Goal: Task Accomplishment & Management: Manage account settings

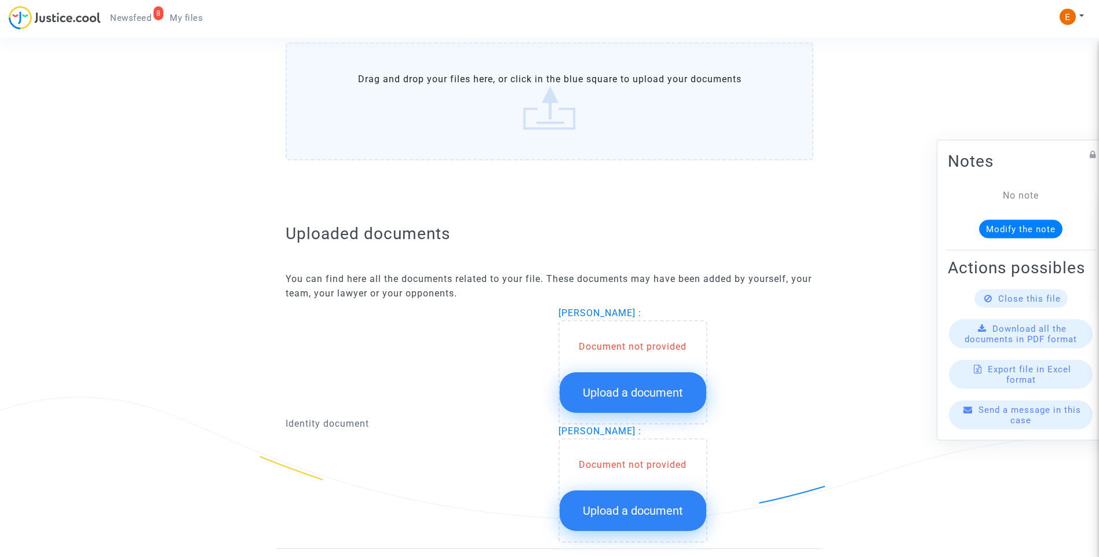
scroll to position [695, 0]
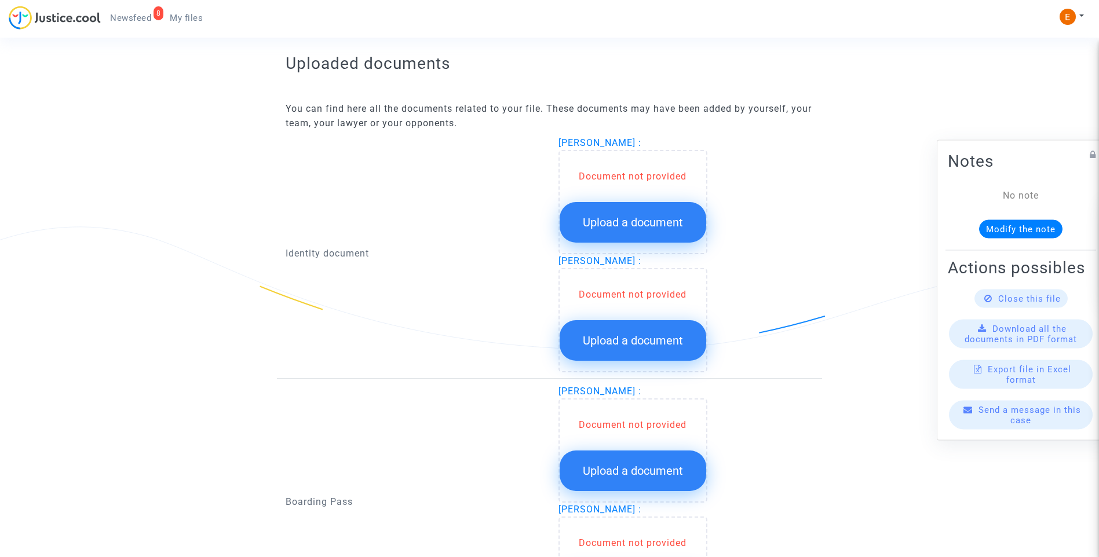
click at [633, 222] on span "Upload a document" at bounding box center [633, 223] width 100 height 14
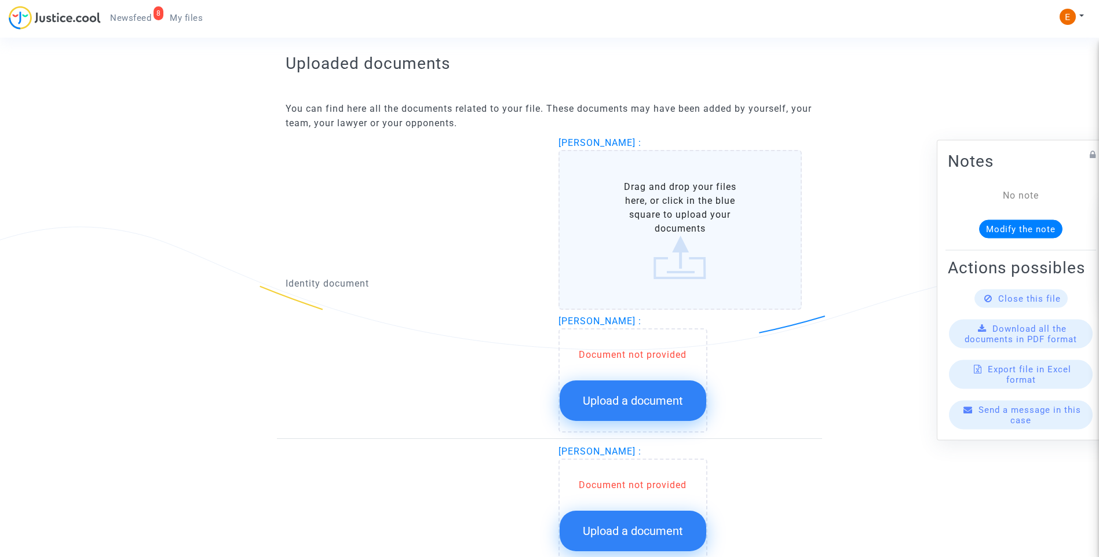
click at [654, 389] on button "Upload a document" at bounding box center [633, 401] width 147 height 41
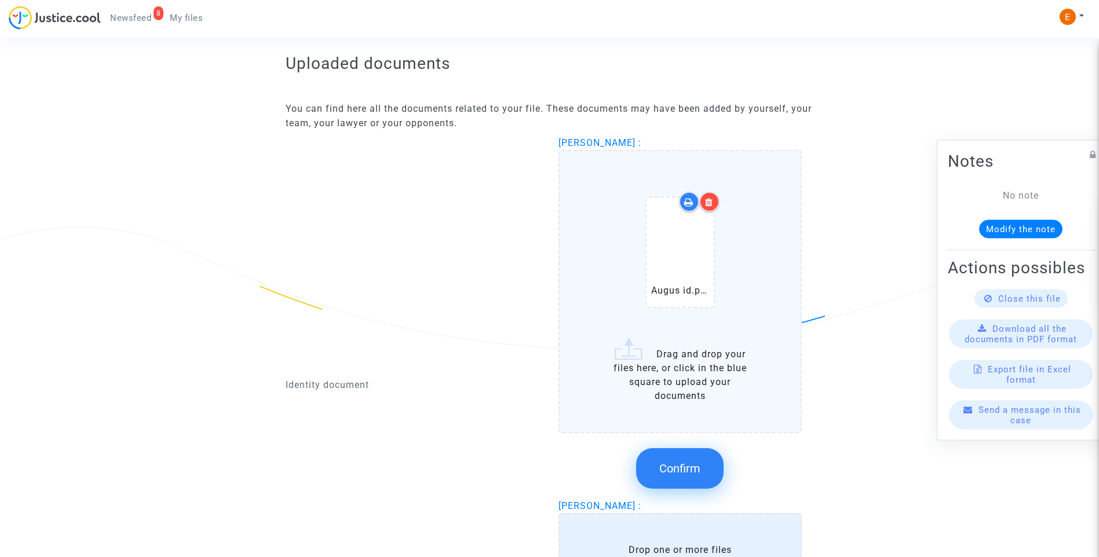
scroll to position [707, 0]
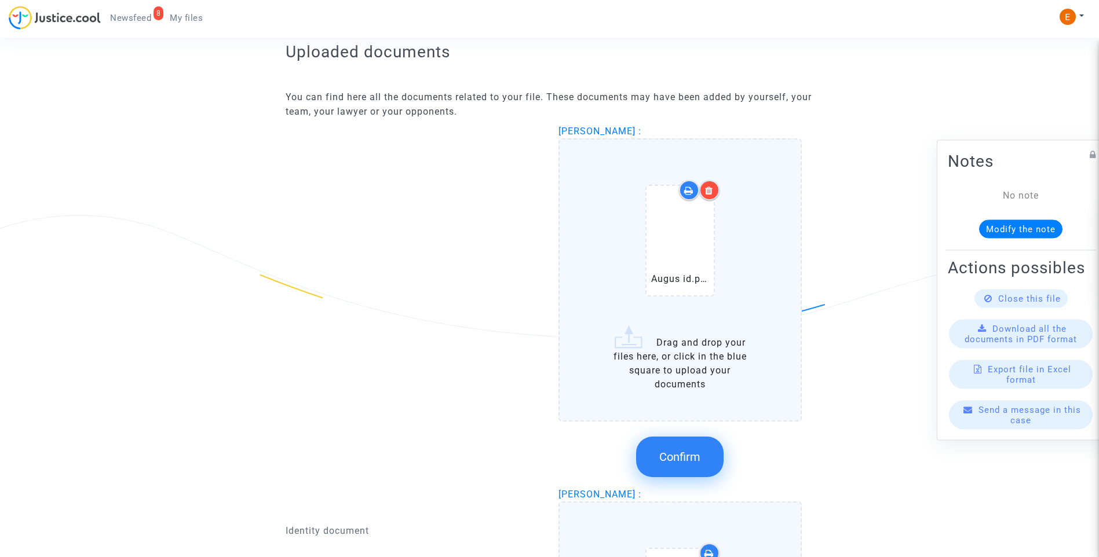
click at [687, 434] on div "Confirm" at bounding box center [681, 457] width 244 height 61
click at [692, 455] on span "Confirm" at bounding box center [679, 457] width 41 height 14
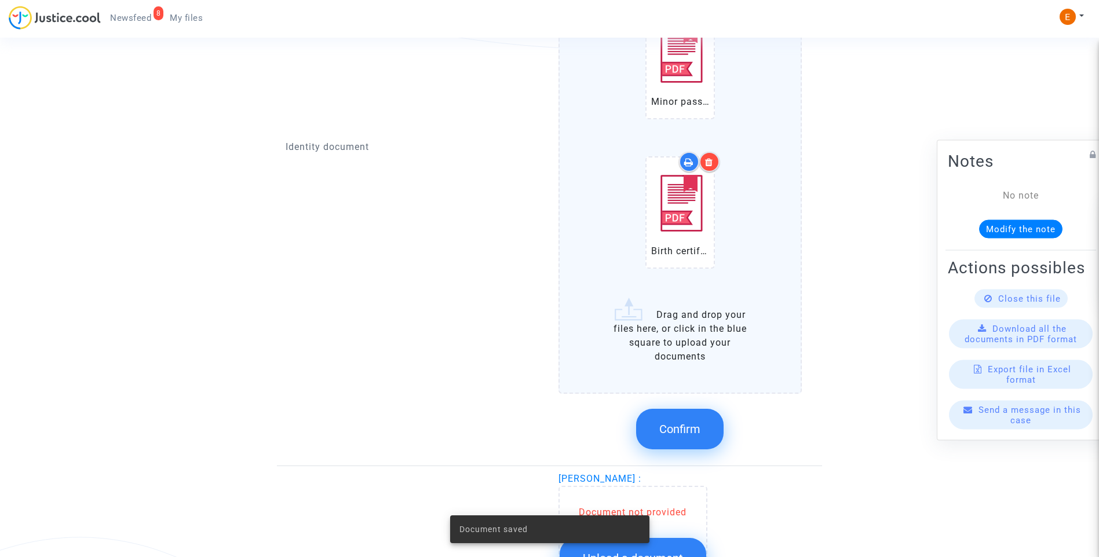
scroll to position [997, 0]
click at [692, 429] on span "Confirm" at bounding box center [679, 429] width 41 height 14
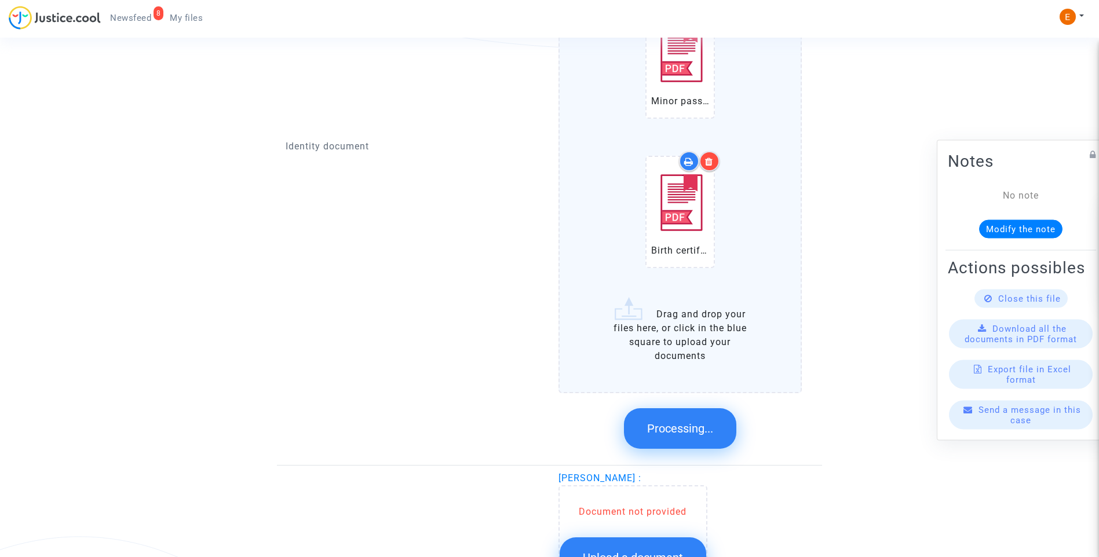
scroll to position [840, 0]
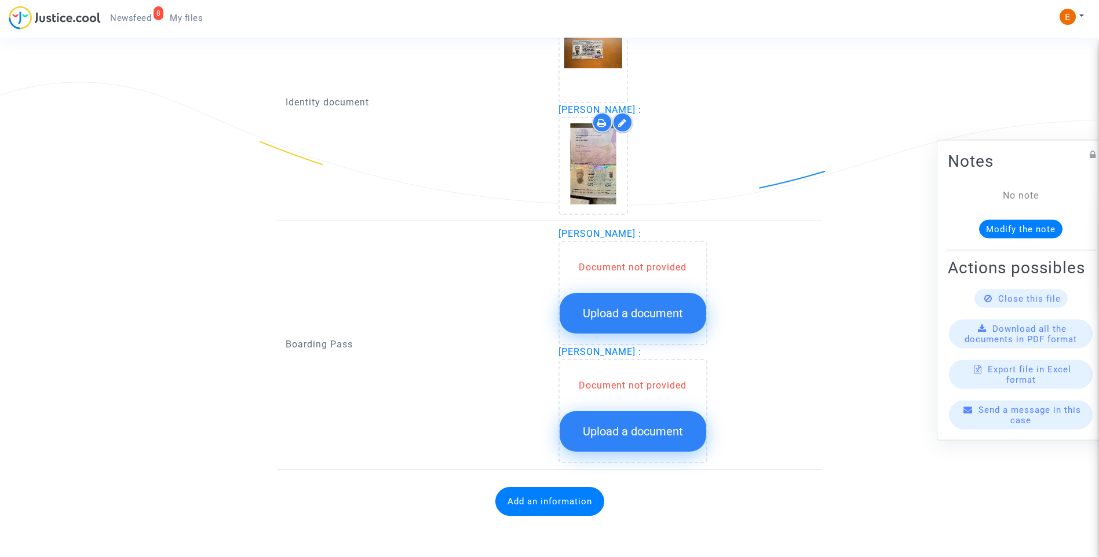
click at [633, 306] on button "Upload a document" at bounding box center [633, 313] width 147 height 41
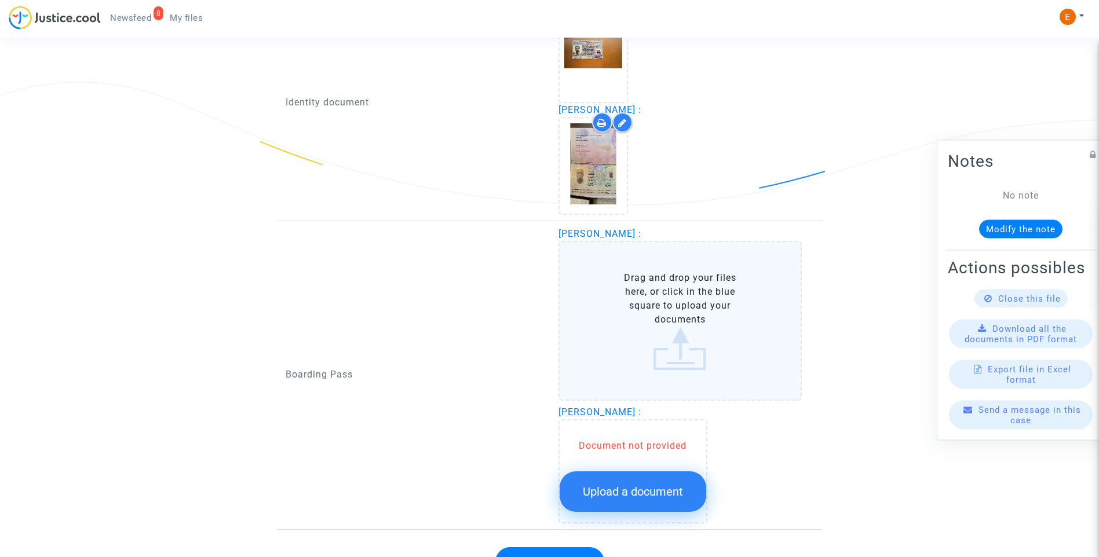
click at [657, 490] on span "Upload a document" at bounding box center [633, 492] width 100 height 14
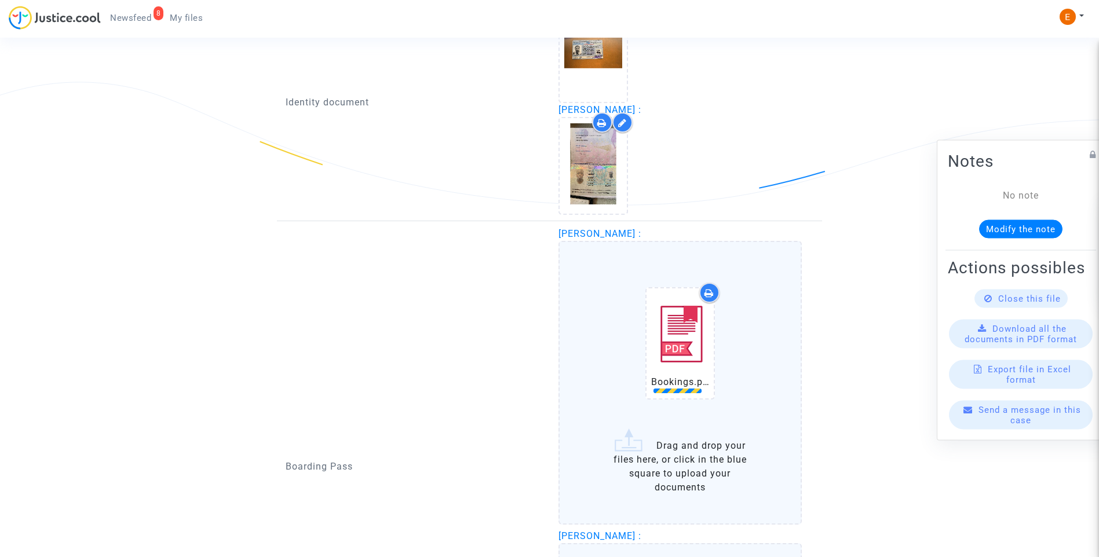
scroll to position [1072, 0]
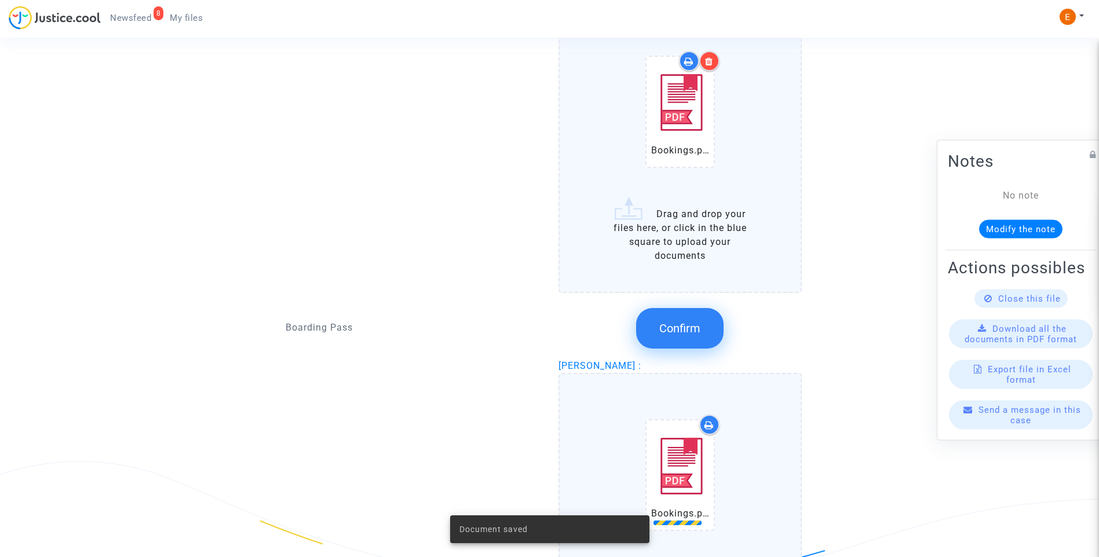
click at [716, 67] on div at bounding box center [709, 61] width 20 height 20
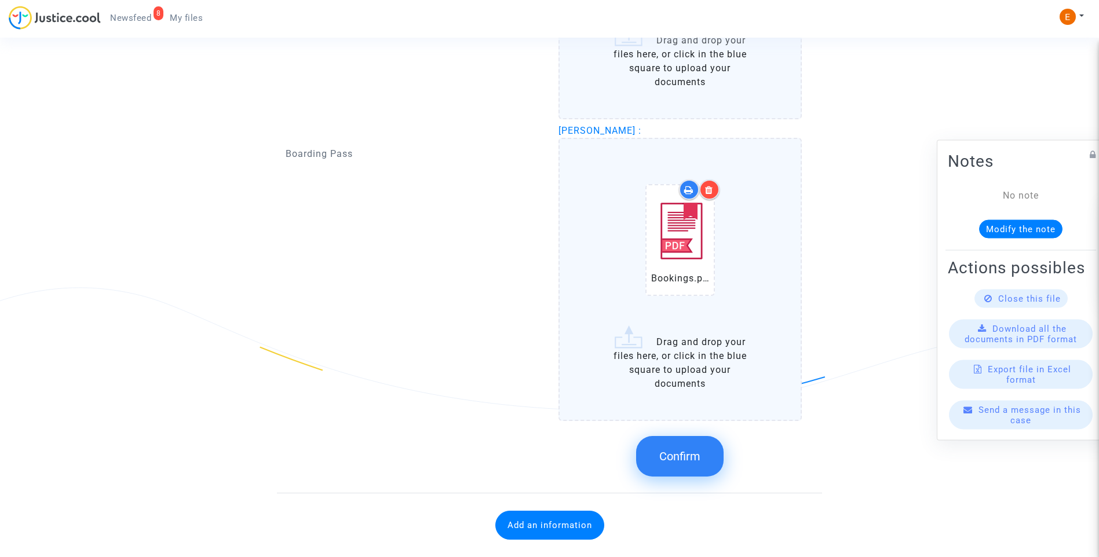
click at [688, 466] on button "Confirm" at bounding box center [680, 456] width 88 height 41
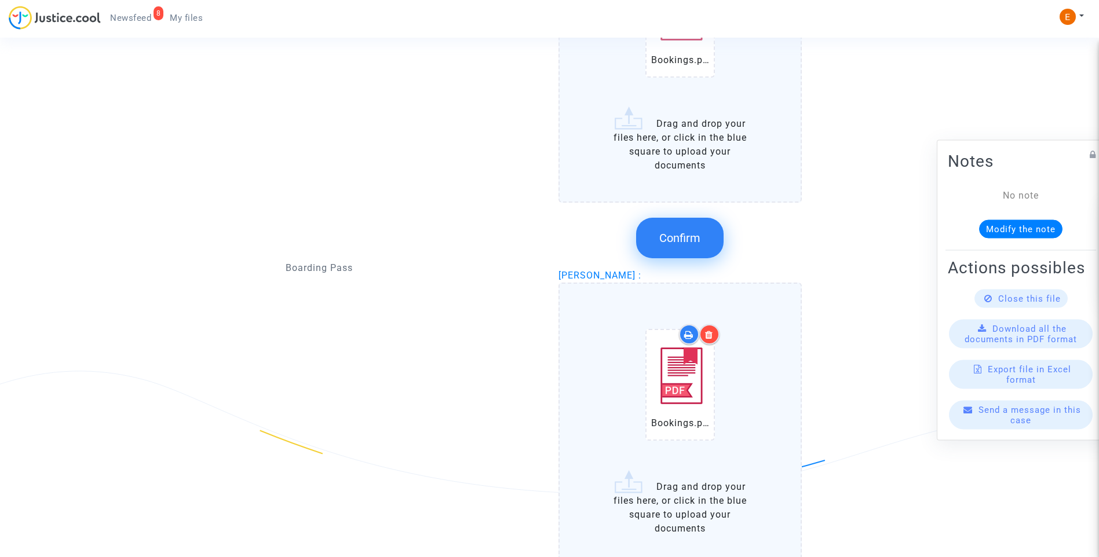
scroll to position [956, 0]
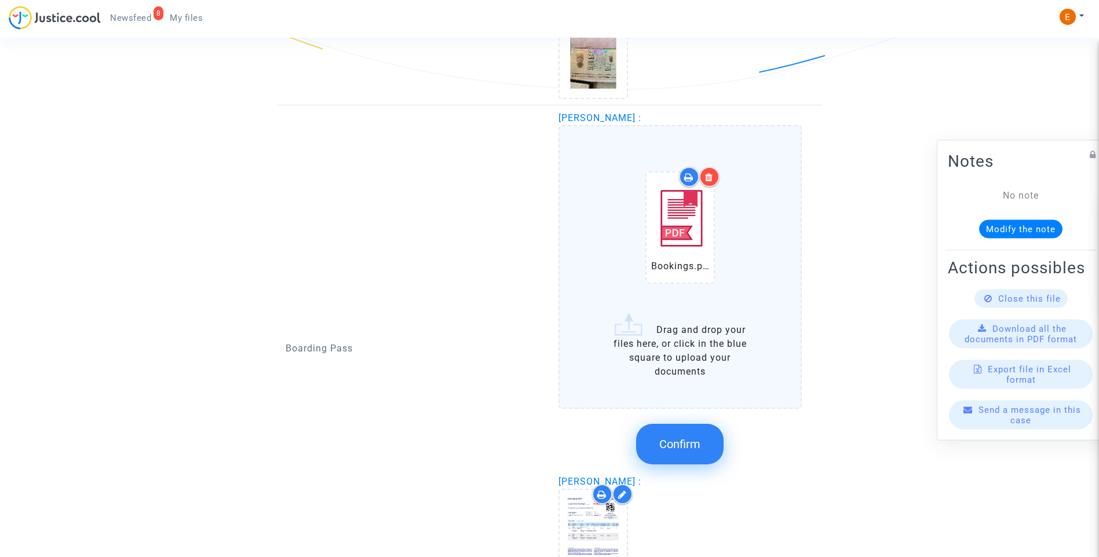
click at [666, 453] on button "Confirm" at bounding box center [680, 444] width 88 height 41
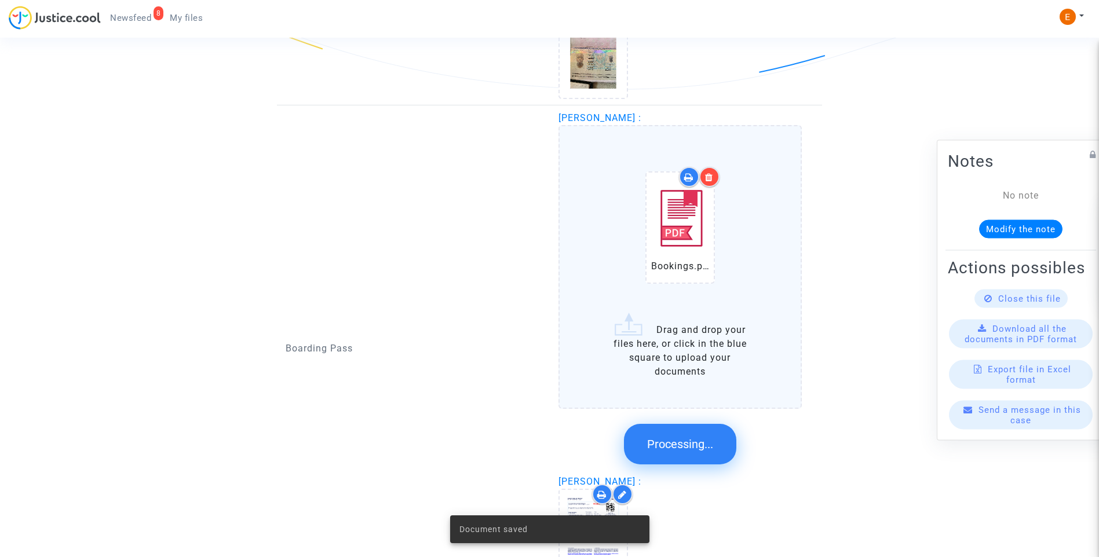
scroll to position [828, 0]
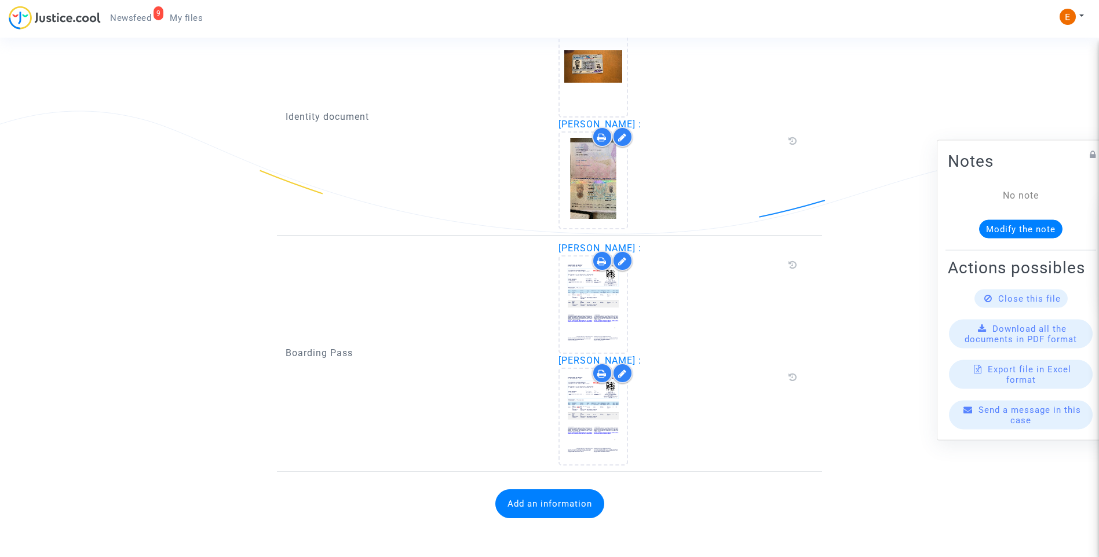
scroll to position [814, 0]
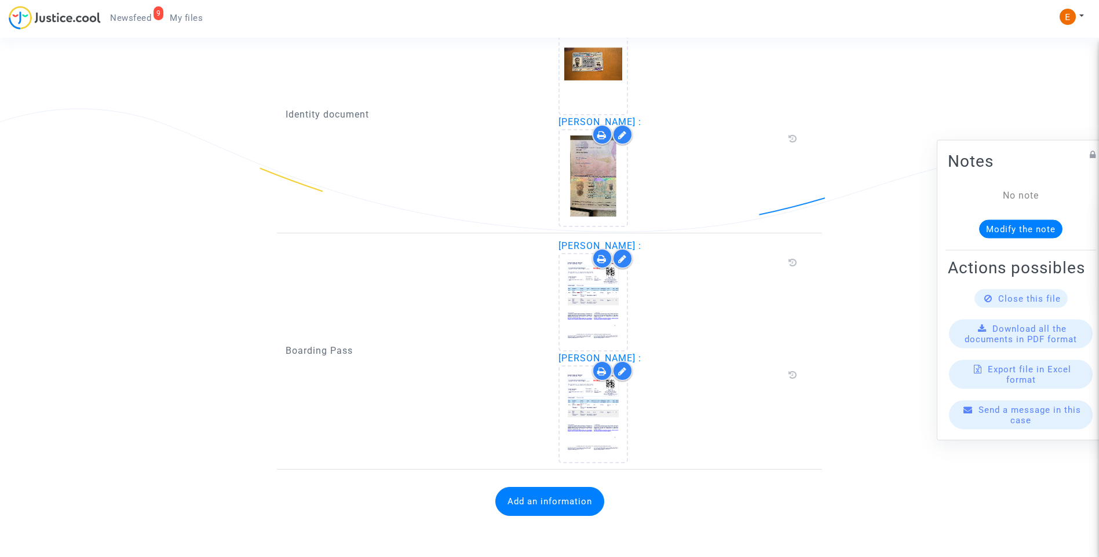
click at [556, 505] on button "Add an information" at bounding box center [549, 501] width 109 height 29
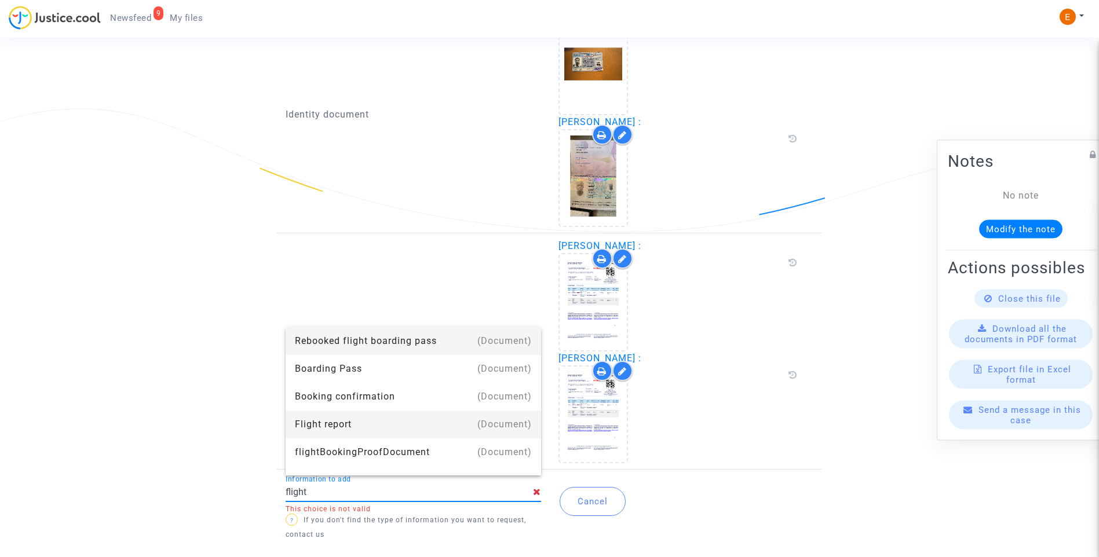
click at [386, 424] on div "Flight report" at bounding box center [413, 425] width 237 height 28
type input "Flight report"
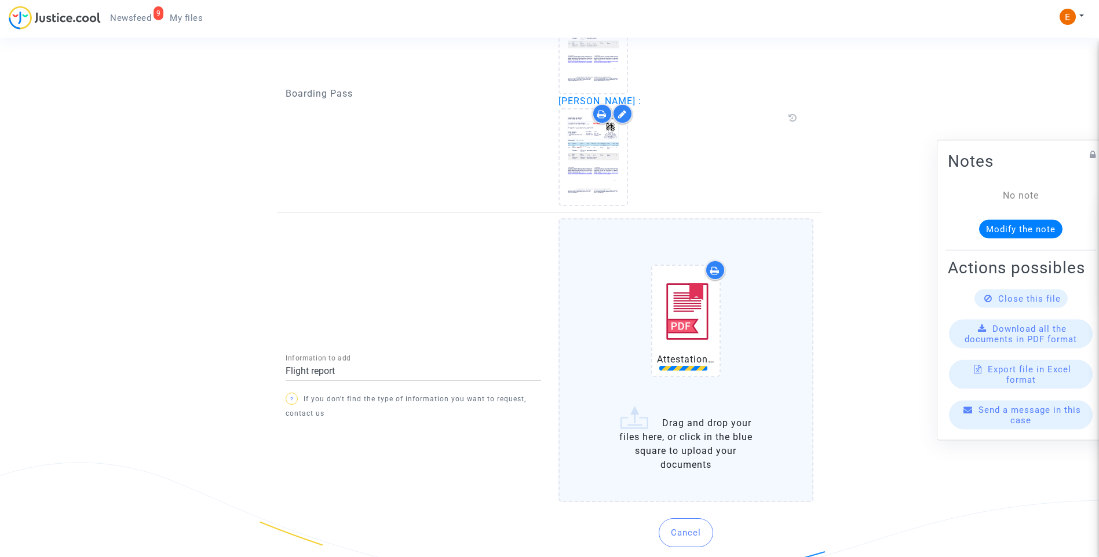
scroll to position [1103, 0]
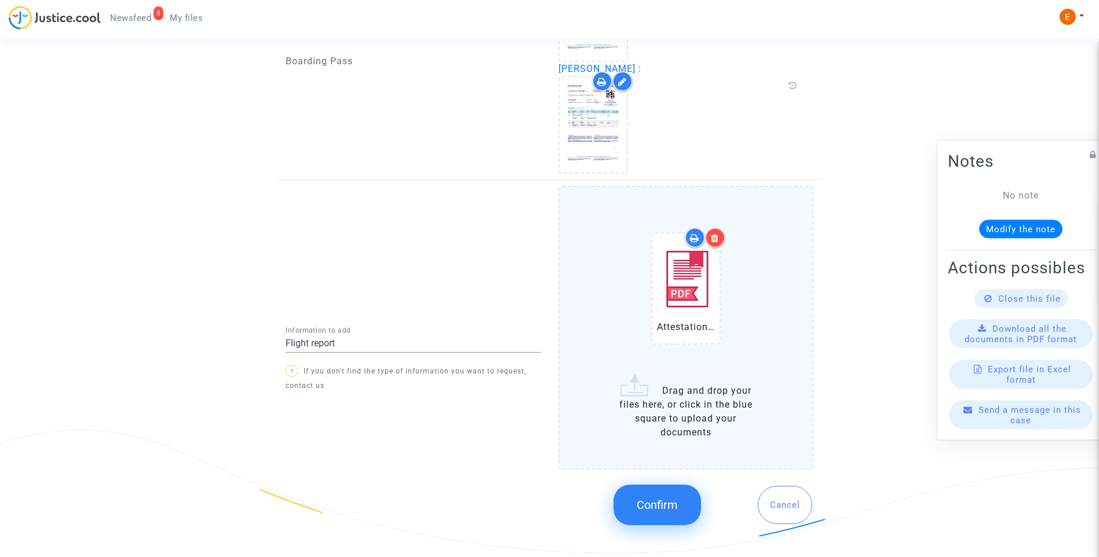
click at [700, 515] on button "Confirm" at bounding box center [658, 505] width 88 height 41
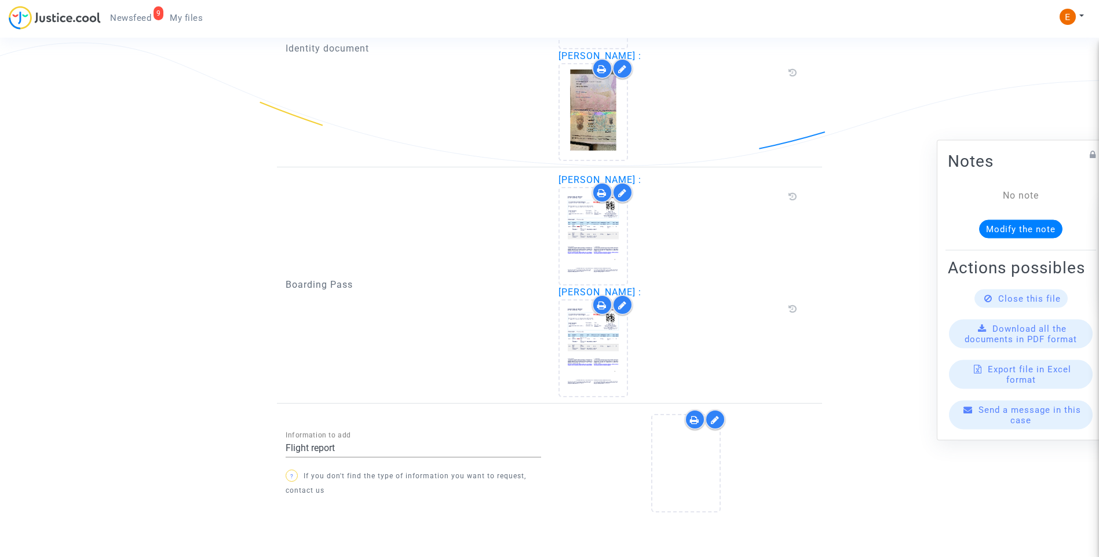
scroll to position [924, 0]
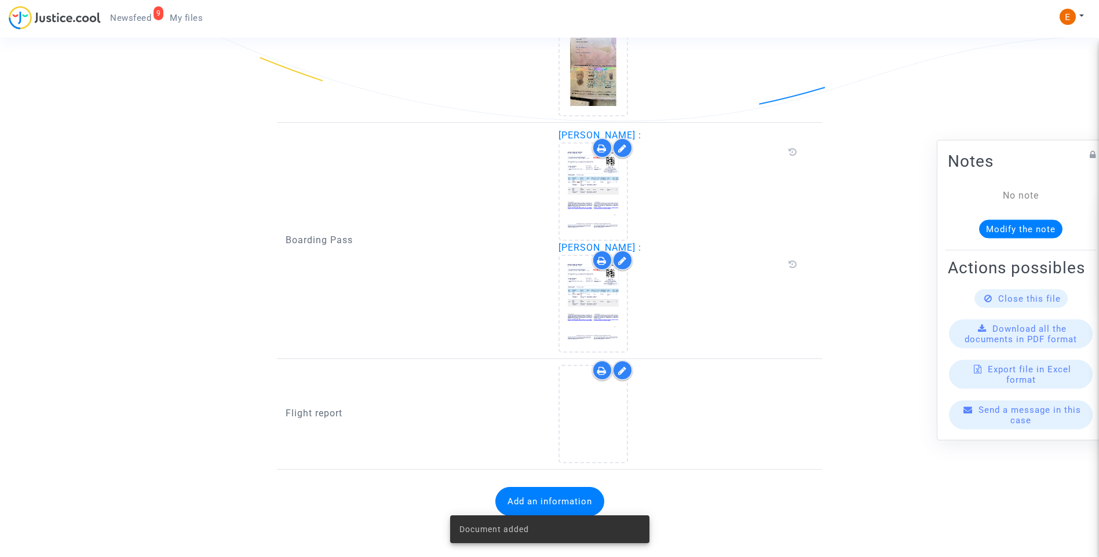
click at [622, 374] on icon at bounding box center [622, 370] width 9 height 9
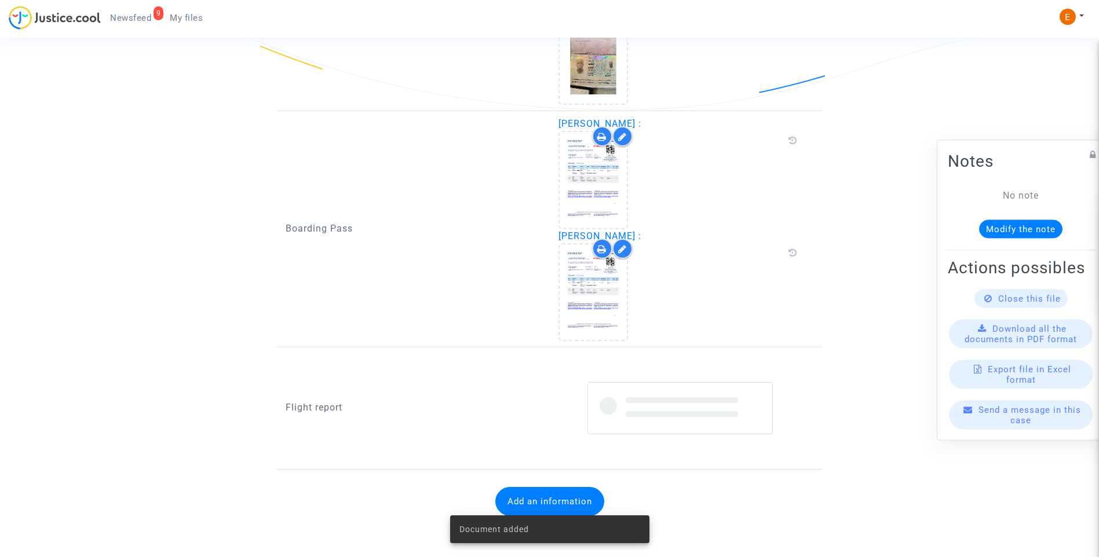
scroll to position [1103, 0]
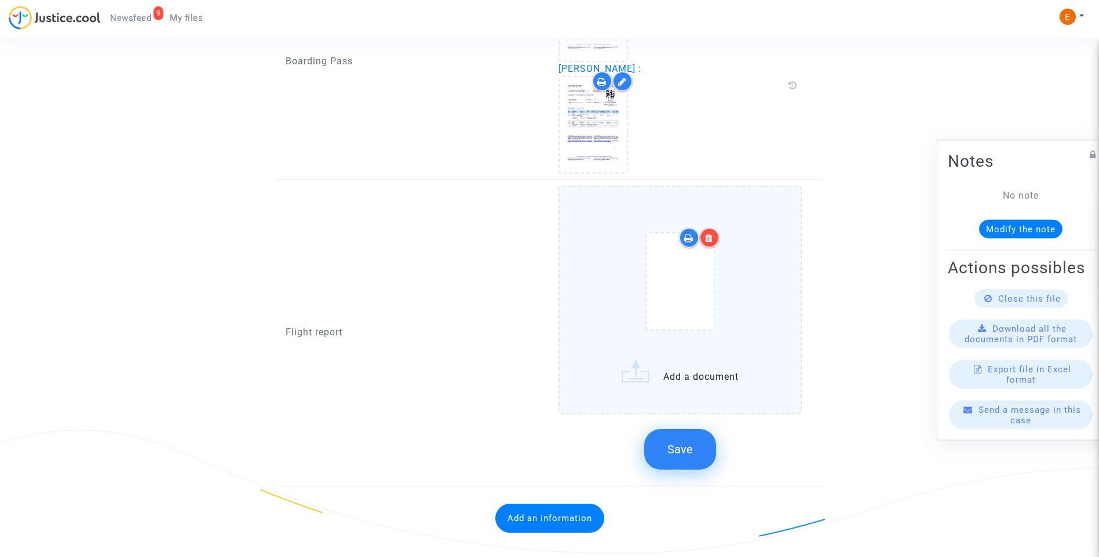
click at [715, 237] on div at bounding box center [709, 238] width 20 height 20
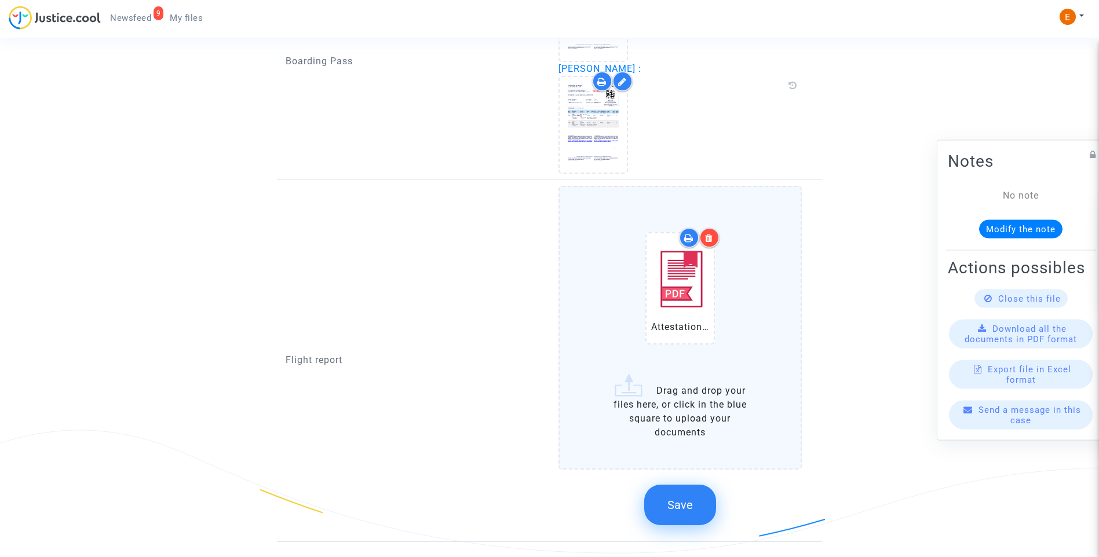
click at [682, 503] on span "Save" at bounding box center [680, 505] width 25 height 14
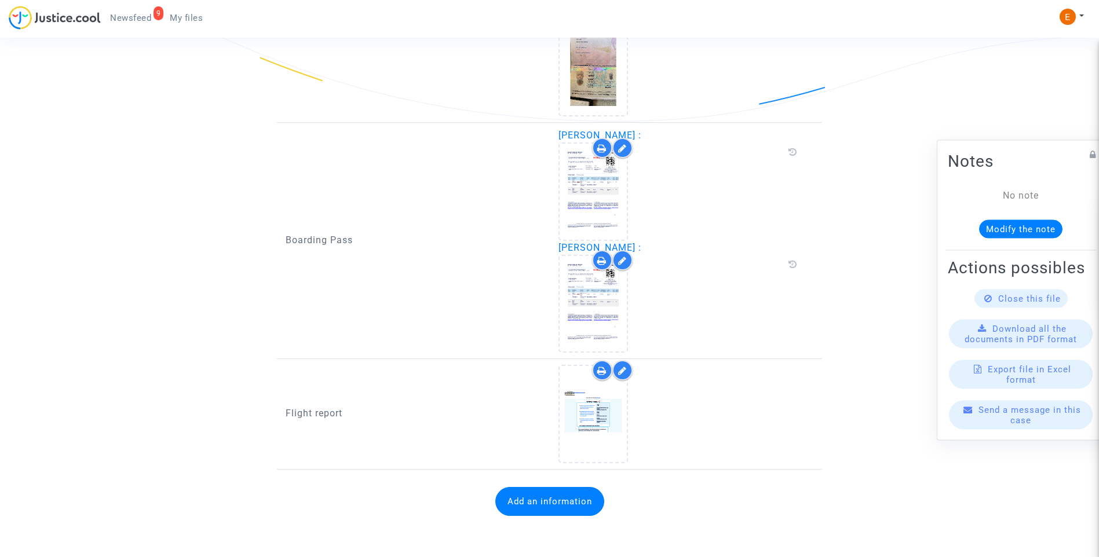
scroll to position [924, 0]
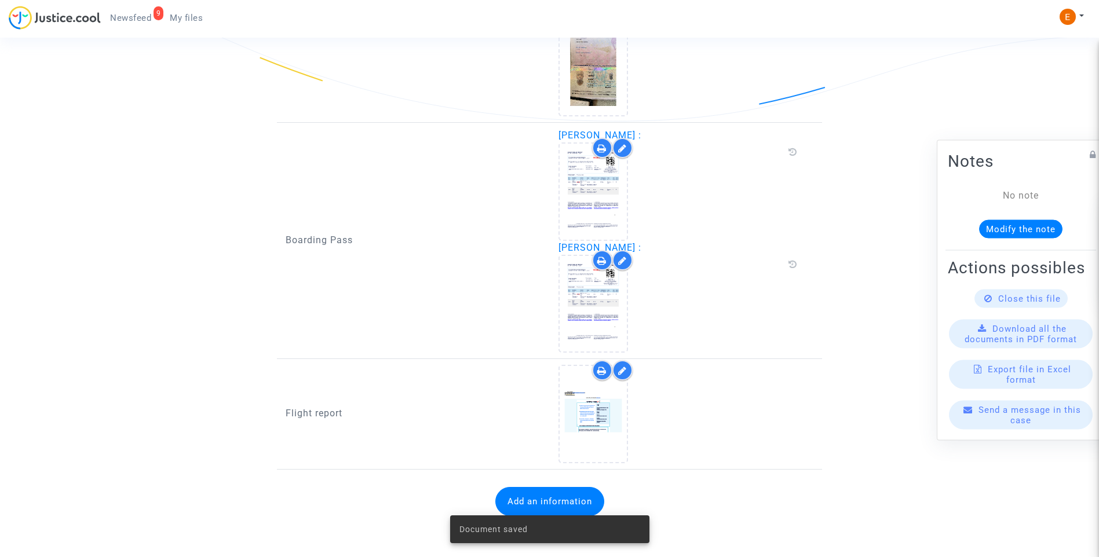
click at [148, 14] on span "Newsfeed" at bounding box center [130, 18] width 41 height 10
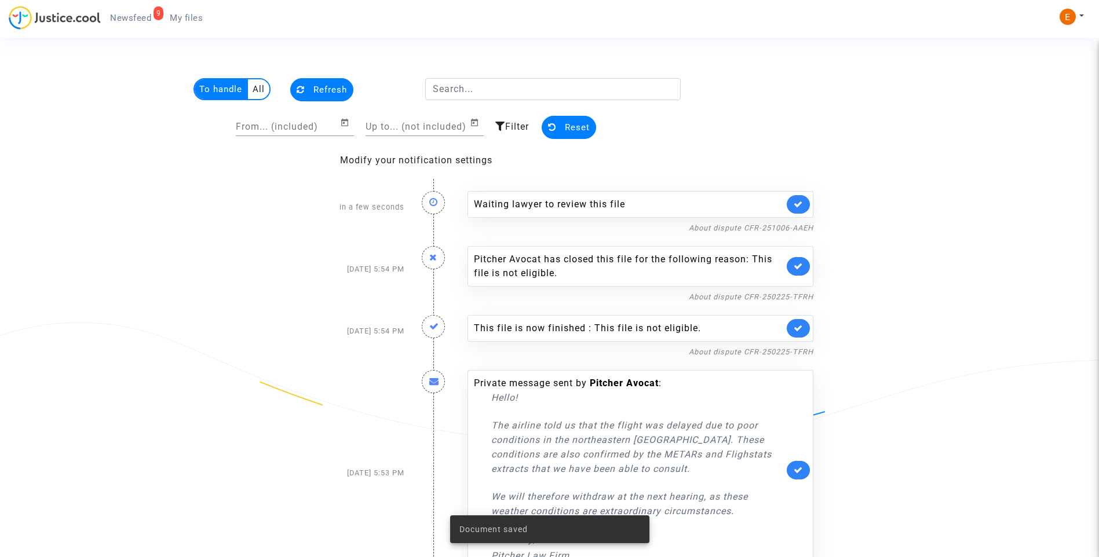
click at [802, 209] on link at bounding box center [798, 204] width 23 height 19
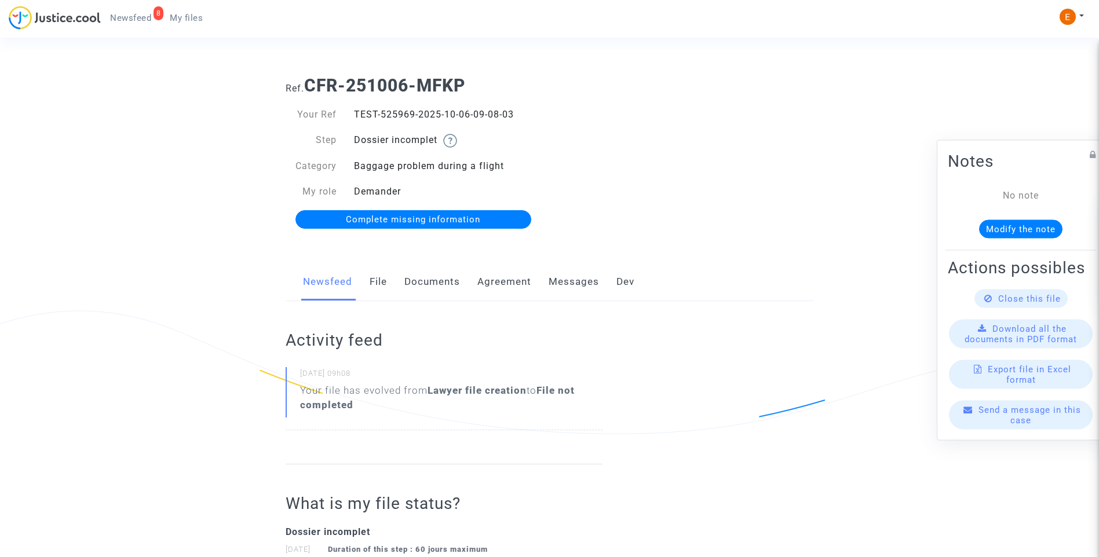
click at [426, 287] on link "Documents" at bounding box center [432, 282] width 56 height 38
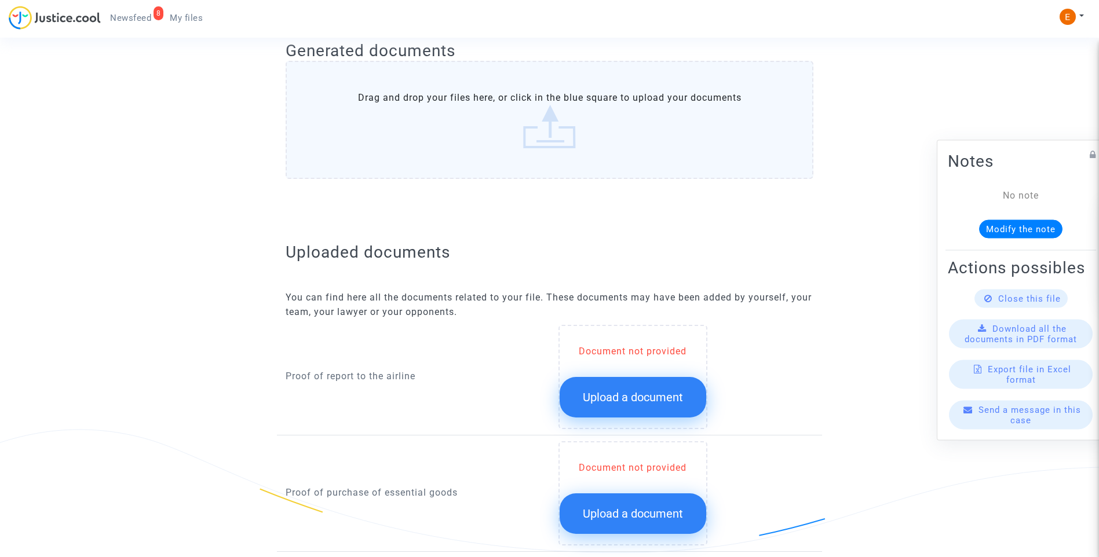
scroll to position [637, 0]
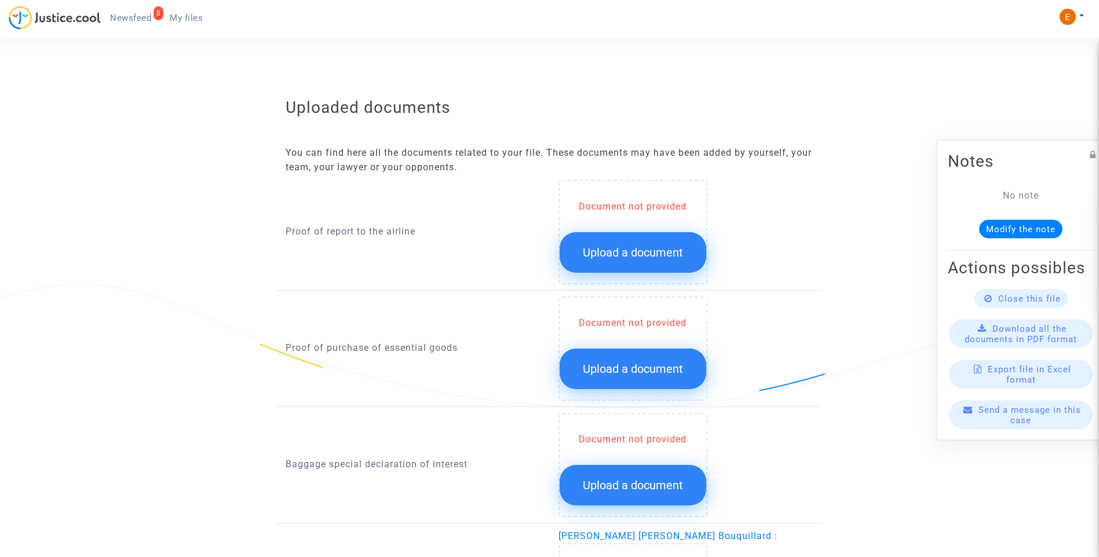
click at [640, 228] on div "Document not provided Upload a document" at bounding box center [633, 236] width 147 height 73
click at [651, 265] on button "Upload a document" at bounding box center [633, 252] width 147 height 41
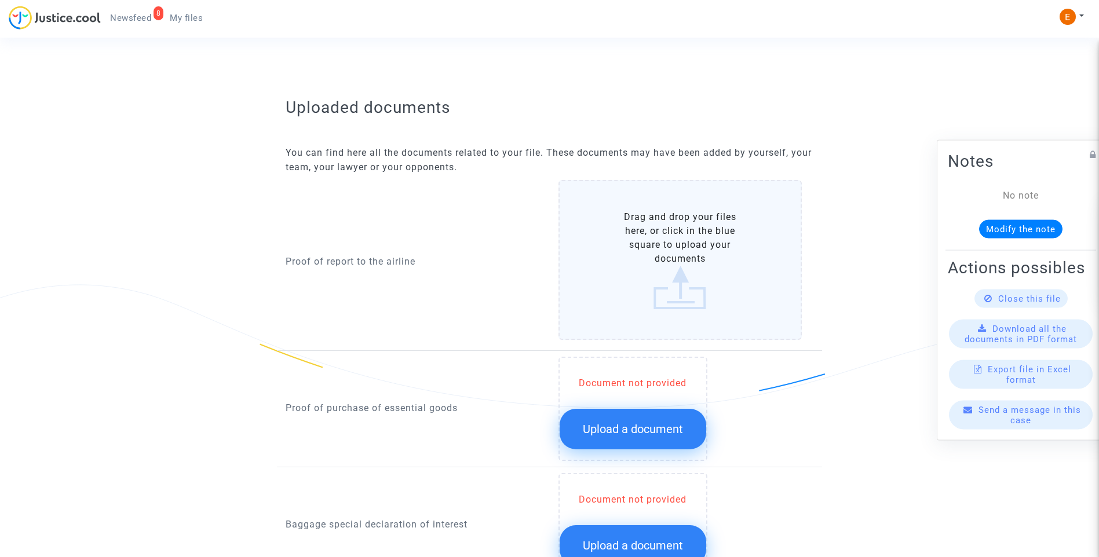
drag, startPoint x: 655, startPoint y: 421, endPoint x: 915, endPoint y: 405, distance: 260.7
click at [657, 421] on button "Upload a document" at bounding box center [633, 429] width 147 height 41
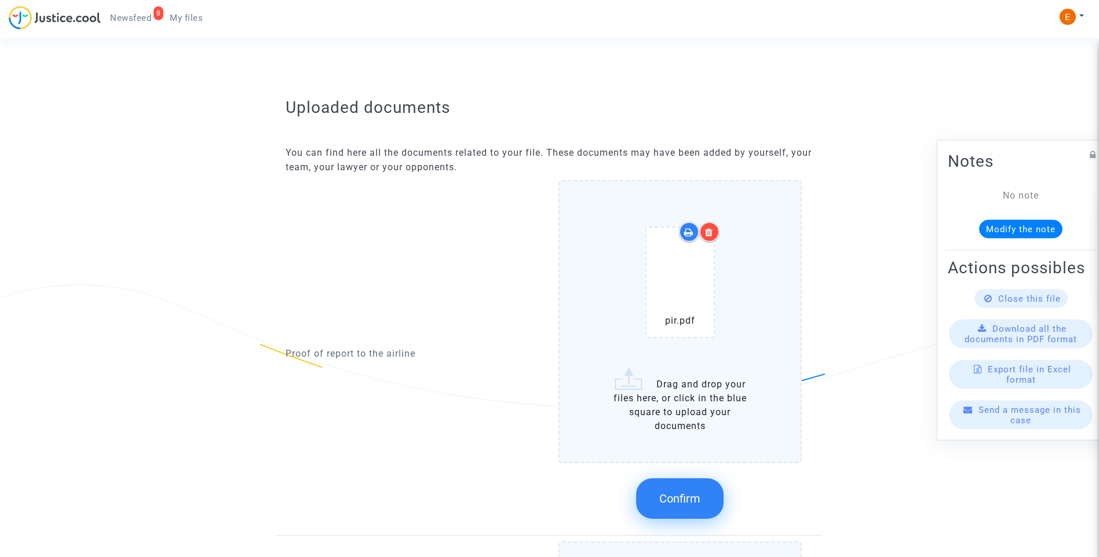
click at [694, 502] on span "Confirm" at bounding box center [679, 499] width 41 height 14
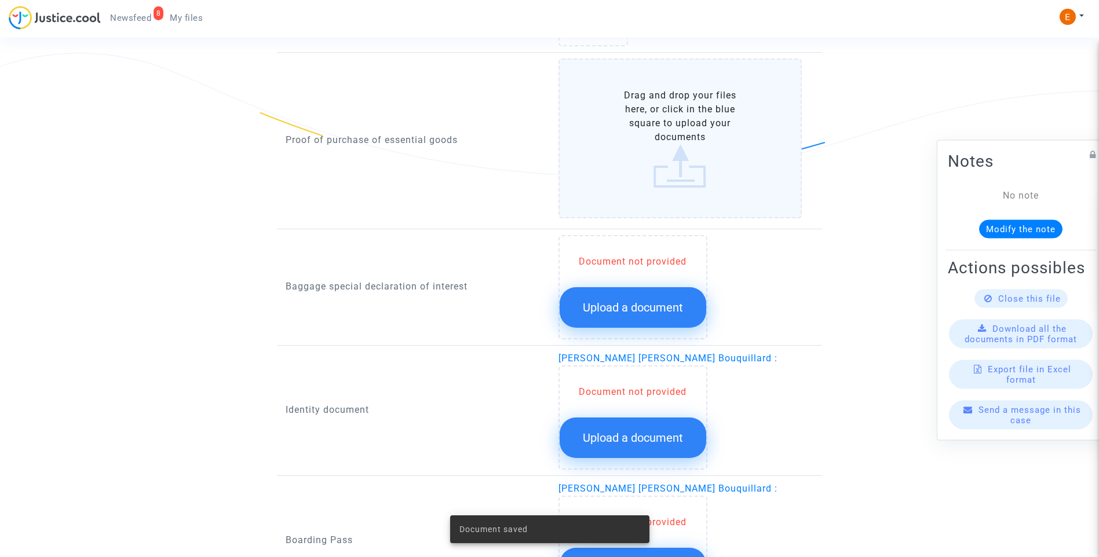
scroll to position [811, 0]
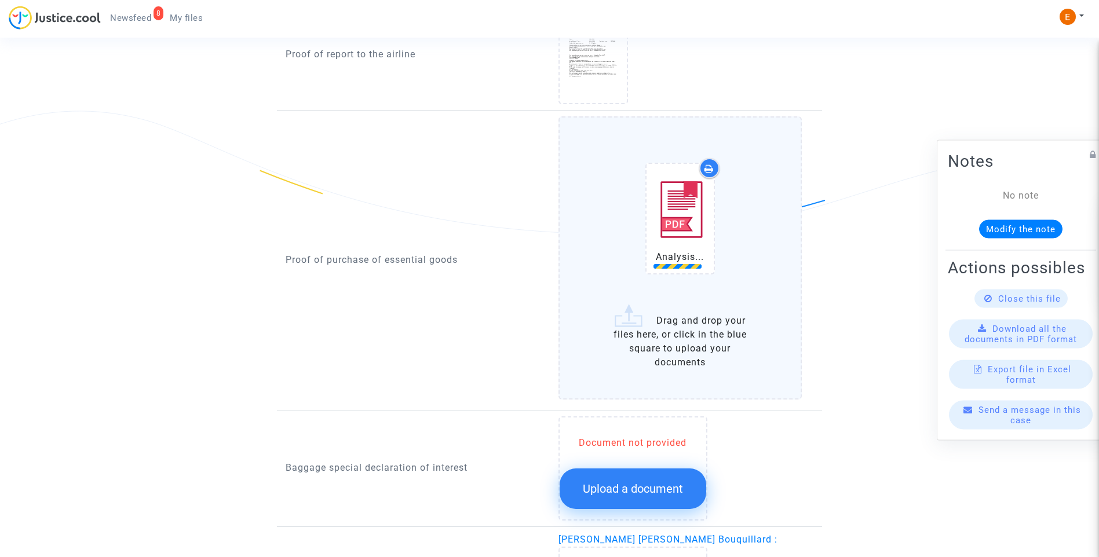
click at [636, 480] on button "Upload a document" at bounding box center [633, 489] width 147 height 41
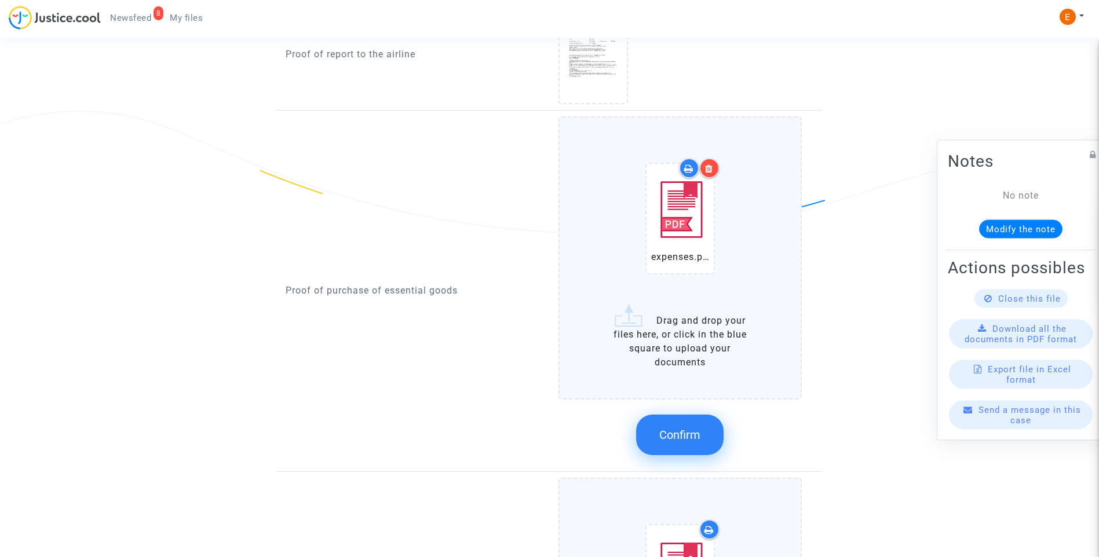
drag, startPoint x: 669, startPoint y: 443, endPoint x: 537, endPoint y: 387, distance: 143.6
click at [669, 442] on button "Confirm" at bounding box center [680, 435] width 88 height 41
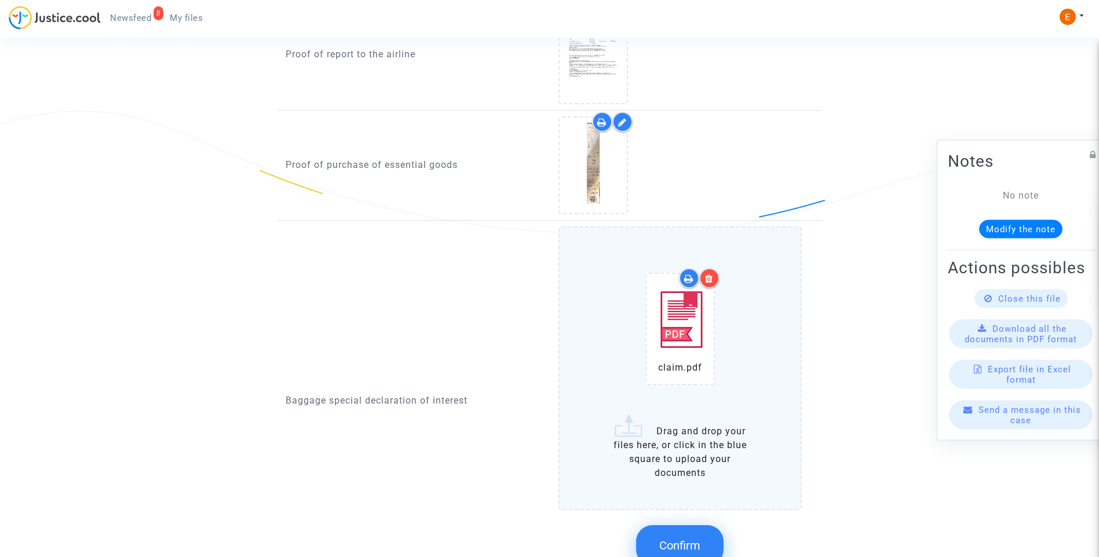
scroll to position [985, 0]
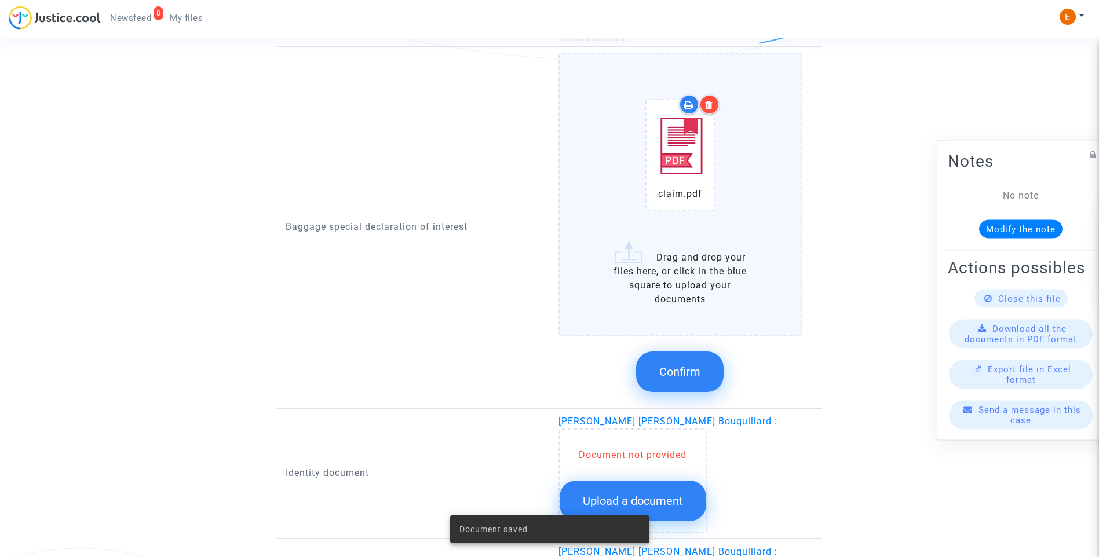
click at [719, 107] on div at bounding box center [709, 104] width 20 height 20
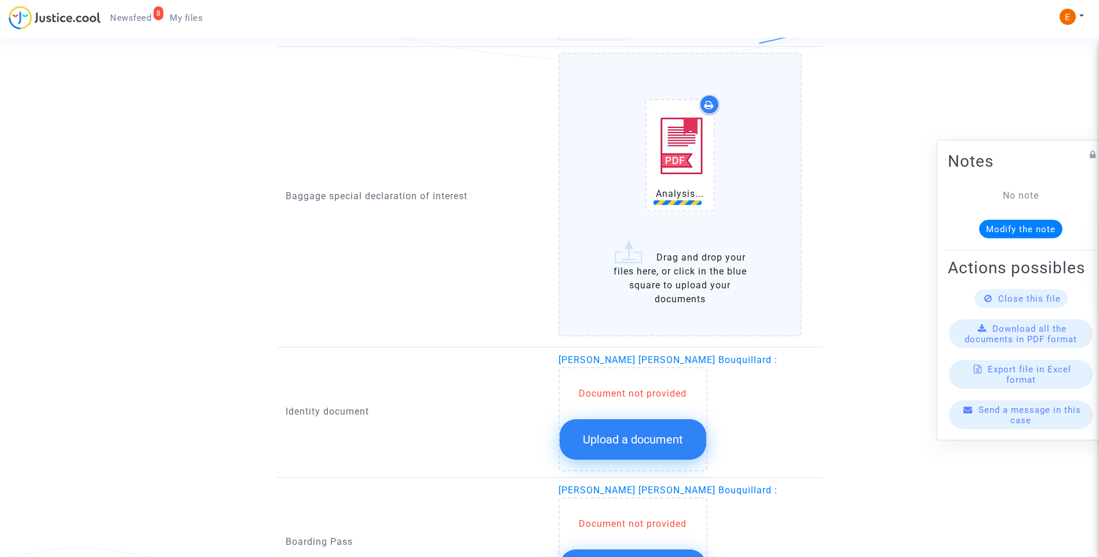
scroll to position [1217, 0]
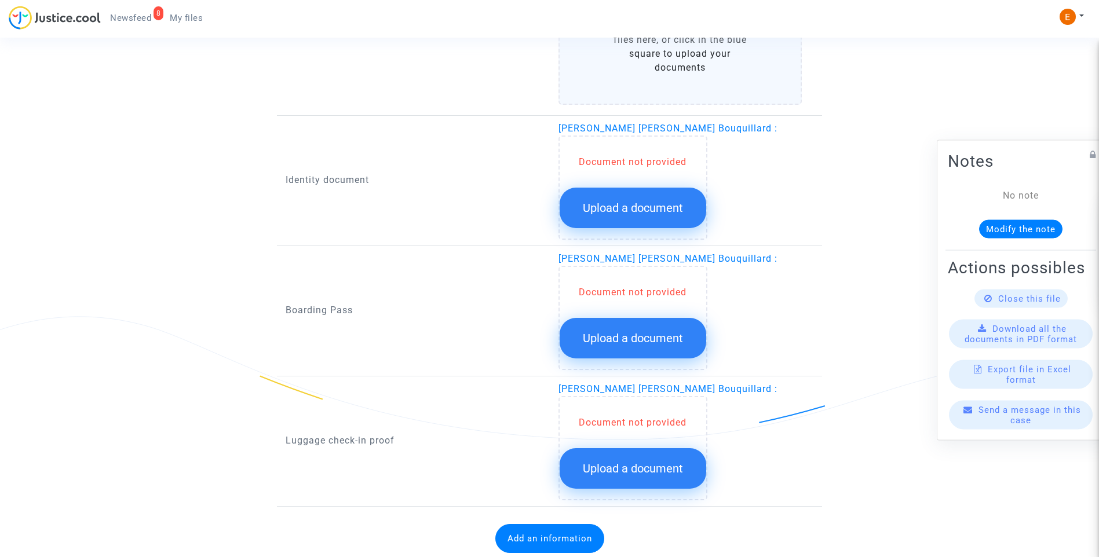
click at [667, 207] on span "Upload a document" at bounding box center [633, 208] width 100 height 14
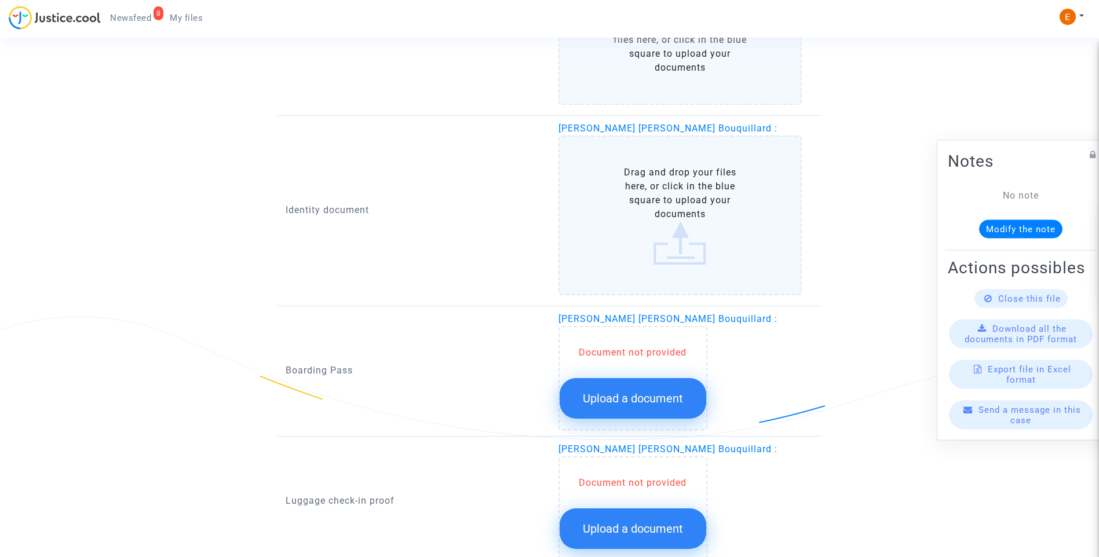
drag, startPoint x: 674, startPoint y: 395, endPoint x: 1062, endPoint y: 405, distance: 387.8
click at [676, 395] on span "Upload a document" at bounding box center [633, 399] width 100 height 14
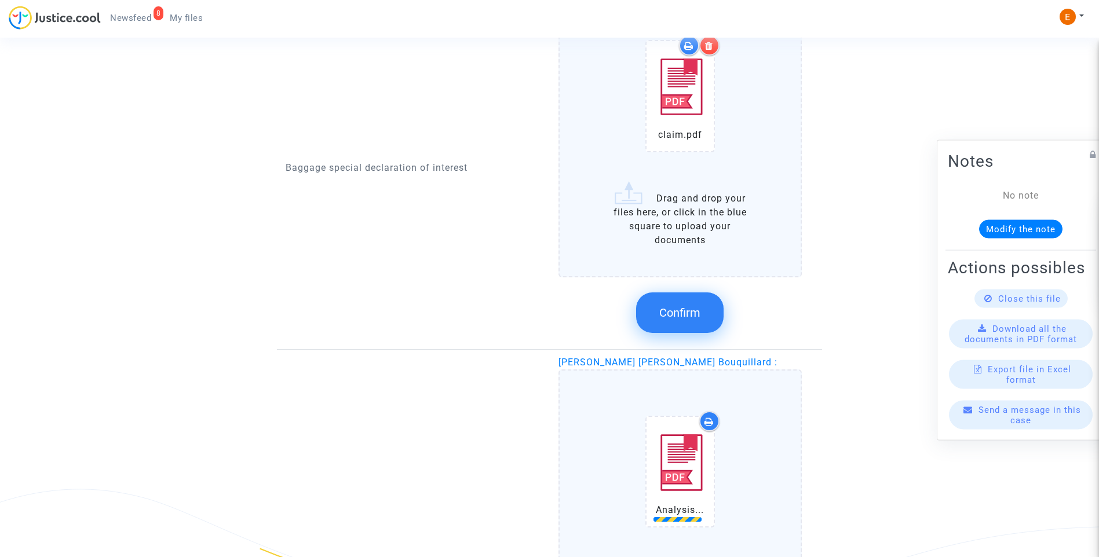
scroll to position [1043, 0]
click at [676, 307] on span "Confirm" at bounding box center [679, 314] width 41 height 14
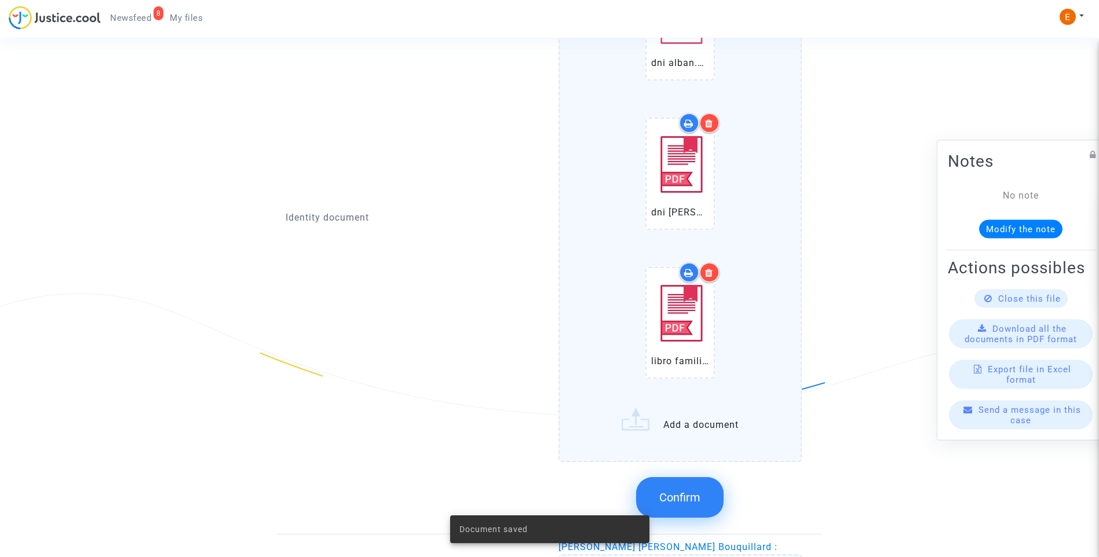
scroll to position [1275, 0]
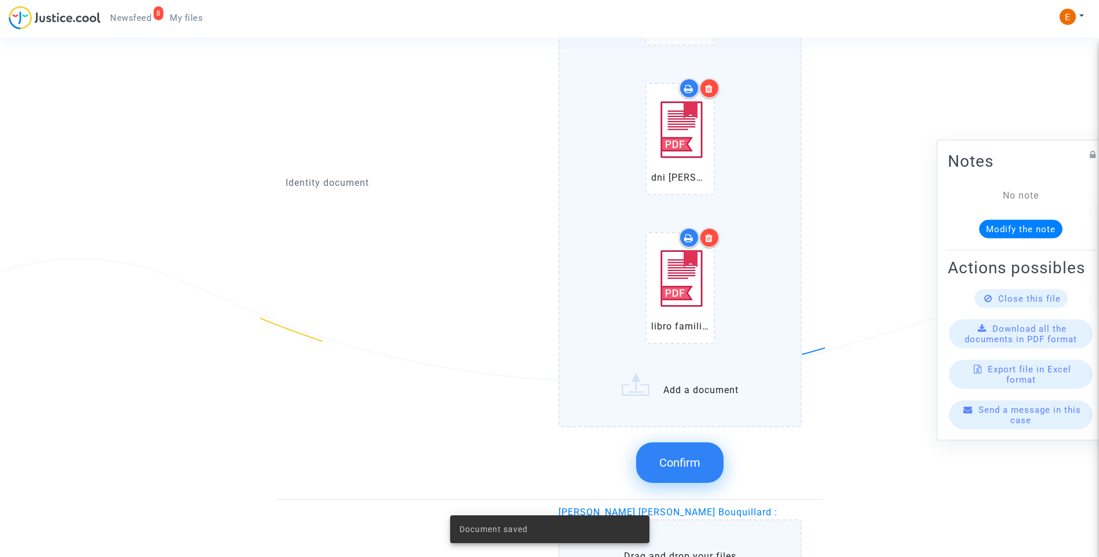
click at [690, 451] on button "Confirm" at bounding box center [680, 463] width 88 height 41
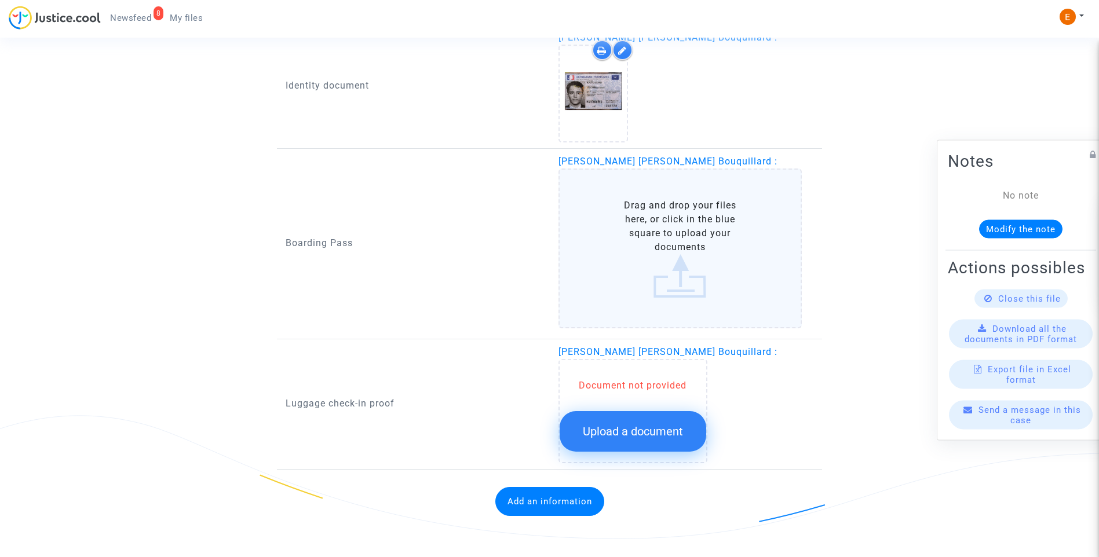
scroll to position [1118, 0]
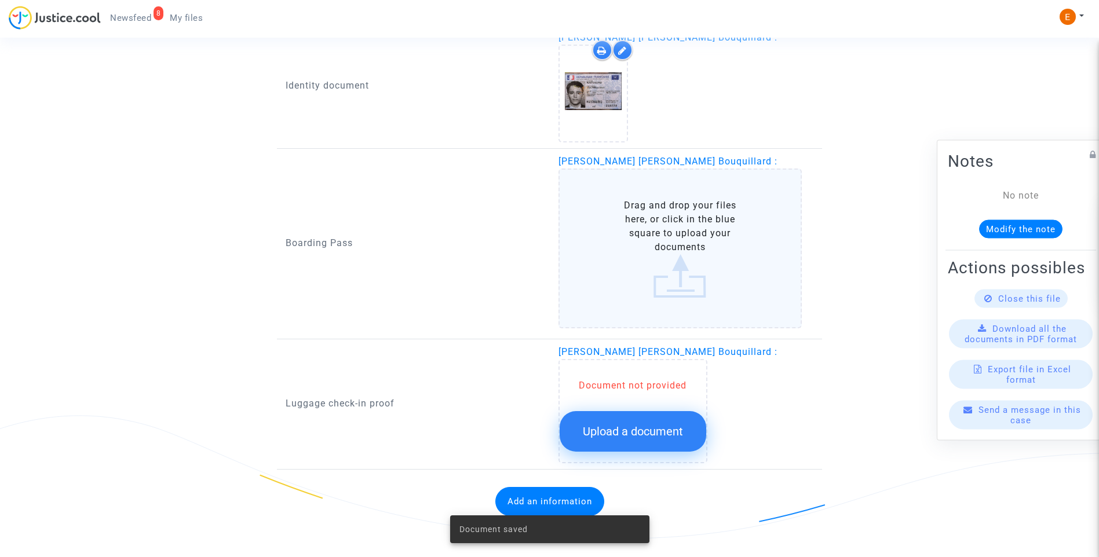
click at [648, 440] on button "Upload a document" at bounding box center [633, 431] width 147 height 41
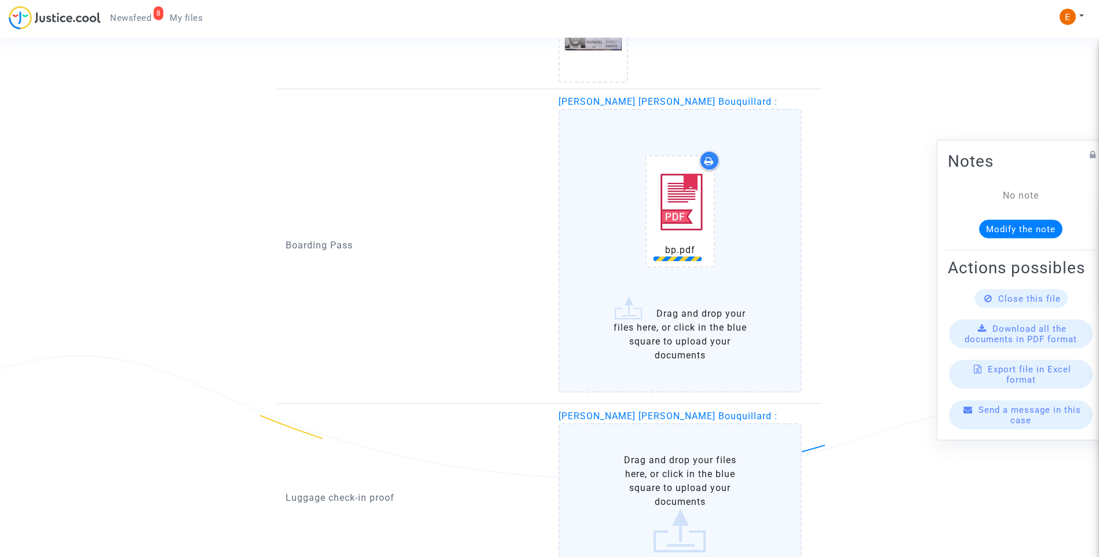
scroll to position [1234, 0]
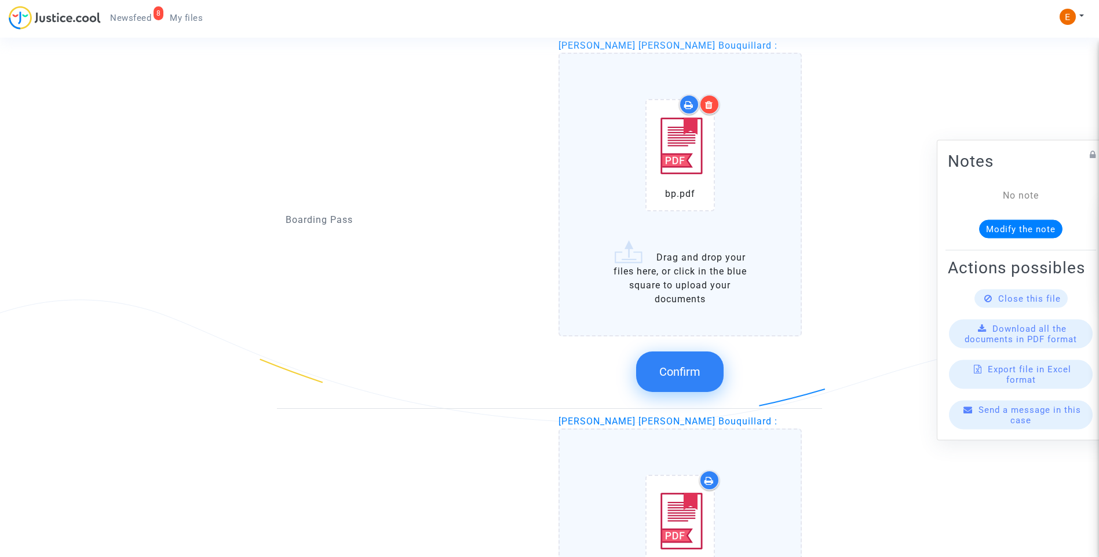
drag, startPoint x: 702, startPoint y: 377, endPoint x: 506, endPoint y: 345, distance: 199.1
click at [702, 377] on button "Confirm" at bounding box center [680, 372] width 88 height 41
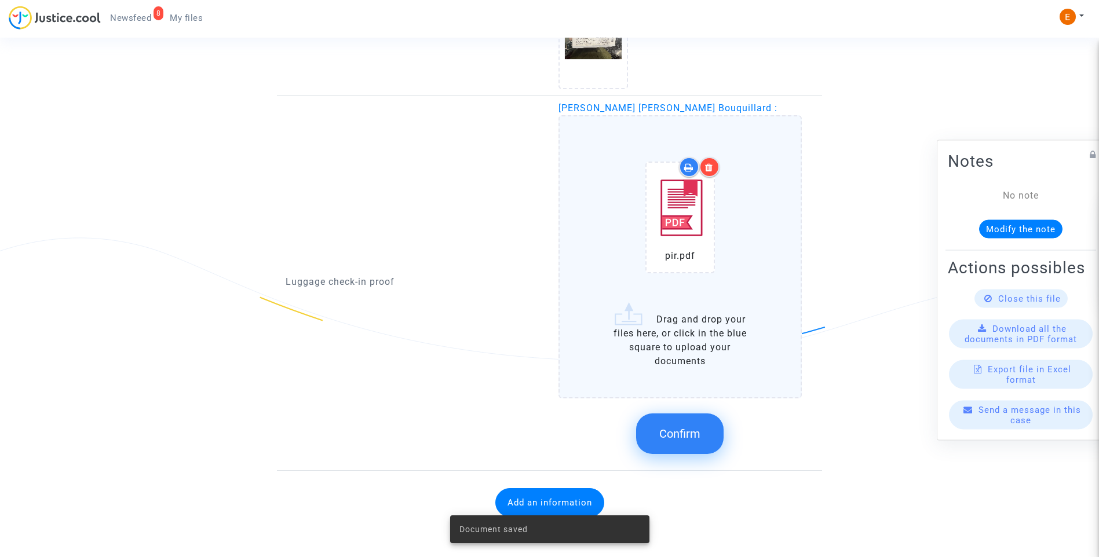
scroll to position [1297, 0]
click at [697, 443] on button "Confirm" at bounding box center [680, 433] width 88 height 41
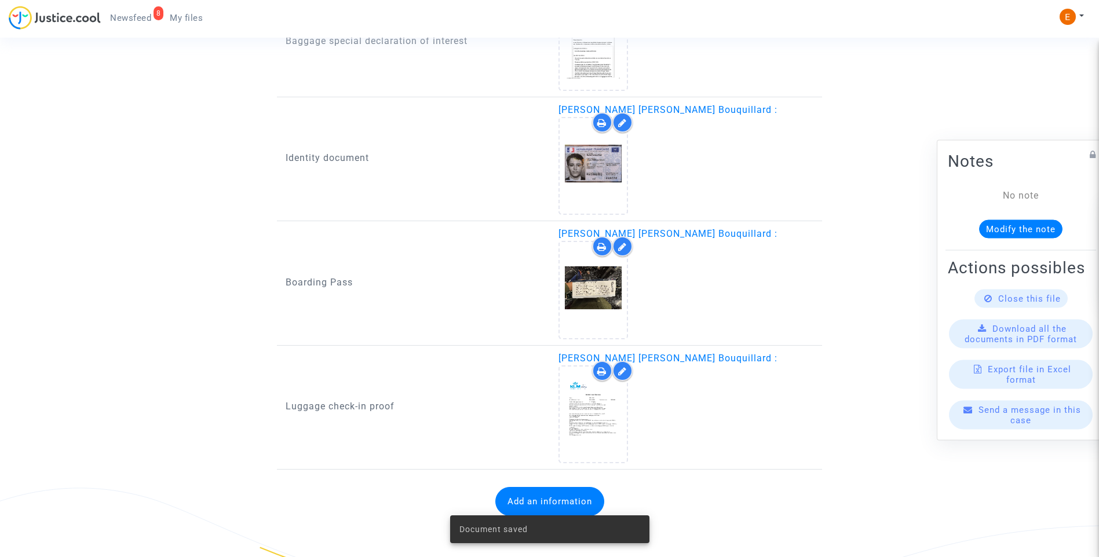
scroll to position [1045, 0]
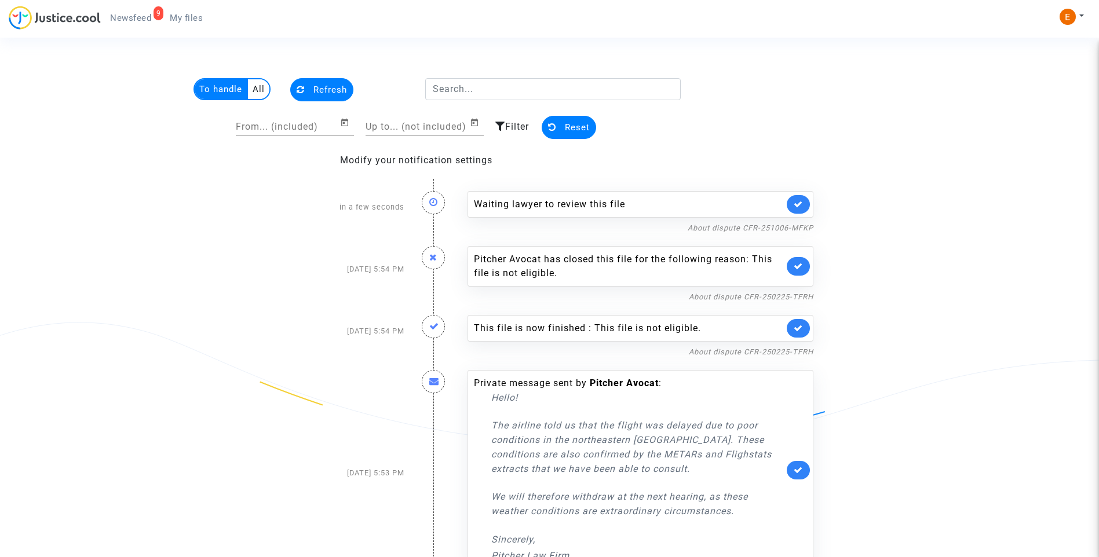
click at [805, 204] on link at bounding box center [798, 204] width 23 height 19
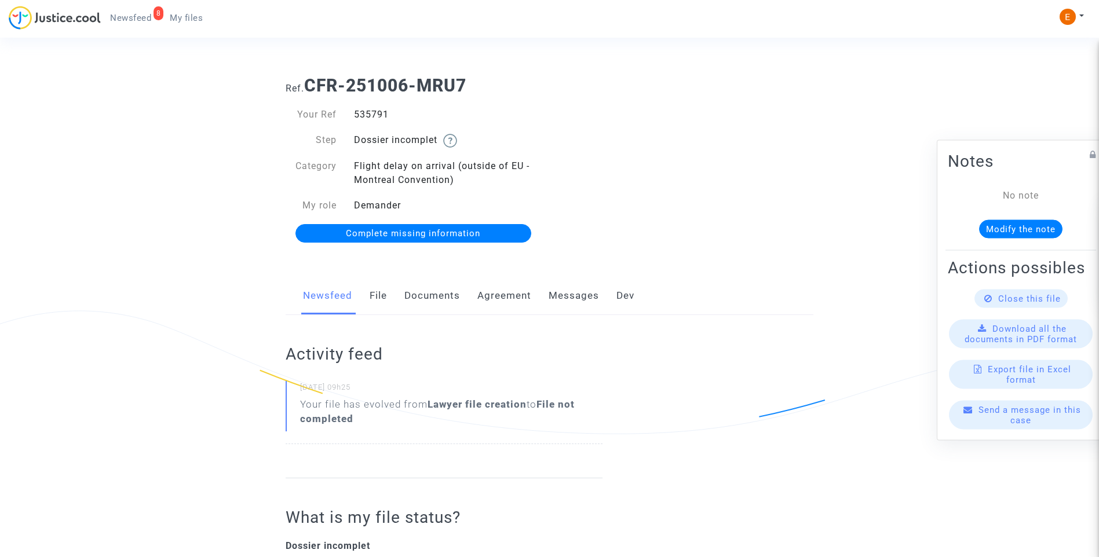
drag, startPoint x: 0, startPoint y: 0, endPoint x: 440, endPoint y: 302, distance: 534.0
click at [443, 304] on link "Documents" at bounding box center [432, 296] width 56 height 38
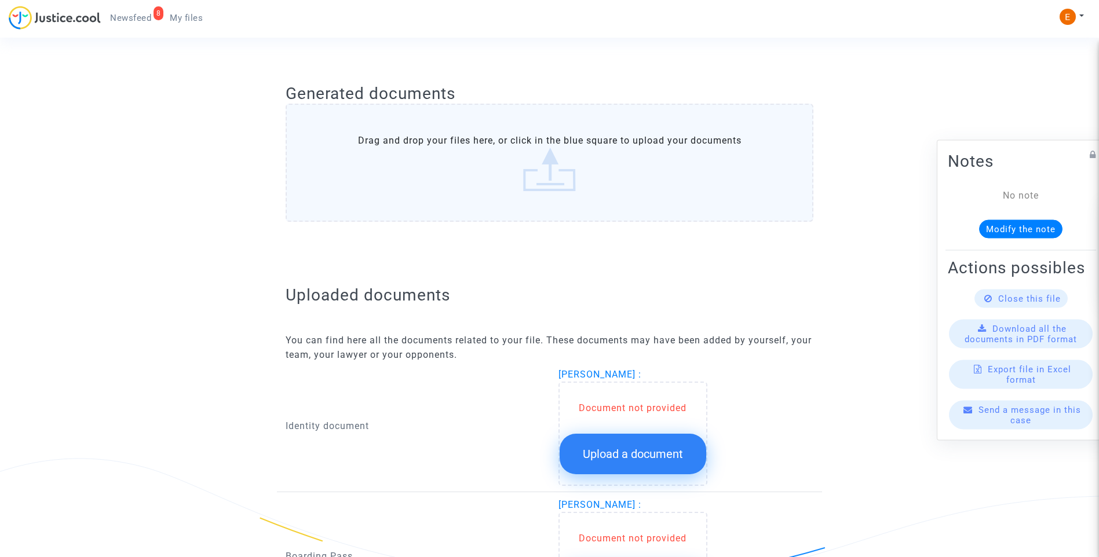
click at [635, 452] on span "Upload a document" at bounding box center [633, 454] width 100 height 14
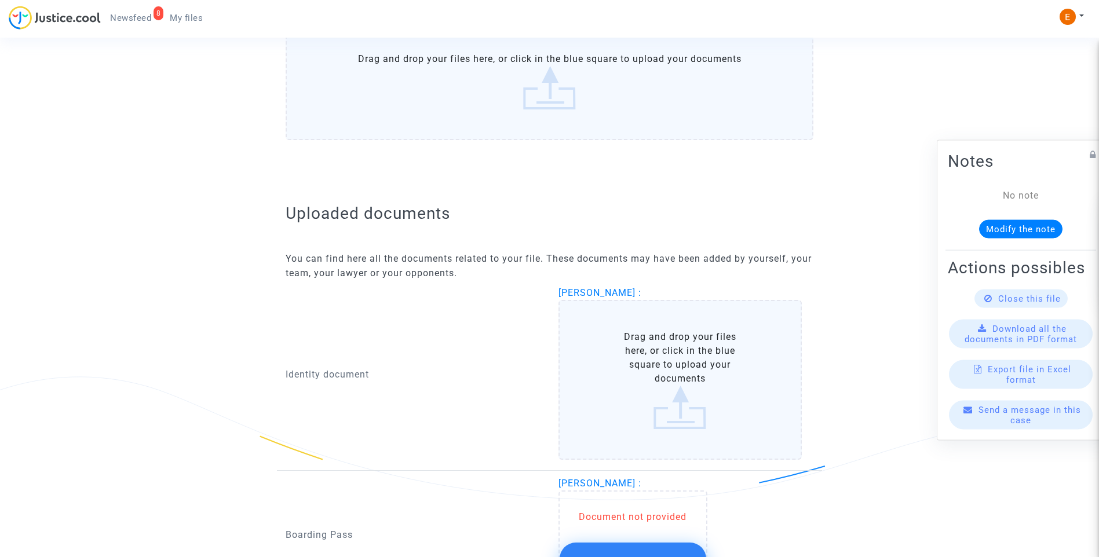
scroll to position [677, 0]
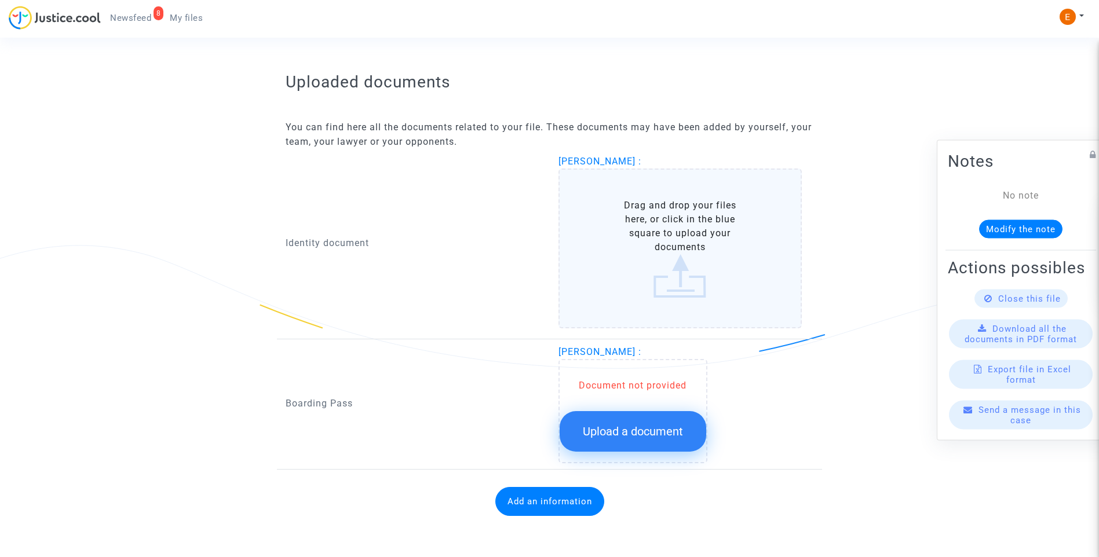
click at [636, 428] on span "Upload a document" at bounding box center [633, 432] width 100 height 14
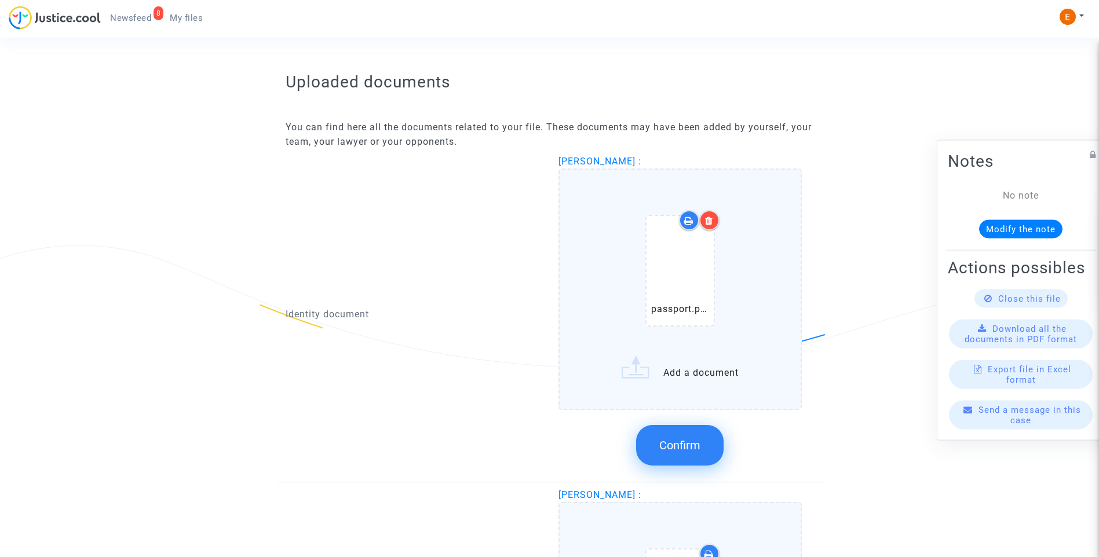
click at [695, 442] on span "Confirm" at bounding box center [679, 446] width 41 height 14
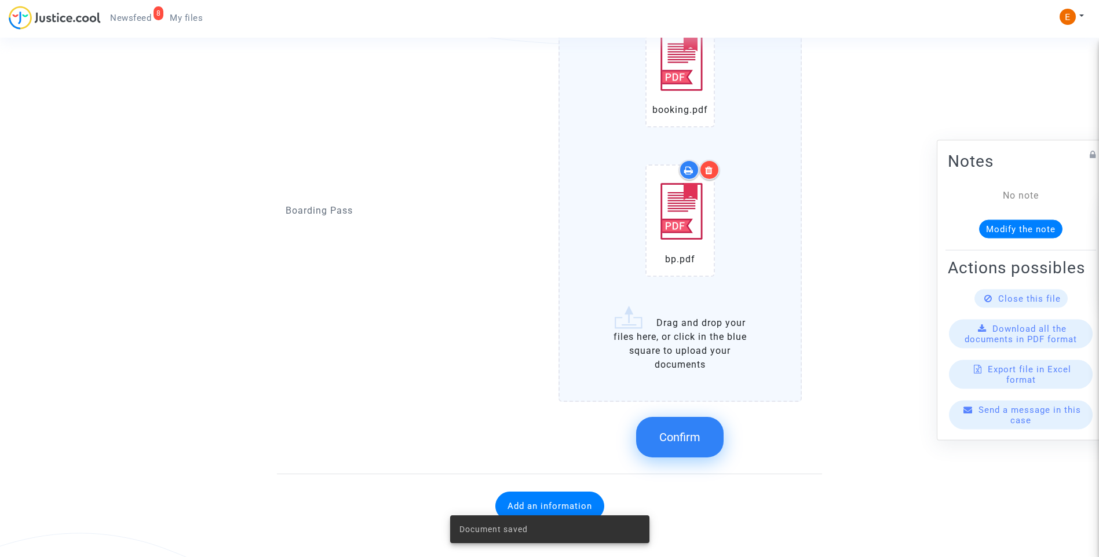
scroll to position [1005, 0]
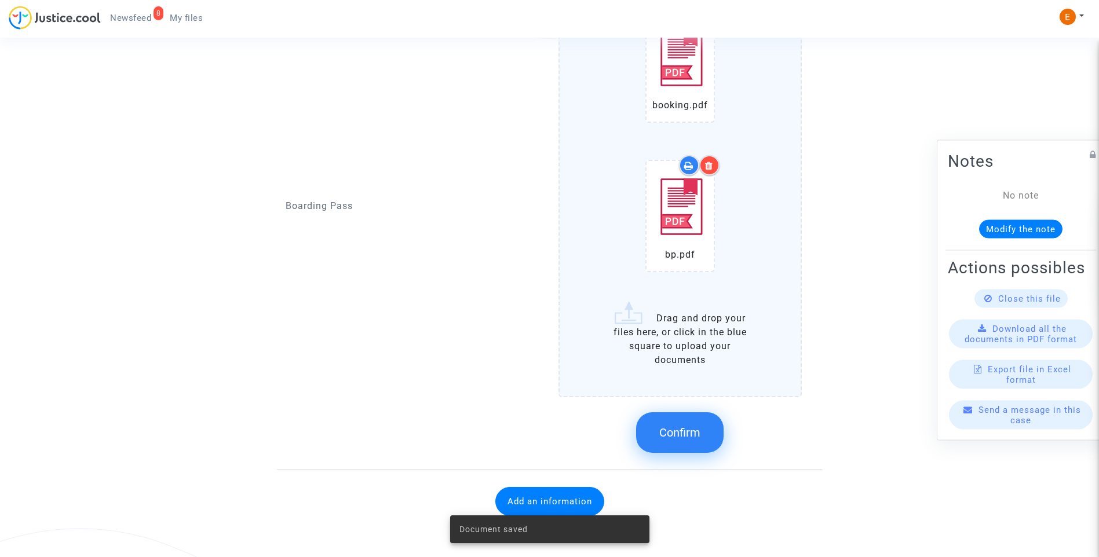
click at [675, 435] on span "Confirm" at bounding box center [679, 433] width 41 height 14
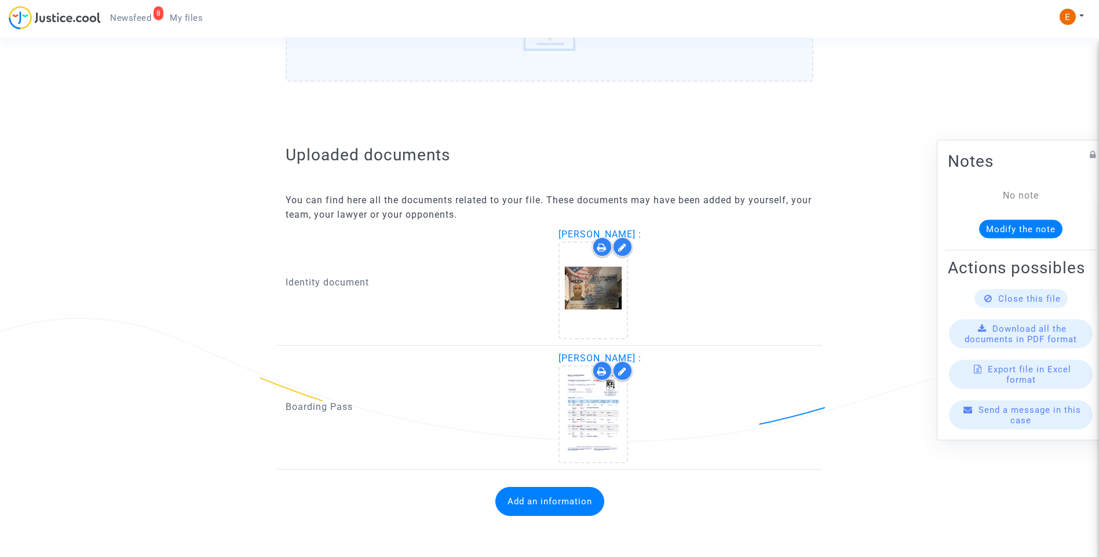
scroll to position [604, 0]
click at [581, 508] on button "Add an information" at bounding box center [549, 501] width 109 height 29
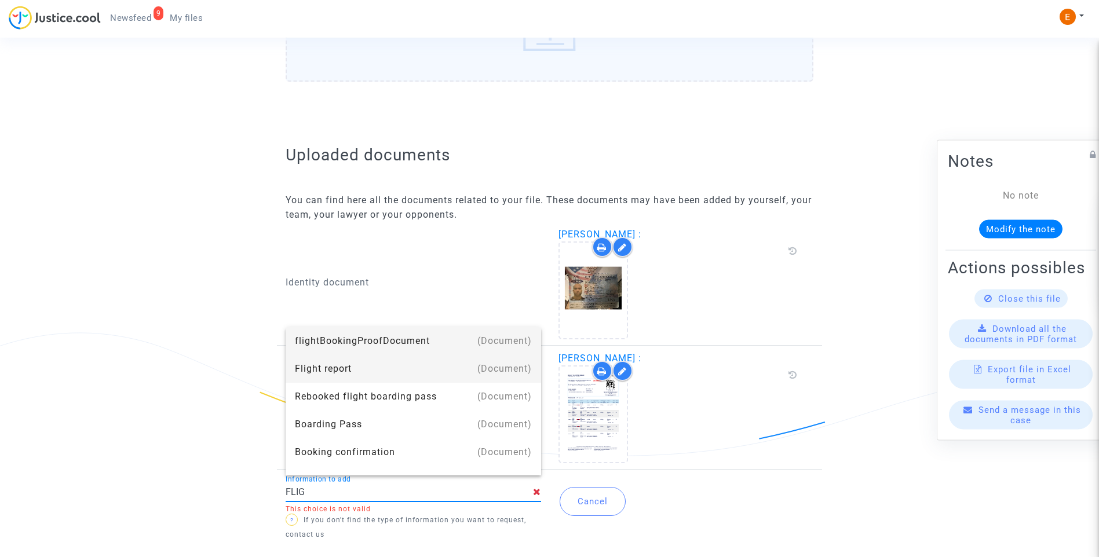
click at [371, 366] on div "Flight report" at bounding box center [413, 369] width 237 height 28
type input "Flight report"
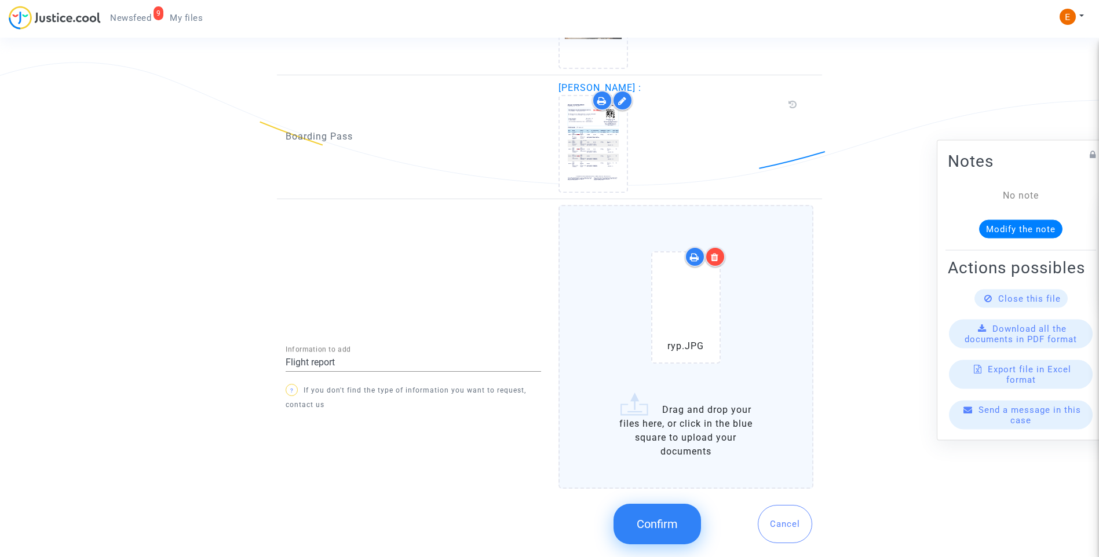
scroll to position [893, 0]
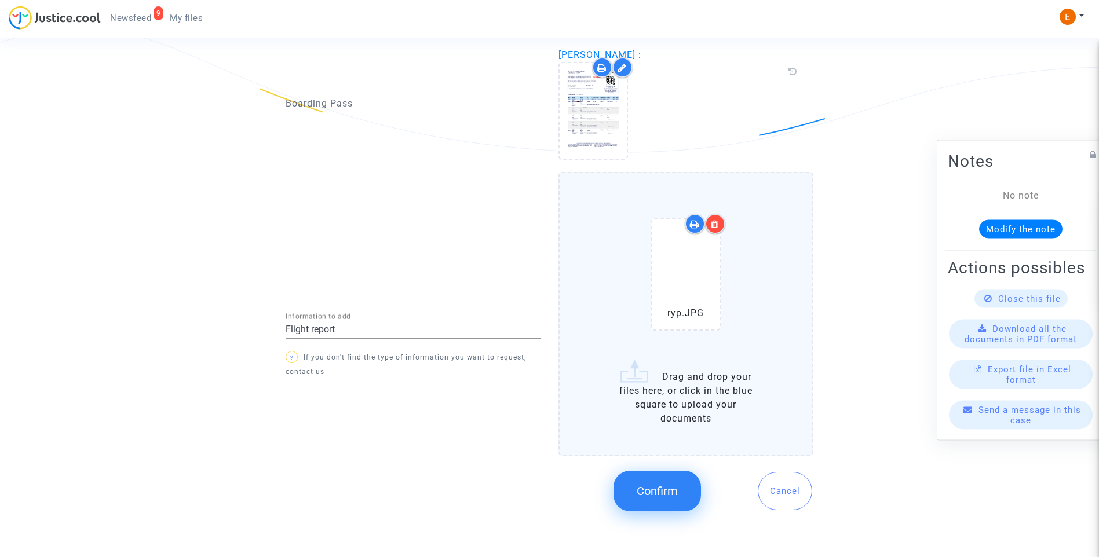
click at [669, 508] on button "Confirm" at bounding box center [658, 491] width 88 height 41
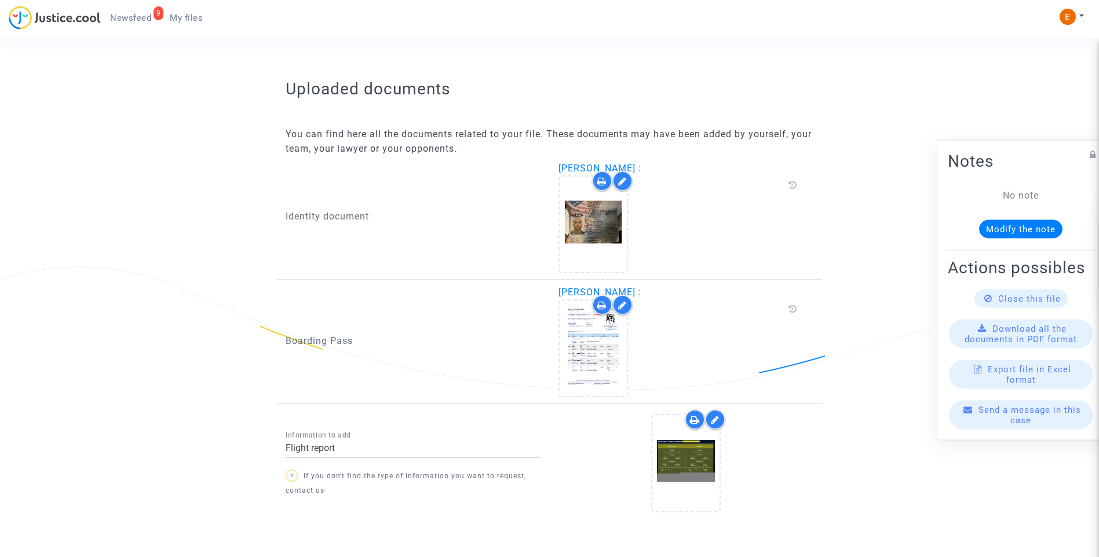
scroll to position [700, 0]
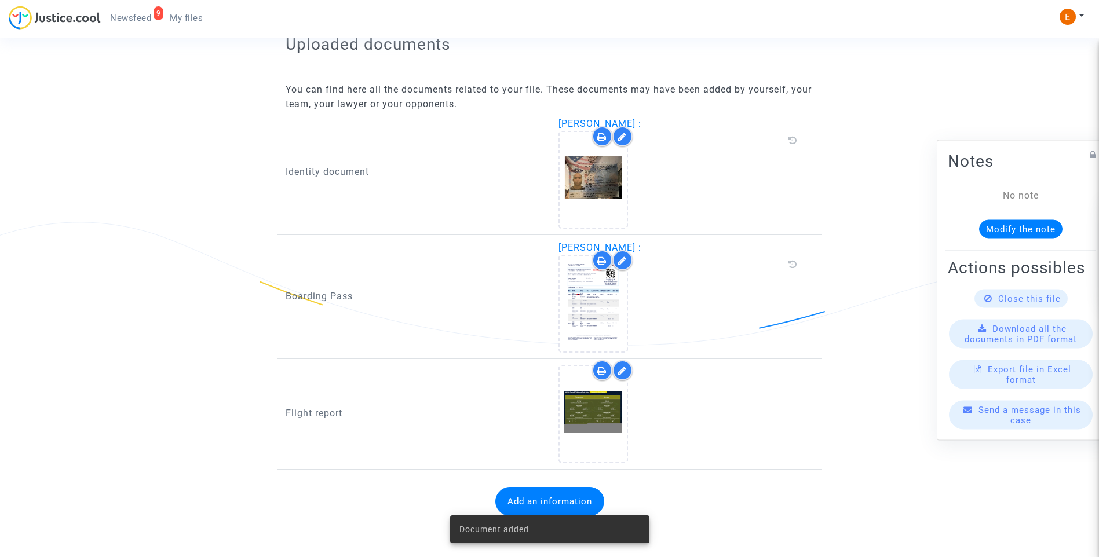
click at [134, 20] on span "Newsfeed" at bounding box center [130, 18] width 41 height 10
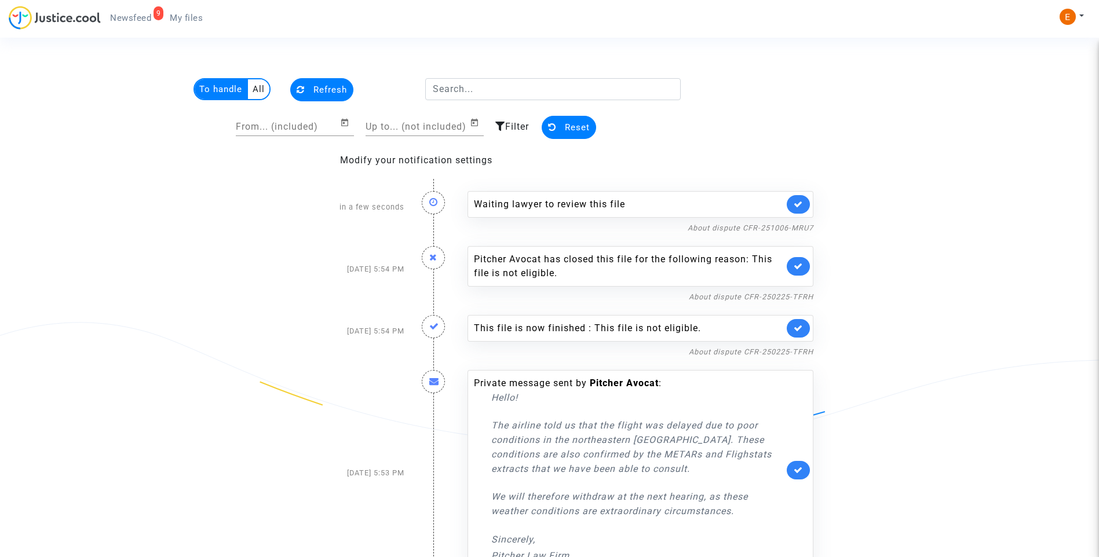
click at [808, 206] on link at bounding box center [798, 204] width 23 height 19
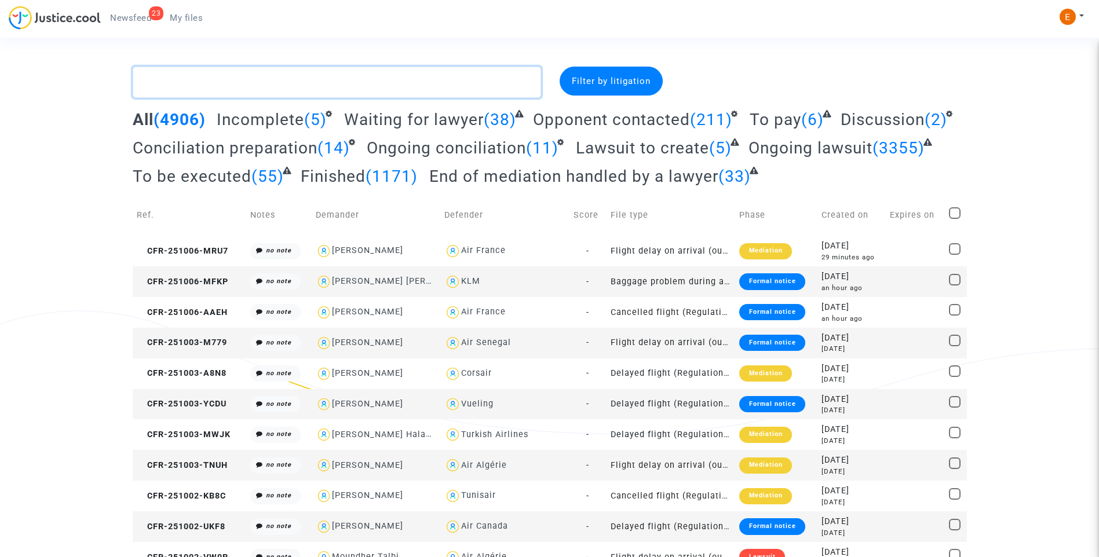
paste textarea "Peyrottes"
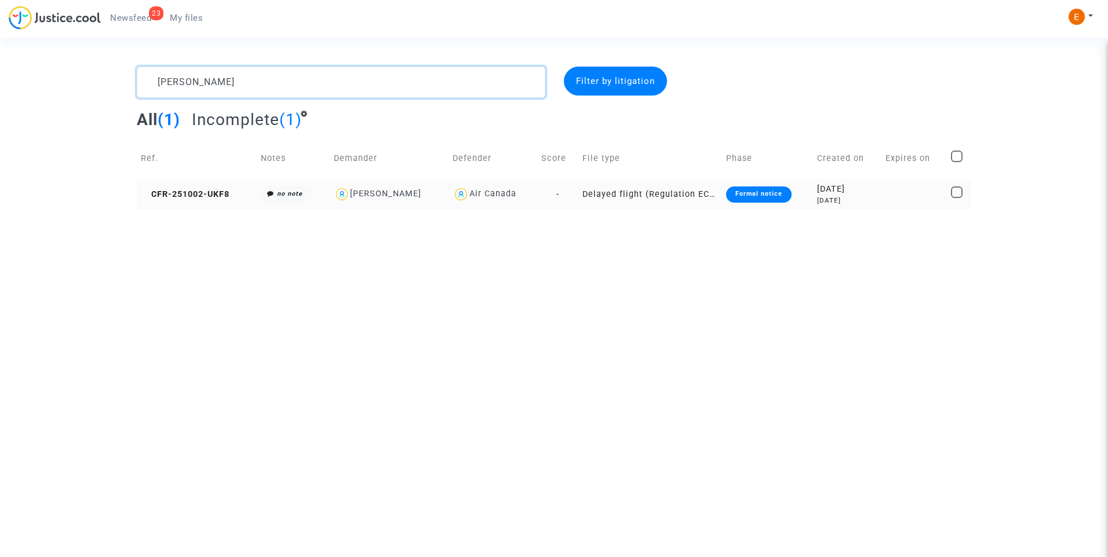
type textarea "Peyrottes"
click at [761, 195] on div "Formal notice" at bounding box center [758, 195] width 65 height 16
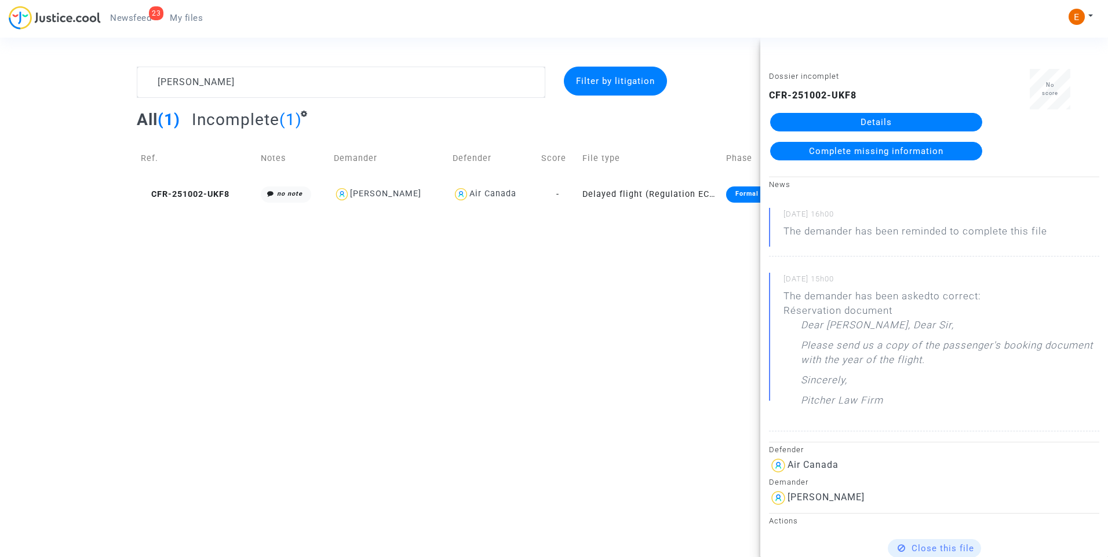
click at [853, 118] on link "Details" at bounding box center [876, 122] width 212 height 19
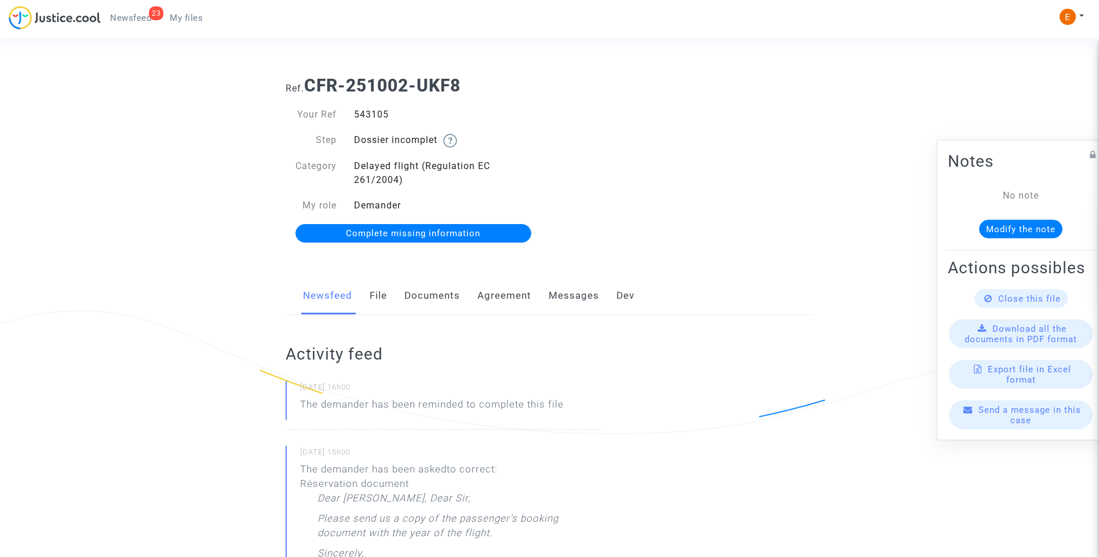
click at [438, 234] on span "Complete missing information" at bounding box center [413, 233] width 134 height 10
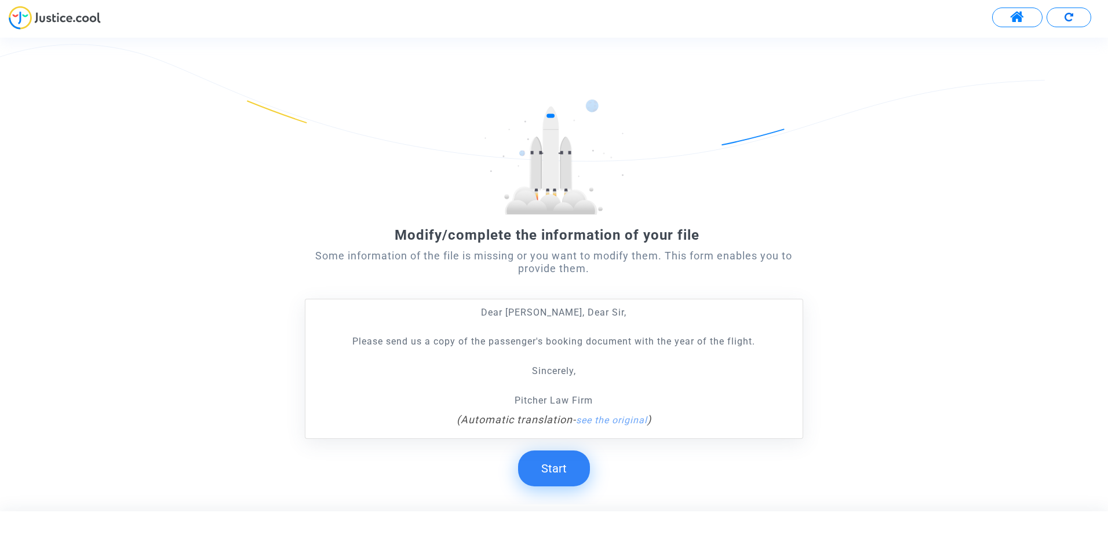
click at [567, 462] on button "Start" at bounding box center [554, 469] width 72 height 36
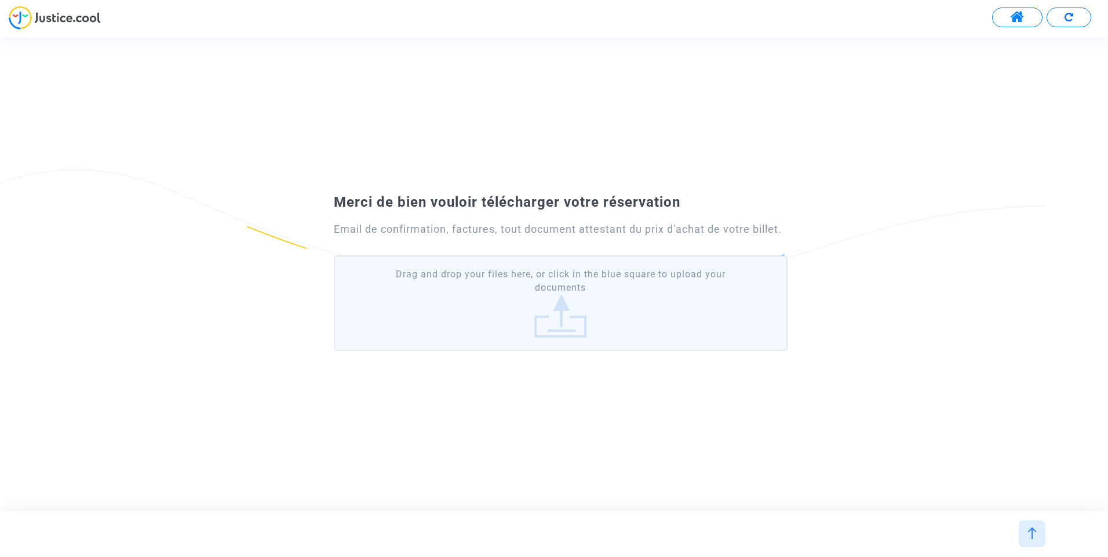
click at [509, 329] on label "Drag and drop your files here, or click in the blue square to upload your docum…" at bounding box center [561, 304] width 454 height 96
click at [0, 0] on input "Drag and drop your files here, or click in the blue square to upload your docum…" at bounding box center [0, 0] width 0 height 0
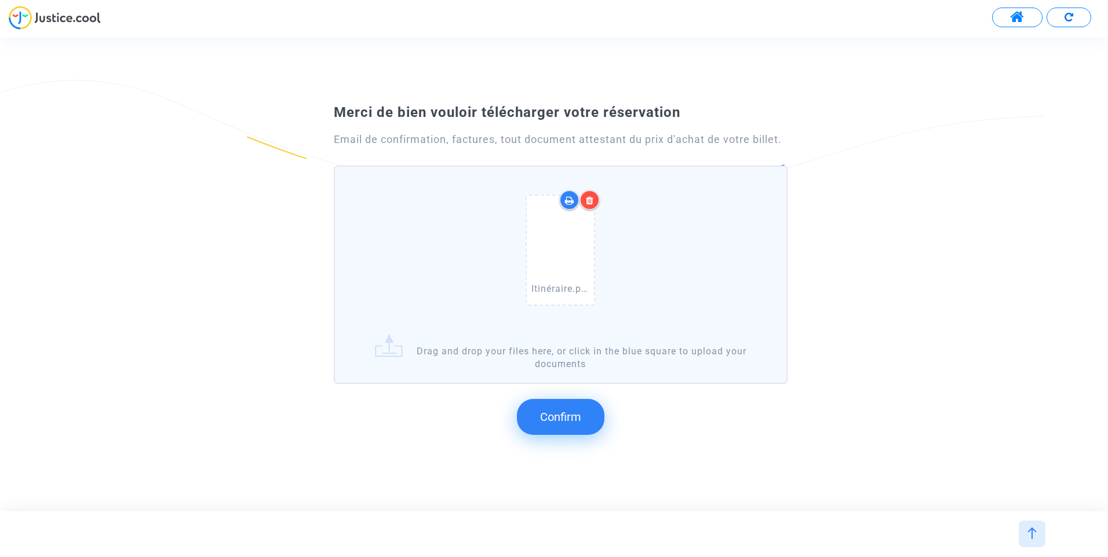
click at [575, 420] on span "Confirm" at bounding box center [560, 417] width 41 height 14
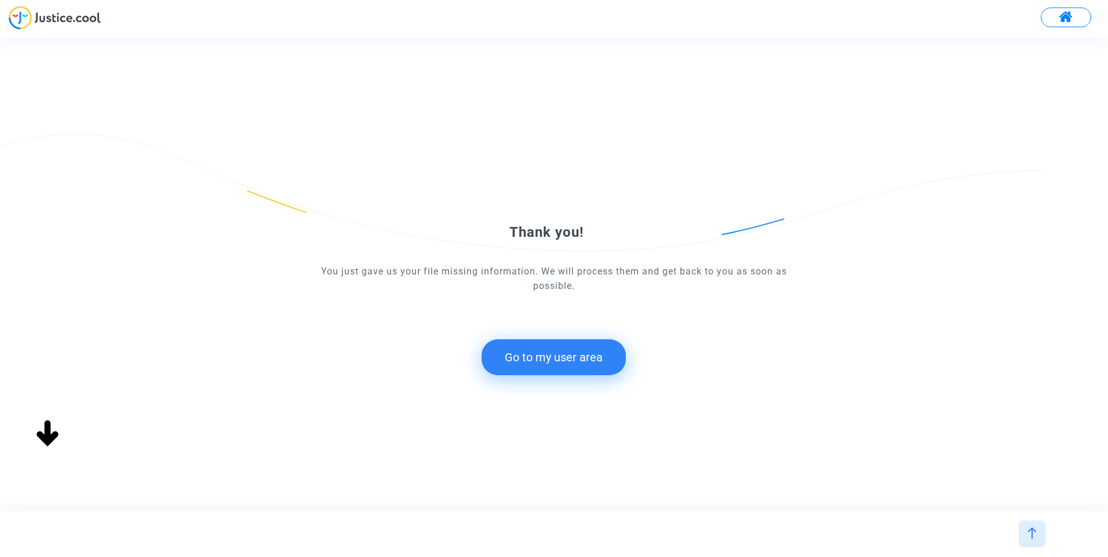
click at [573, 357] on button "Go to my user area" at bounding box center [554, 358] width 144 height 36
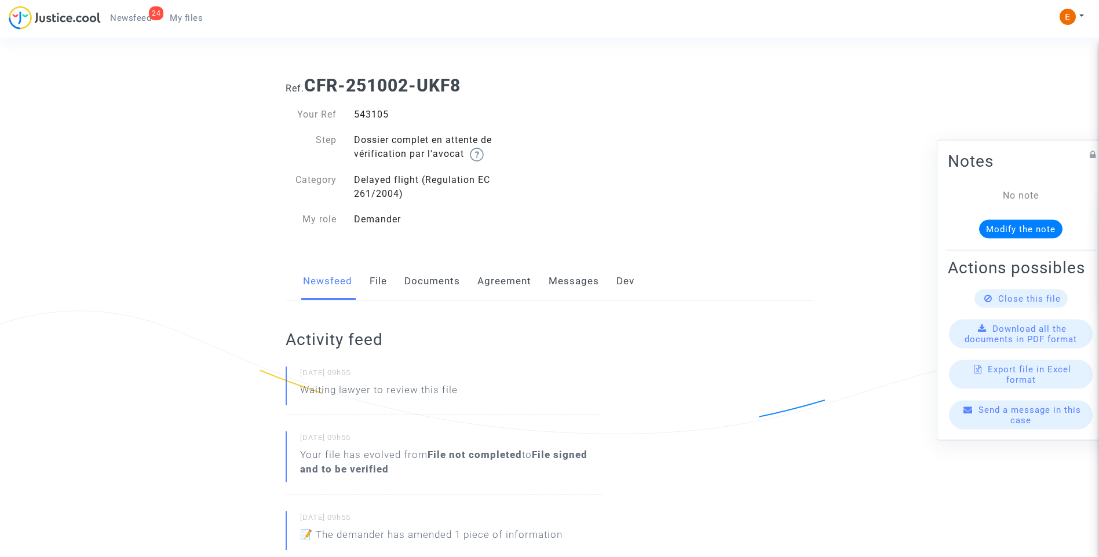
click at [136, 20] on span "Newsfeed" at bounding box center [130, 18] width 41 height 10
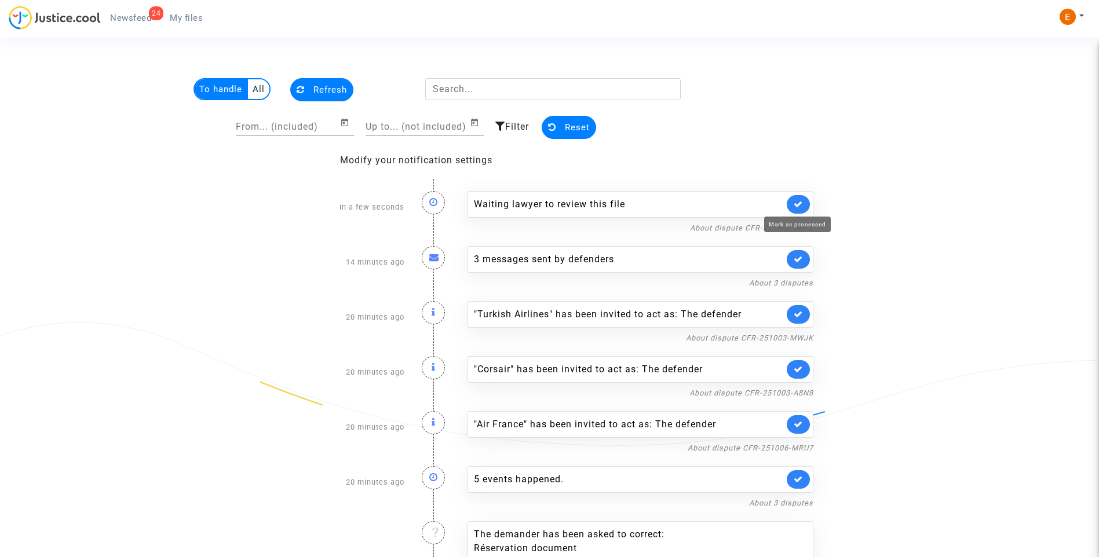
click at [797, 203] on icon at bounding box center [798, 204] width 9 height 9
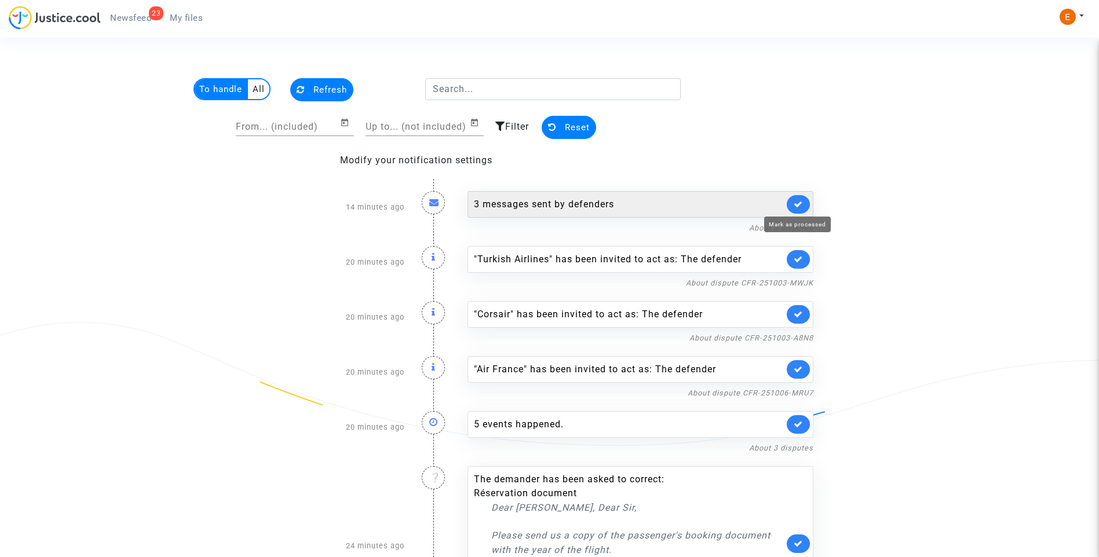
click at [799, 202] on icon at bounding box center [798, 204] width 9 height 9
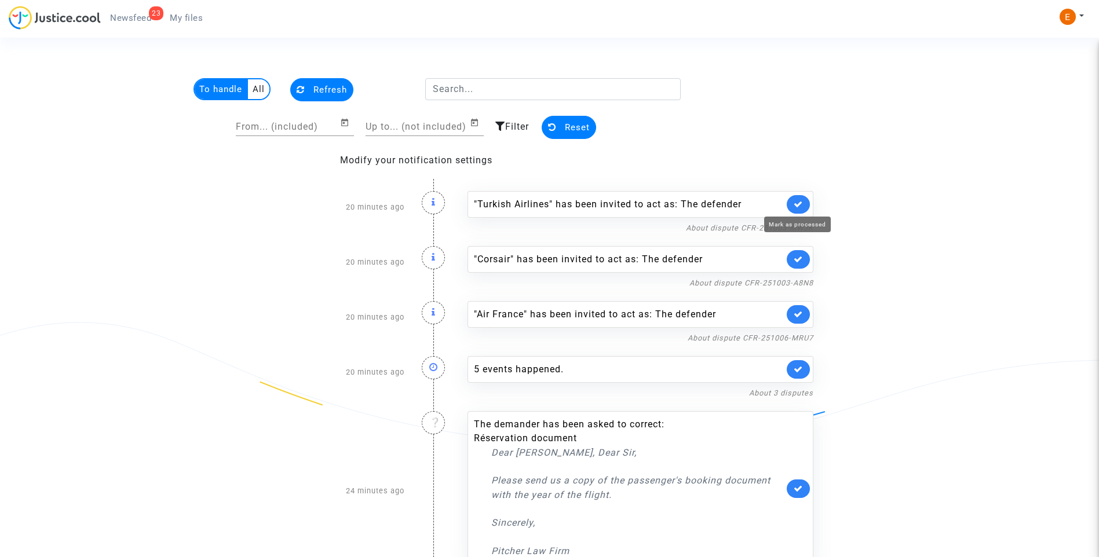
click at [799, 202] on icon at bounding box center [798, 204] width 9 height 9
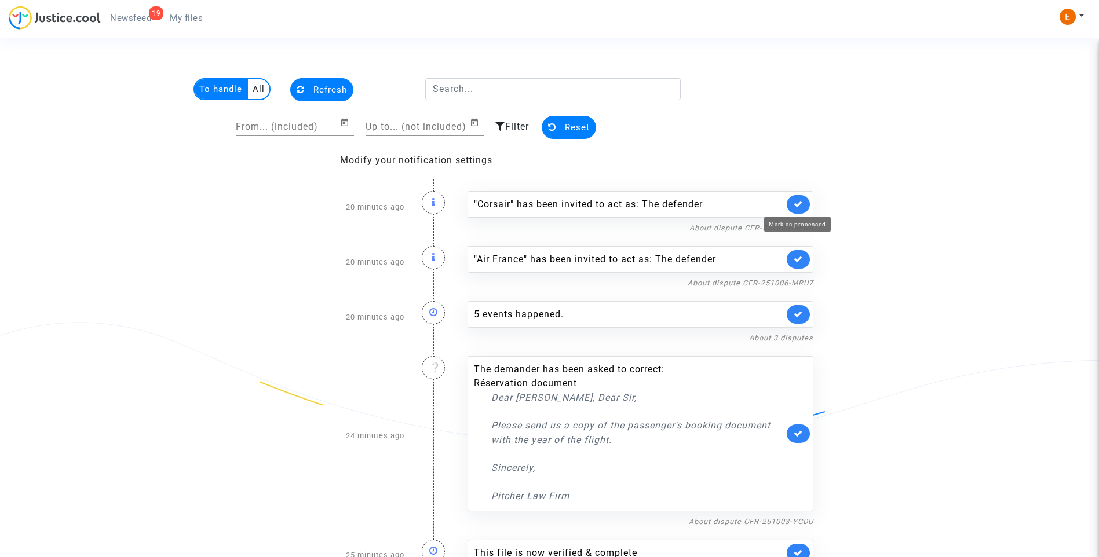
click at [799, 202] on icon at bounding box center [798, 204] width 9 height 9
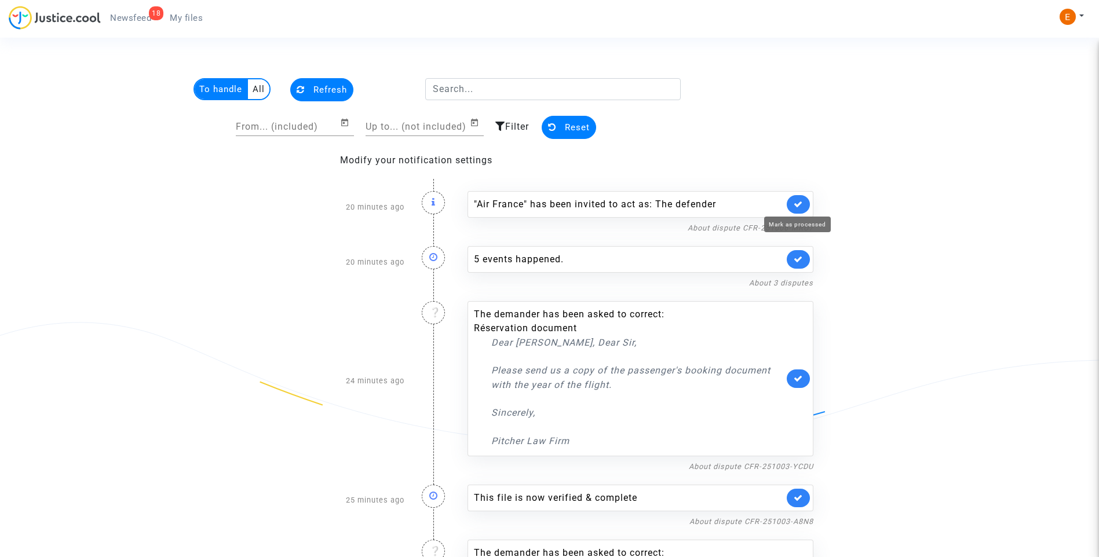
click at [799, 202] on icon at bounding box center [798, 204] width 9 height 9
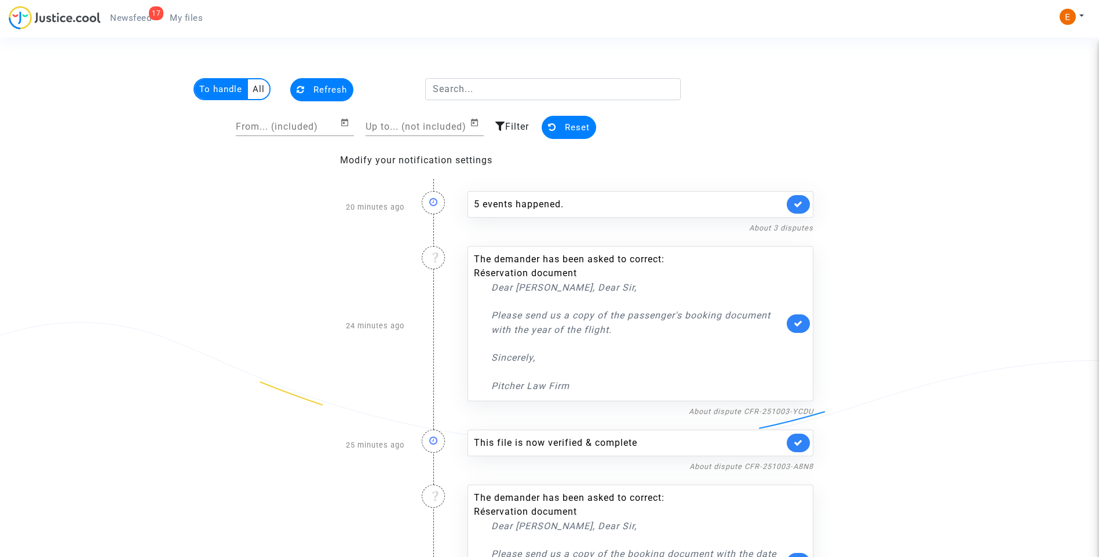
click at [176, 21] on span "My files" at bounding box center [186, 18] width 33 height 10
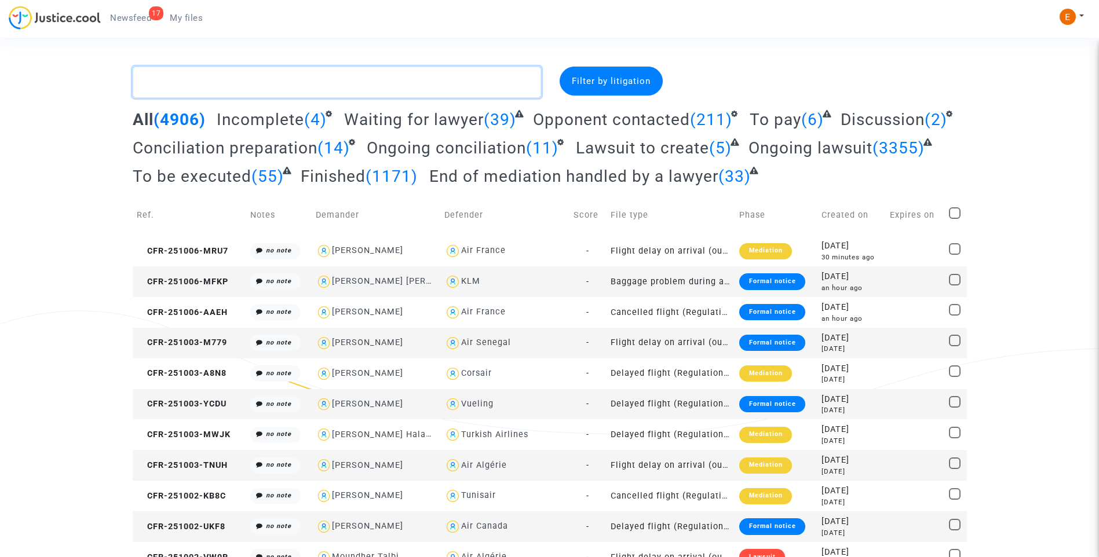
paste textarea "Da Silva"
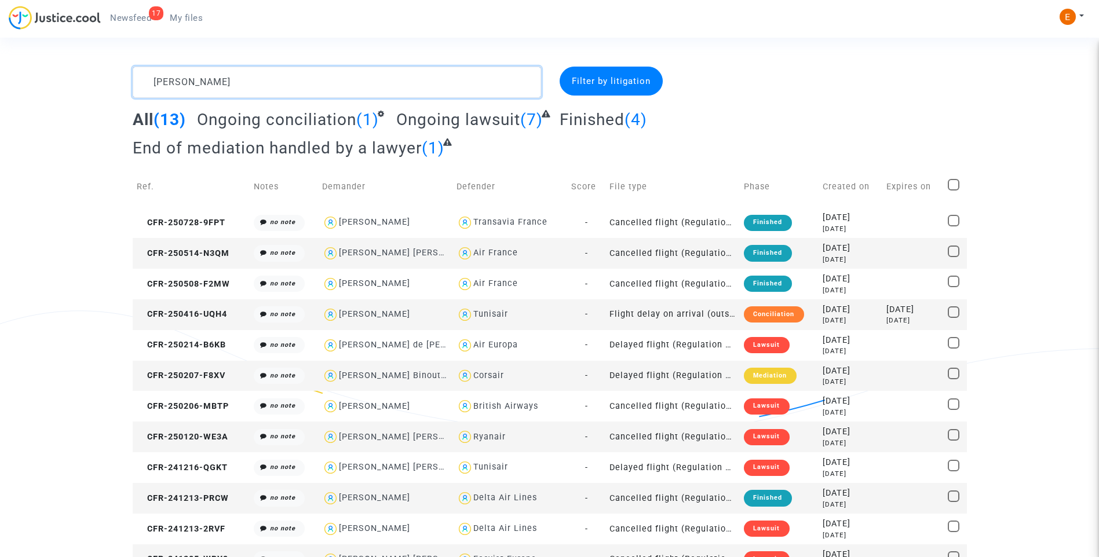
type textarea "Da Silva"
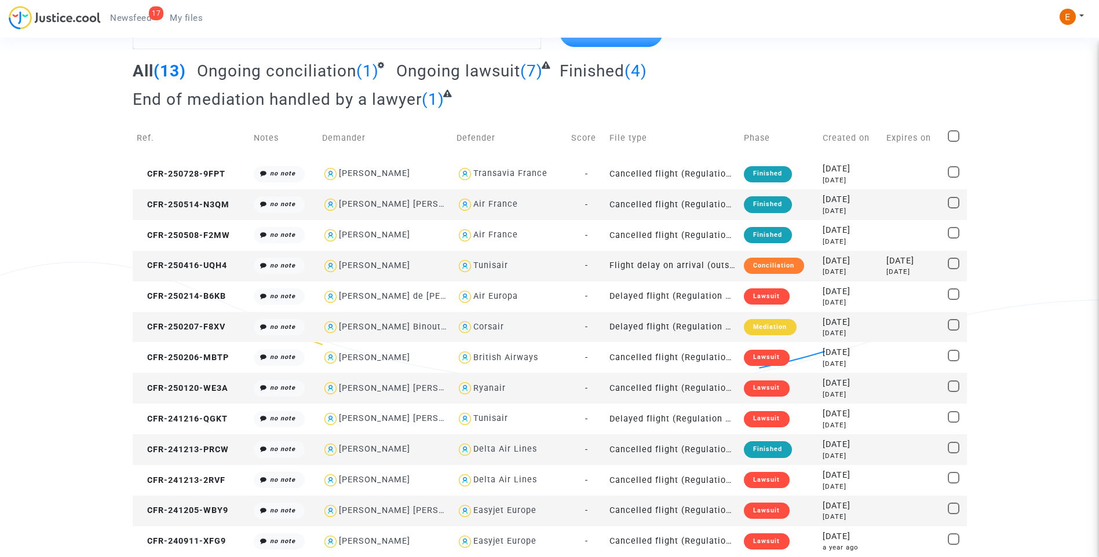
click at [754, 325] on div "Mediation" at bounding box center [770, 327] width 52 height 16
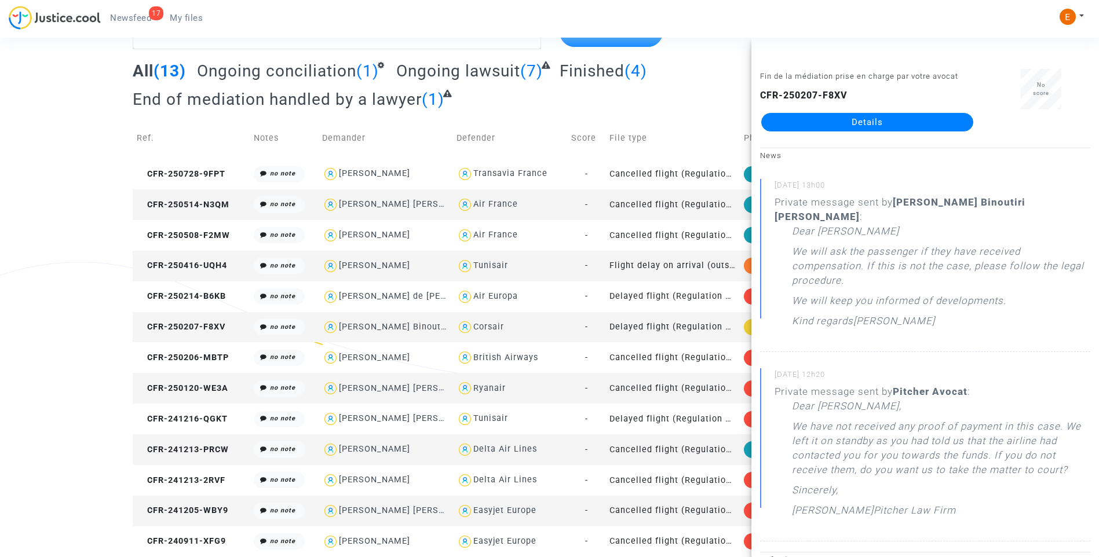
click at [861, 125] on link "Details" at bounding box center [867, 122] width 212 height 19
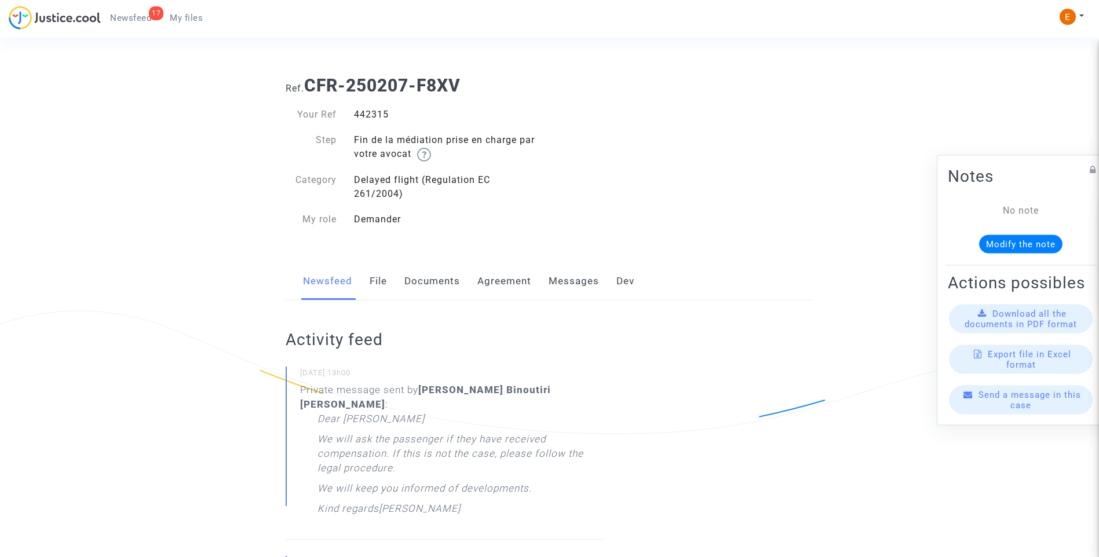
click at [568, 284] on link "Messages" at bounding box center [574, 282] width 50 height 38
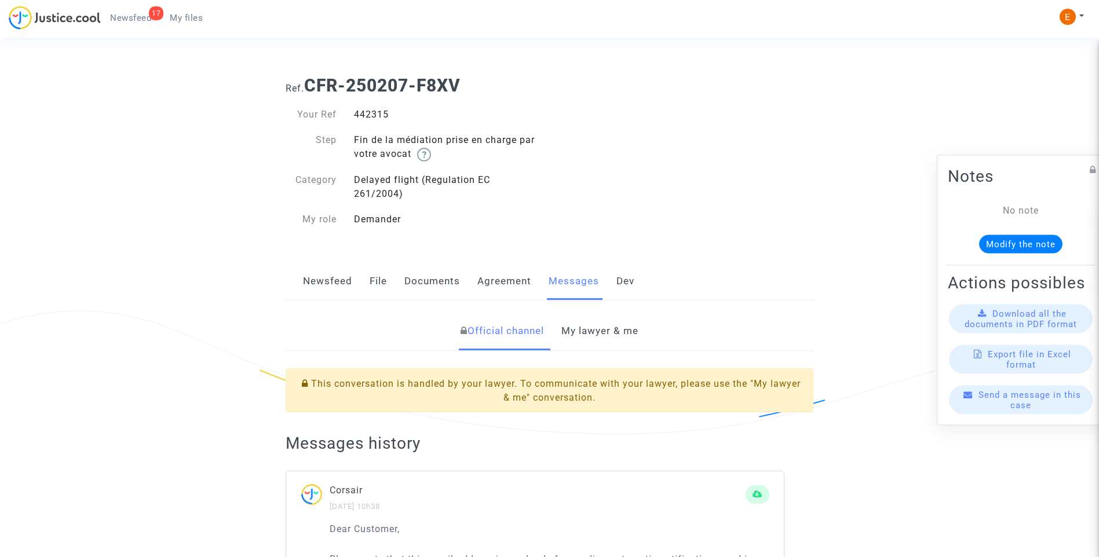
click at [607, 331] on link "My lawyer & me" at bounding box center [600, 331] width 77 height 38
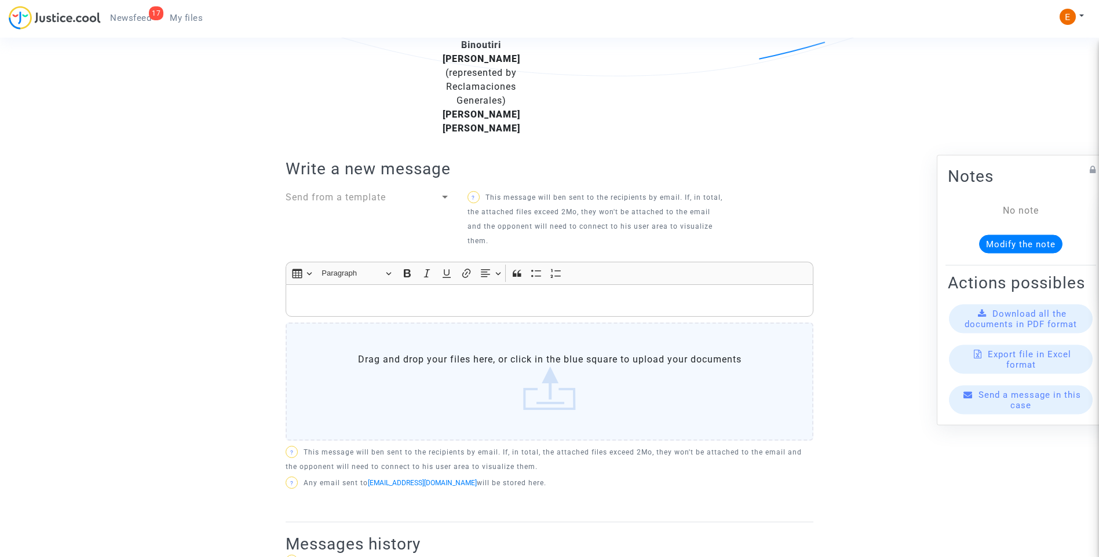
scroll to position [348, 0]
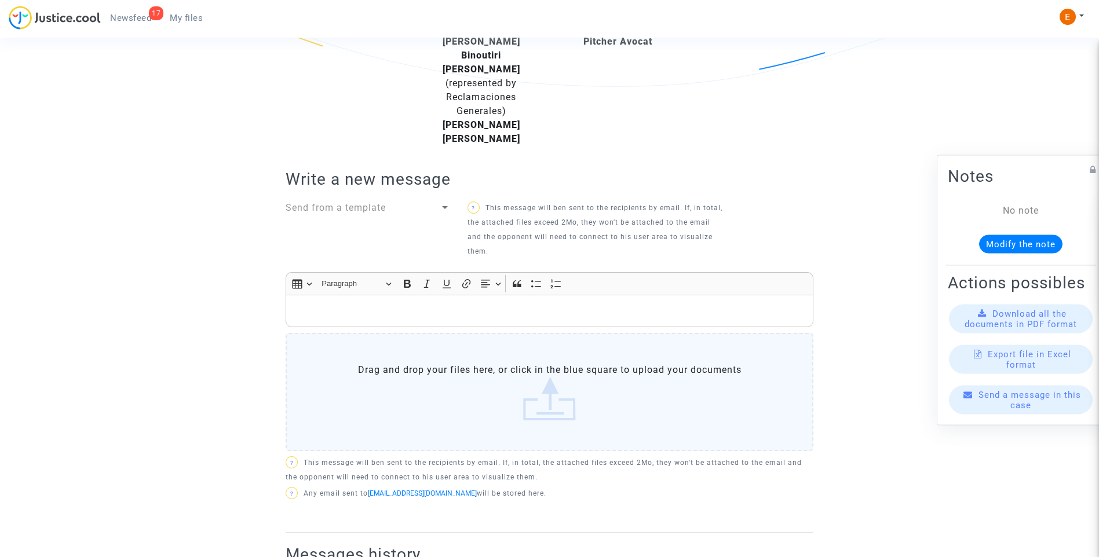
click at [521, 304] on p "Rich Text Editor, main" at bounding box center [550, 311] width 516 height 14
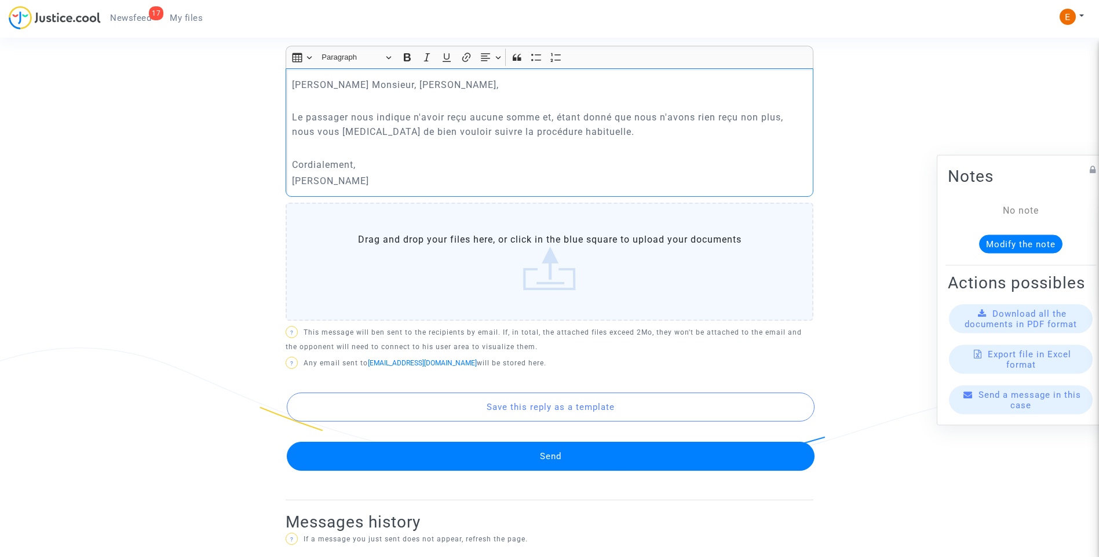
scroll to position [579, 0]
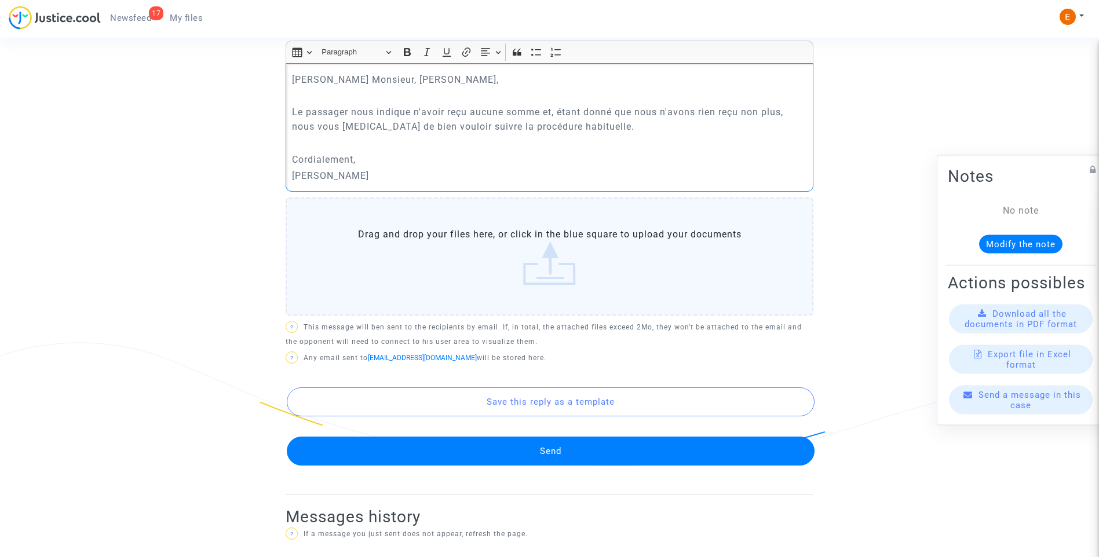
click at [566, 438] on button "Send" at bounding box center [551, 451] width 528 height 29
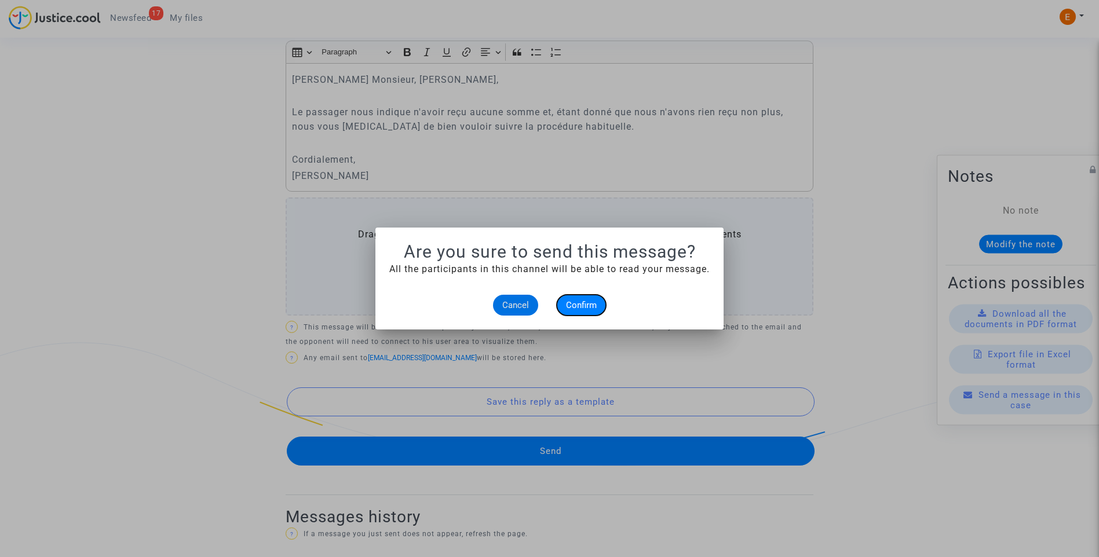
click at [582, 303] on span "Confirm" at bounding box center [581, 305] width 31 height 10
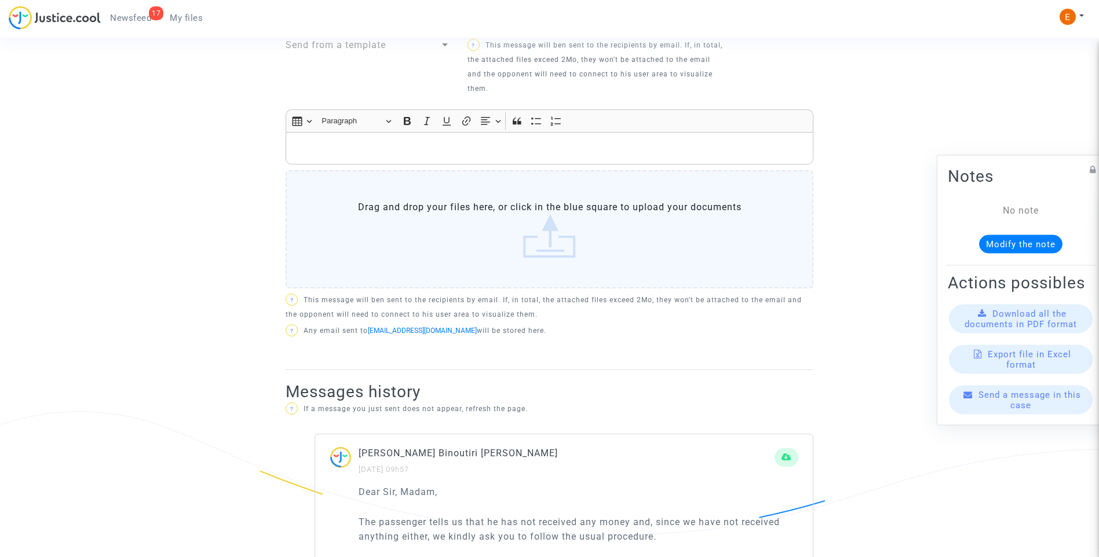
scroll to position [406, 0]
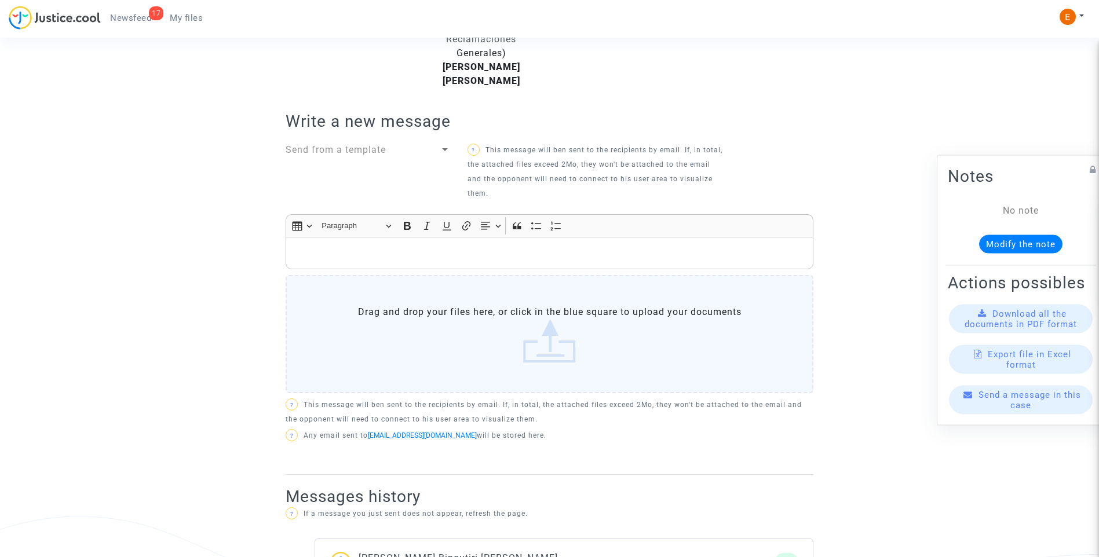
click at [134, 18] on span "Newsfeed" at bounding box center [130, 18] width 41 height 10
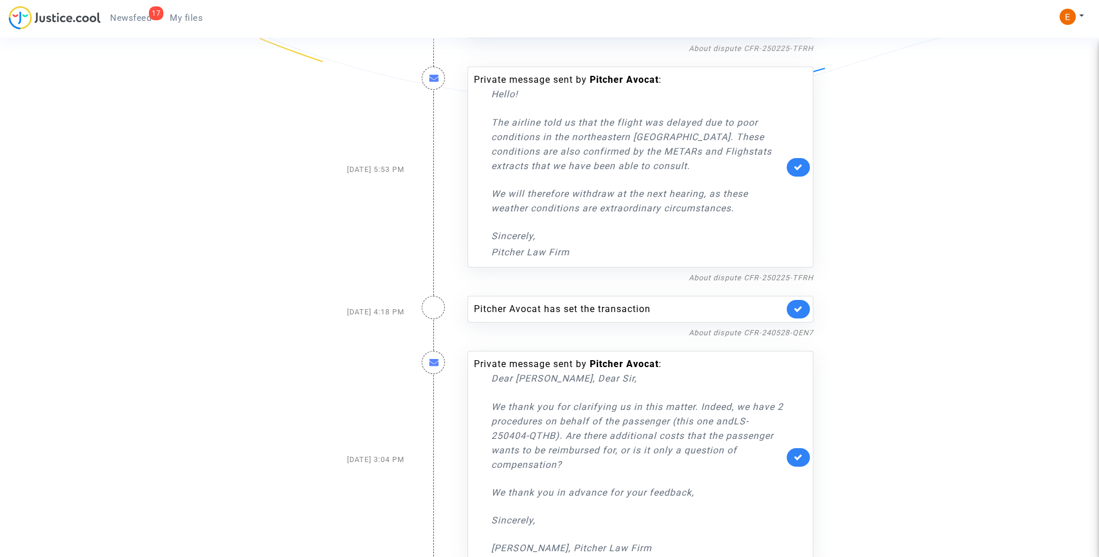
scroll to position [1102, 0]
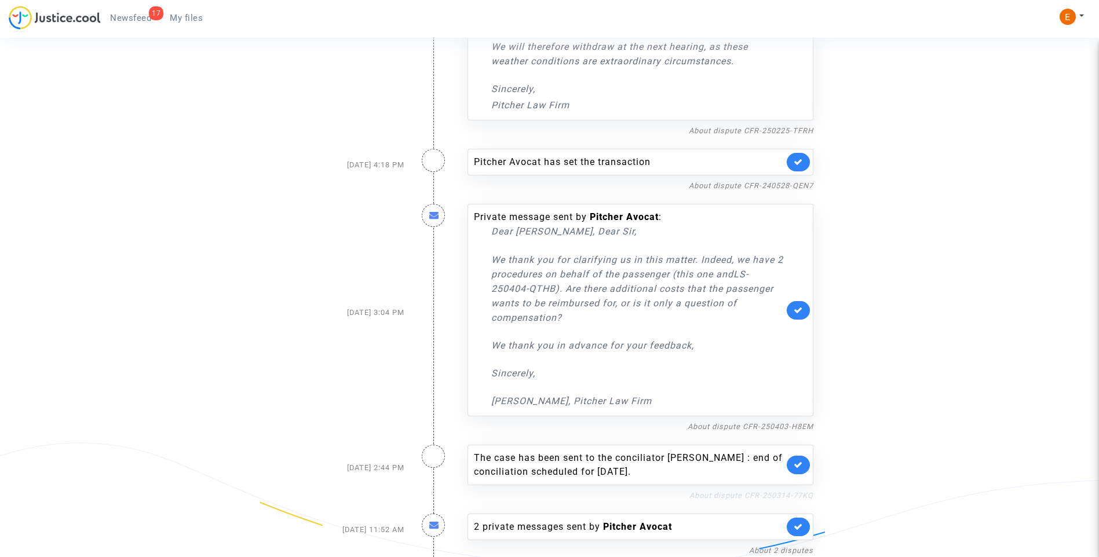
click at [760, 496] on link "About dispute CFR-250314-77KQ" at bounding box center [752, 495] width 124 height 9
click at [797, 464] on icon at bounding box center [798, 465] width 9 height 9
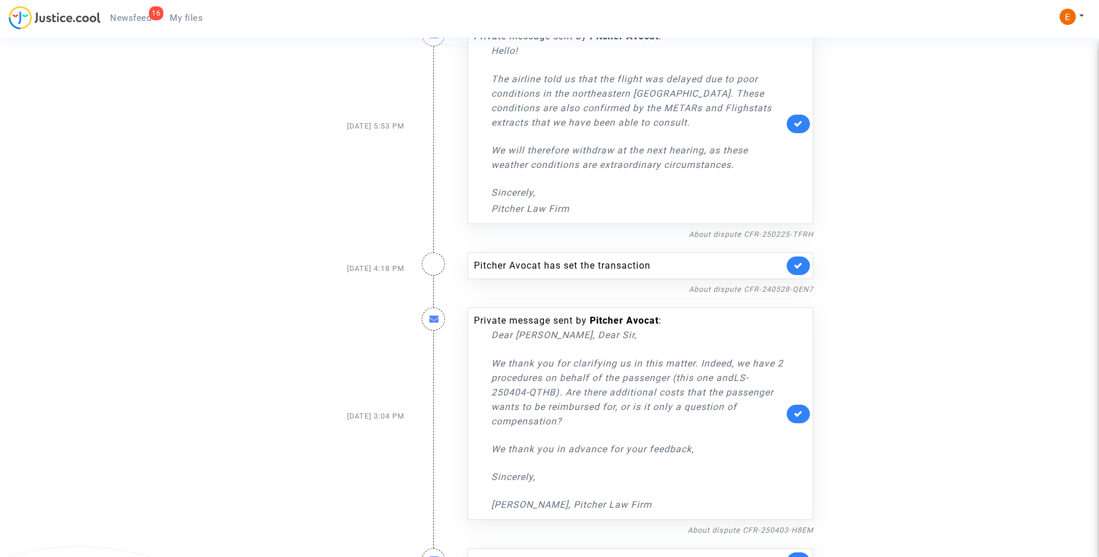
scroll to position [1033, 0]
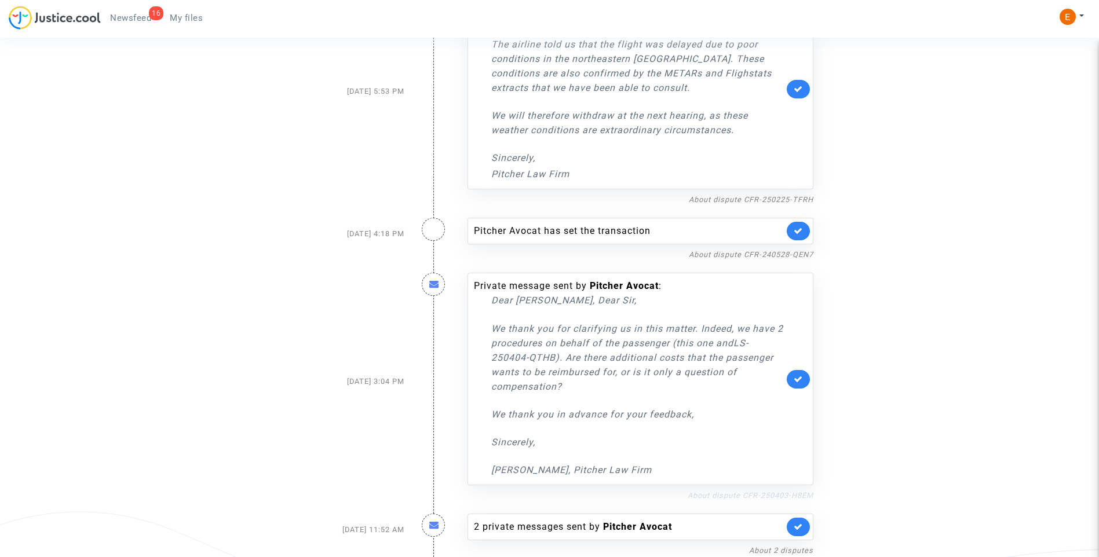
click at [726, 497] on link "About dispute CFR-250403-H8EM" at bounding box center [751, 495] width 126 height 9
click at [803, 376] on link at bounding box center [798, 379] width 23 height 19
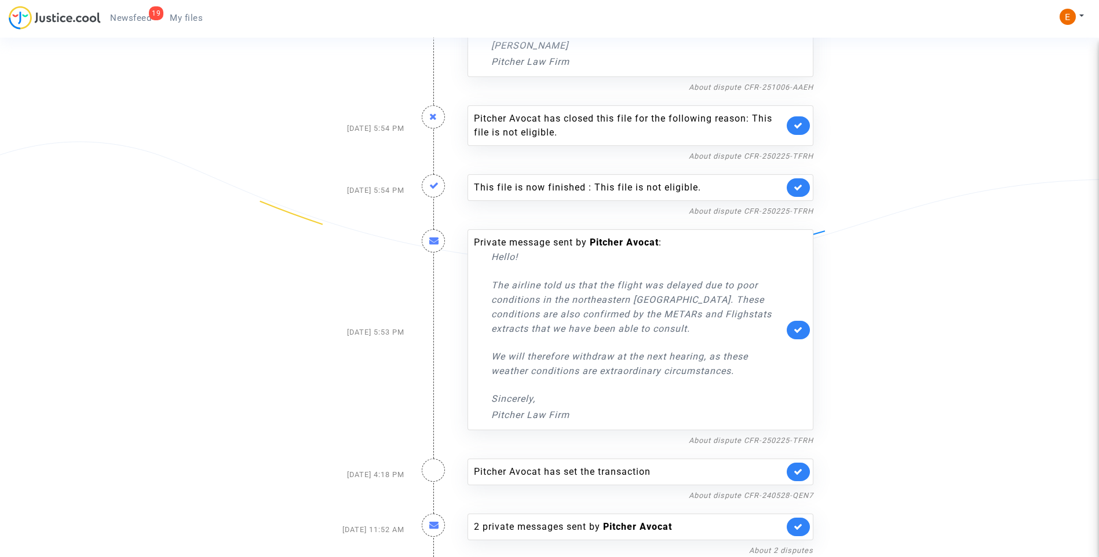
scroll to position [792, 0]
click at [739, 492] on link "About dispute CFR-240528-QEN7" at bounding box center [751, 495] width 125 height 9
click at [804, 472] on link at bounding box center [798, 472] width 23 height 19
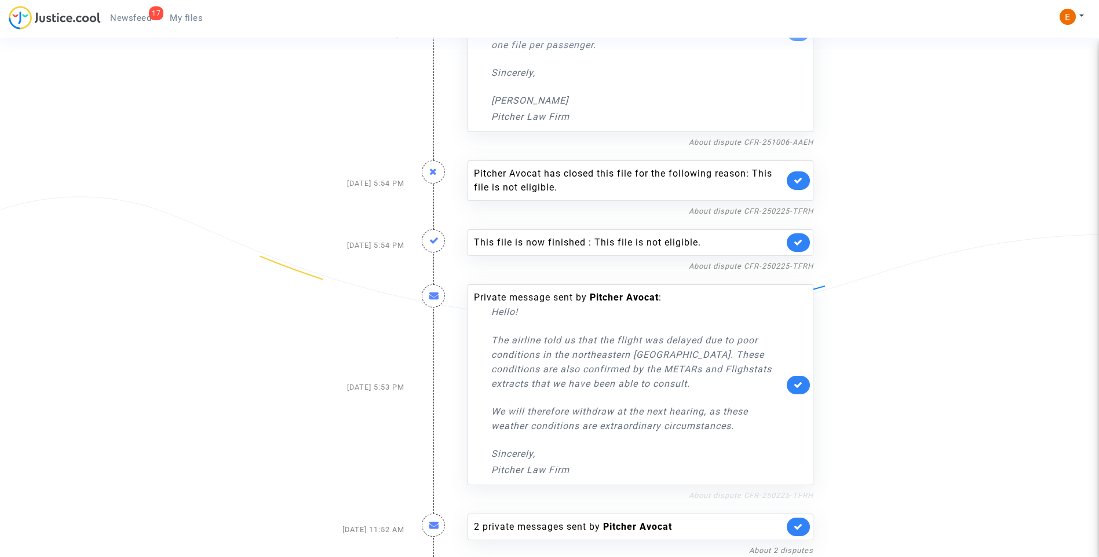
click at [766, 494] on link "About dispute CFR-250225-TFRH" at bounding box center [751, 495] width 125 height 9
click at [803, 382] on icon at bounding box center [798, 385] width 9 height 9
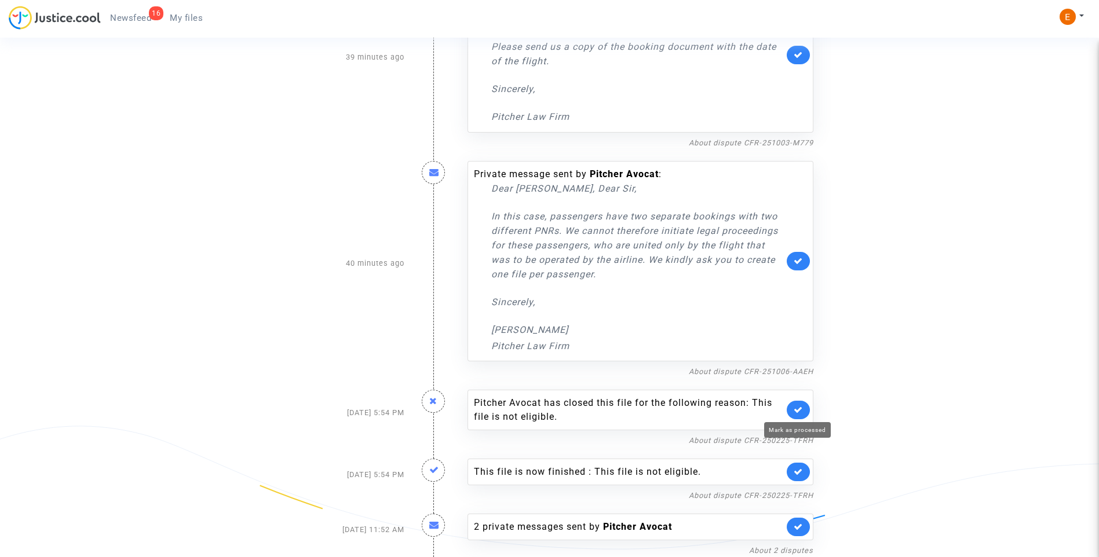
click at [801, 413] on icon at bounding box center [798, 410] width 9 height 9
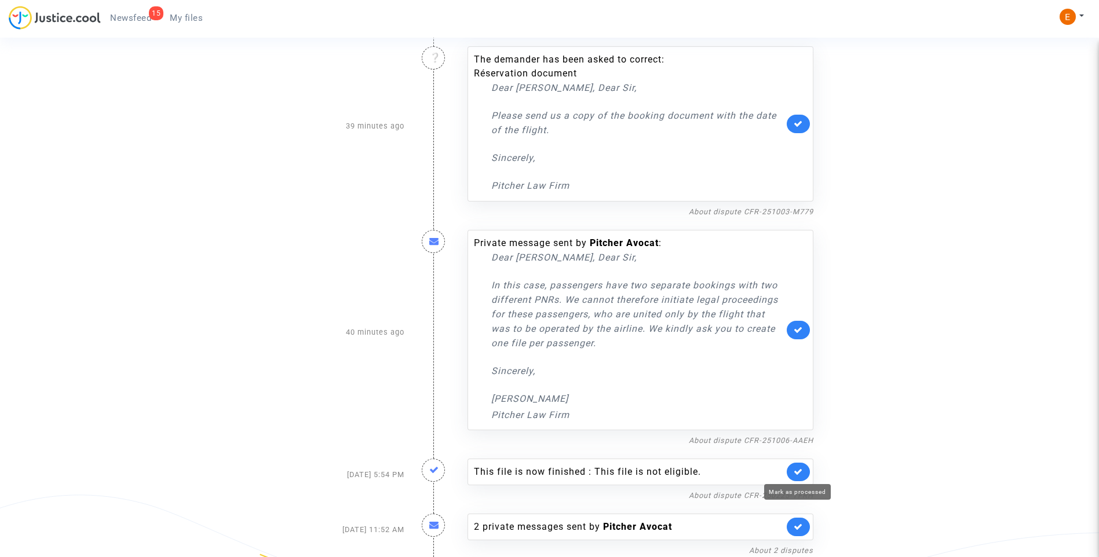
click at [800, 473] on icon at bounding box center [798, 472] width 9 height 9
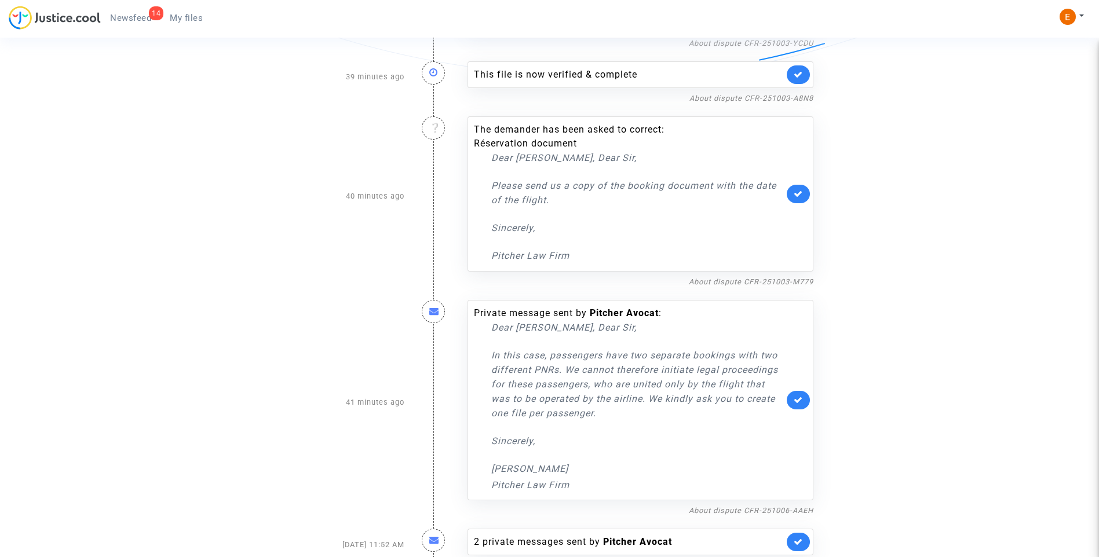
scroll to position [384, 0]
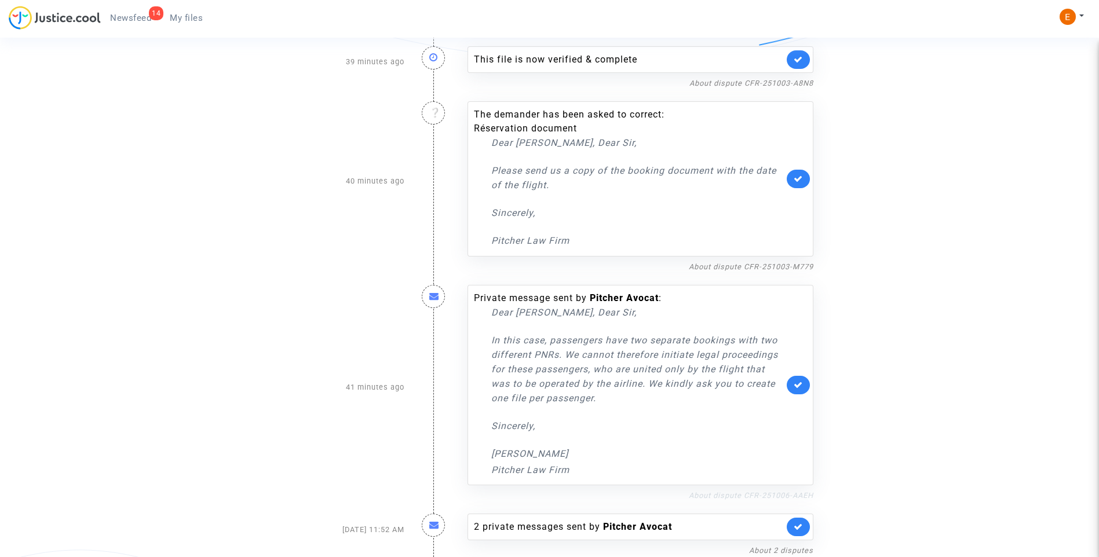
click at [752, 493] on link "About dispute CFR-251006-AAEH" at bounding box center [751, 495] width 125 height 9
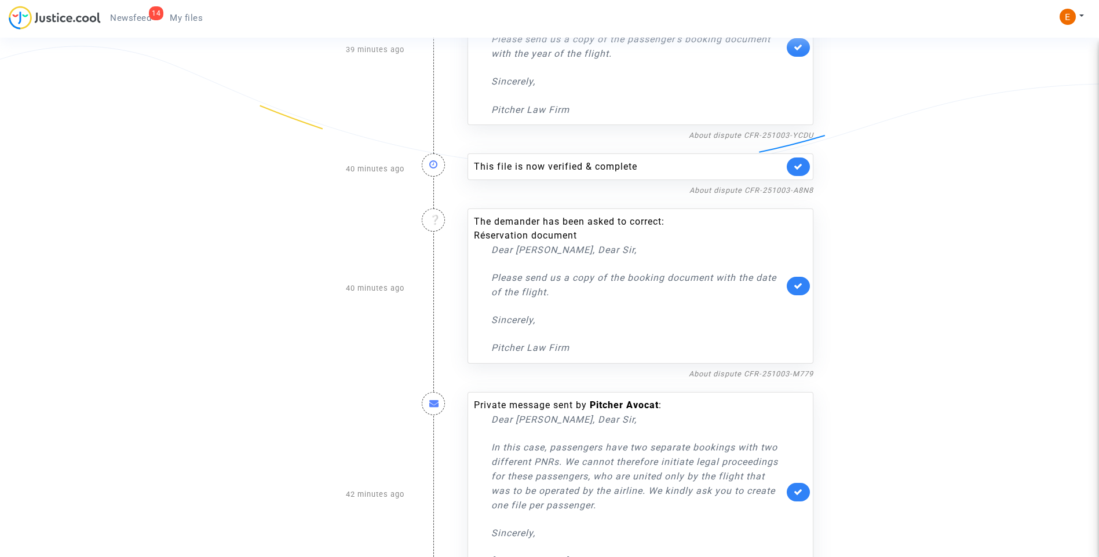
scroll to position [268, 0]
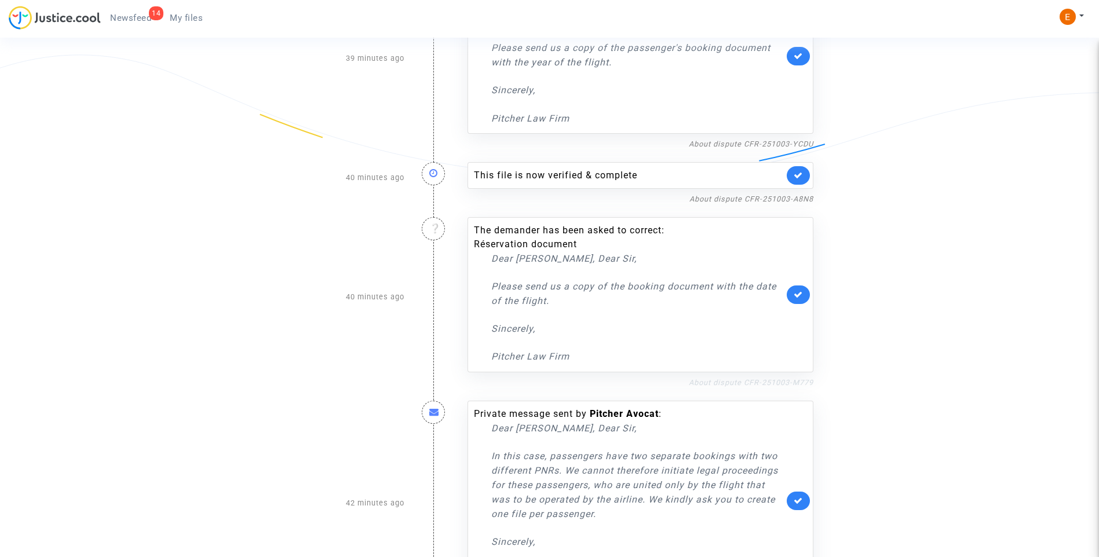
click at [744, 380] on link "About dispute CFR-251003-M779" at bounding box center [751, 382] width 125 height 9
click at [804, 294] on link at bounding box center [798, 295] width 23 height 19
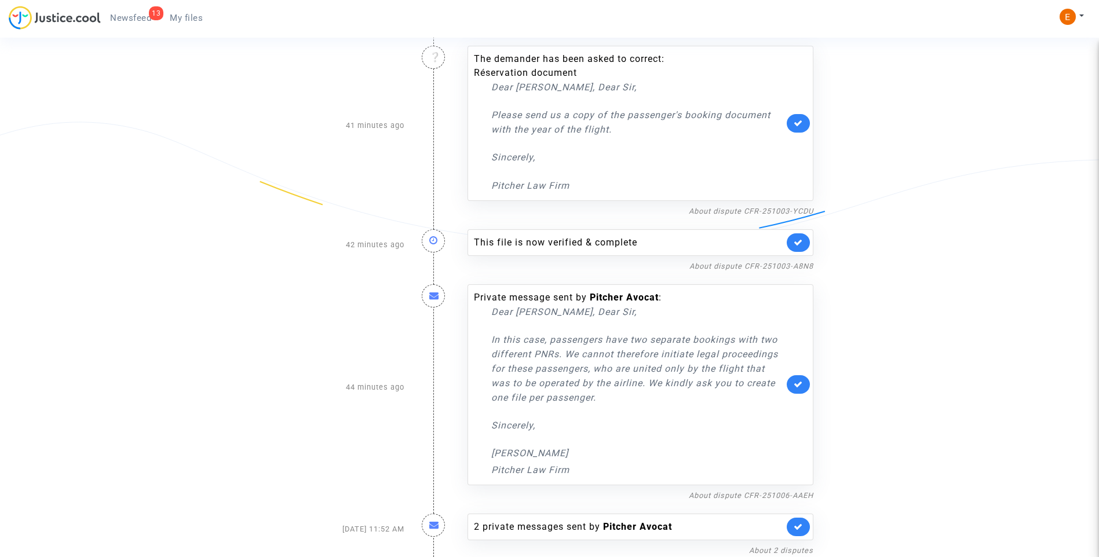
click at [807, 247] on link at bounding box center [798, 243] width 23 height 19
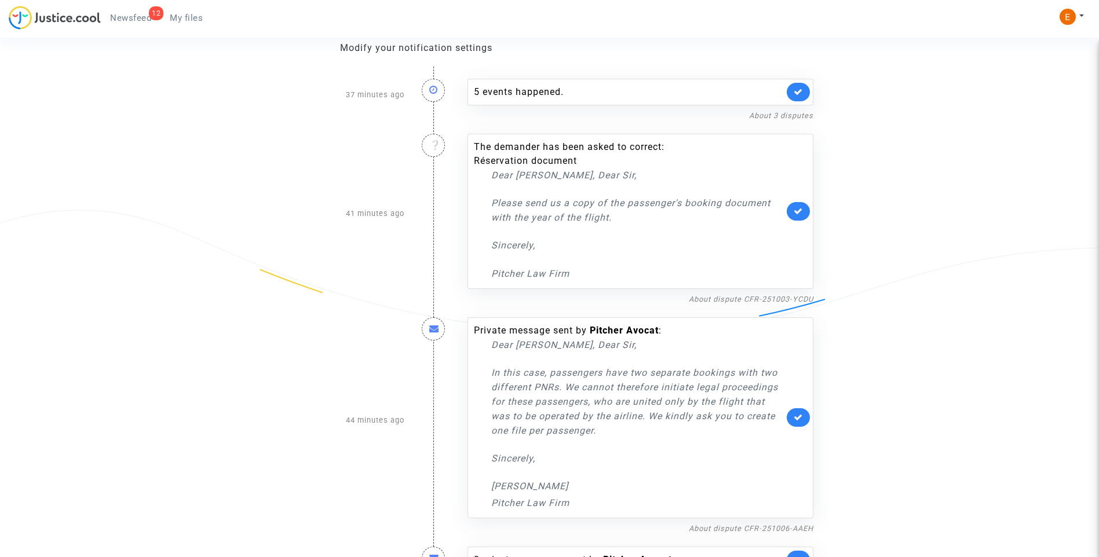
scroll to position [116, 0]
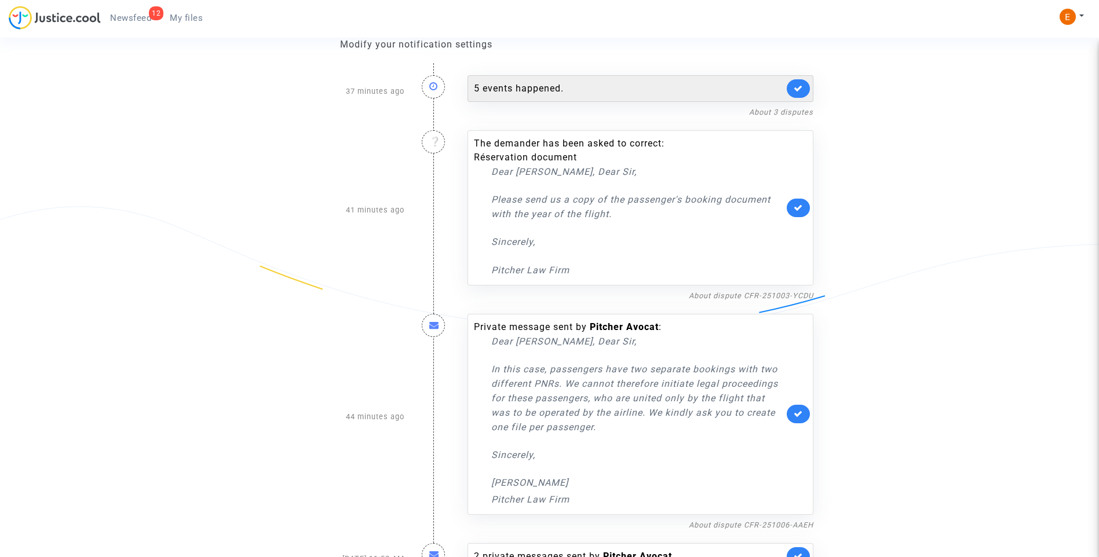
click at [555, 85] on div "5 events happened." at bounding box center [629, 89] width 310 height 14
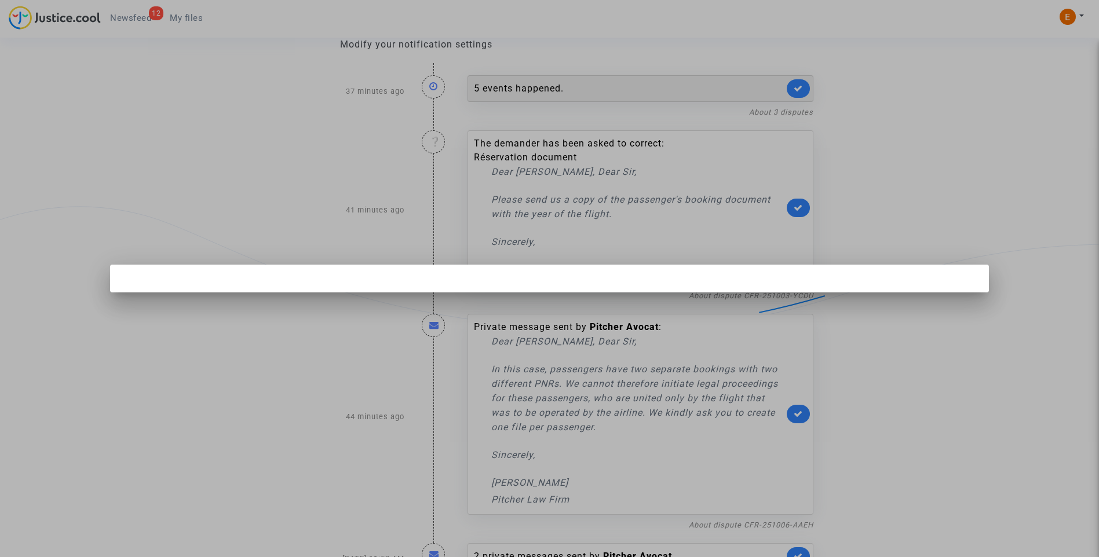
scroll to position [0, 0]
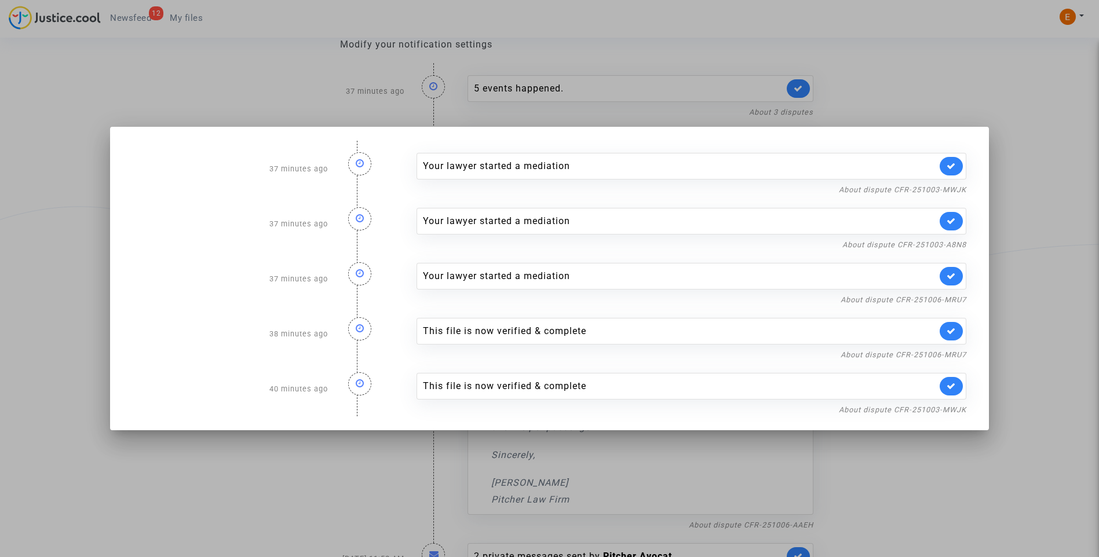
click at [967, 389] on div "This file is now verified & complete" at bounding box center [692, 386] width 551 height 27
click at [963, 387] on link at bounding box center [951, 386] width 23 height 19
click at [967, 333] on div "This file is now verified & complete" at bounding box center [692, 331] width 551 height 27
click at [956, 330] on icon at bounding box center [951, 331] width 9 height 9
click at [1031, 269] on div at bounding box center [549, 278] width 1099 height 557
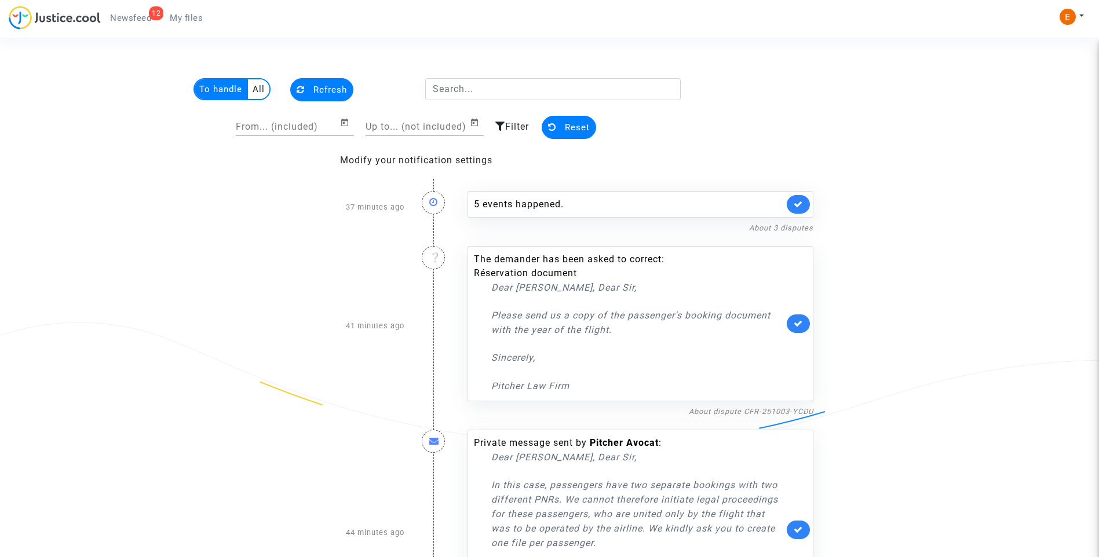
scroll to position [116, 0]
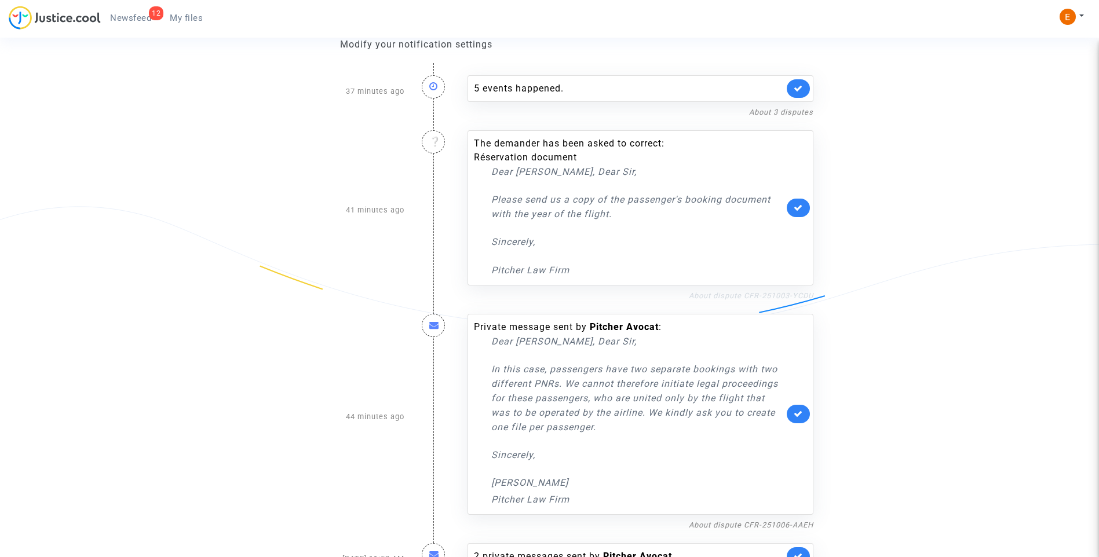
click at [774, 296] on link "About dispute CFR-251003-YCDU" at bounding box center [751, 295] width 125 height 9
click at [803, 209] on link at bounding box center [798, 208] width 23 height 19
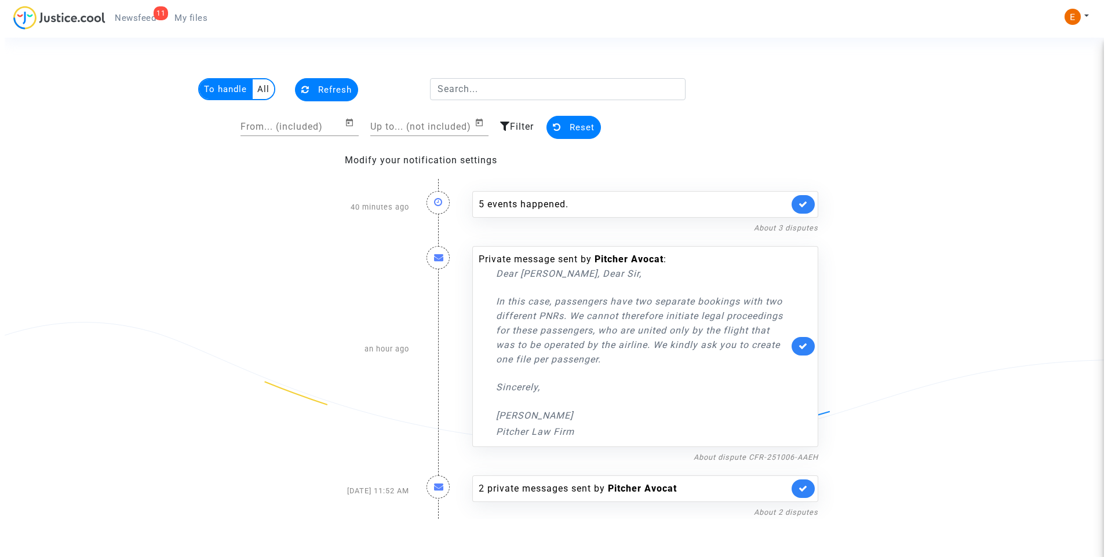
scroll to position [0, 0]
click at [185, 13] on span "My files" at bounding box center [186, 18] width 33 height 10
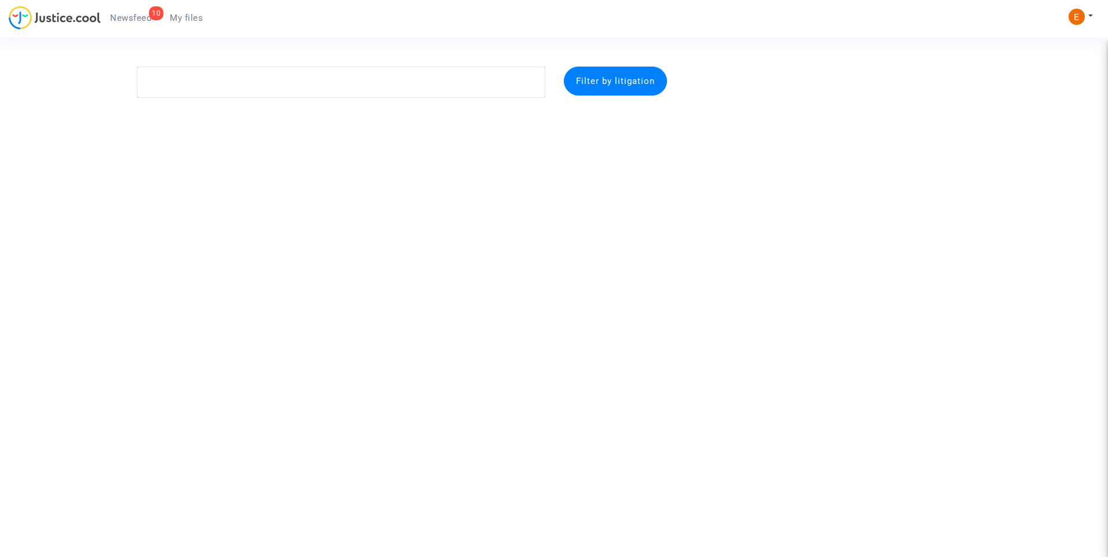
click at [141, 10] on link "10 Newsfeed" at bounding box center [131, 17] width 60 height 17
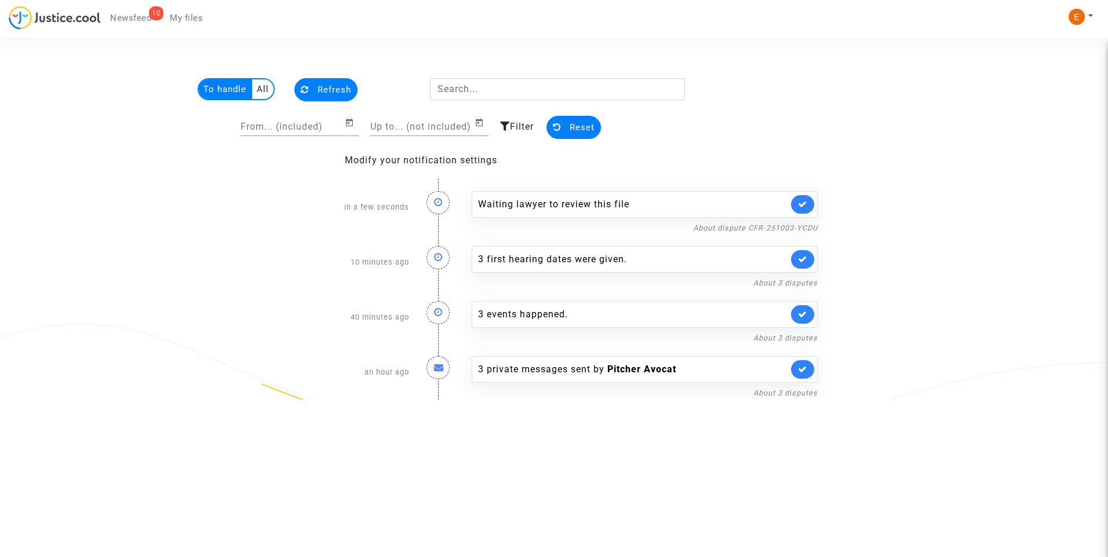
click at [807, 199] on link at bounding box center [802, 204] width 23 height 19
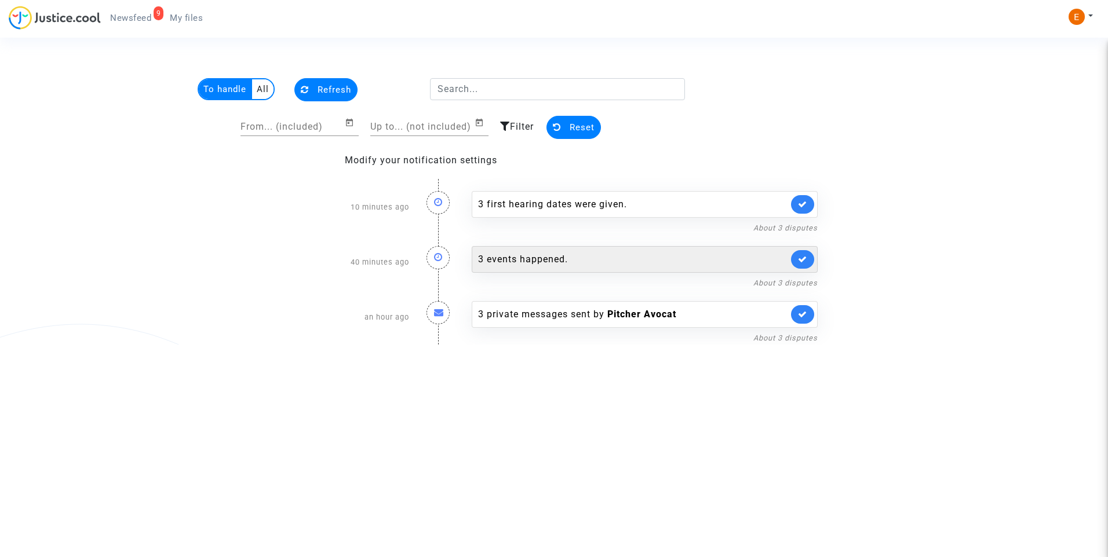
click at [546, 261] on div "3 events happened." at bounding box center [633, 260] width 310 height 14
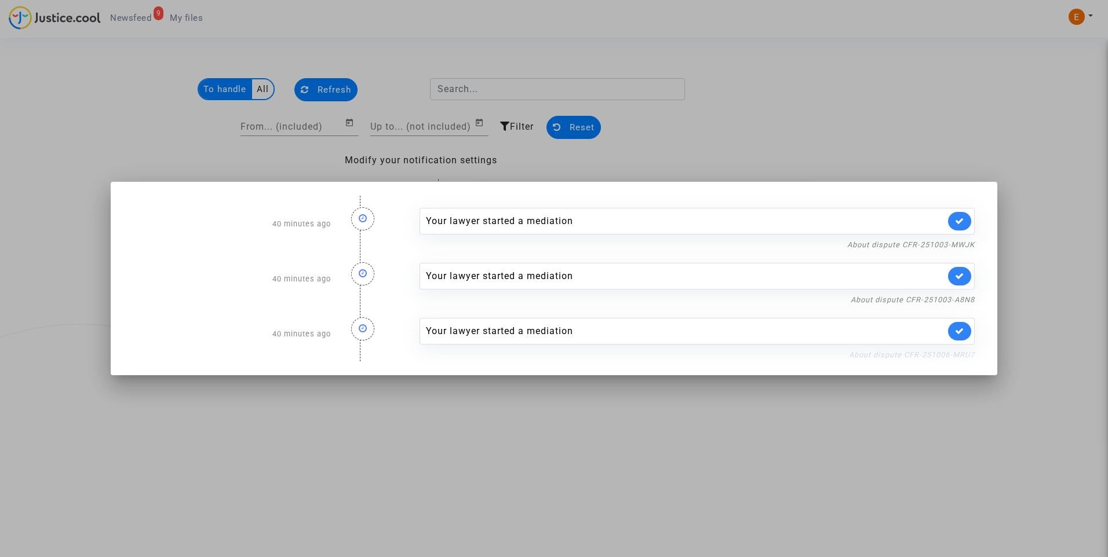
click at [856, 357] on link "About dispute CFR-251006-MRU7" at bounding box center [912, 355] width 126 height 9
click at [955, 336] on link at bounding box center [959, 331] width 23 height 19
click at [961, 300] on link "About dispute CFR-251003-A8N8" at bounding box center [913, 300] width 124 height 9
click at [958, 277] on icon at bounding box center [959, 276] width 9 height 9
click at [958, 242] on link "About dispute CFR-251003-MWJK" at bounding box center [910, 244] width 127 height 9
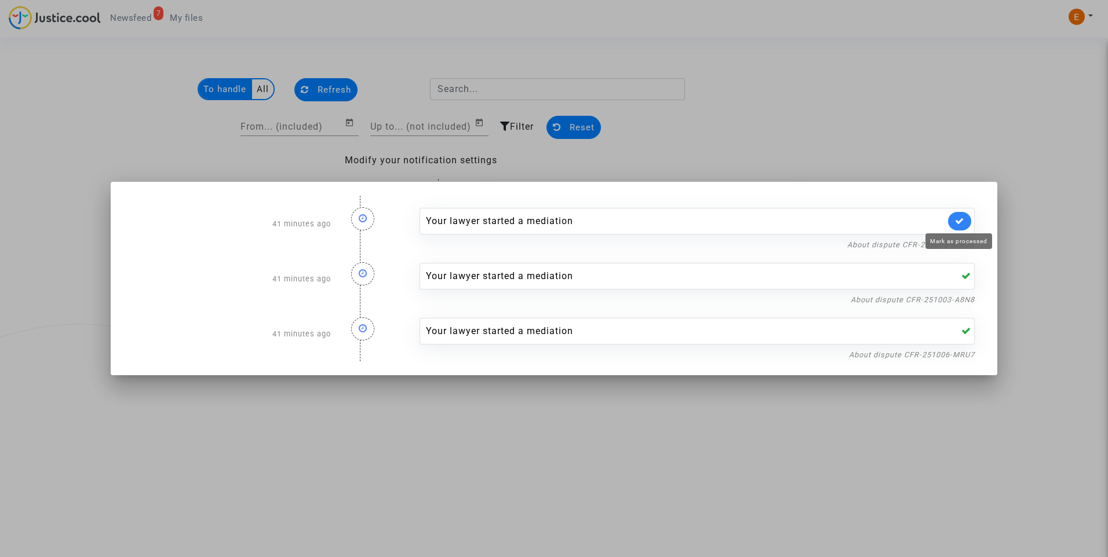
click at [961, 223] on icon at bounding box center [959, 221] width 9 height 9
click at [973, 101] on div at bounding box center [554, 278] width 1108 height 557
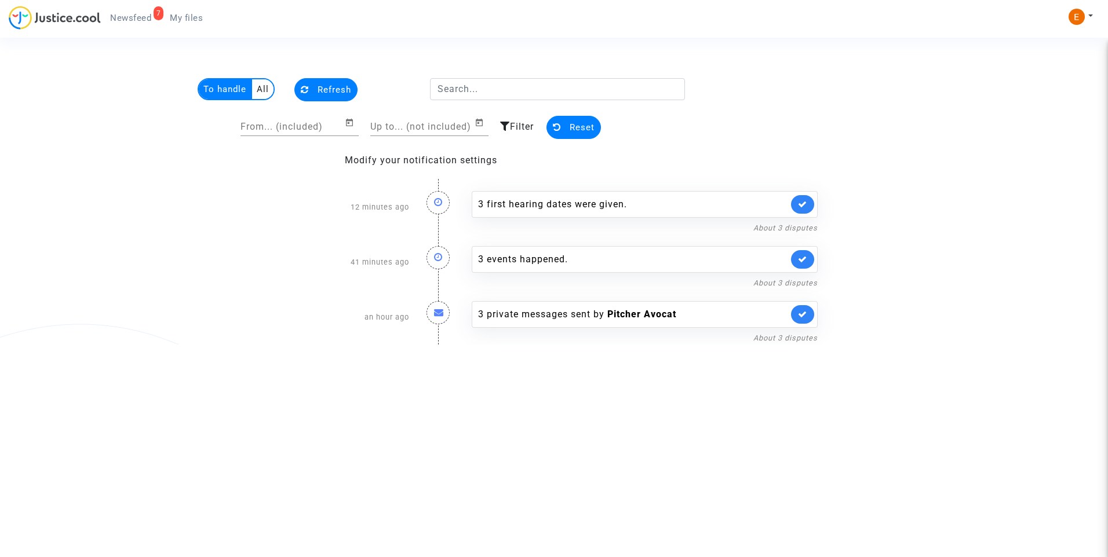
drag, startPoint x: 131, startPoint y: 20, endPoint x: 156, endPoint y: 20, distance: 25.5
click at [131, 20] on span "Newsfeed" at bounding box center [130, 18] width 41 height 10
click at [198, 14] on span "My files" at bounding box center [186, 18] width 33 height 10
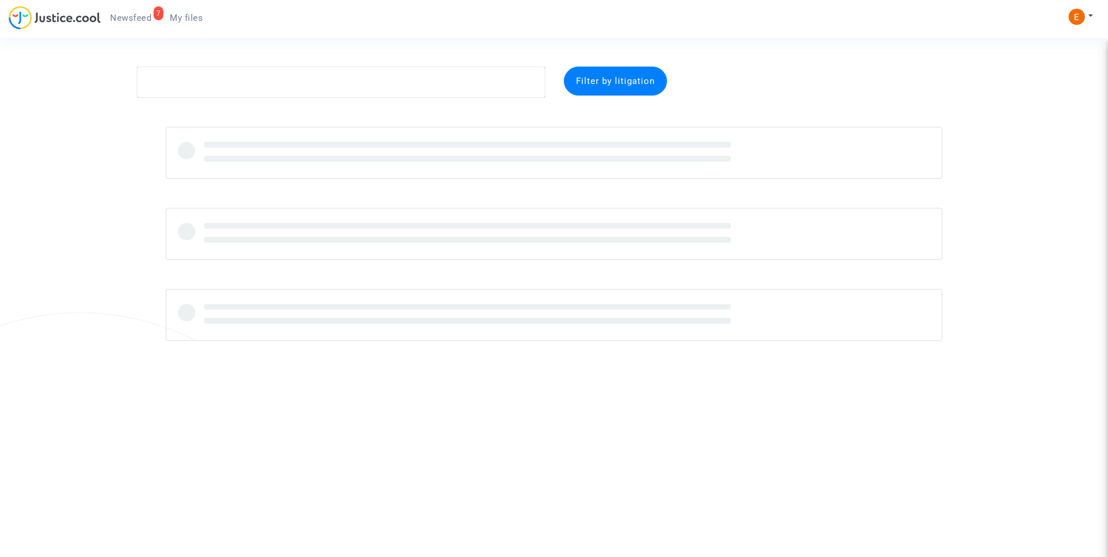
click at [140, 24] on link "7 Newsfeed" at bounding box center [131, 17] width 60 height 17
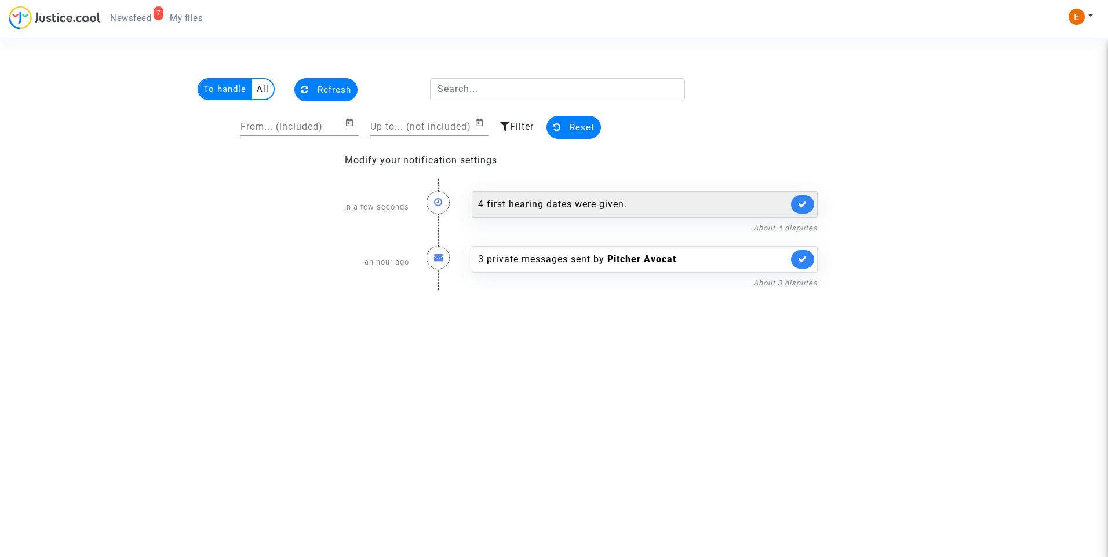
click at [562, 201] on div "4 first hearing dates were given." at bounding box center [633, 205] width 310 height 14
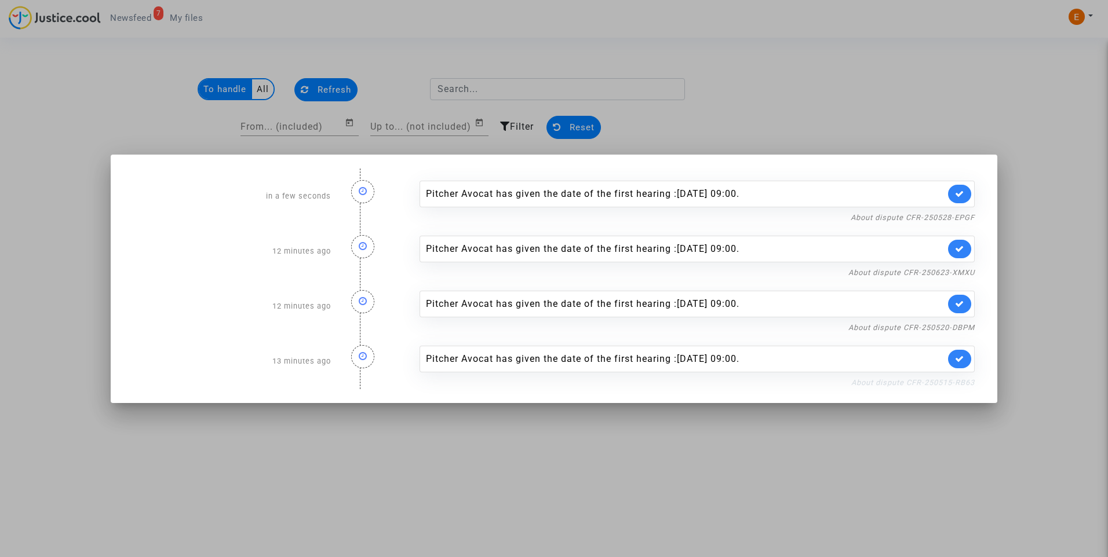
click at [881, 381] on link "About dispute CFR-250515-RB63" at bounding box center [912, 382] width 123 height 9
click at [965, 360] on link at bounding box center [959, 359] width 23 height 19
click at [968, 327] on link "About dispute CFR-250520-DBPM" at bounding box center [911, 327] width 126 height 9
click at [963, 305] on icon at bounding box center [959, 304] width 9 height 9
click at [955, 272] on link "About dispute CFR-250623-XMXU" at bounding box center [911, 272] width 126 height 9
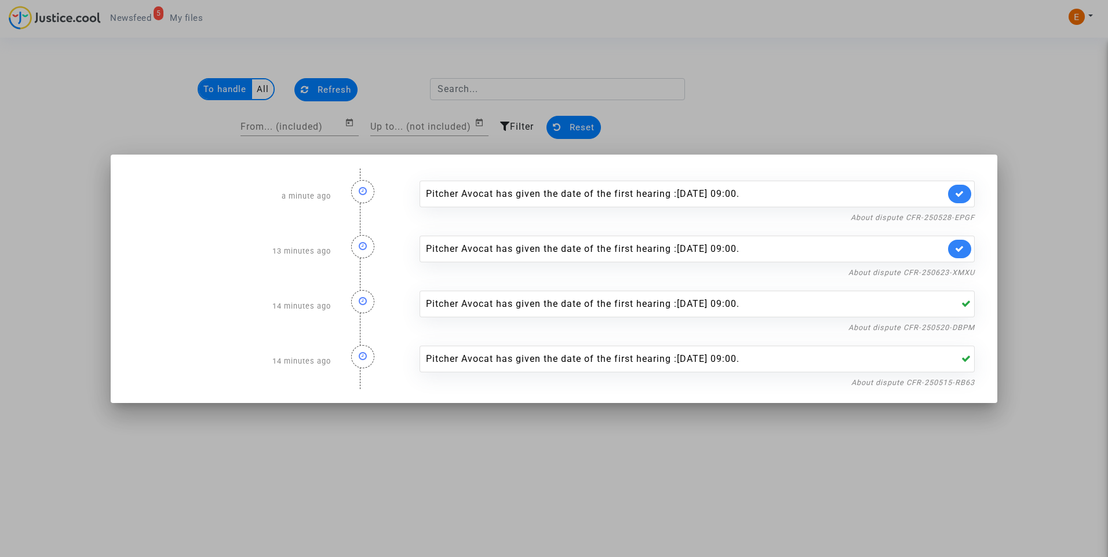
click at [961, 250] on icon at bounding box center [959, 249] width 9 height 9
click at [961, 223] on div "About dispute CFR-250528-EPGF" at bounding box center [697, 217] width 555 height 14
click at [956, 219] on link "About dispute CFR-250528-EPGF" at bounding box center [913, 217] width 124 height 9
click at [960, 199] on link at bounding box center [959, 194] width 23 height 19
click at [928, 109] on div at bounding box center [554, 278] width 1108 height 557
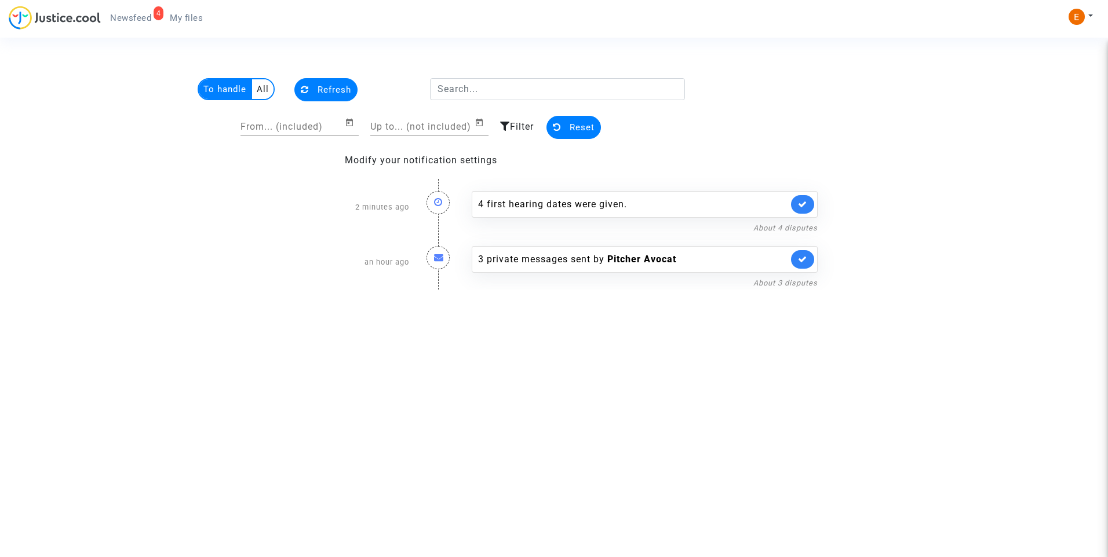
click at [196, 14] on span "My files" at bounding box center [186, 18] width 33 height 10
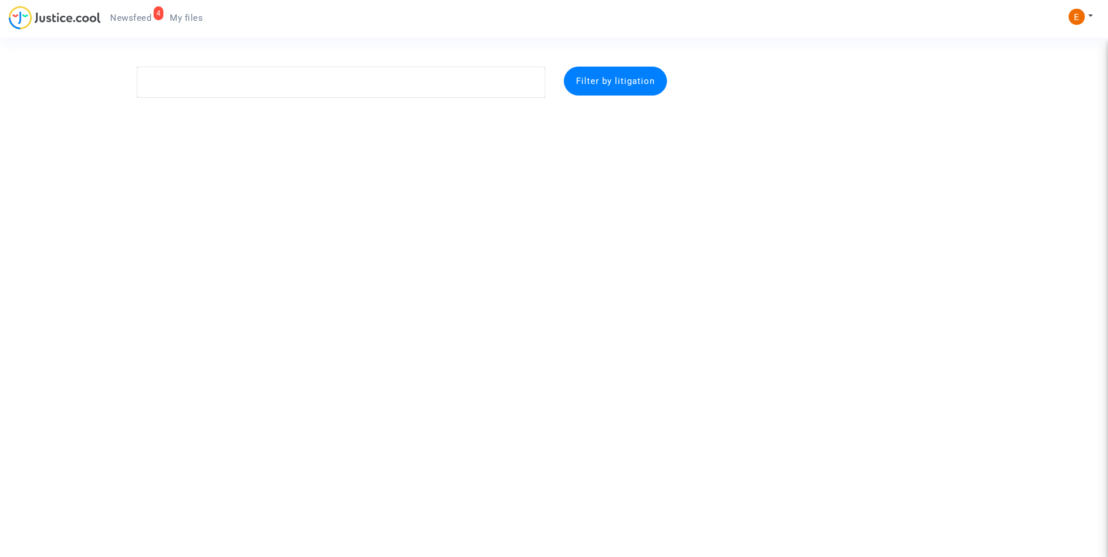
click at [133, 13] on span "Newsfeed" at bounding box center [130, 18] width 41 height 10
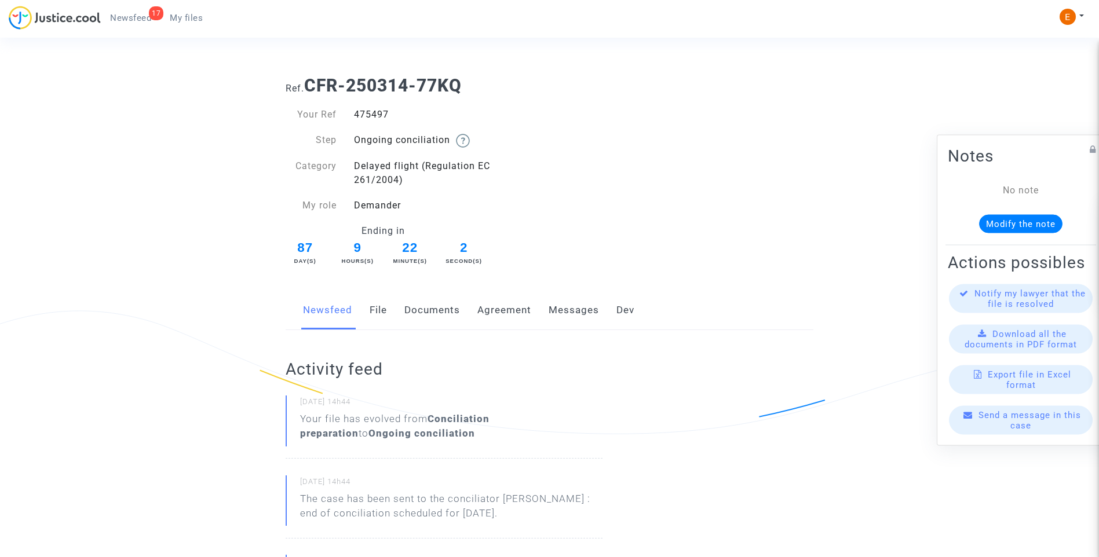
click at [371, 116] on div "475497" at bounding box center [447, 115] width 205 height 14
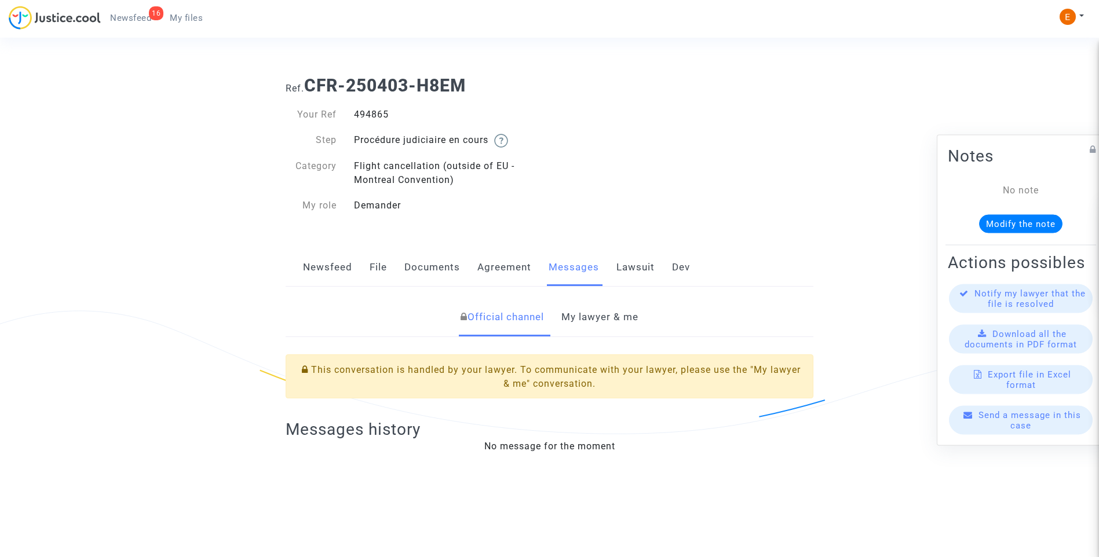
click at [379, 117] on div "494865" at bounding box center [447, 115] width 205 height 14
copy div "494865"
click at [599, 318] on link "My lawyer & me" at bounding box center [600, 317] width 77 height 38
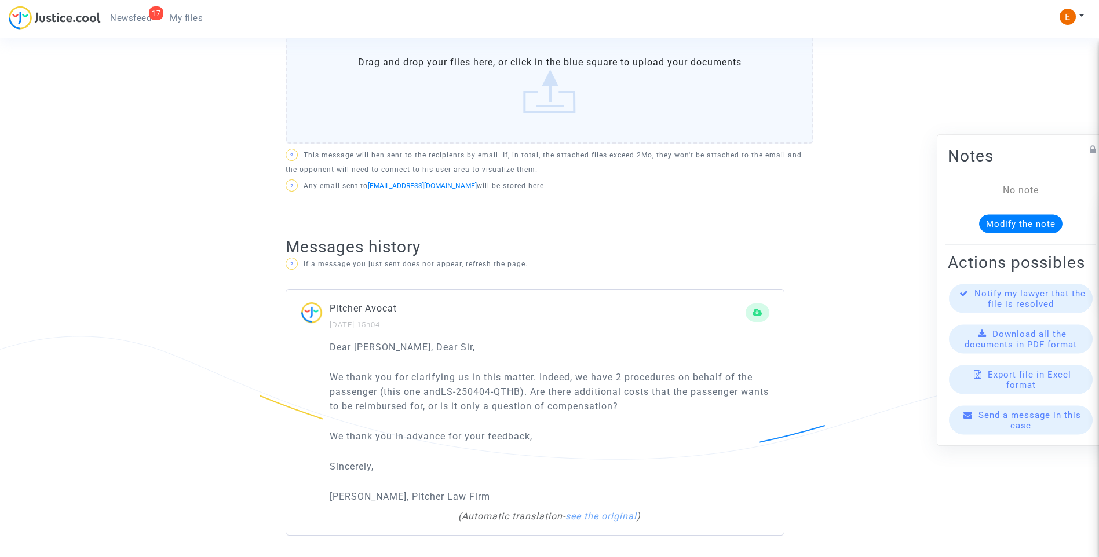
scroll to position [588, 0]
click at [450, 389] on link "LS-250404-QTHB" at bounding box center [480, 390] width 79 height 11
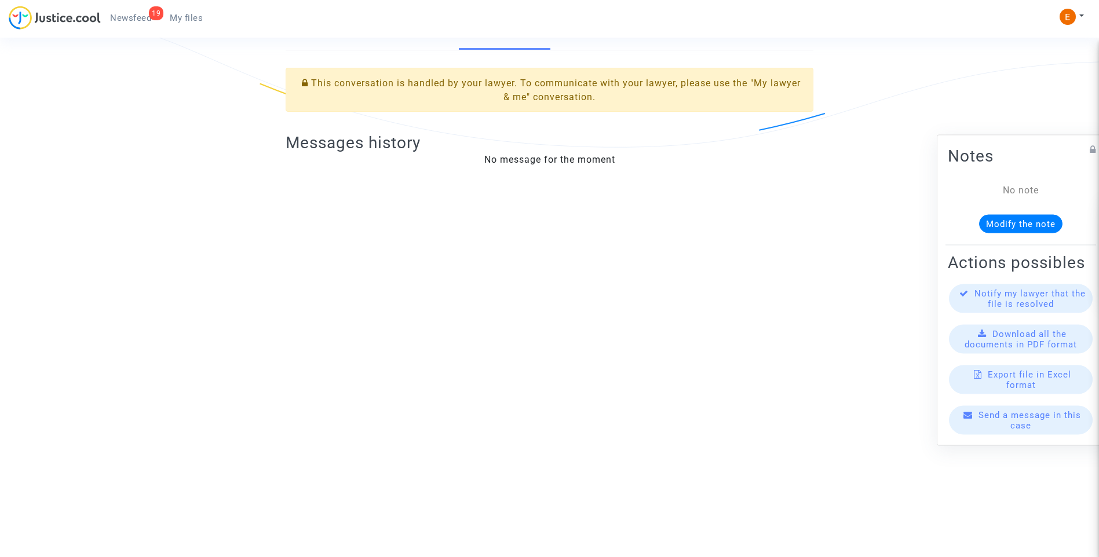
scroll to position [55, 0]
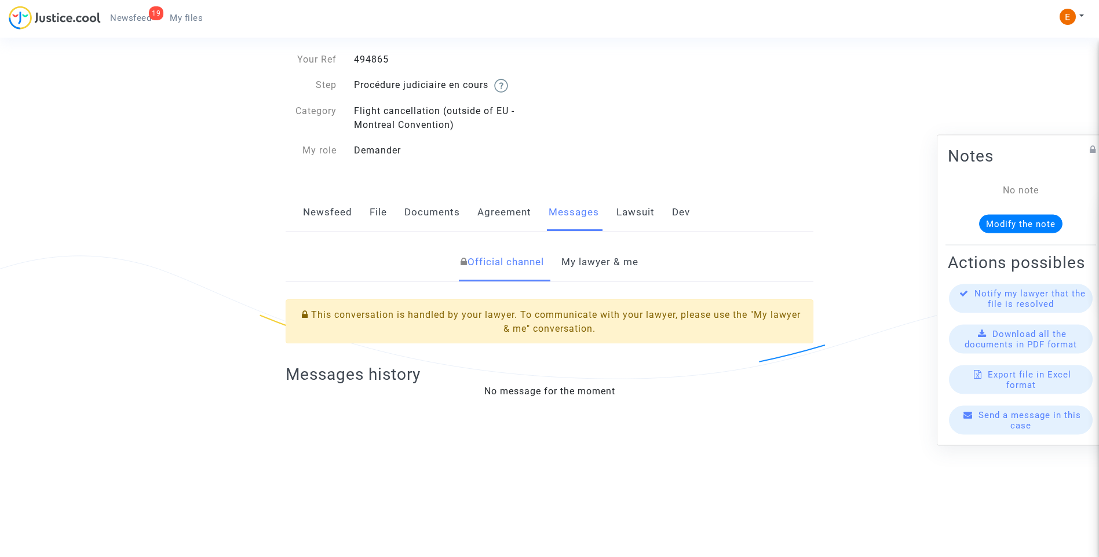
click at [595, 272] on link "My lawyer & me" at bounding box center [600, 262] width 77 height 38
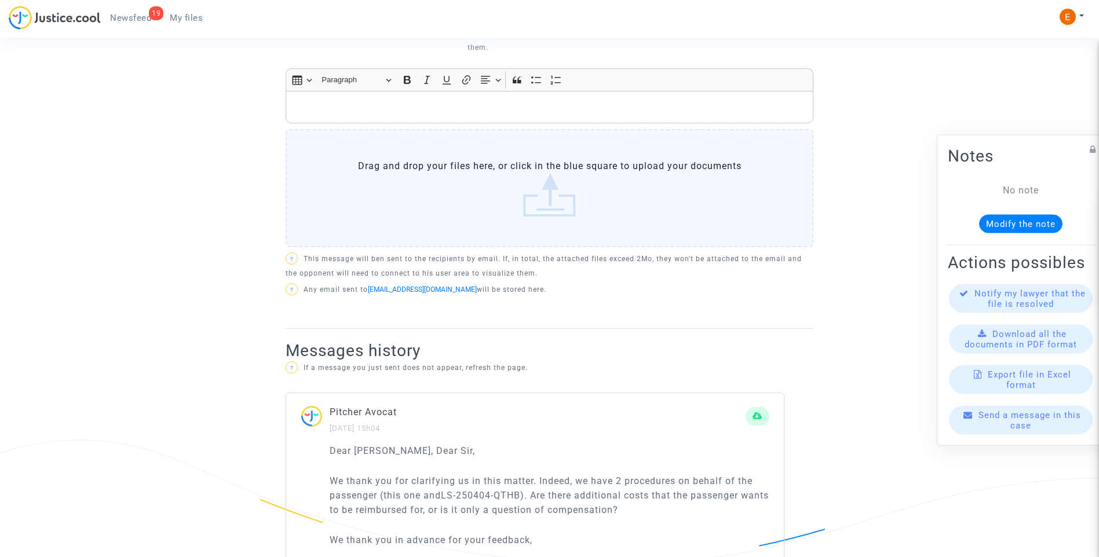
scroll to position [588, 0]
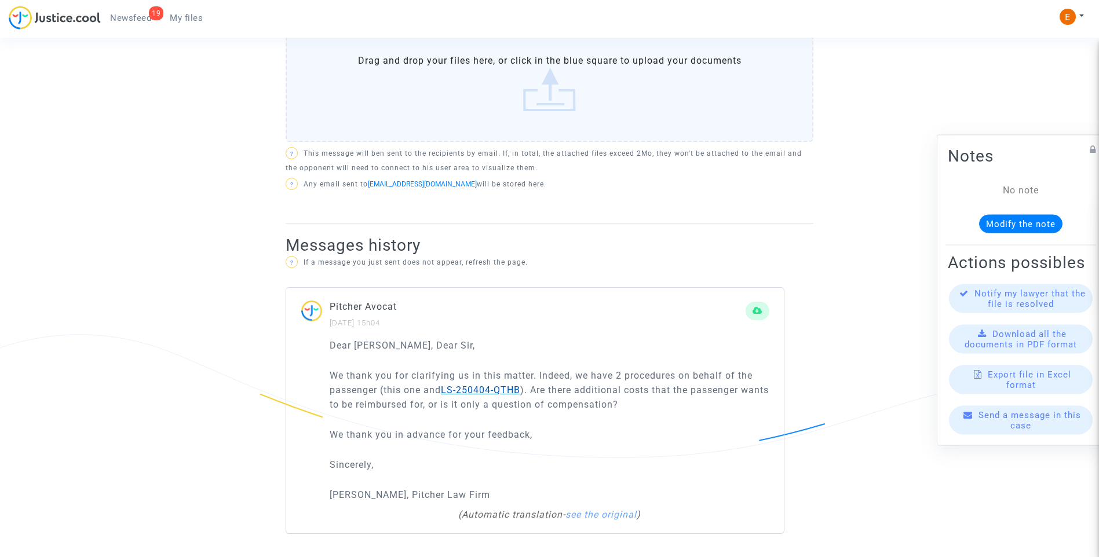
click at [462, 388] on link "LS-250404-QTHB" at bounding box center [480, 390] width 79 height 11
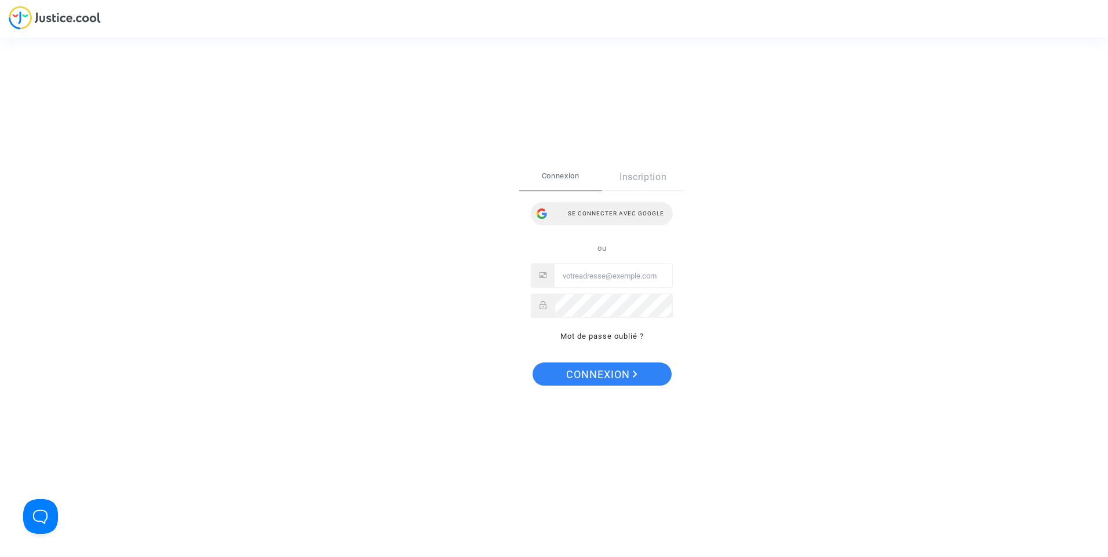
click at [599, 217] on div "Se connecter avec Google" at bounding box center [602, 213] width 142 height 23
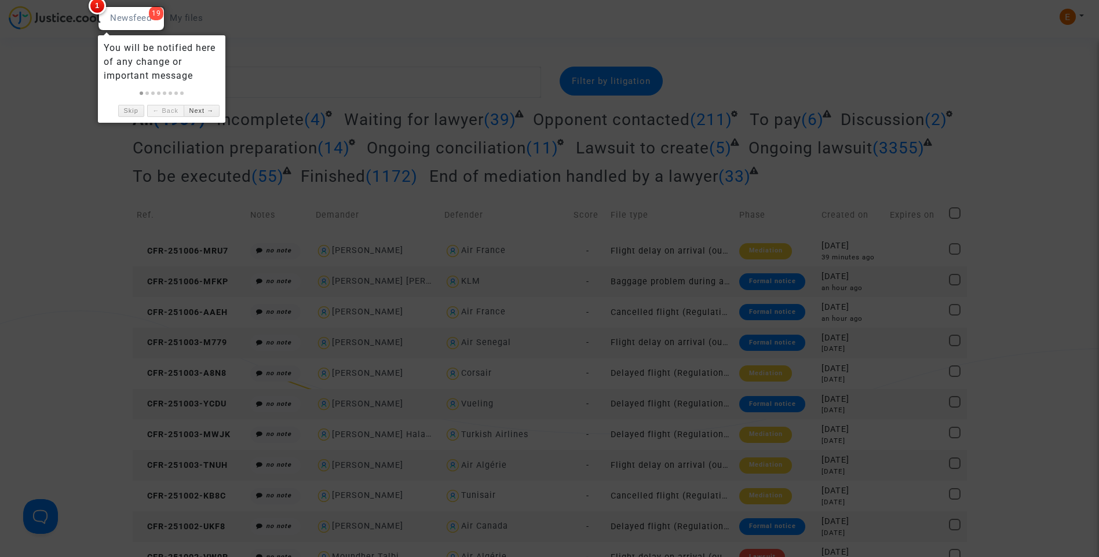
drag, startPoint x: 353, startPoint y: 24, endPoint x: 231, endPoint y: 25, distance: 122.9
click at [354, 23] on div at bounding box center [549, 278] width 1099 height 557
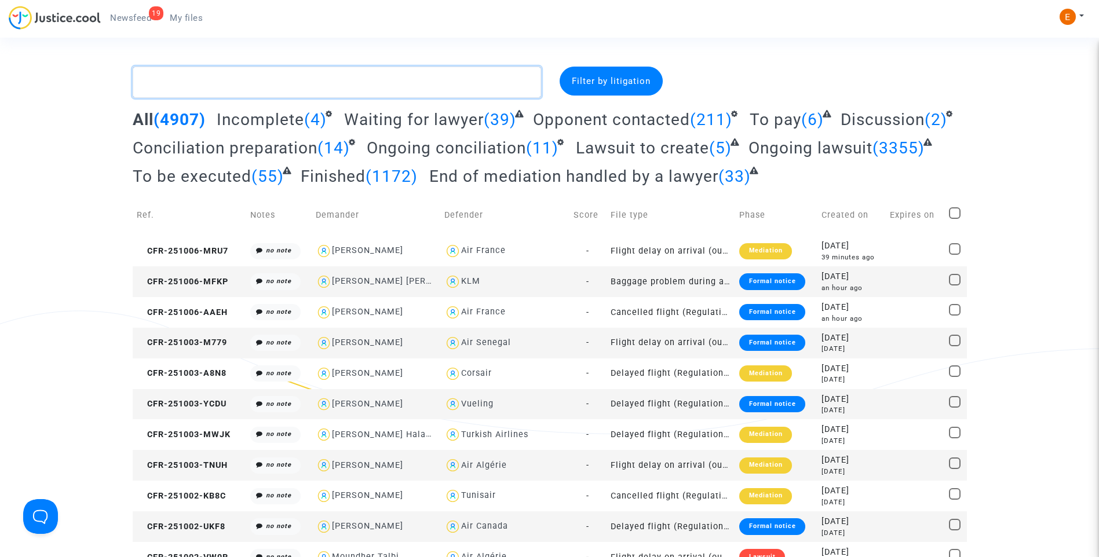
click at [267, 90] on textarea at bounding box center [337, 82] width 409 height 31
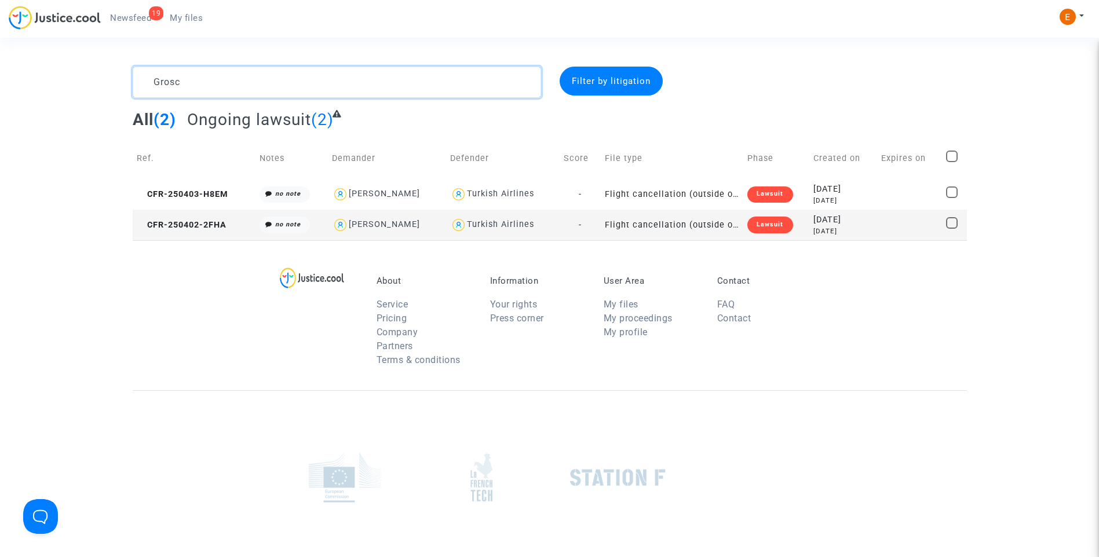
type textarea "Grosc"
click at [777, 230] on div "Lawsuit" at bounding box center [770, 225] width 45 height 16
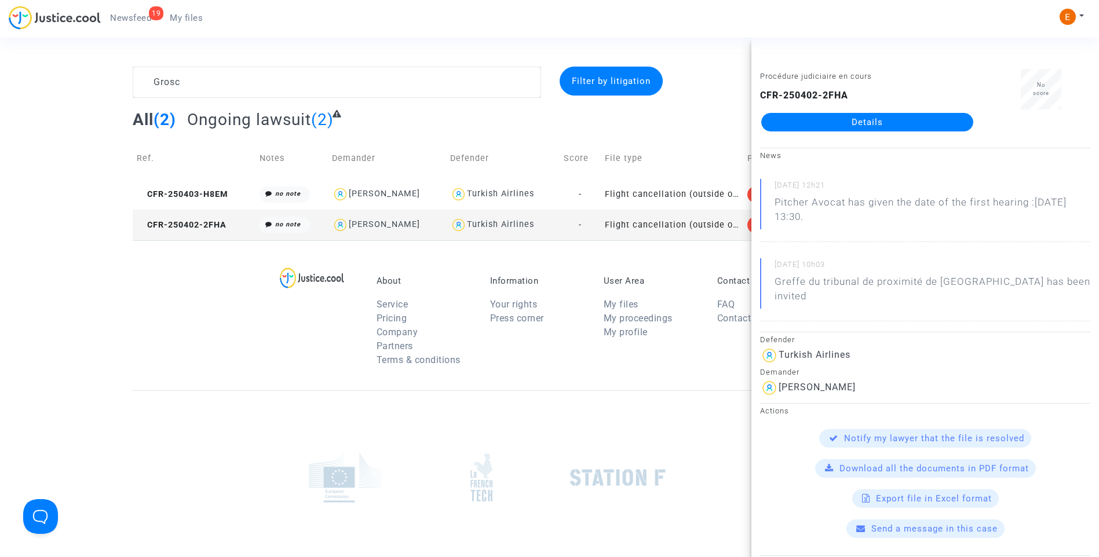
drag, startPoint x: 856, startPoint y: 123, endPoint x: 829, endPoint y: 144, distance: 33.5
click at [856, 123] on link "Details" at bounding box center [867, 122] width 212 height 19
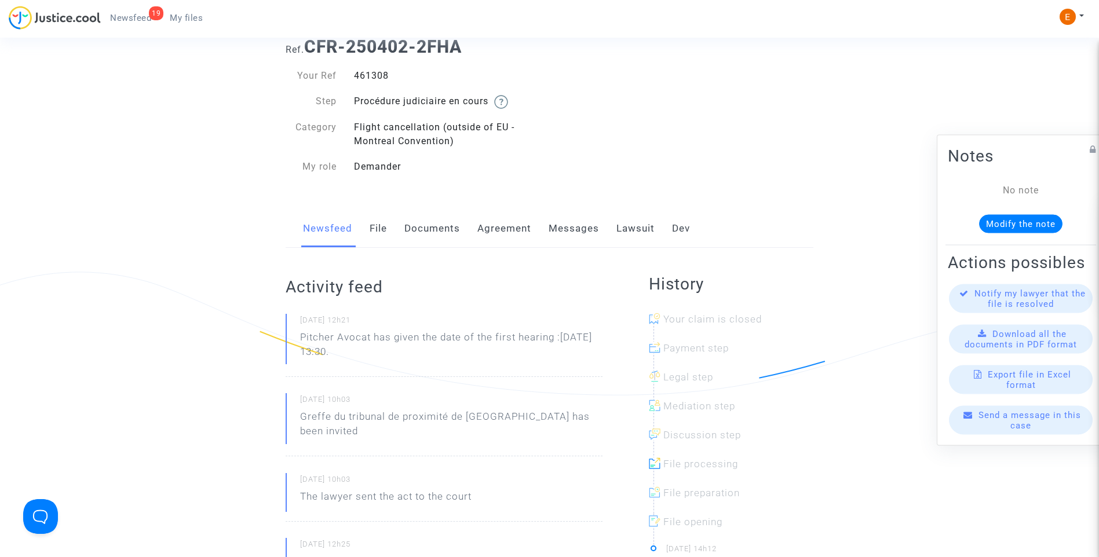
scroll to position [58, 0]
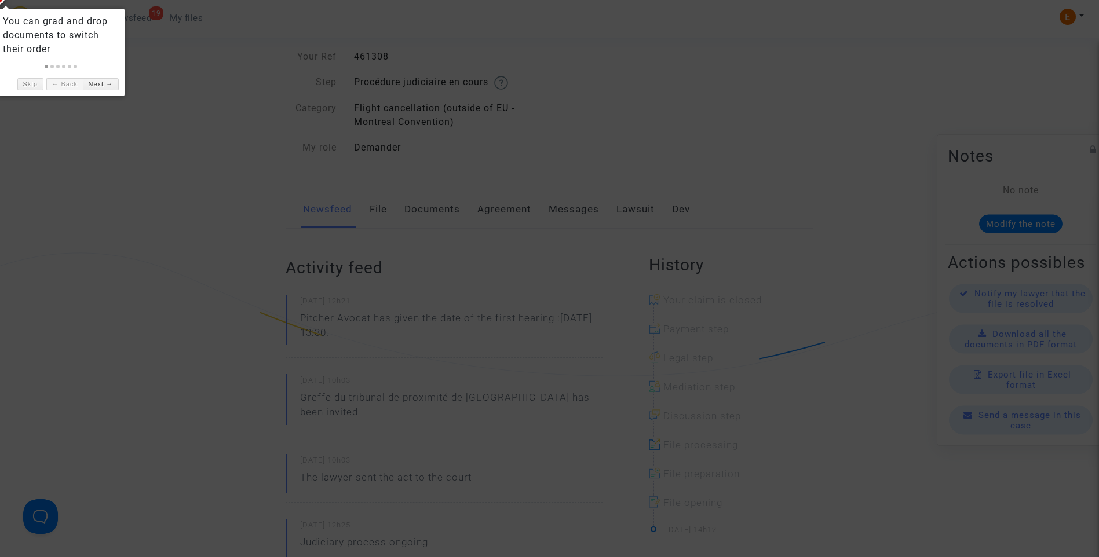
click at [385, 209] on div at bounding box center [549, 278] width 1099 height 557
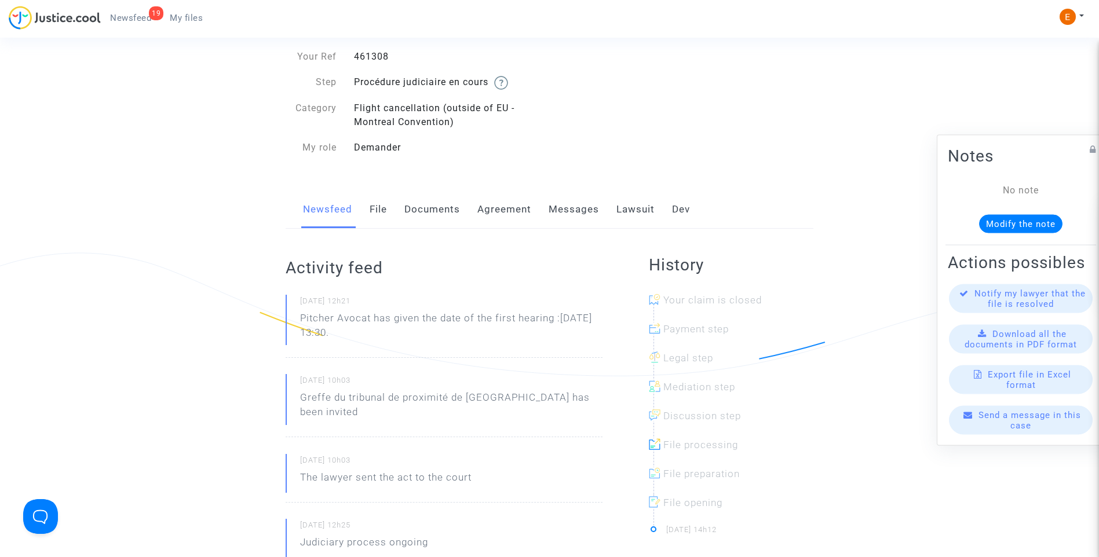
click at [381, 203] on link "File" at bounding box center [378, 210] width 17 height 38
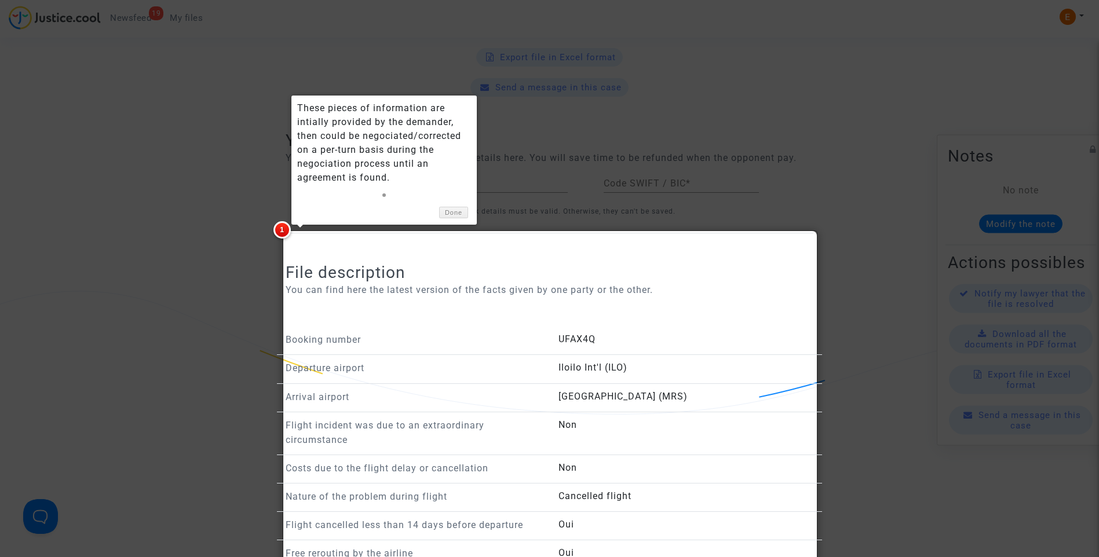
scroll to position [637, 0]
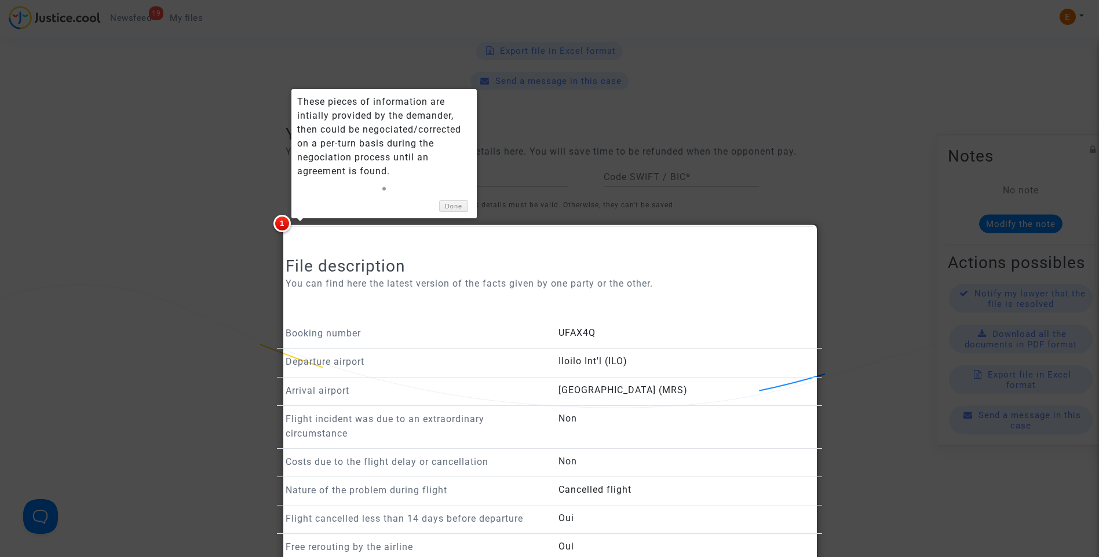
click at [204, 188] on div at bounding box center [549, 278] width 1099 height 557
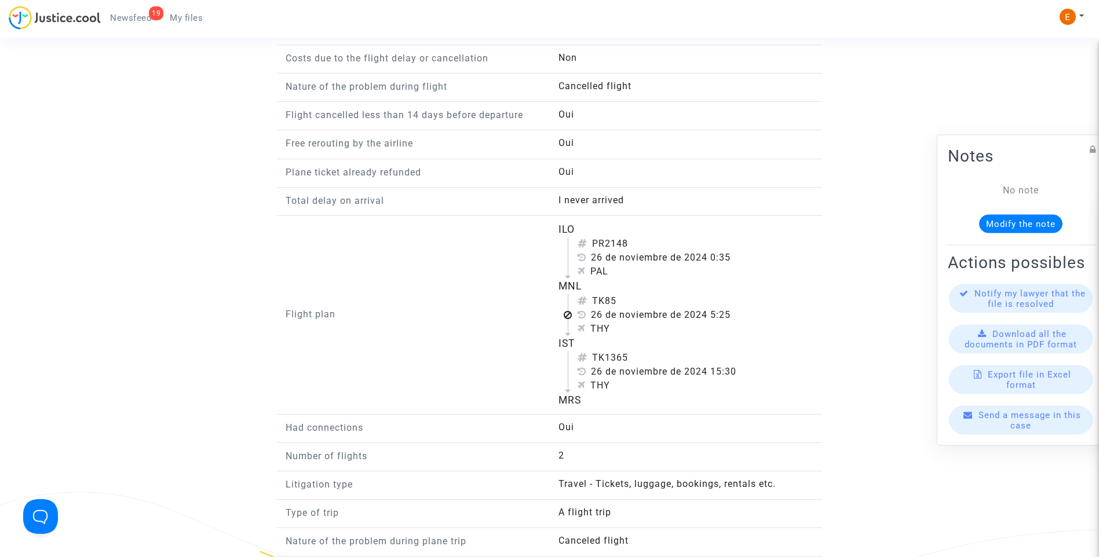
scroll to position [1043, 0]
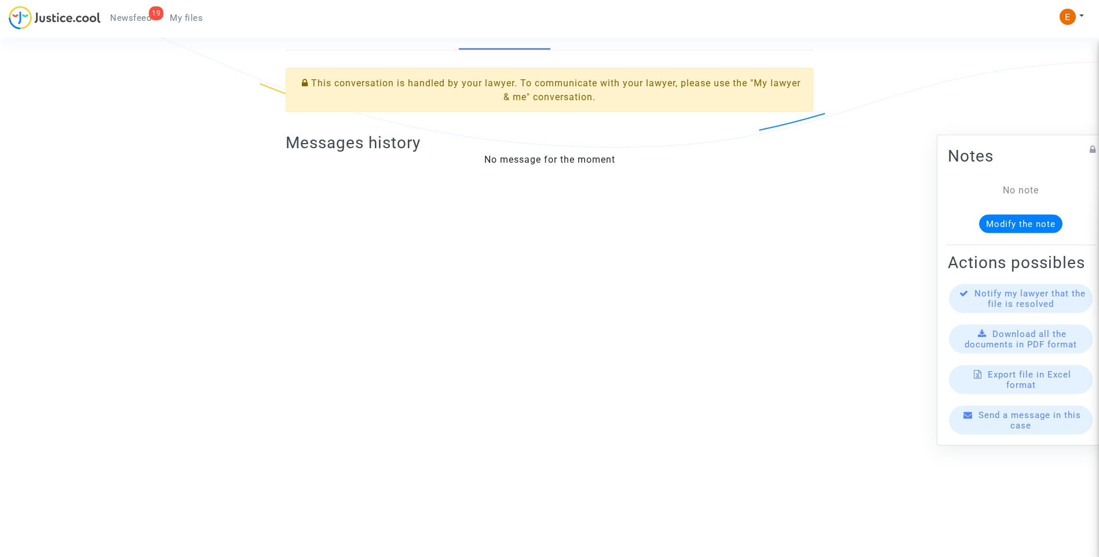
scroll to position [171, 0]
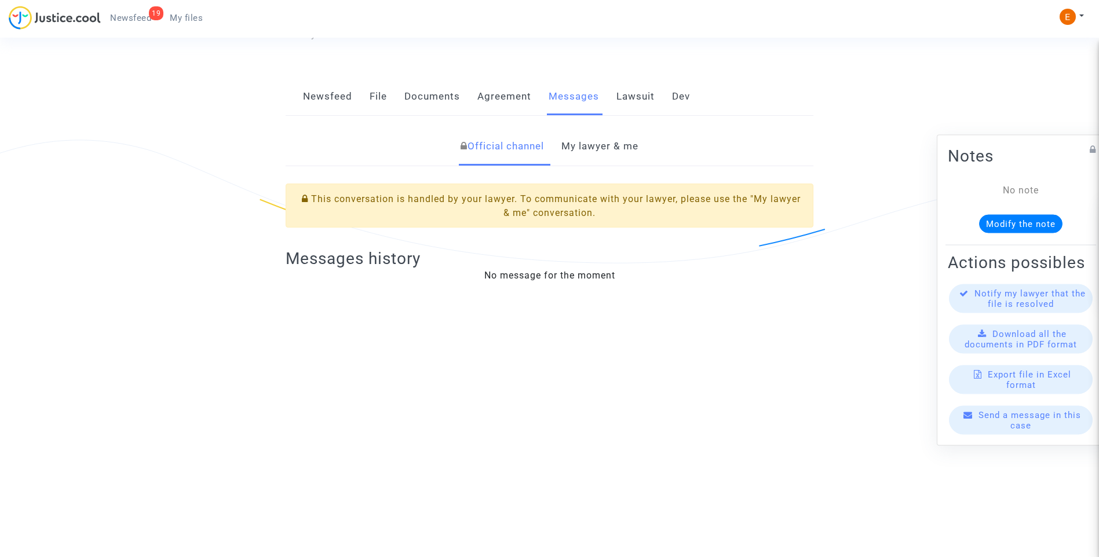
drag, startPoint x: 600, startPoint y: 150, endPoint x: 562, endPoint y: 192, distance: 57.0
click at [600, 149] on link "My lawyer & me" at bounding box center [600, 146] width 77 height 38
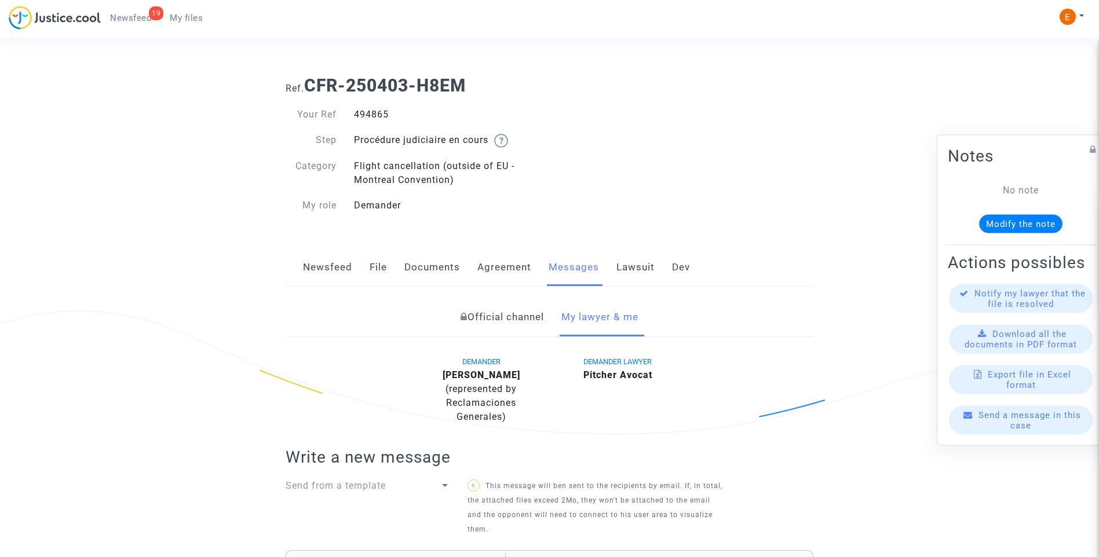
click at [371, 269] on link "File" at bounding box center [378, 268] width 17 height 38
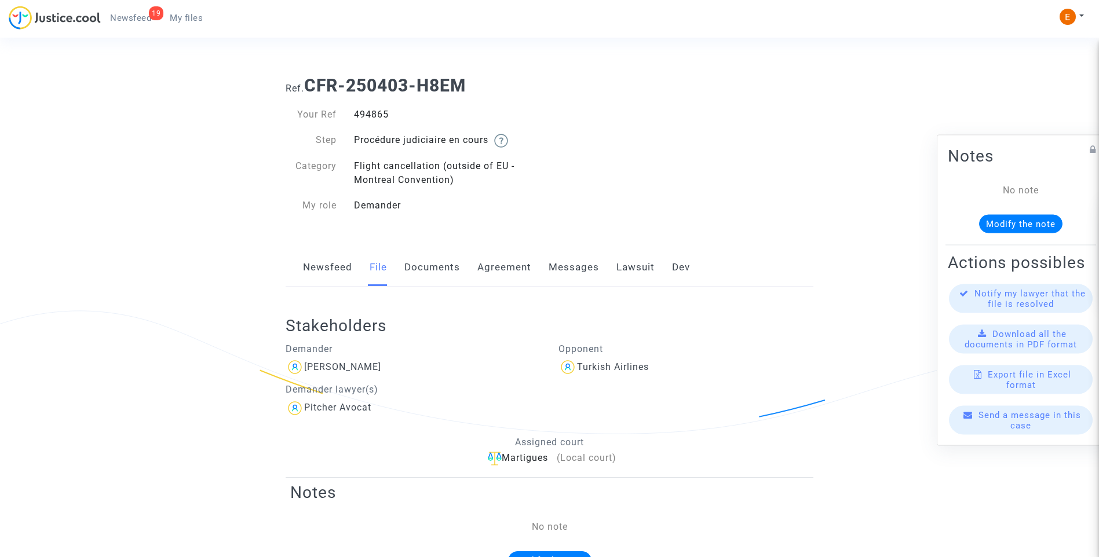
click at [563, 264] on link "Messages" at bounding box center [574, 268] width 50 height 38
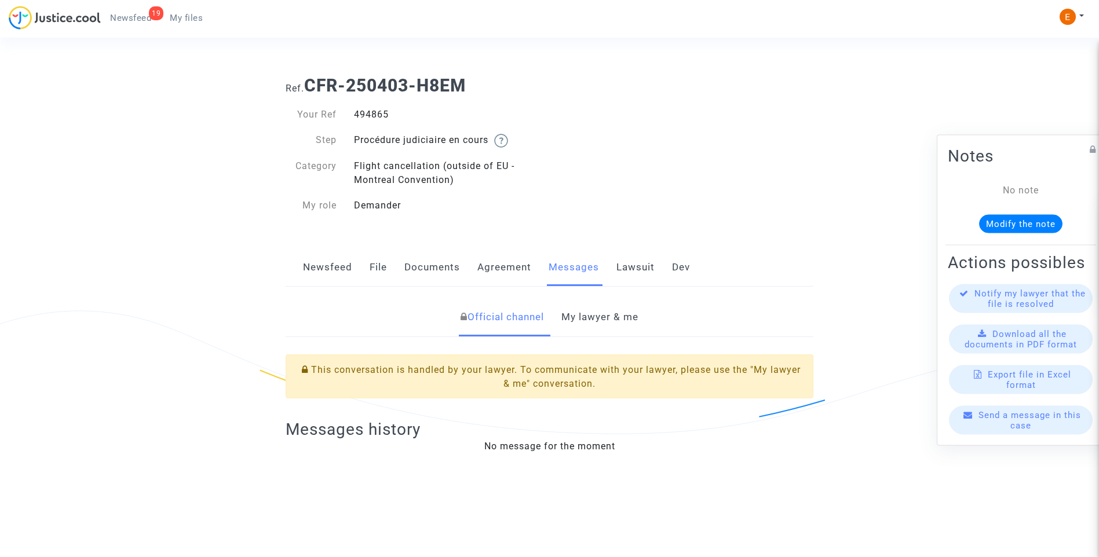
click at [603, 319] on link "My lawyer & me" at bounding box center [600, 317] width 77 height 38
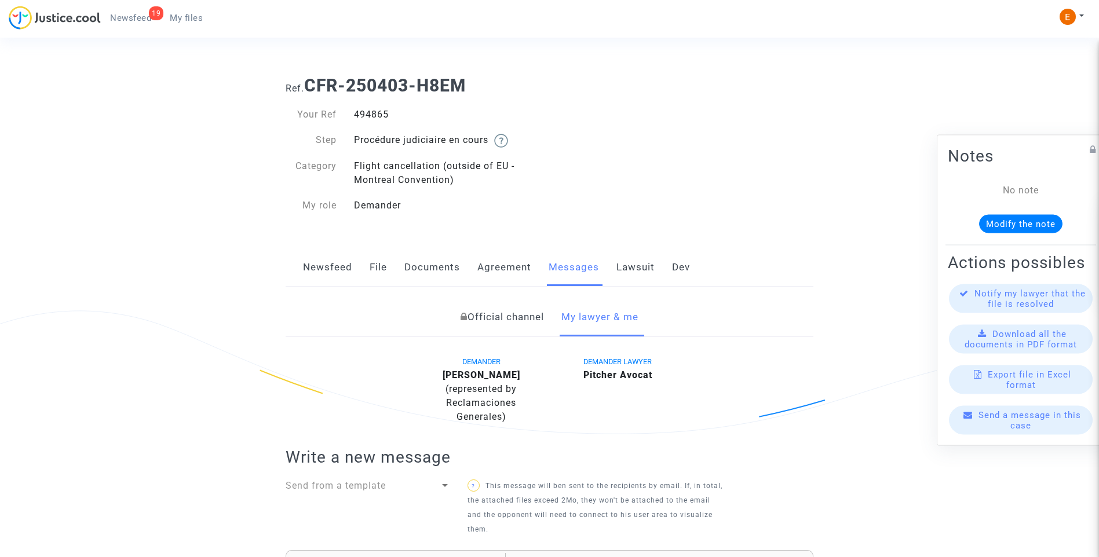
click at [373, 263] on link "File" at bounding box center [378, 268] width 17 height 38
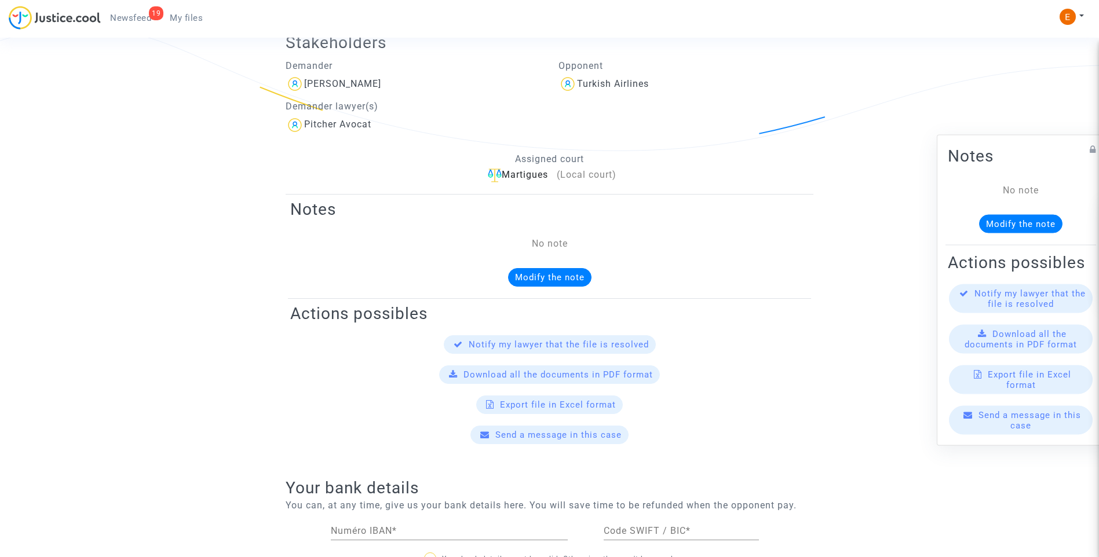
scroll to position [116, 0]
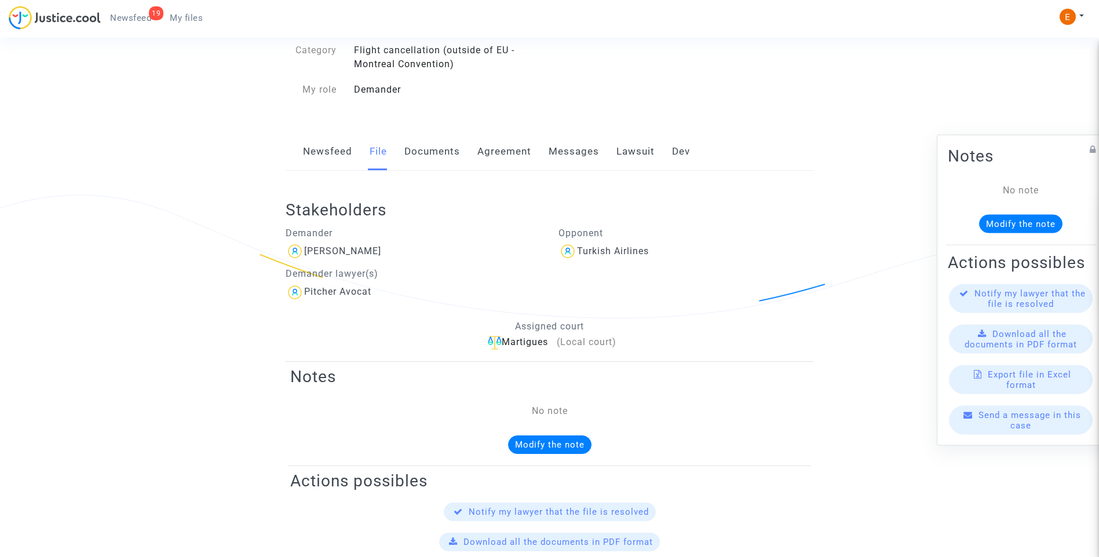
click at [577, 148] on link "Messages" at bounding box center [574, 152] width 50 height 38
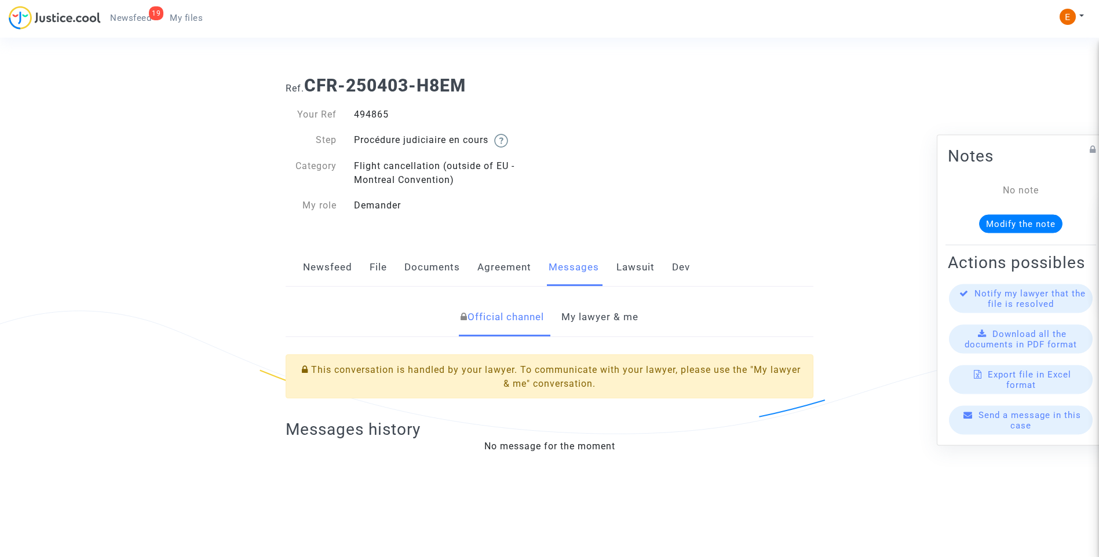
click at [618, 318] on link "My lawyer & me" at bounding box center [600, 317] width 77 height 38
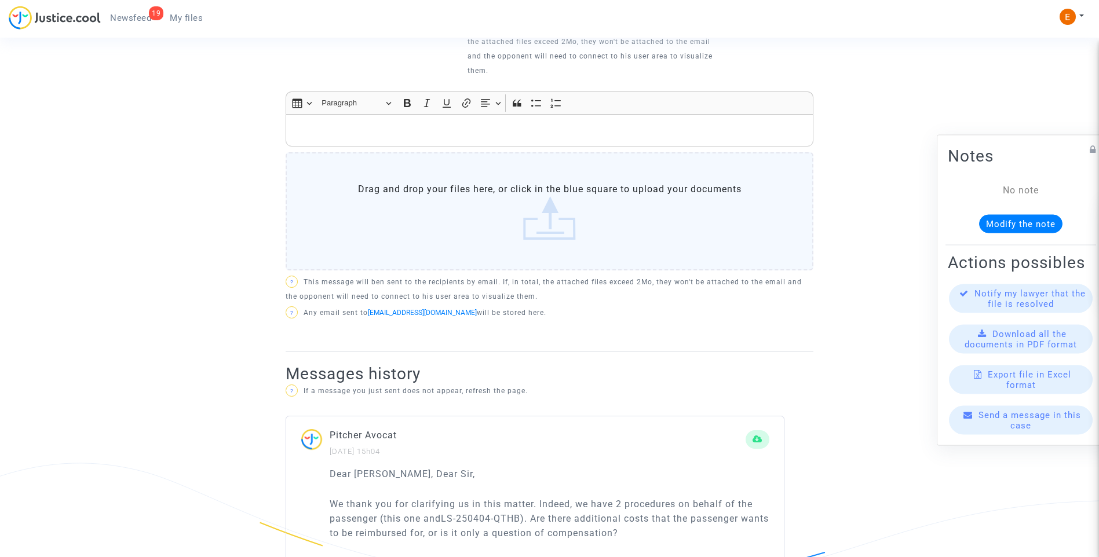
scroll to position [522, 0]
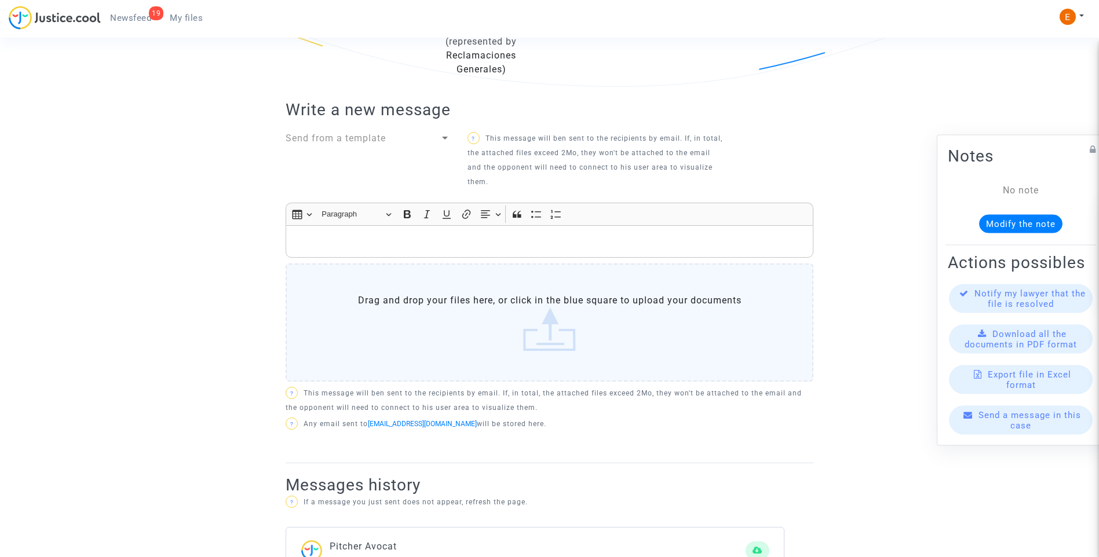
click at [365, 240] on p "Rich Text Editor, main" at bounding box center [550, 242] width 516 height 14
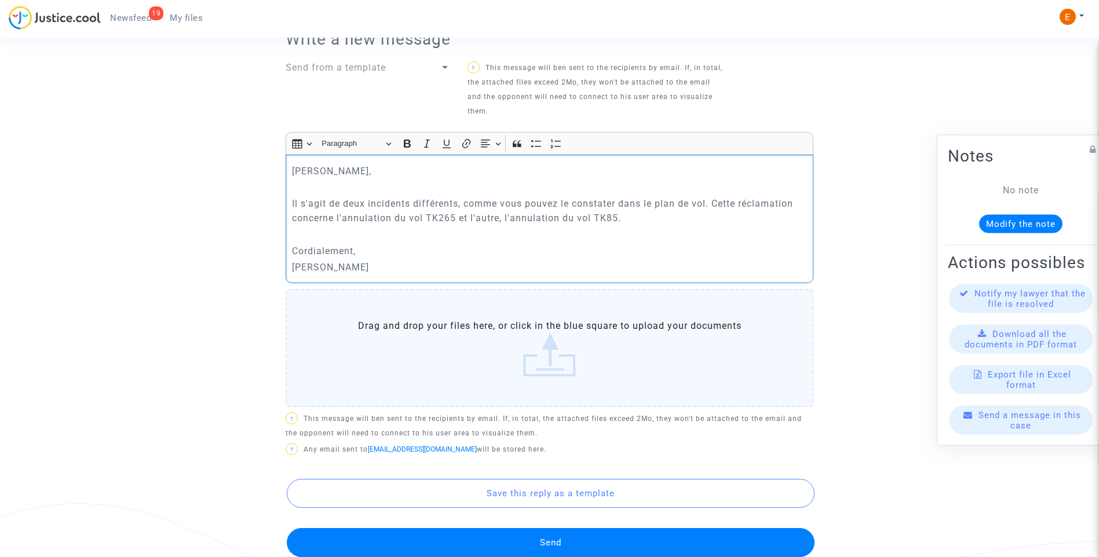
scroll to position [526, 0]
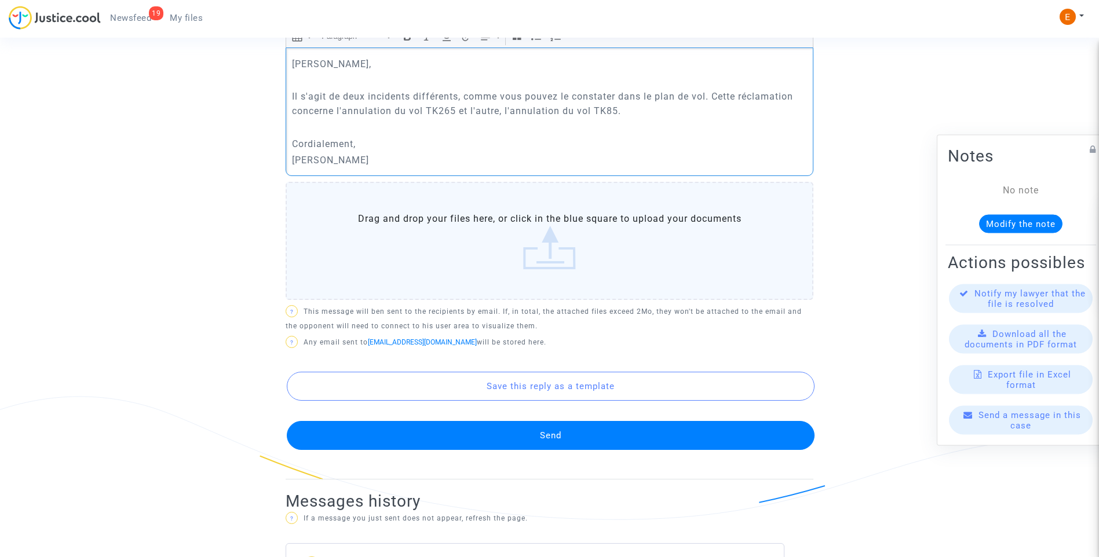
click at [549, 449] on button "Send" at bounding box center [551, 435] width 528 height 29
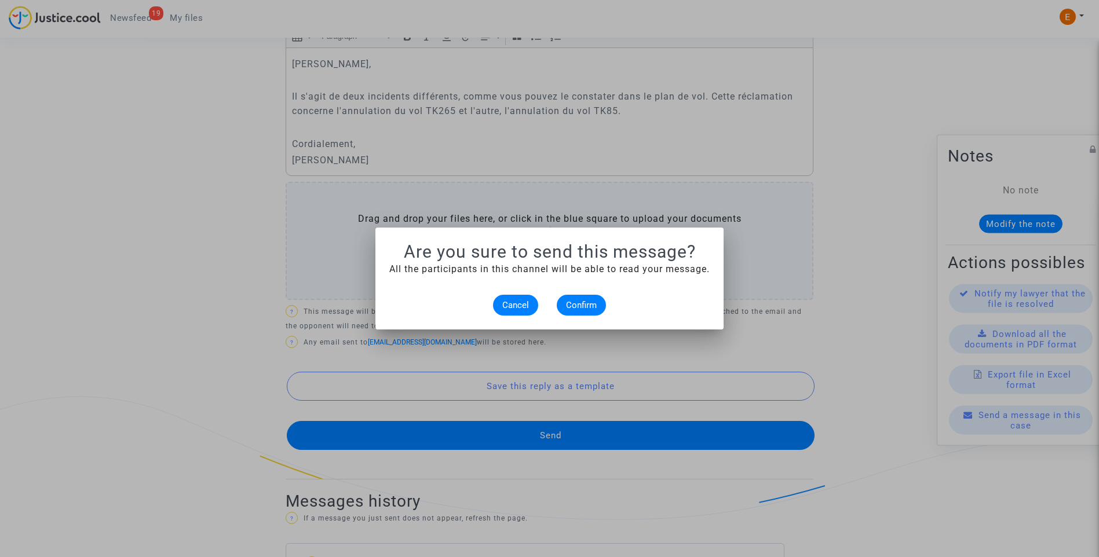
scroll to position [0, 0]
click at [572, 311] on button "Confirm" at bounding box center [581, 305] width 49 height 21
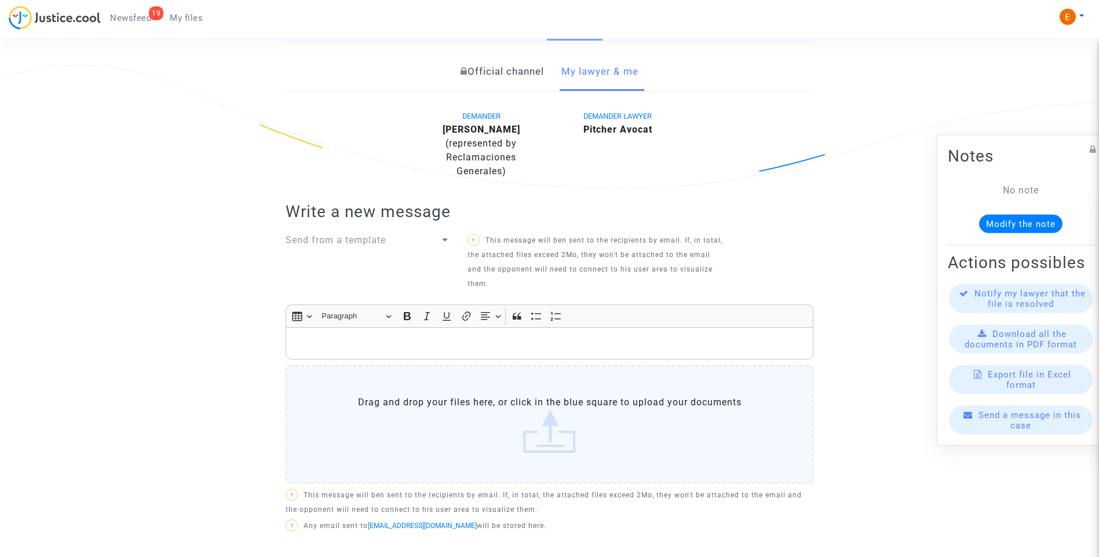
scroll to position [236, 0]
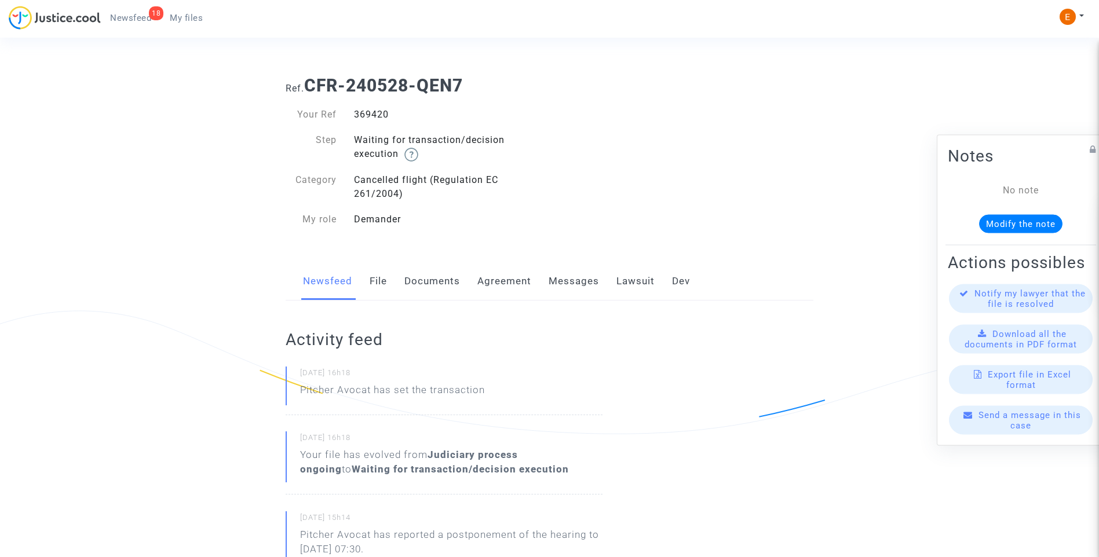
click at [377, 111] on div "369420" at bounding box center [447, 115] width 205 height 14
copy div "369420"
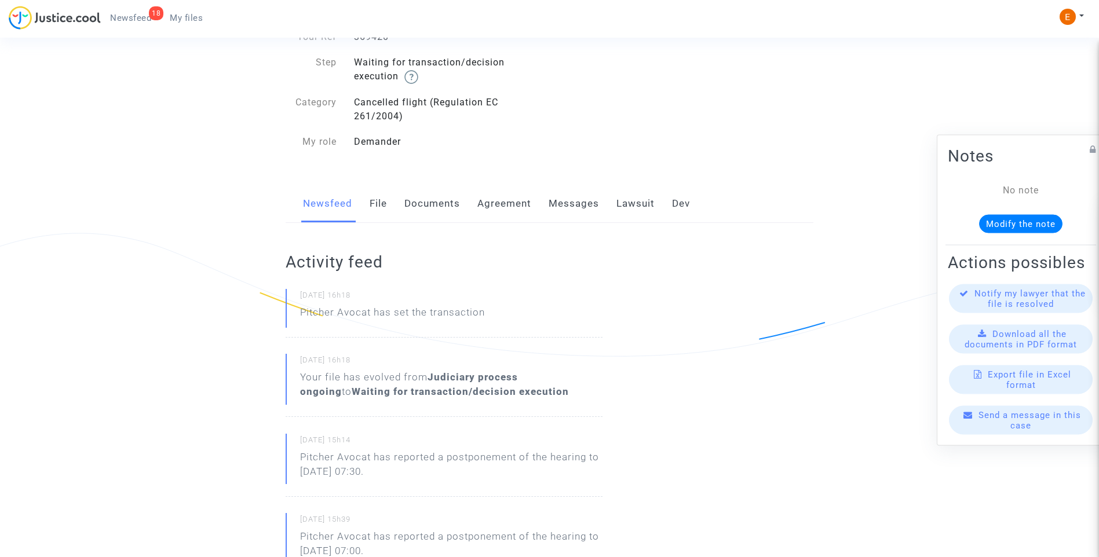
scroll to position [58, 0]
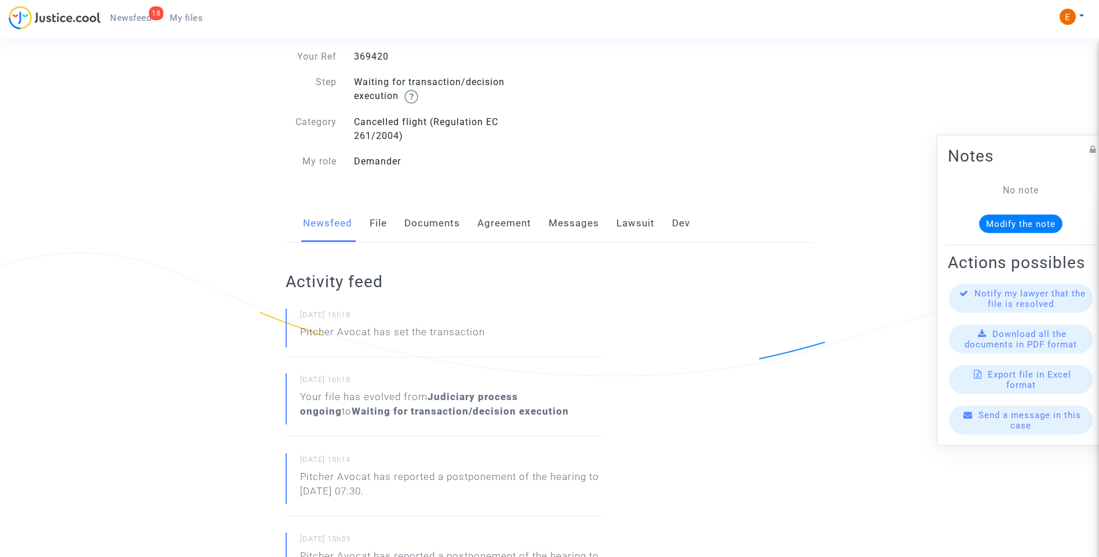
click at [380, 230] on link "File" at bounding box center [378, 224] width 17 height 38
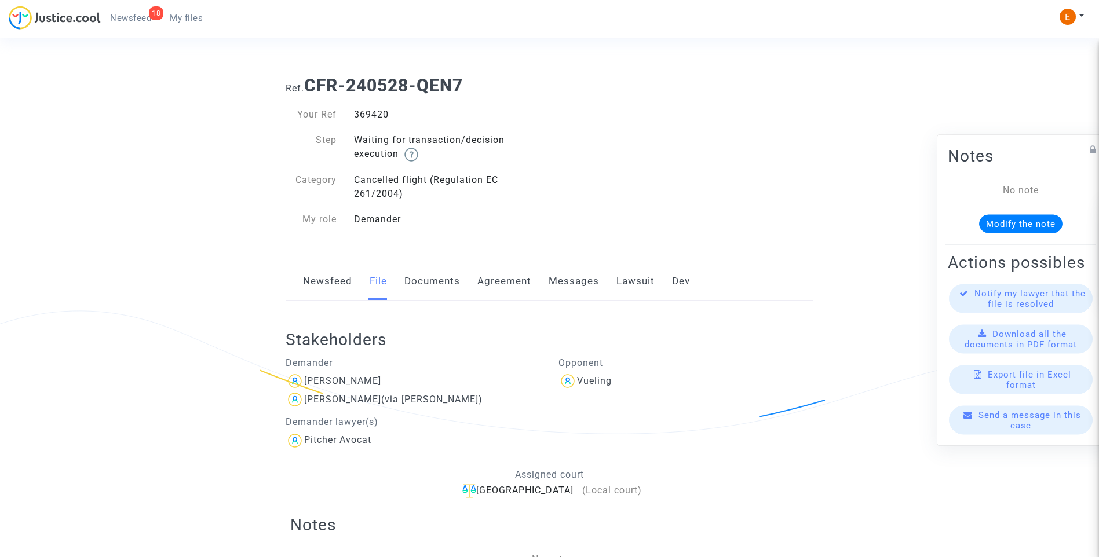
click at [630, 276] on link "Lawsuit" at bounding box center [636, 282] width 38 height 38
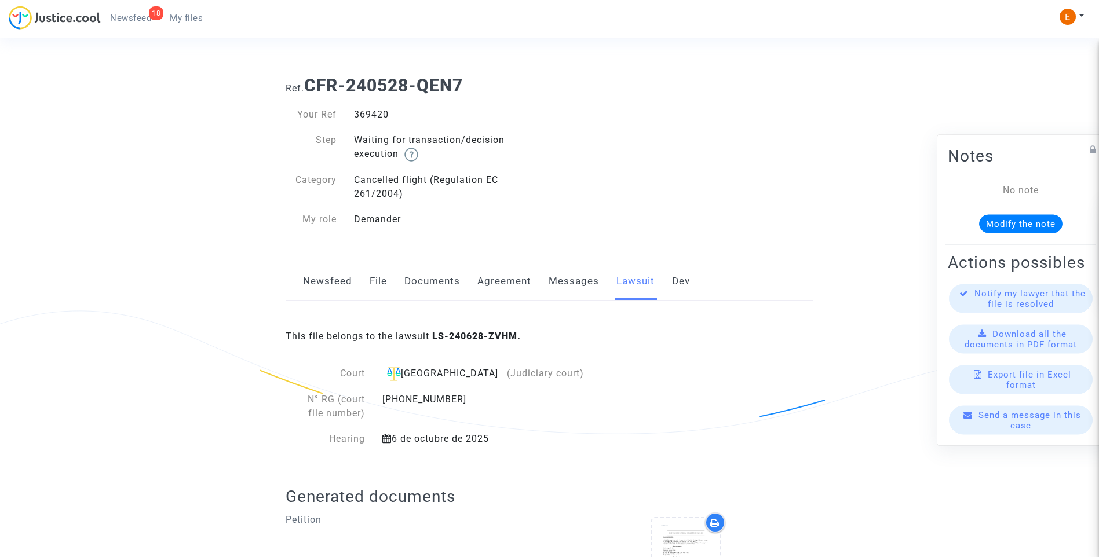
scroll to position [294, 0]
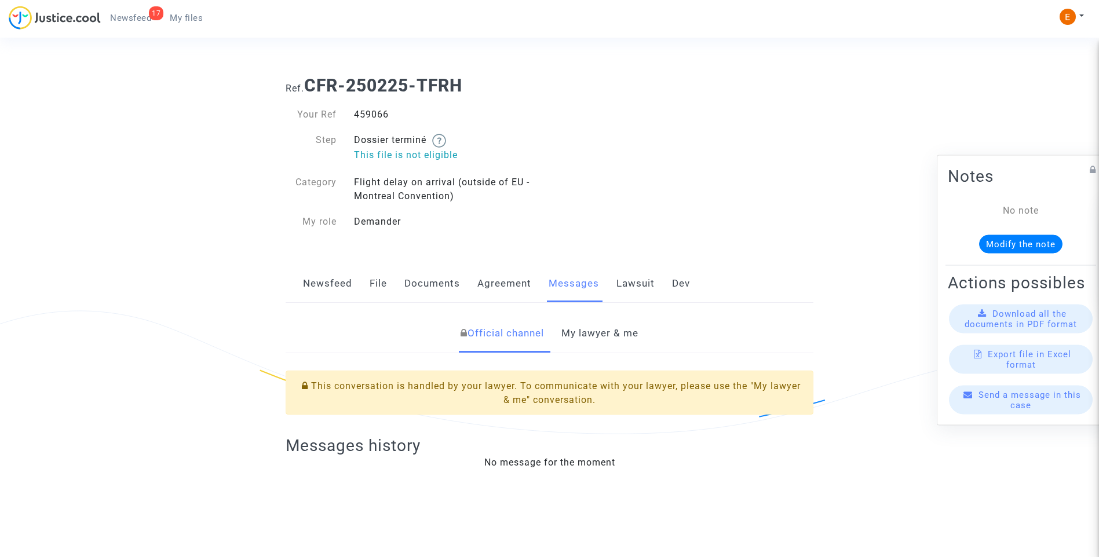
click at [370, 122] on div "Your Ref 459066 Step Dossier terminé This file is not eligible Category Flight …" at bounding box center [414, 168] width 256 height 121
click at [370, 116] on div "459066" at bounding box center [447, 115] width 205 height 14
copy div "459066"
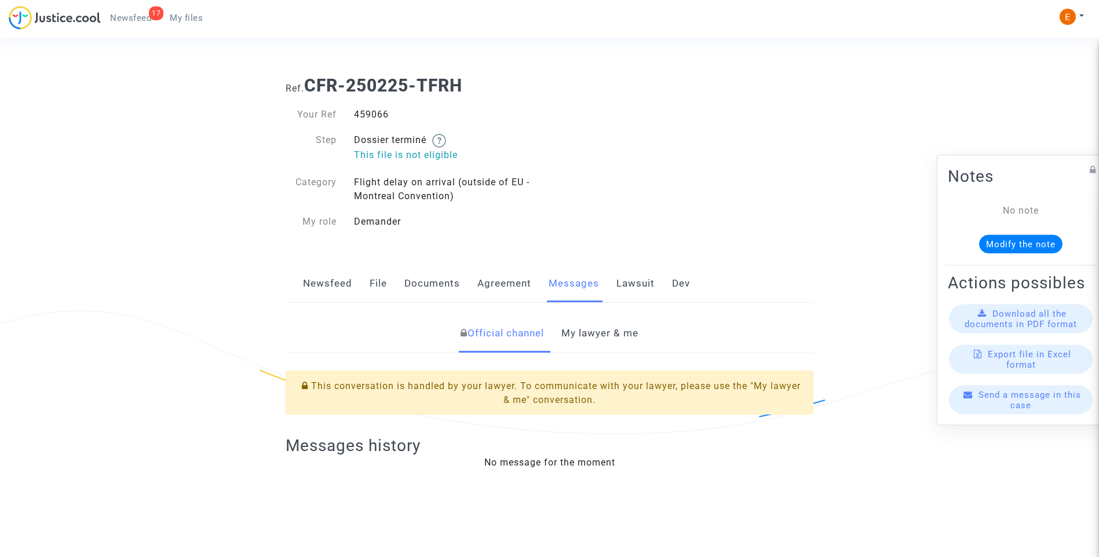
click at [604, 332] on link "My lawyer & me" at bounding box center [600, 334] width 77 height 38
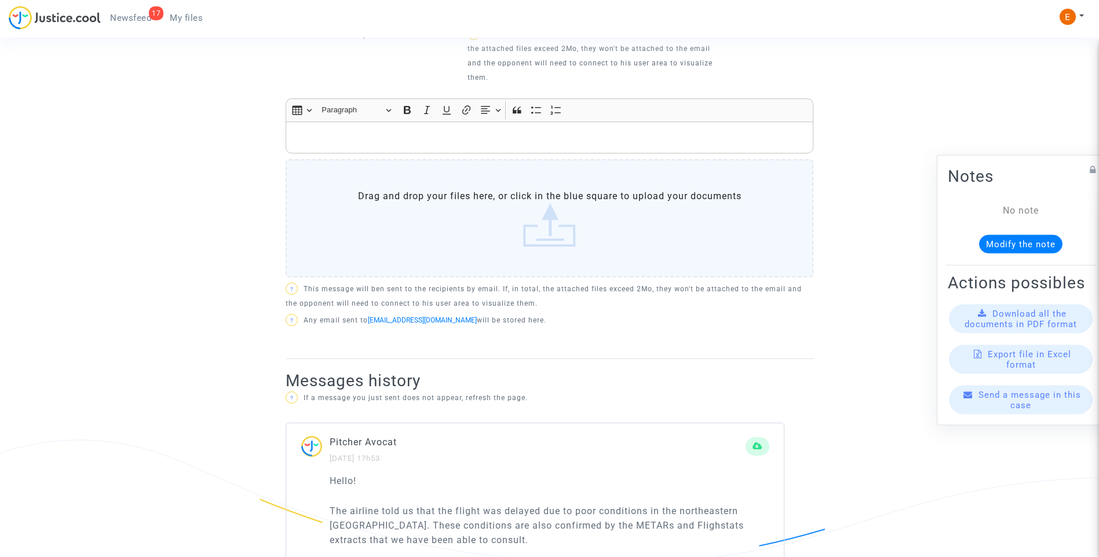
scroll to position [618, 0]
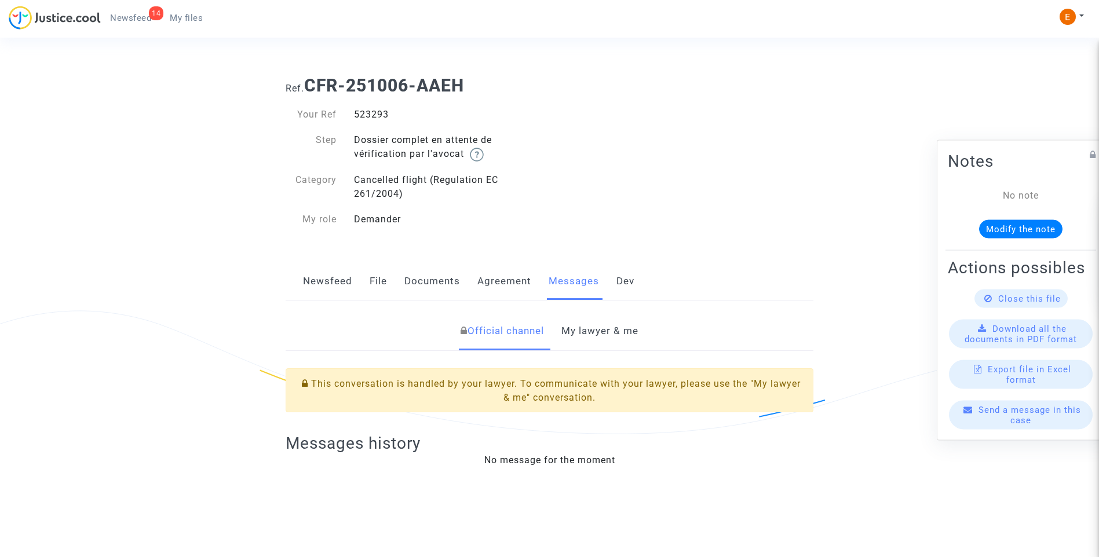
click at [369, 118] on div "523293" at bounding box center [447, 115] width 205 height 14
copy div "523293"
drag, startPoint x: 595, startPoint y: 337, endPoint x: 563, endPoint y: 341, distance: 32.1
click at [595, 337] on link "My lawyer & me" at bounding box center [600, 331] width 77 height 38
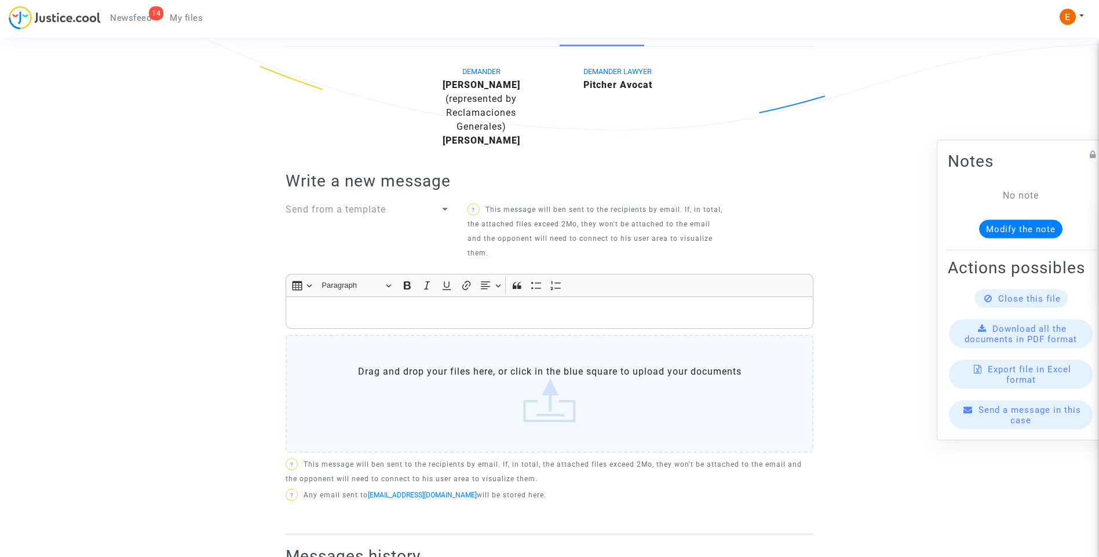
scroll to position [312, 0]
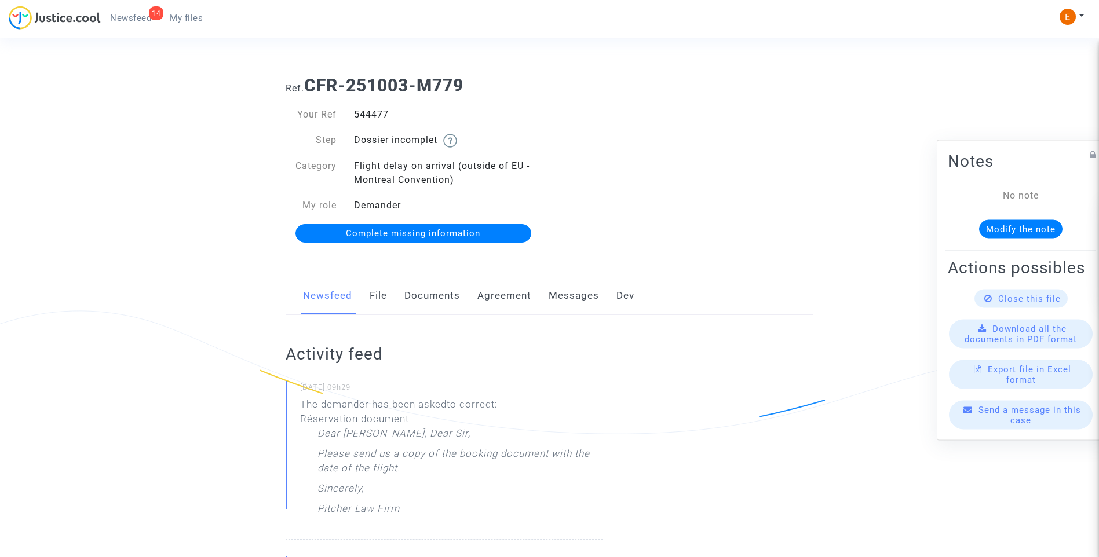
click at [373, 118] on div "544477" at bounding box center [447, 115] width 205 height 14
copy div "544477"
click at [369, 115] on div "544279" at bounding box center [447, 115] width 205 height 14
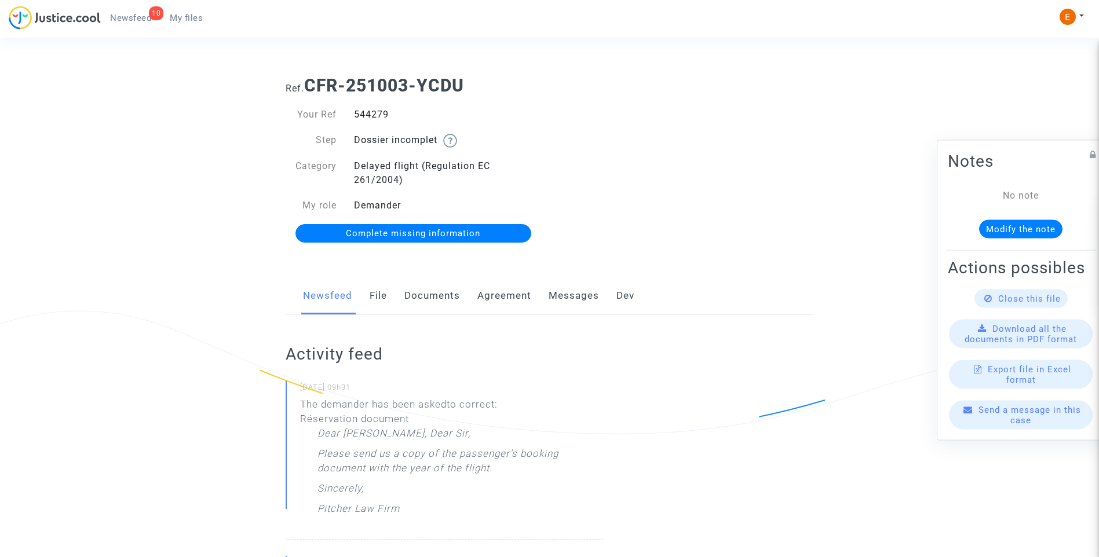
copy div "544279"
click at [468, 237] on span "Complete missing information" at bounding box center [413, 233] width 134 height 10
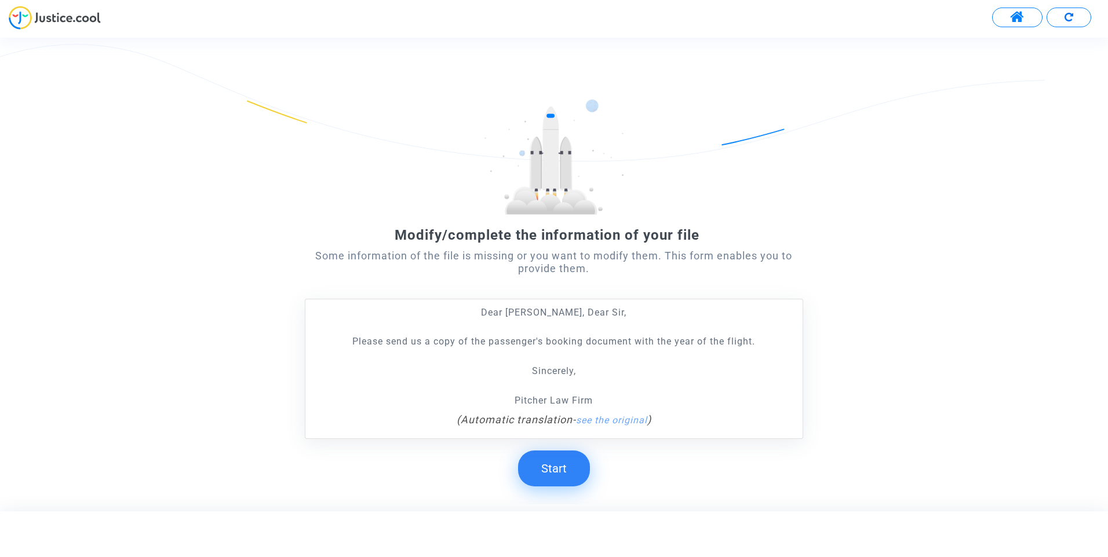
click at [564, 473] on button "Start" at bounding box center [554, 469] width 72 height 36
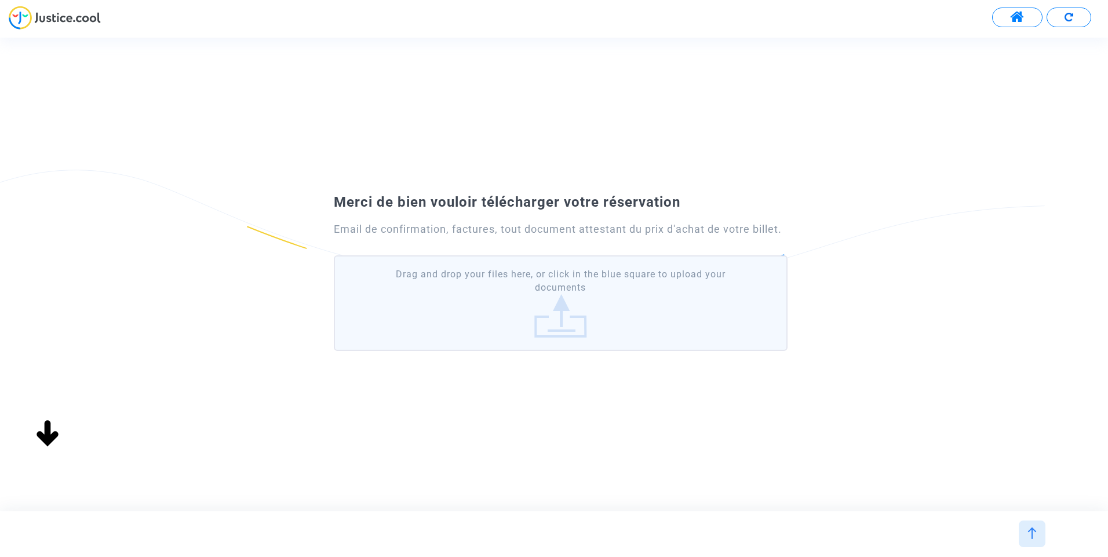
click at [564, 271] on label "Drag and drop your files here, or click in the blue square to upload your docum…" at bounding box center [561, 304] width 454 height 96
click at [0, 0] on input "Drag and drop your files here, or click in the blue square to upload your docum…" at bounding box center [0, 0] width 0 height 0
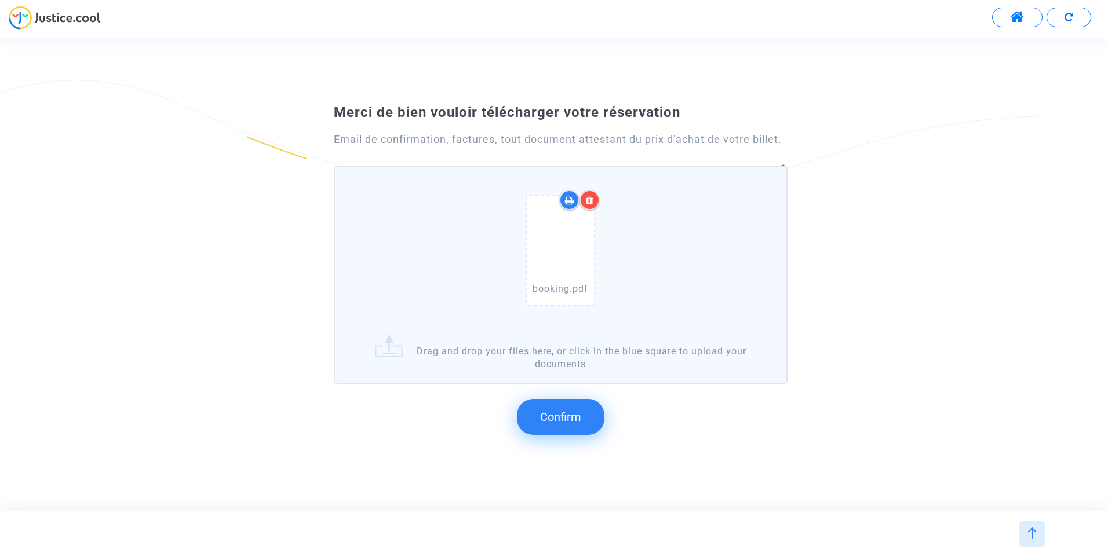
click at [564, 407] on button "Confirm" at bounding box center [561, 417] width 88 height 36
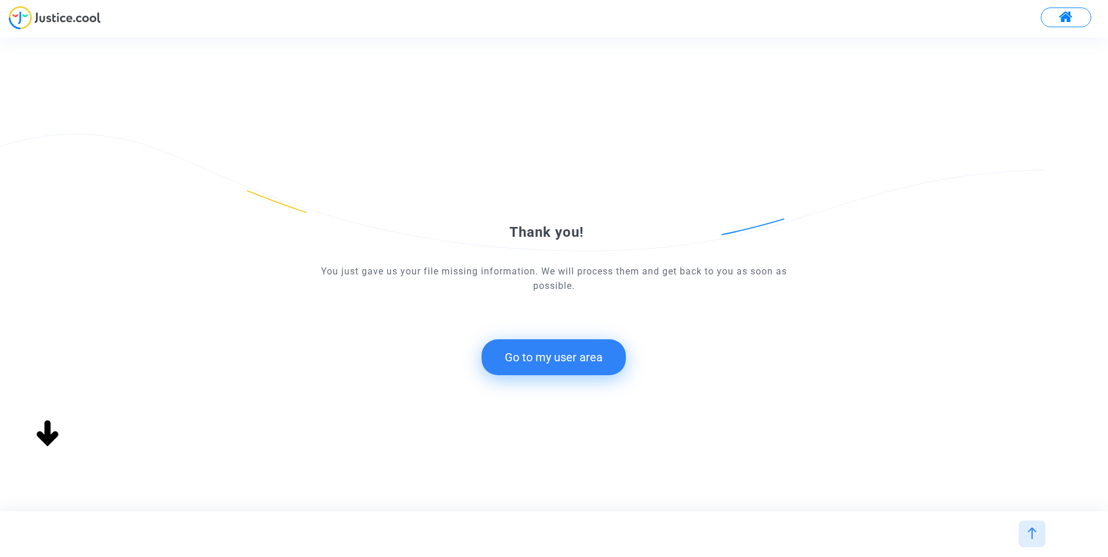
click at [560, 358] on button "Go to my user area" at bounding box center [554, 358] width 144 height 36
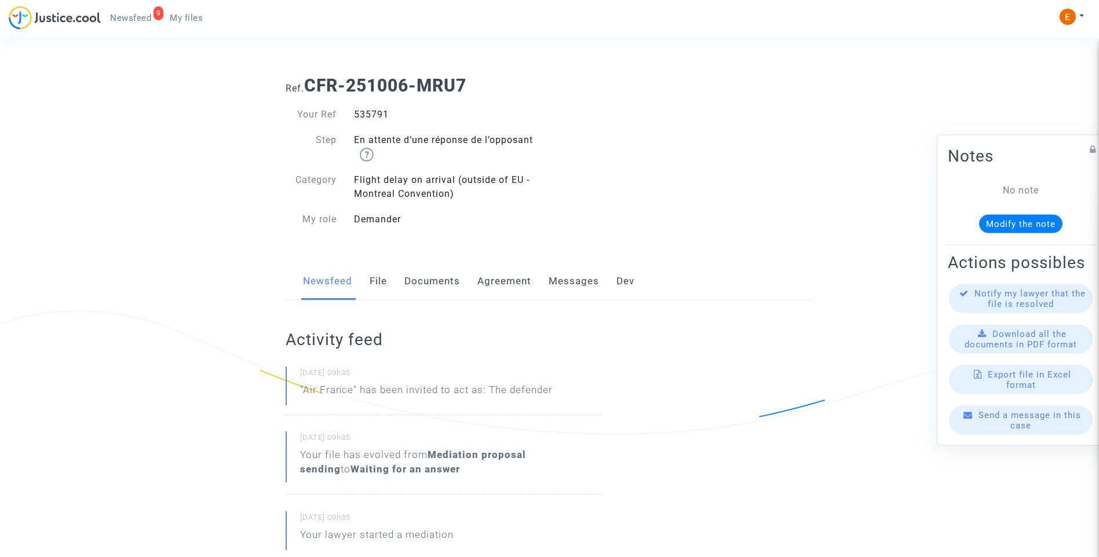
click at [374, 116] on div "535791" at bounding box center [447, 115] width 205 height 14
copy div "535791"
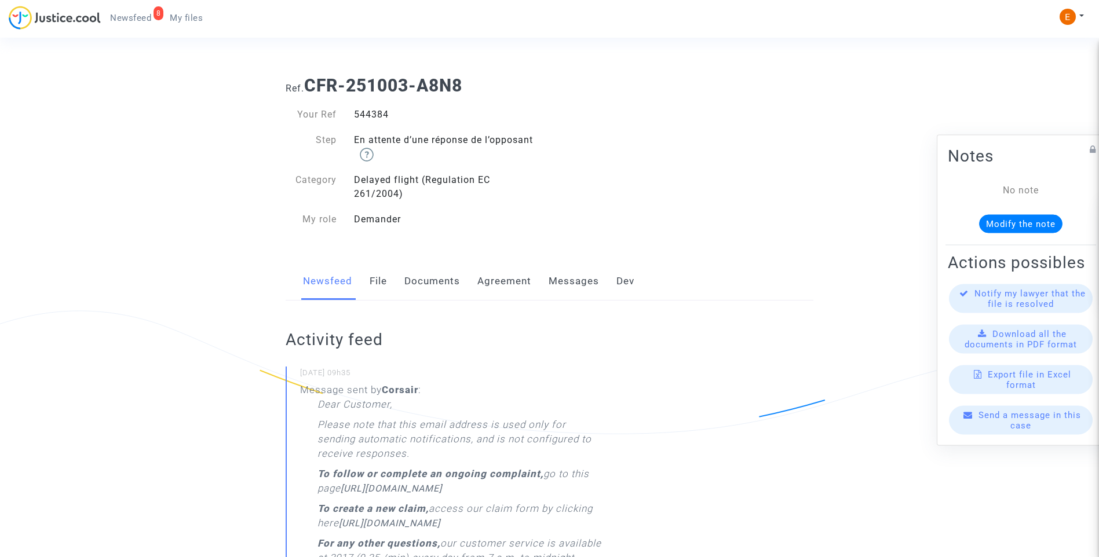
click at [367, 120] on div "544384" at bounding box center [447, 115] width 205 height 14
click at [367, 119] on div "544384" at bounding box center [447, 115] width 205 height 14
drag, startPoint x: 367, startPoint y: 119, endPoint x: 370, endPoint y: 114, distance: 6.8
copy div "544384"
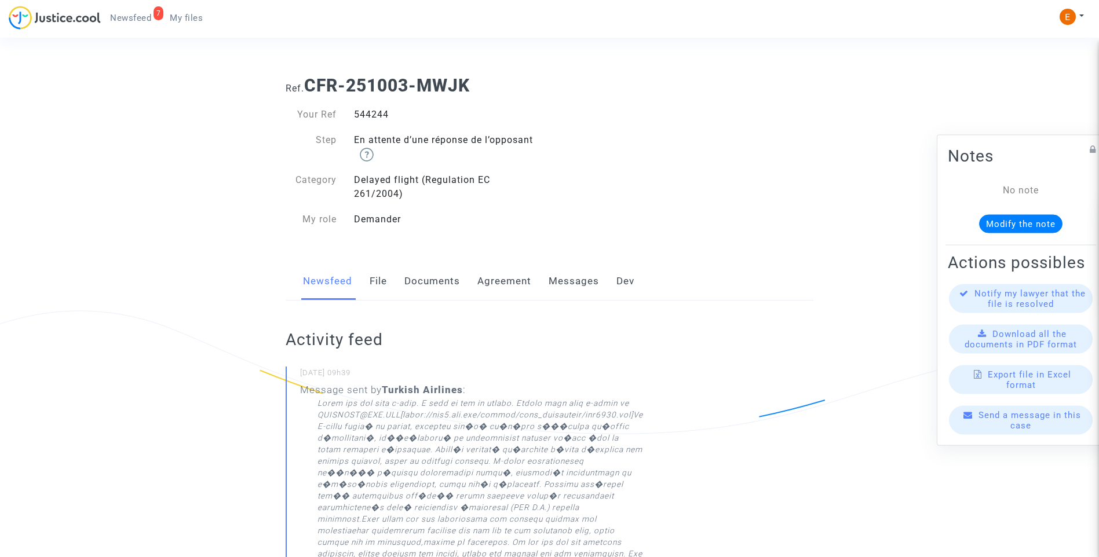
click at [370, 120] on div "544244" at bounding box center [447, 115] width 205 height 14
click at [371, 119] on div "544244" at bounding box center [447, 115] width 205 height 14
copy div "544244"
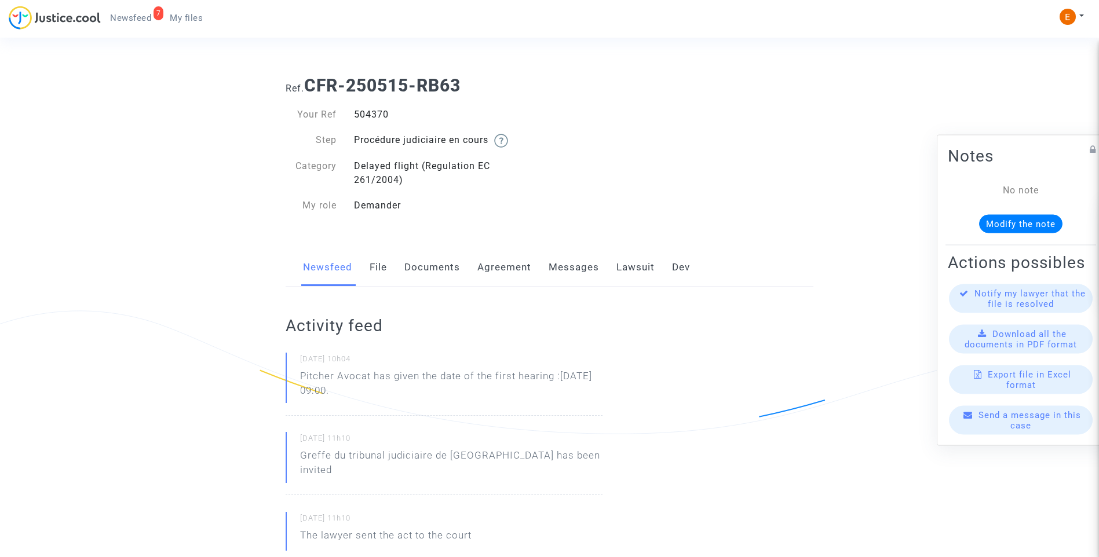
drag, startPoint x: 0, startPoint y: 0, endPoint x: 384, endPoint y: 115, distance: 401.1
click at [384, 115] on div "504370" at bounding box center [447, 115] width 205 height 14
copy div "504370"
drag, startPoint x: 439, startPoint y: 399, endPoint x: 290, endPoint y: 377, distance: 151.0
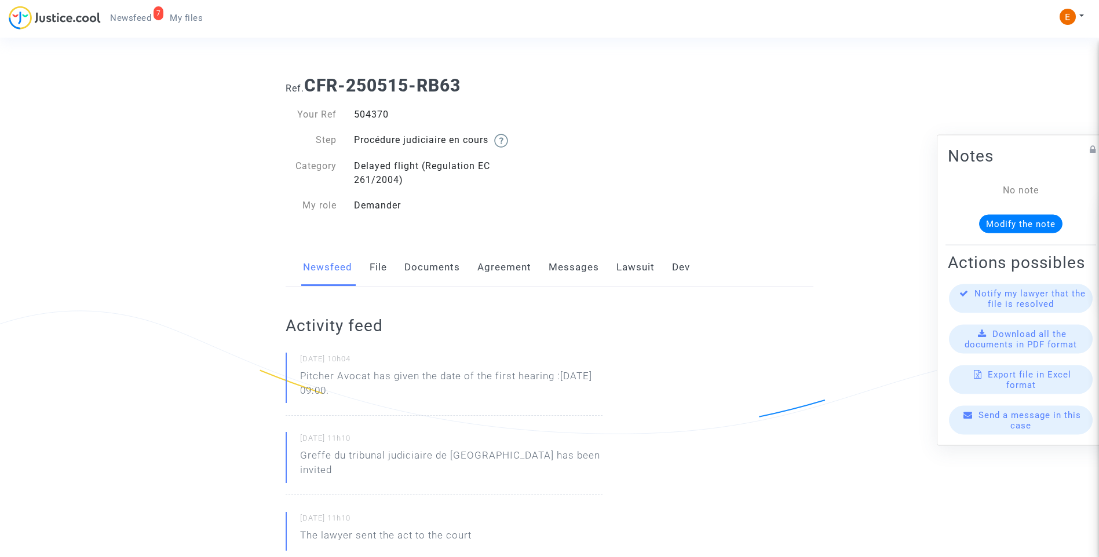
click at [290, 377] on div "[DATE] 10h04 Pitcher Avocat has given the date of the first hearing :[DATE] 09:…" at bounding box center [444, 384] width 317 height 63
drag, startPoint x: 290, startPoint y: 377, endPoint x: 343, endPoint y: 374, distance: 53.4
click at [377, 387] on p "Pitcher Avocat has given the date of the first hearing :[DATE] 09:00." at bounding box center [451, 386] width 302 height 35
click at [376, 374] on p "Pitcher Avocat [PERSON_NAME] la fecha de la primera audiencia :D 15 de septiemb…" at bounding box center [451, 386] width 302 height 35
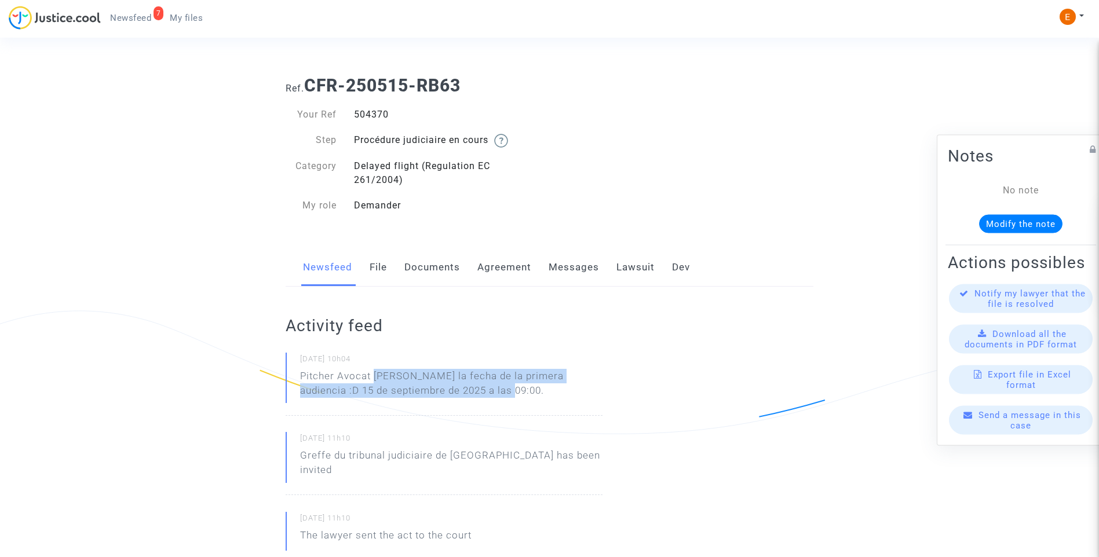
drag, startPoint x: 376, startPoint y: 374, endPoint x: 498, endPoint y: 393, distance: 123.7
click at [498, 393] on p "Pitcher Avocat [PERSON_NAME] la fecha de la primera audiencia :D 15 de septiemb…" at bounding box center [451, 386] width 302 height 35
drag, startPoint x: 498, startPoint y: 393, endPoint x: 440, endPoint y: 376, distance: 59.8
drag, startPoint x: 440, startPoint y: 376, endPoint x: 435, endPoint y: 383, distance: 8.7
click at [435, 383] on p "Pitcher Avocat [PERSON_NAME] la fecha de la primera audiencia :D 15 de septiemb…" at bounding box center [451, 386] width 302 height 35
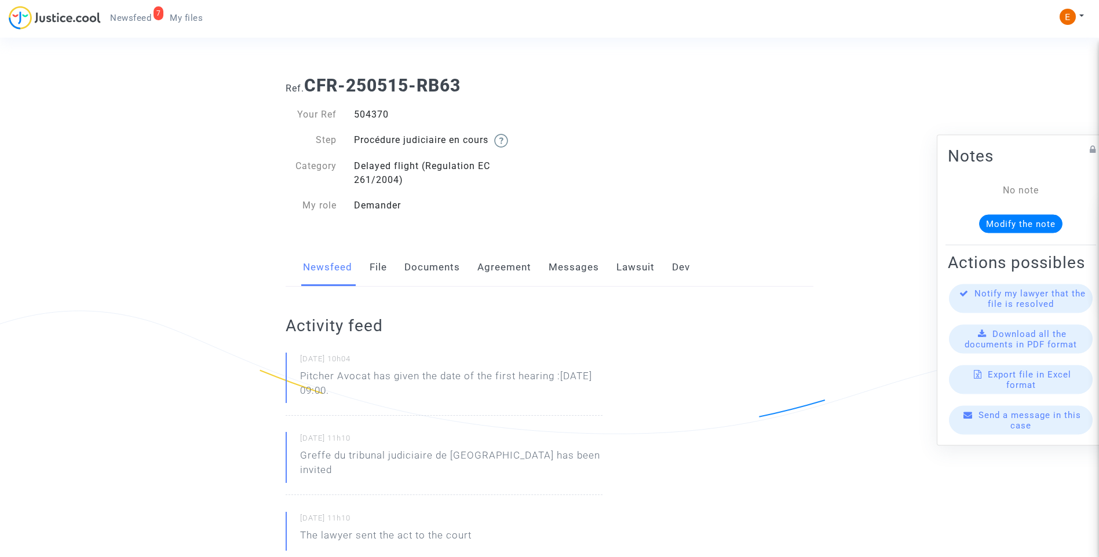
click at [476, 385] on p "Pitcher Avocat has given the date of the first hearing :[DATE] 09:00." at bounding box center [451, 386] width 302 height 35
drag, startPoint x: 425, startPoint y: 393, endPoint x: 373, endPoint y: 378, distance: 54.8
click at [373, 378] on p "Pitcher Avocat has given the date of the first hearing :[DATE] 09:00." at bounding box center [451, 386] width 302 height 35
copy p "has given the date of the first hearing :[DATE] 09:00."
drag, startPoint x: 0, startPoint y: 0, endPoint x: 368, endPoint y: 118, distance: 386.5
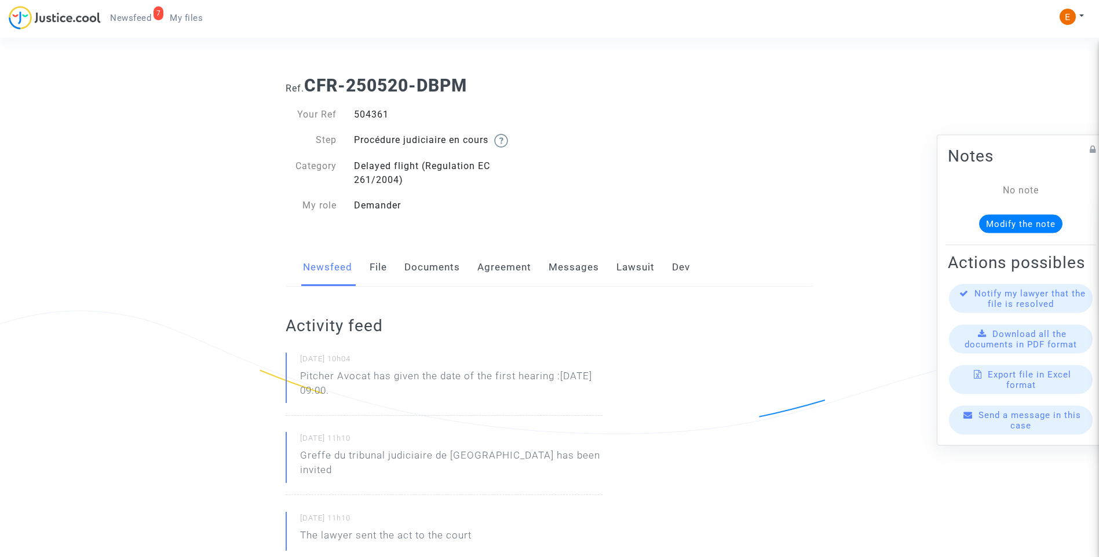
click at [368, 118] on div "504361" at bounding box center [447, 115] width 205 height 14
copy div "504361"
drag, startPoint x: 420, startPoint y: 401, endPoint x: 377, endPoint y: 373, distance: 51.1
click at [377, 373] on p "Pitcher Avocat has given the date of the first hearing :[DATE] 09:00." at bounding box center [451, 386] width 302 height 35
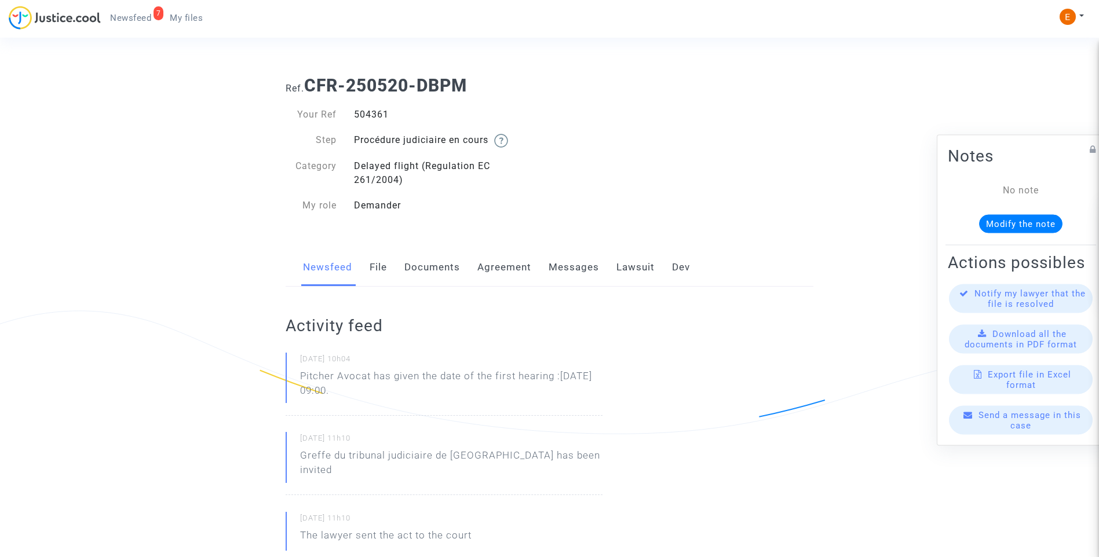
drag, startPoint x: 377, startPoint y: 373, endPoint x: 400, endPoint y: 393, distance: 30.9
click at [400, 393] on p "Pitcher Avocat has given the date of the first hearing :[DATE] 09:00." at bounding box center [451, 386] width 302 height 35
drag, startPoint x: 400, startPoint y: 393, endPoint x: 387, endPoint y: 378, distance: 19.7
copy p "has given the date of the first hearing :[DATE] 09:00."
click at [370, 115] on div "516245" at bounding box center [447, 115] width 205 height 14
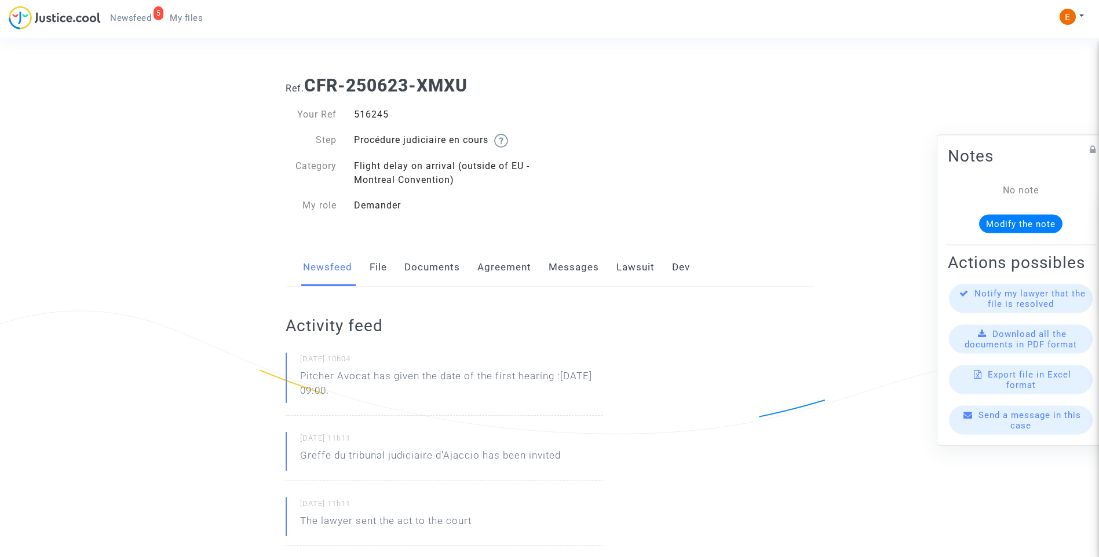
click at [370, 115] on div "516245" at bounding box center [447, 115] width 205 height 14
copy div "516245"
drag, startPoint x: 422, startPoint y: 399, endPoint x: 375, endPoint y: 378, distance: 51.7
click at [375, 378] on p "Pitcher Avocat has given the date of the first hearing :[DATE] 09:00." at bounding box center [451, 386] width 302 height 35
drag, startPoint x: 375, startPoint y: 378, endPoint x: 406, endPoint y: 398, distance: 36.7
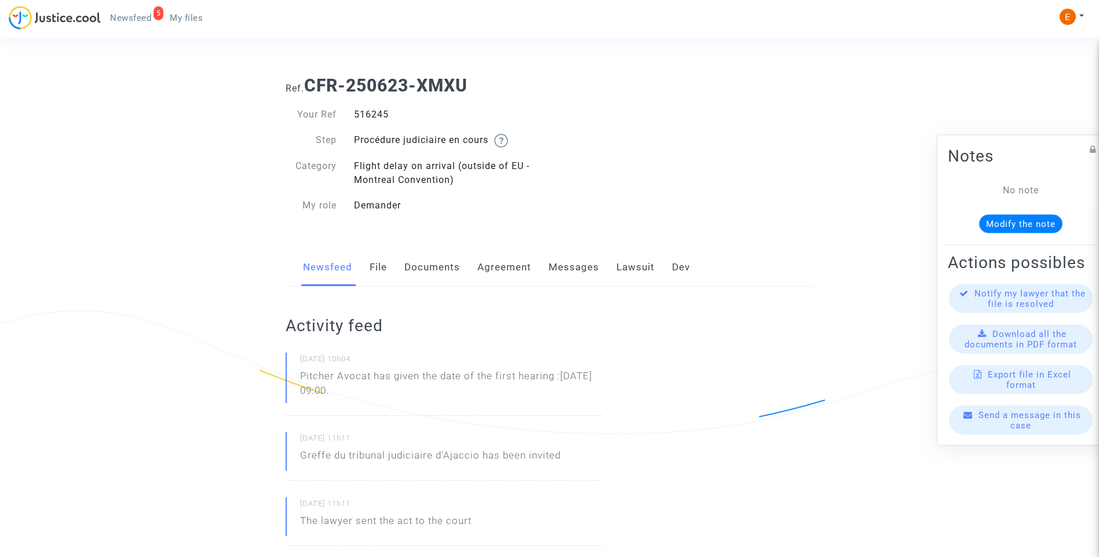
click at [406, 398] on p "Pitcher Avocat has given the date of the first hearing :[DATE] 09:00." at bounding box center [451, 386] width 302 height 35
drag, startPoint x: 417, startPoint y: 396, endPoint x: 266, endPoint y: 376, distance: 152.1
drag, startPoint x: 266, startPoint y: 376, endPoint x: 333, endPoint y: 376, distance: 66.6
click at [372, 372] on p "Pitcher Avocat [PERSON_NAME] la fecha de la primera audiencia: 24 de noviembre …" at bounding box center [451, 386] width 302 height 35
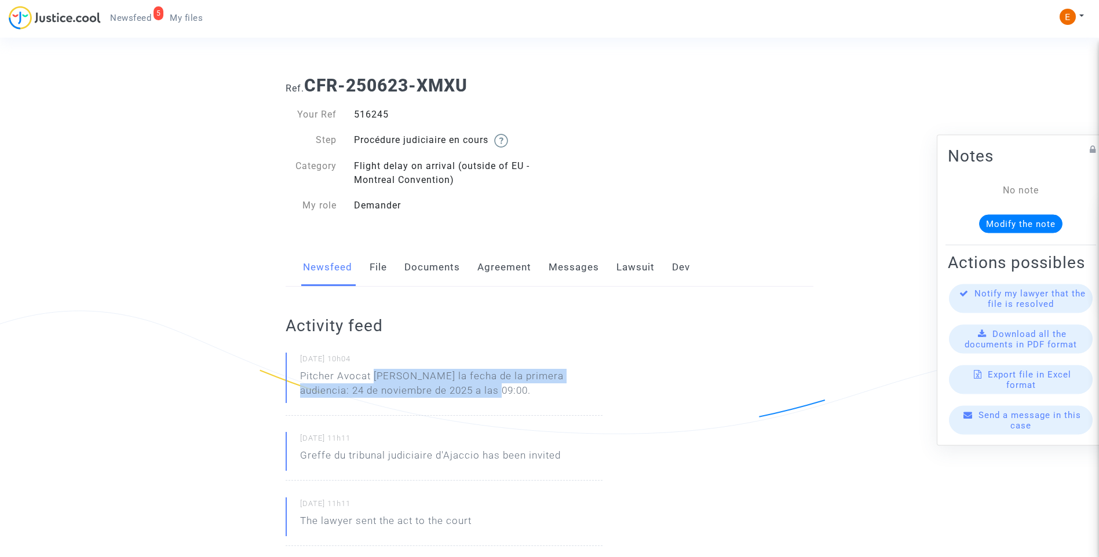
drag, startPoint x: 374, startPoint y: 374, endPoint x: 529, endPoint y: 400, distance: 156.9
click at [529, 400] on p "Pitcher Avocat [PERSON_NAME] la fecha de la primera audiencia: 24 de noviembre …" at bounding box center [451, 386] width 302 height 35
drag, startPoint x: 529, startPoint y: 400, endPoint x: 427, endPoint y: 380, distance: 104.7
copy p "[PERSON_NAME] la fecha de la primera audiencia: 24 de noviembre de 2025 a las 0…"
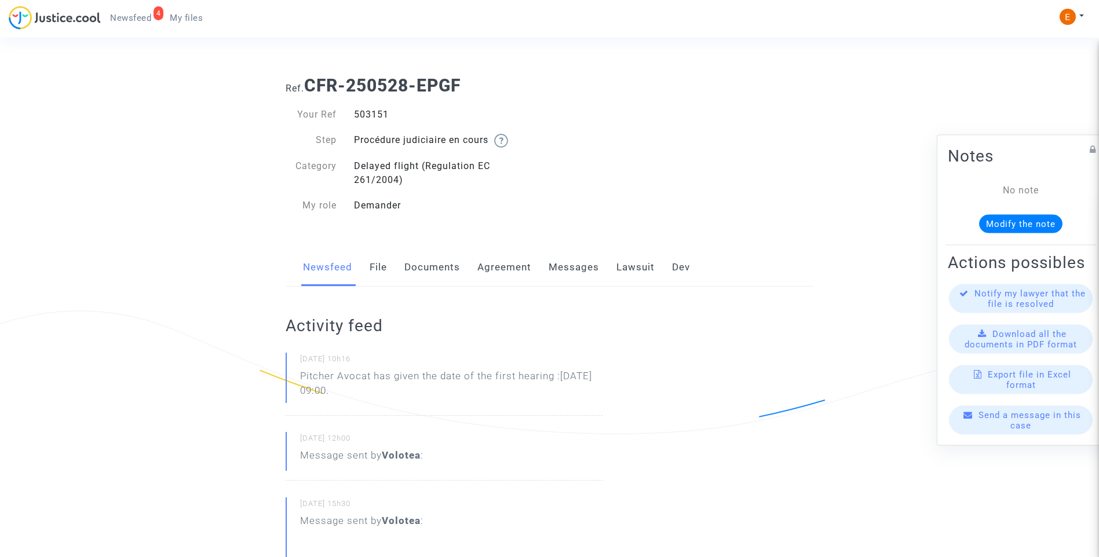
click at [366, 117] on div "503151" at bounding box center [447, 115] width 205 height 14
copy div "503151"
drag, startPoint x: 396, startPoint y: 396, endPoint x: 272, endPoint y: 376, distance: 126.2
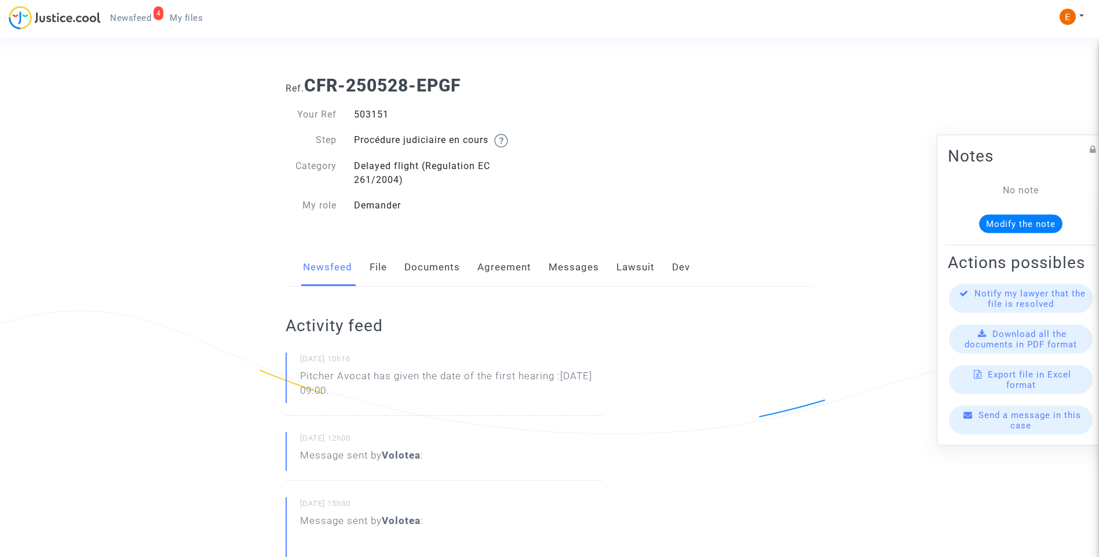
drag, startPoint x: 272, startPoint y: 376, endPoint x: 326, endPoint y: 379, distance: 54.0
click at [362, 378] on p "Pitcher Avocat ha dado la fecha de la primera audiencia: 5 de mayo de 2026 a la…" at bounding box center [451, 386] width 302 height 35
drag, startPoint x: 376, startPoint y: 375, endPoint x: 454, endPoint y: 390, distance: 79.1
click at [454, 390] on p "Pitcher Avocat ha dado la fecha de la primera audiencia: 5 de mayo de 2026 a la…" at bounding box center [451, 386] width 302 height 35
drag, startPoint x: 454, startPoint y: 390, endPoint x: 411, endPoint y: 380, distance: 43.4
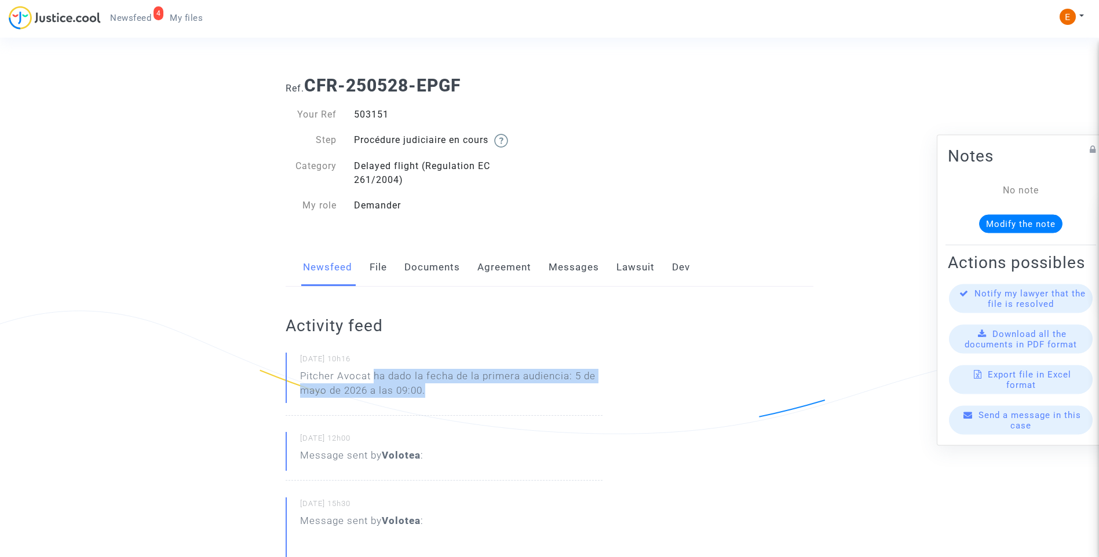
copy p "ha dado la fecha de la primera audiencia: 5 de mayo de 2026 a las 09:00."
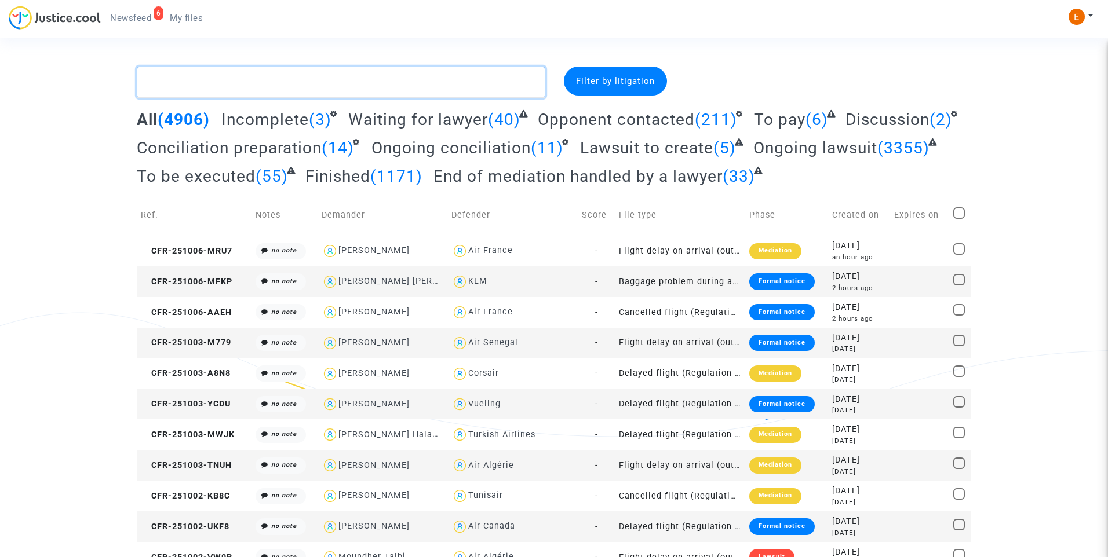
paste textarea "Lenormand"
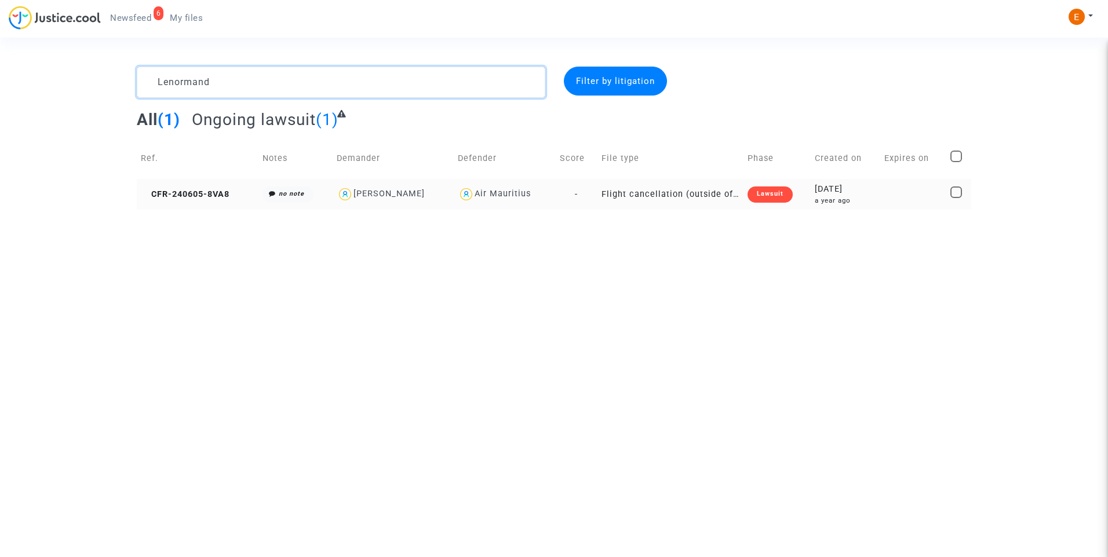
type textarea "Lenormand"
click at [786, 198] on div "Lawsuit" at bounding box center [770, 195] width 45 height 16
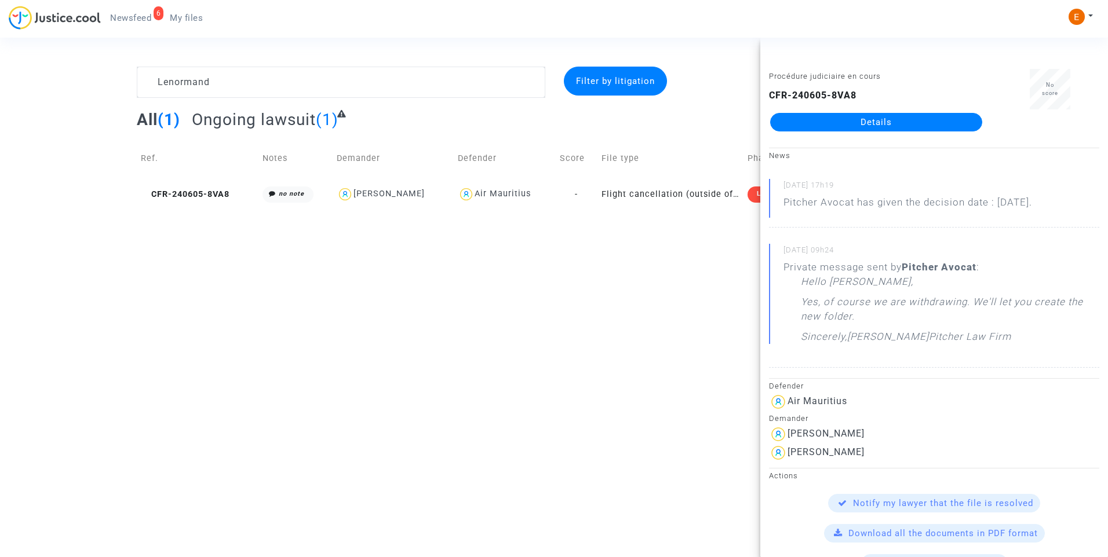
click at [872, 126] on link "Details" at bounding box center [876, 122] width 212 height 19
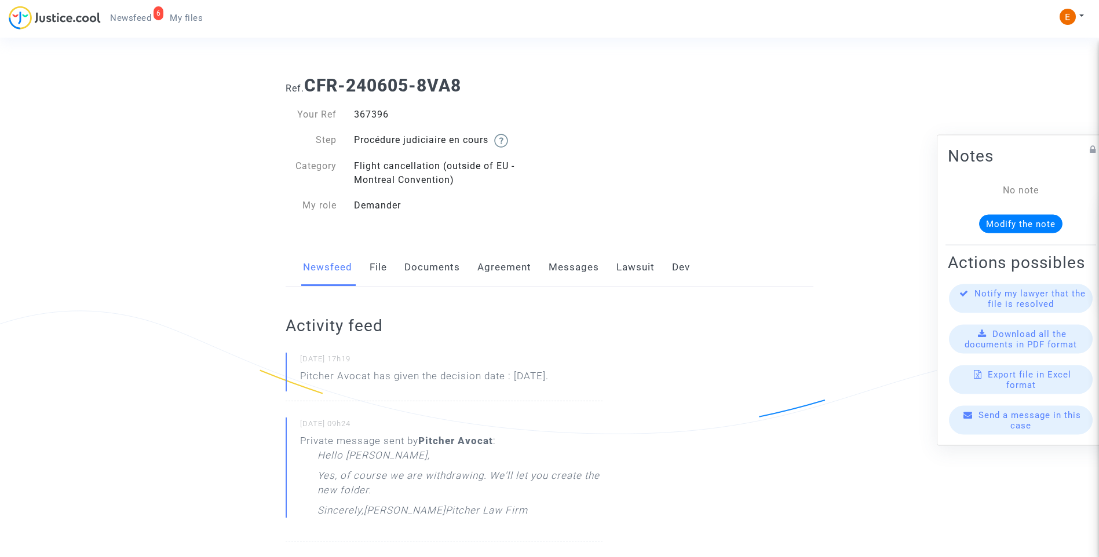
click at [374, 270] on link "File" at bounding box center [378, 268] width 17 height 38
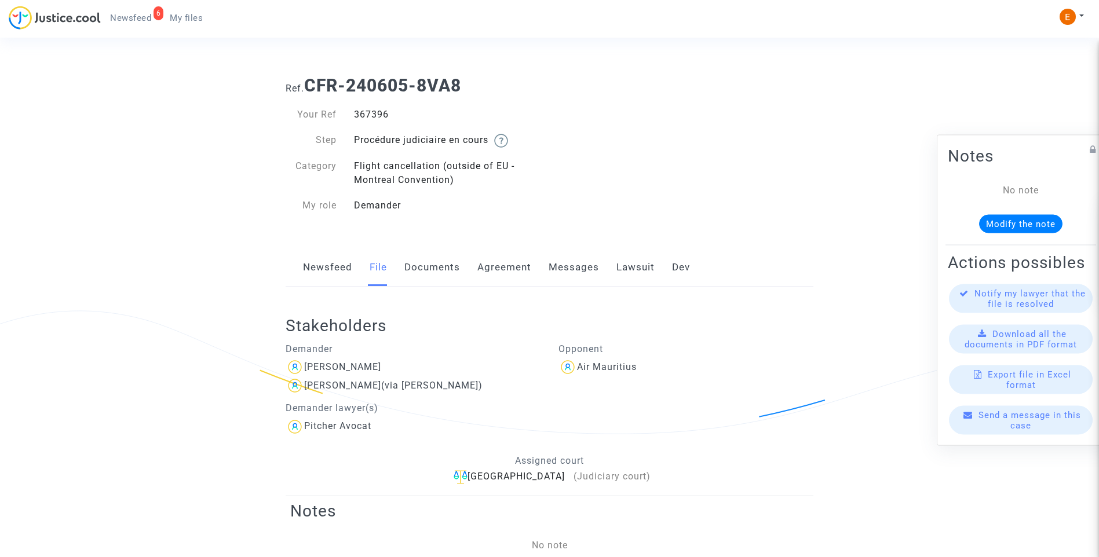
click at [635, 265] on link "Lawsuit" at bounding box center [636, 268] width 38 height 38
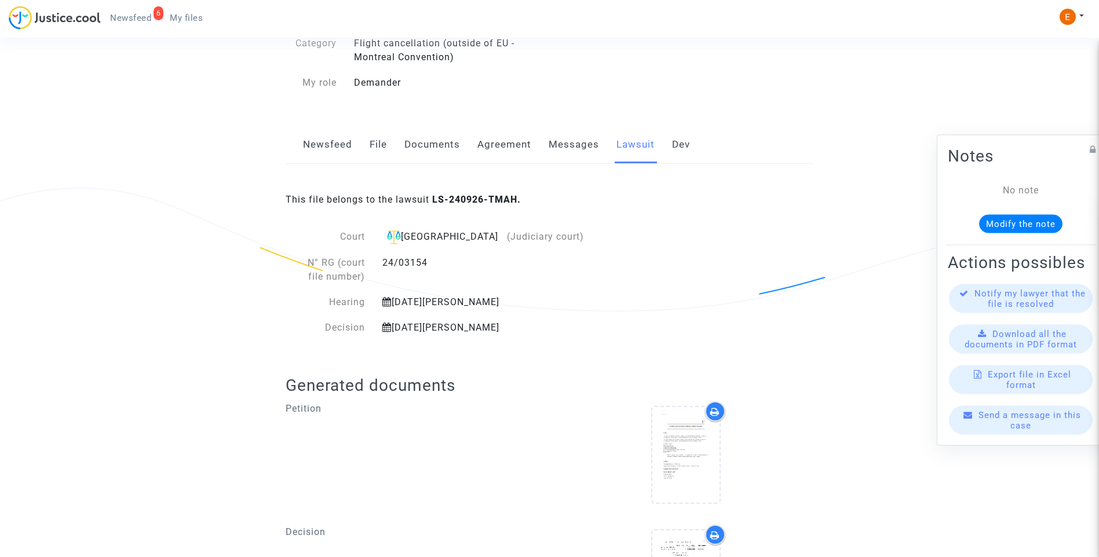
scroll to position [238, 0]
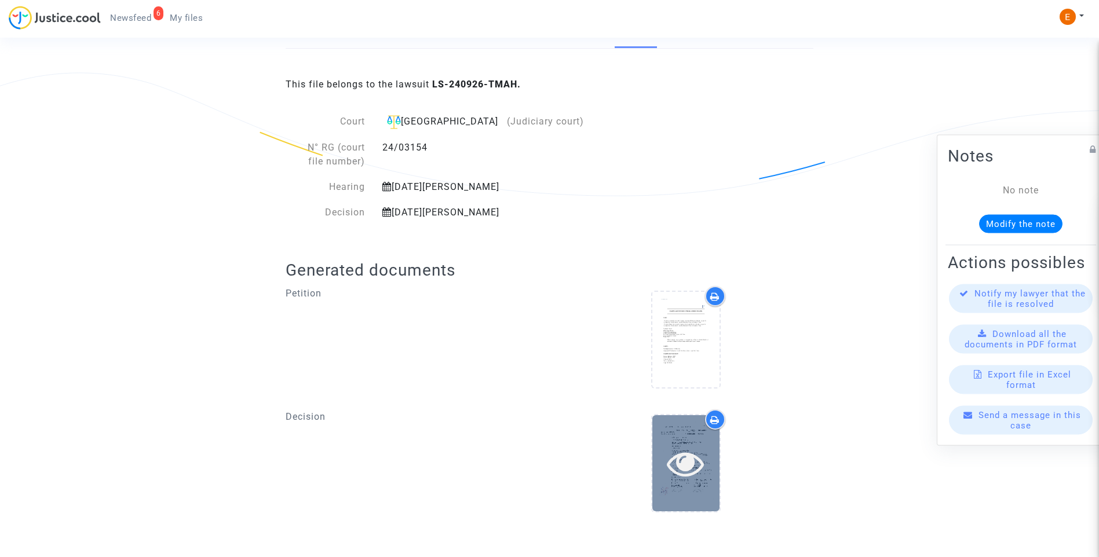
click at [719, 480] on div at bounding box center [686, 463] width 67 height 37
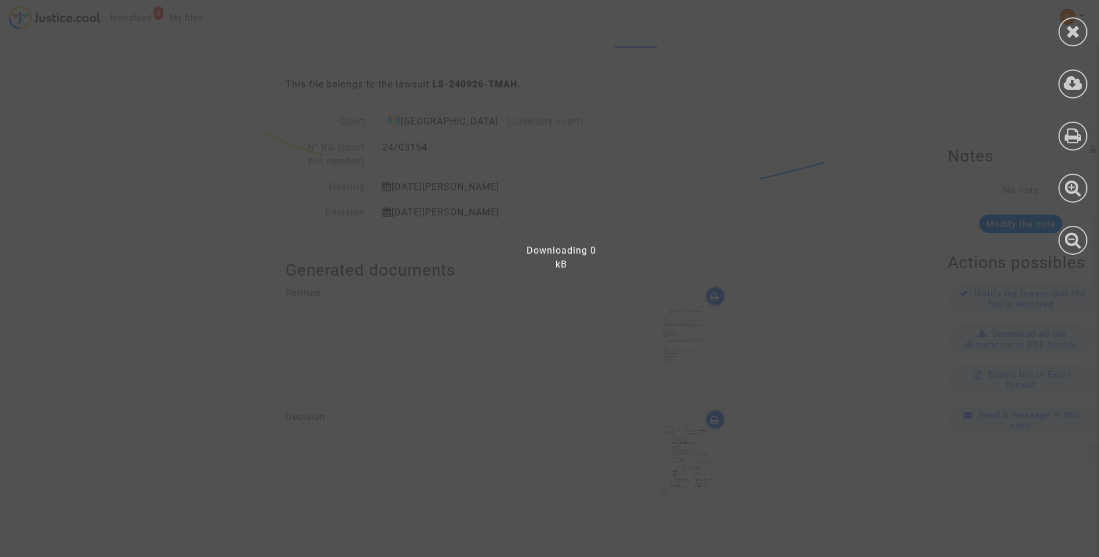
click at [673, 444] on div at bounding box center [557, 285] width 1114 height 546
click at [1066, 32] on icon at bounding box center [1073, 31] width 14 height 17
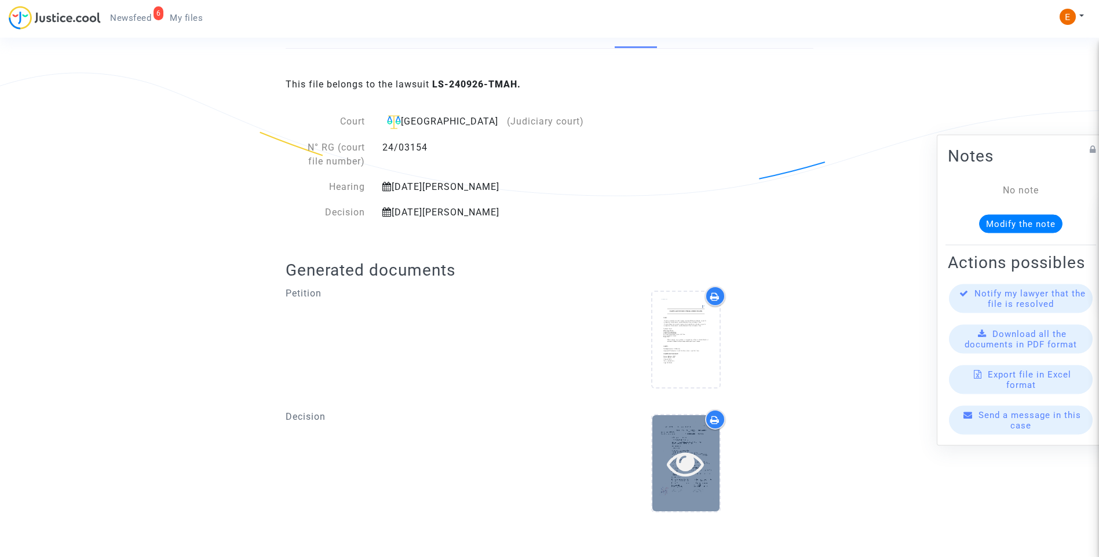
click at [694, 447] on icon at bounding box center [686, 463] width 38 height 37
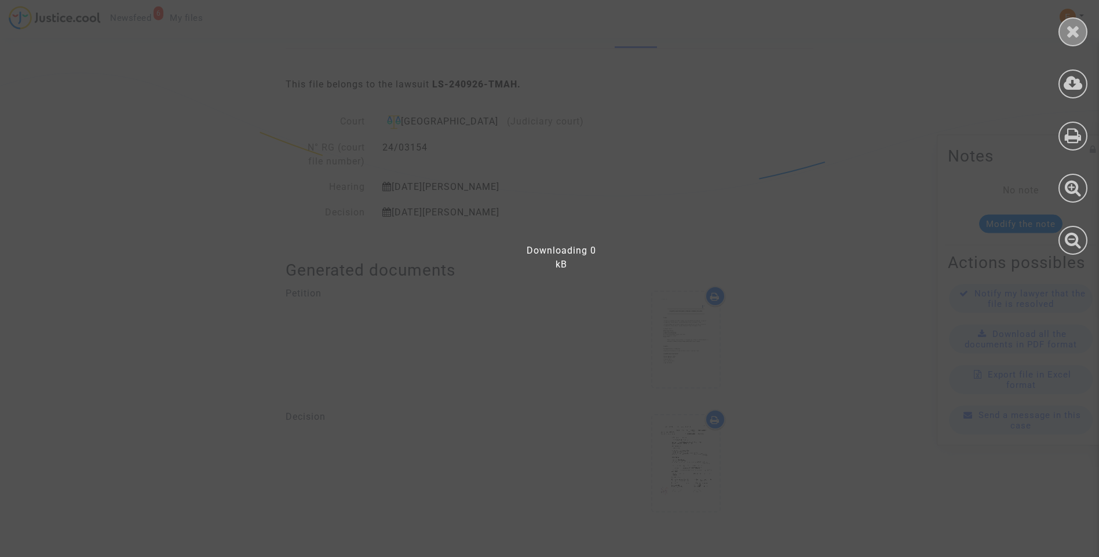
click at [1073, 32] on icon at bounding box center [1073, 31] width 14 height 17
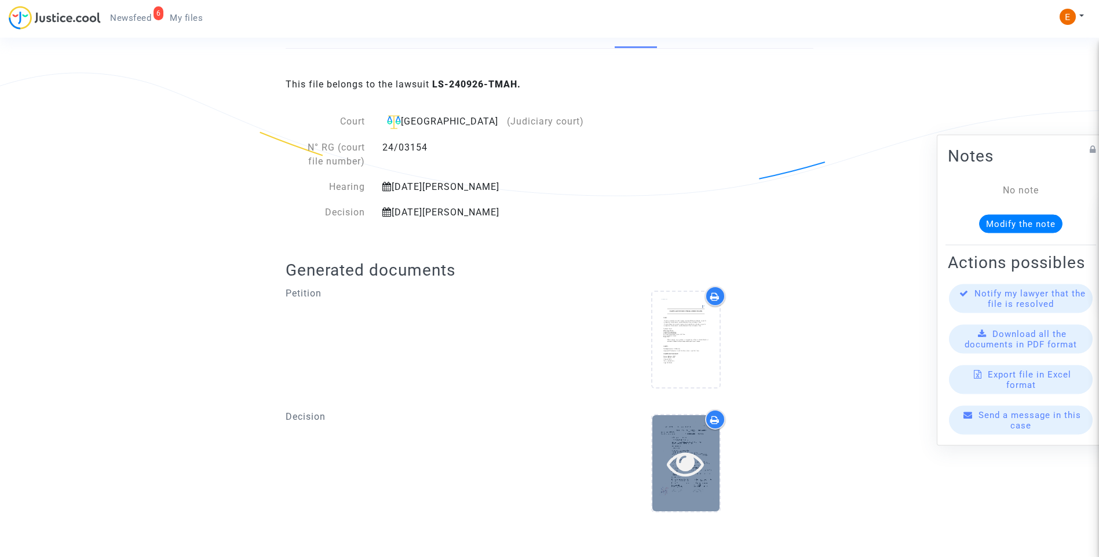
click at [698, 476] on icon at bounding box center [686, 463] width 38 height 37
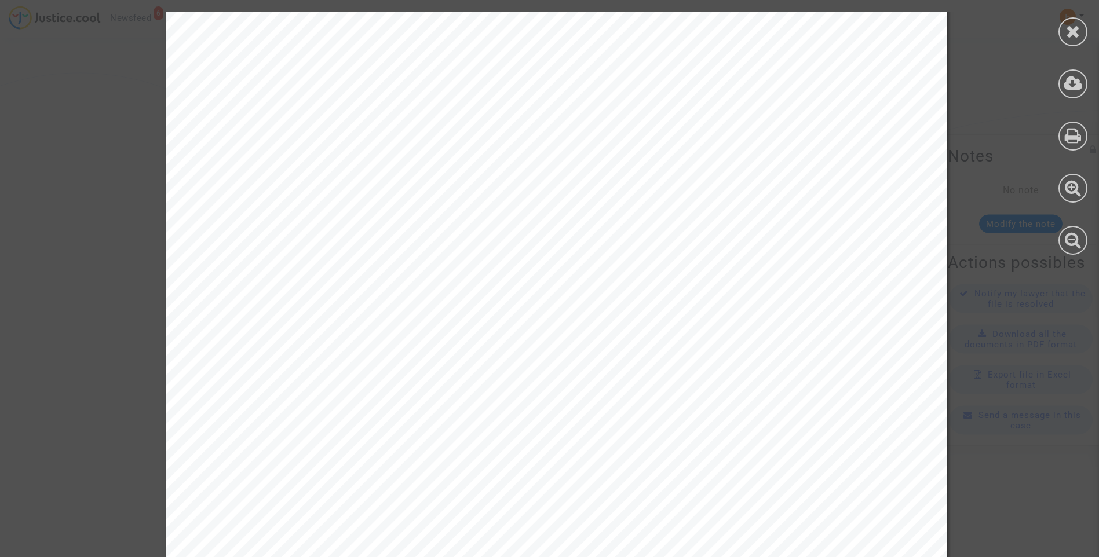
scroll to position [574, 0]
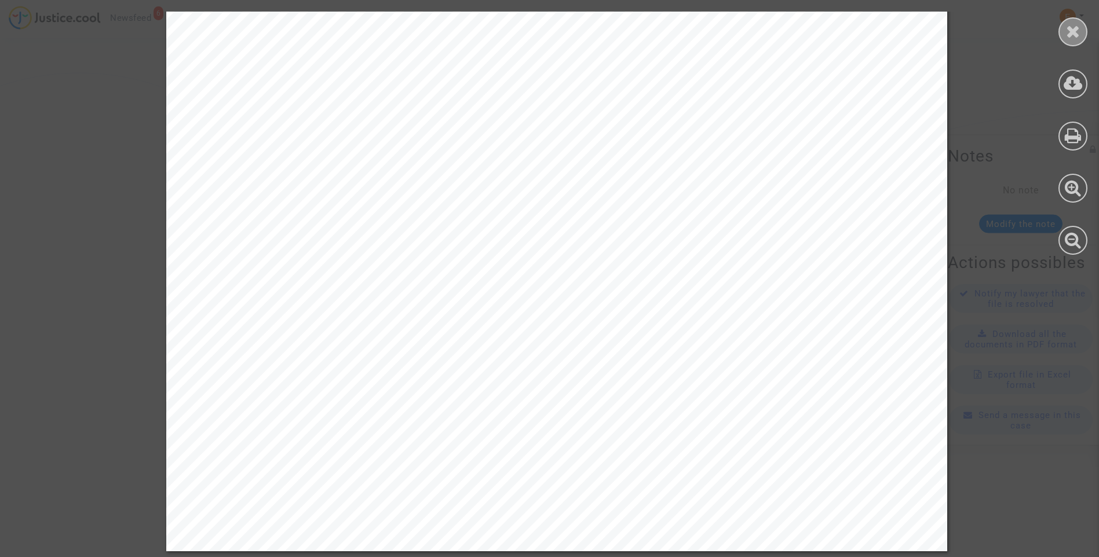
click at [1067, 35] on icon at bounding box center [1073, 31] width 14 height 17
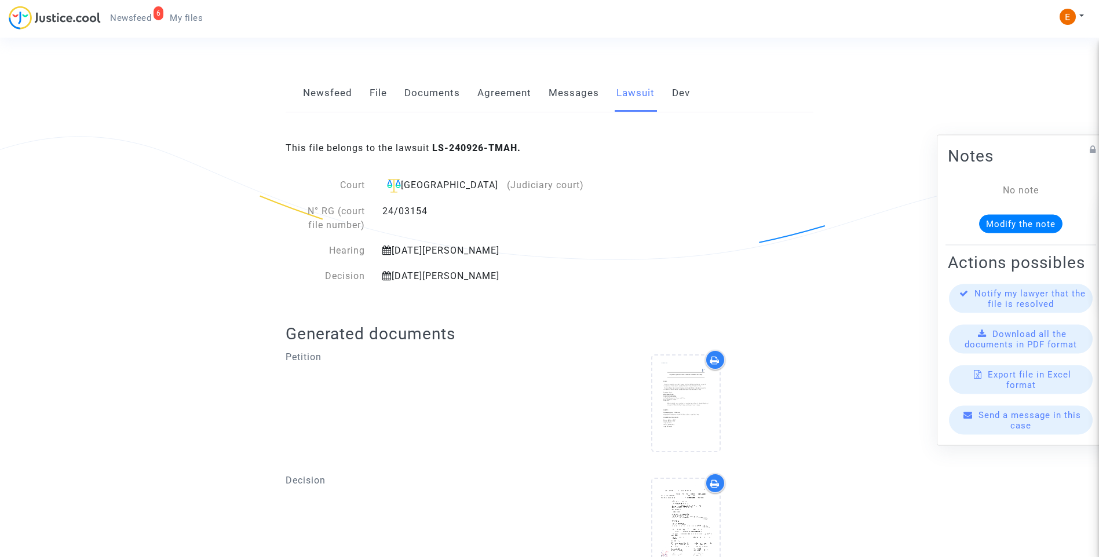
scroll to position [6, 0]
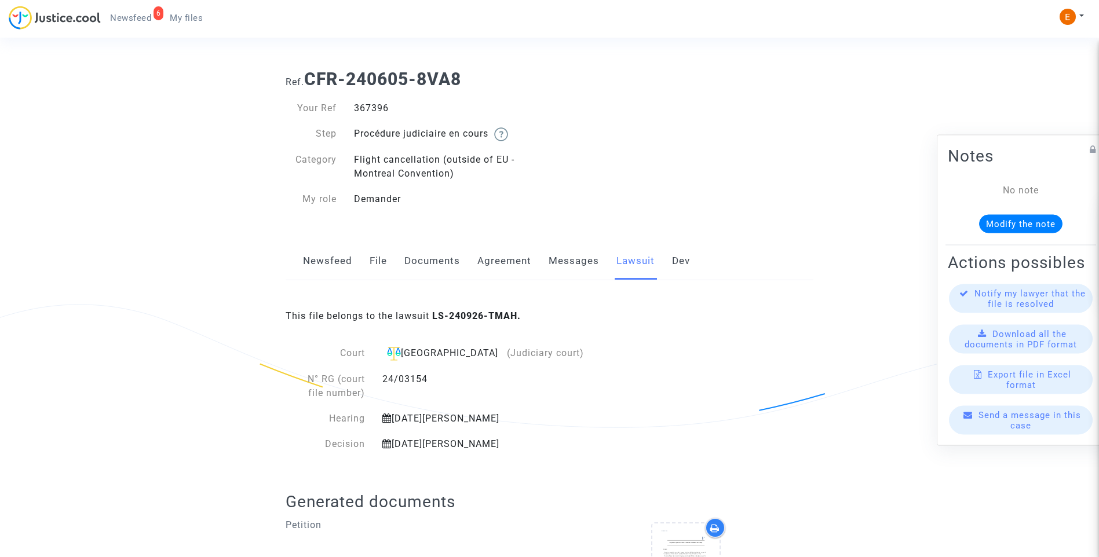
click at [379, 270] on link "File" at bounding box center [378, 261] width 17 height 38
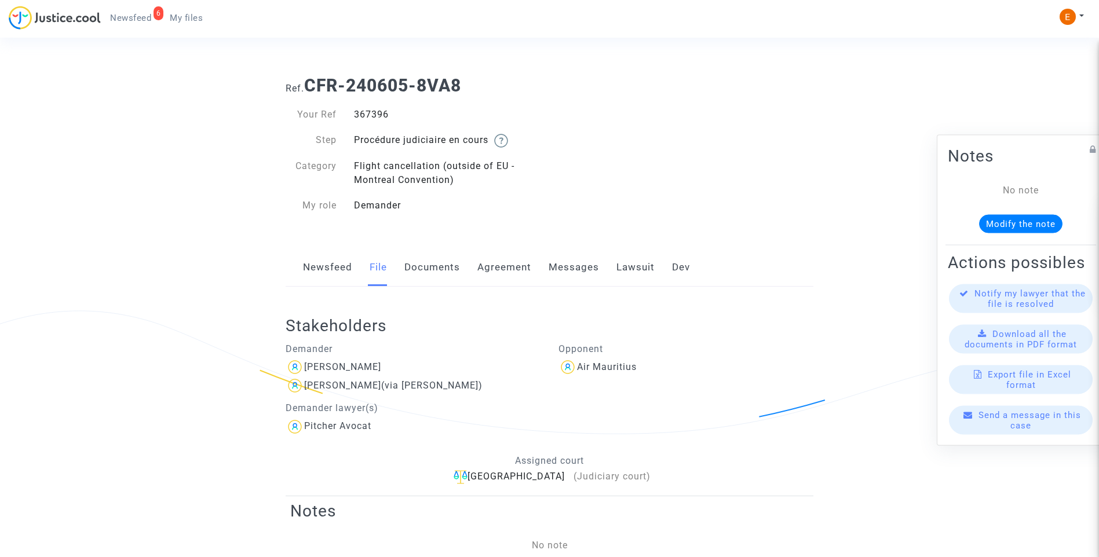
click at [566, 274] on link "Messages" at bounding box center [574, 268] width 50 height 38
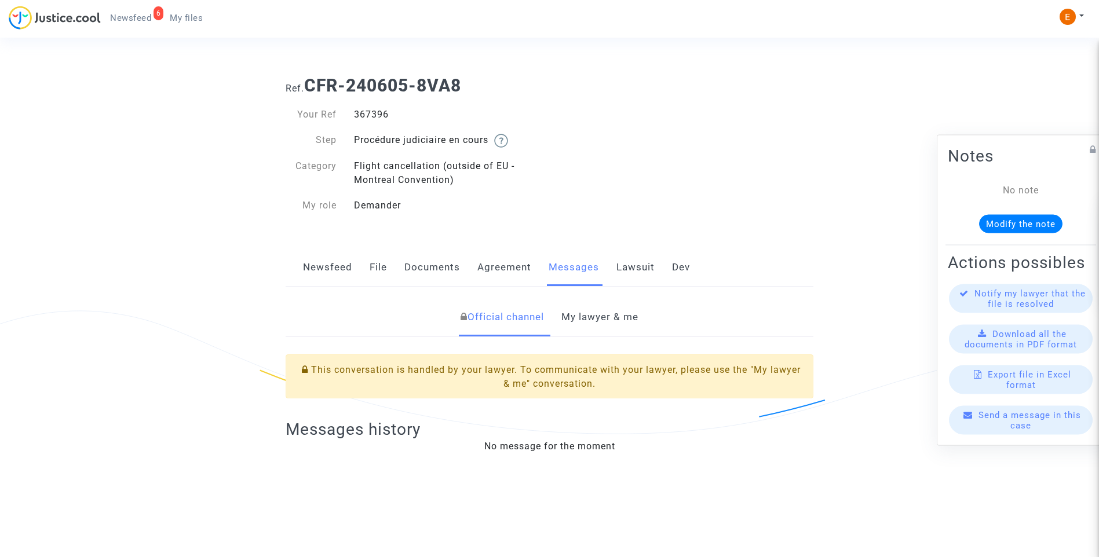
drag, startPoint x: 600, startPoint y: 314, endPoint x: 643, endPoint y: 318, distance: 42.5
click at [601, 315] on link "My lawyer & me" at bounding box center [600, 317] width 77 height 38
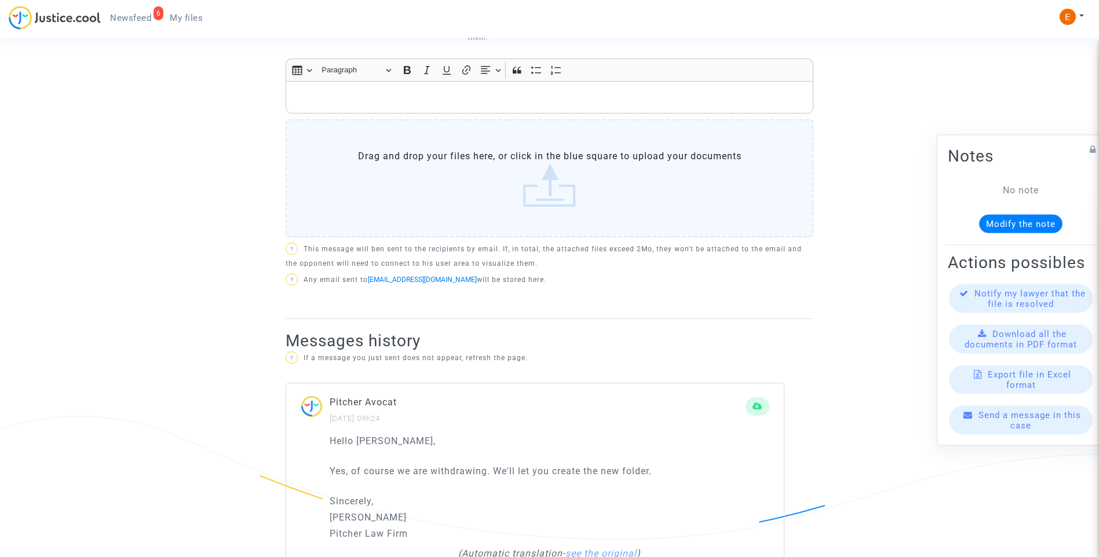
scroll to position [348, 0]
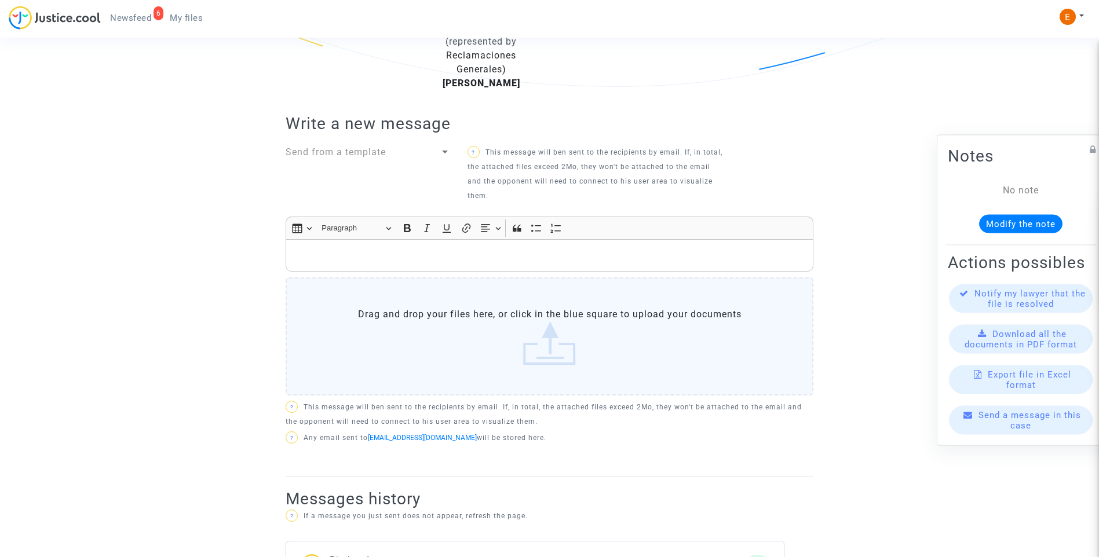
click at [415, 264] on div "Rich Text Editor, main" at bounding box center [550, 255] width 528 height 32
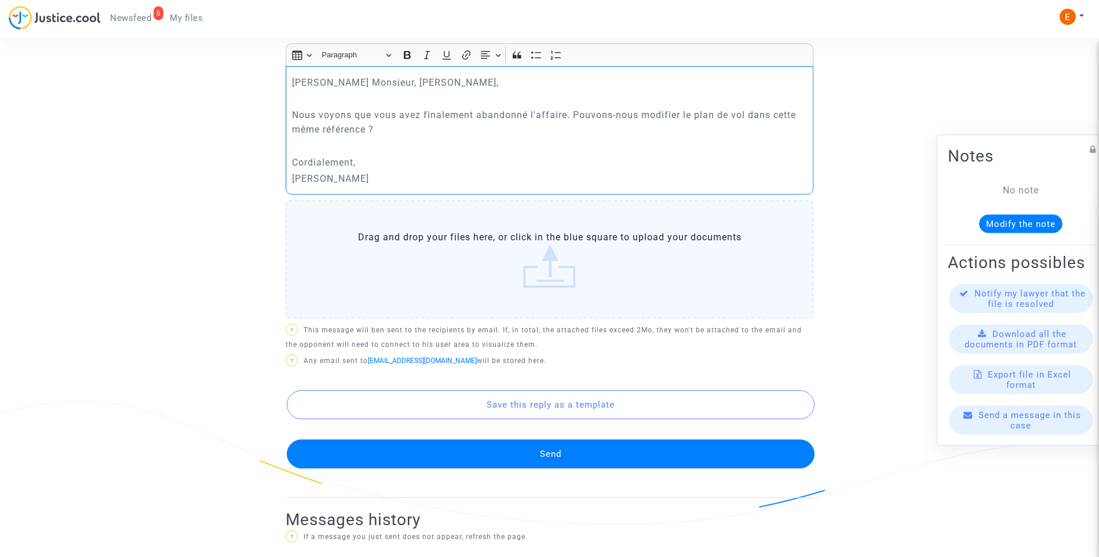
scroll to position [522, 0]
click at [553, 462] on button "Send" at bounding box center [551, 453] width 528 height 29
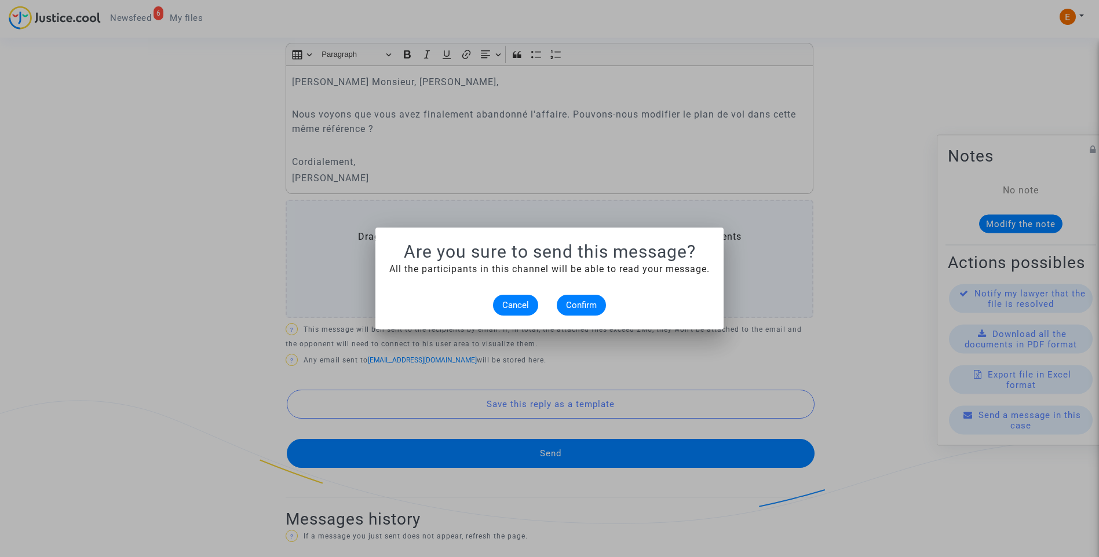
scroll to position [0, 0]
click at [601, 304] on button "Confirm" at bounding box center [581, 305] width 49 height 21
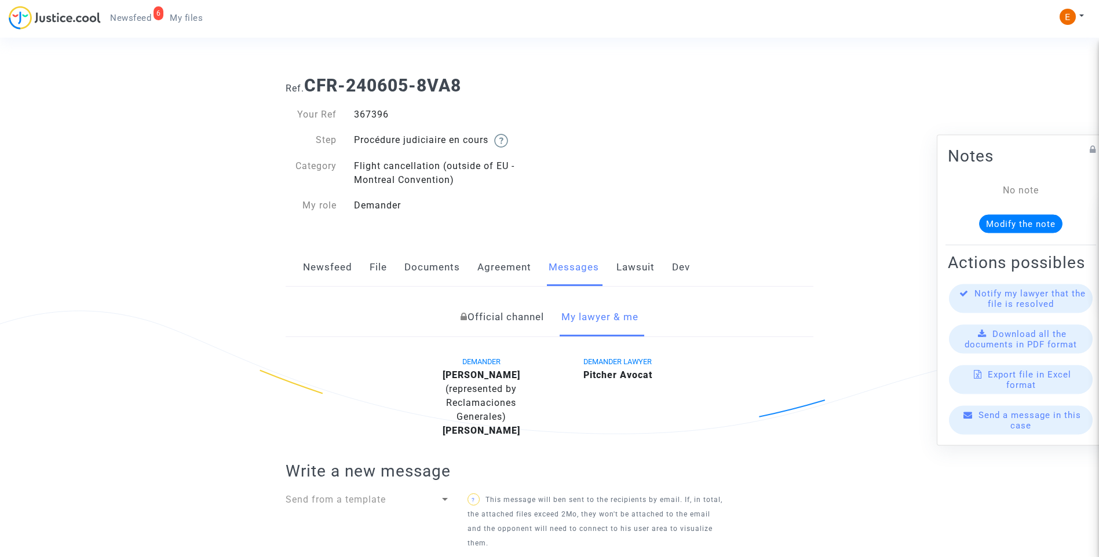
scroll to position [522, 0]
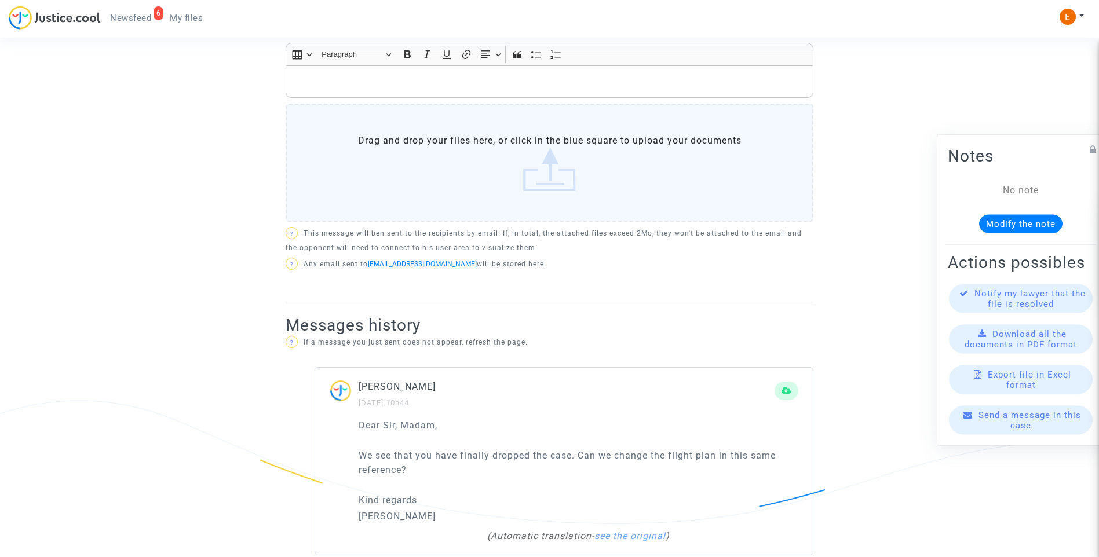
click at [194, 19] on span "My files" at bounding box center [186, 18] width 33 height 10
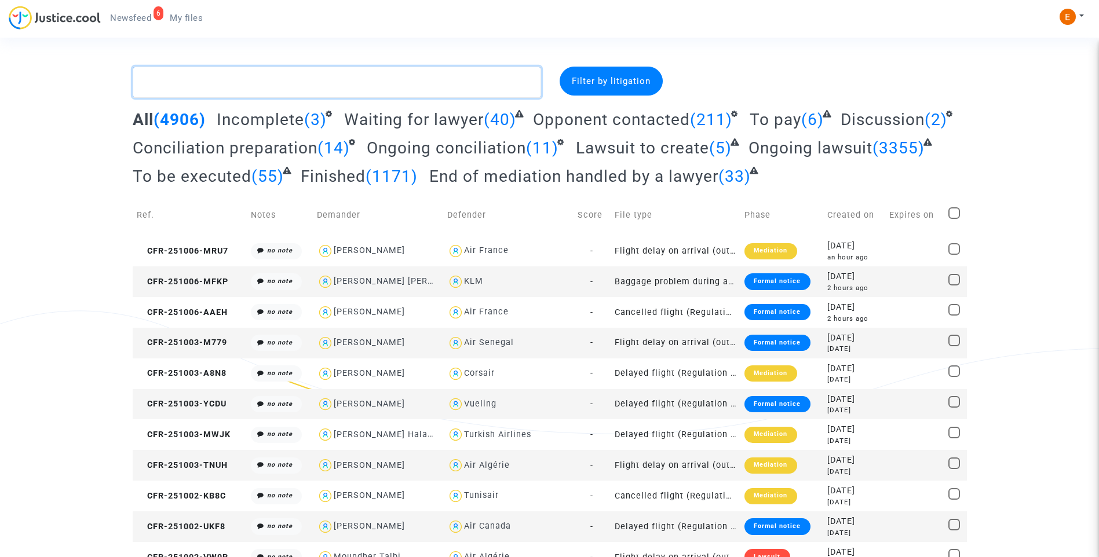
paste textarea "Mayoral Zamora"
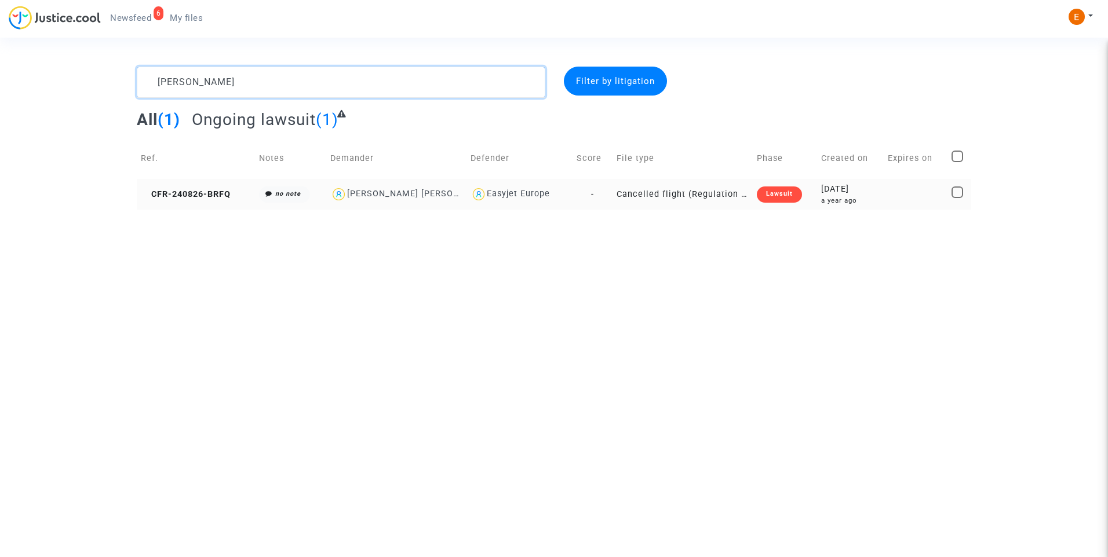
type textarea "Mayoral Zamora"
click at [790, 194] on div "Lawsuit" at bounding box center [779, 195] width 45 height 16
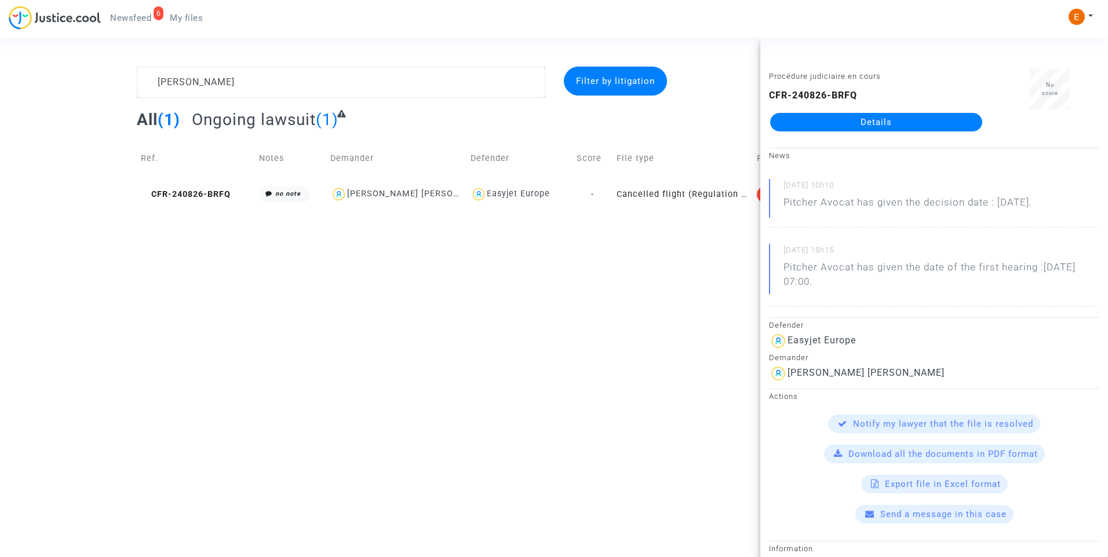
click at [878, 129] on link "Details" at bounding box center [876, 122] width 212 height 19
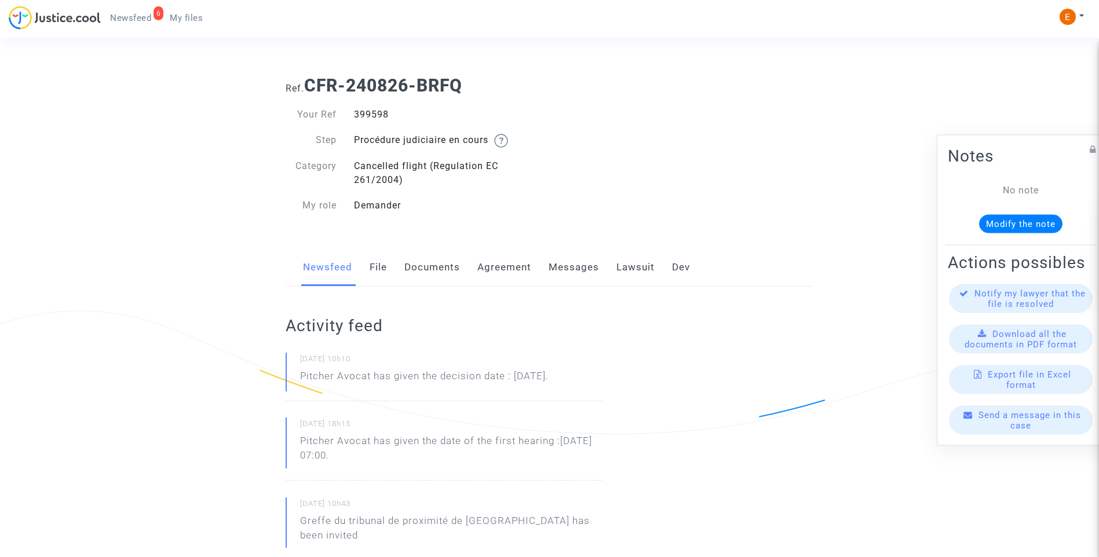
click at [626, 271] on link "Lawsuit" at bounding box center [636, 268] width 38 height 38
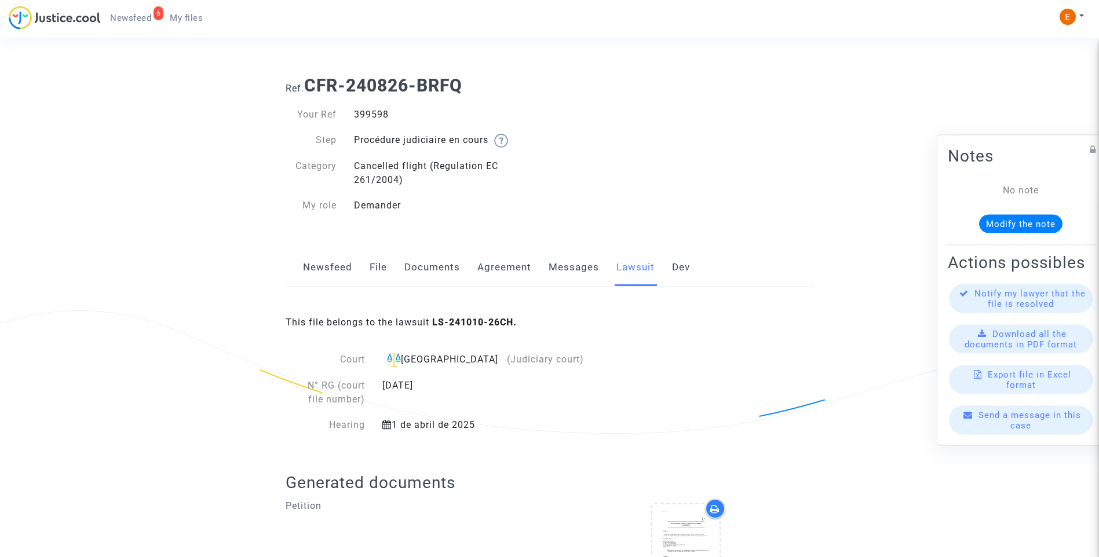
click at [179, 14] on span "My files" at bounding box center [186, 18] width 33 height 10
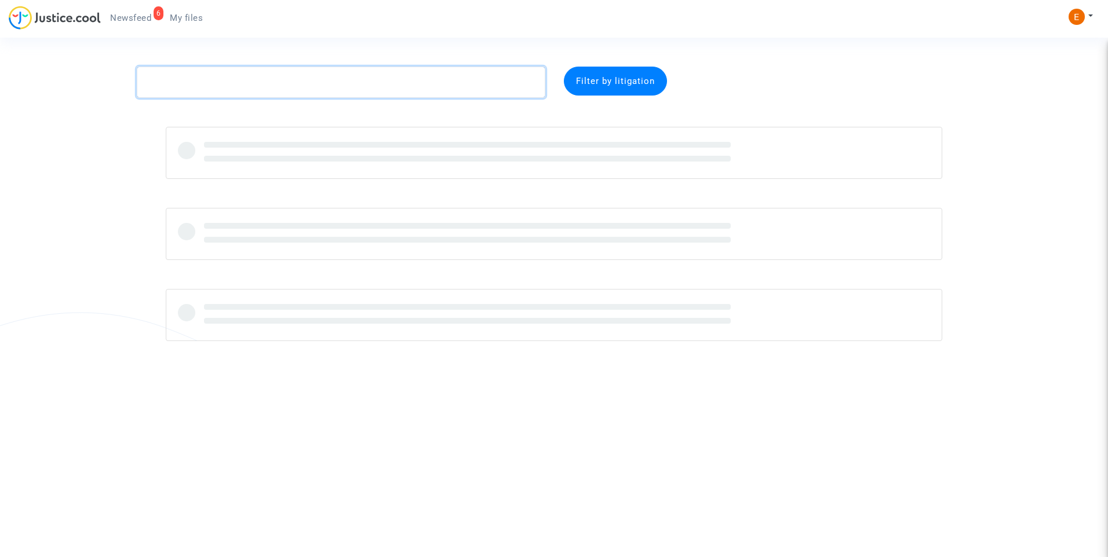
paste textarea "Aireau"
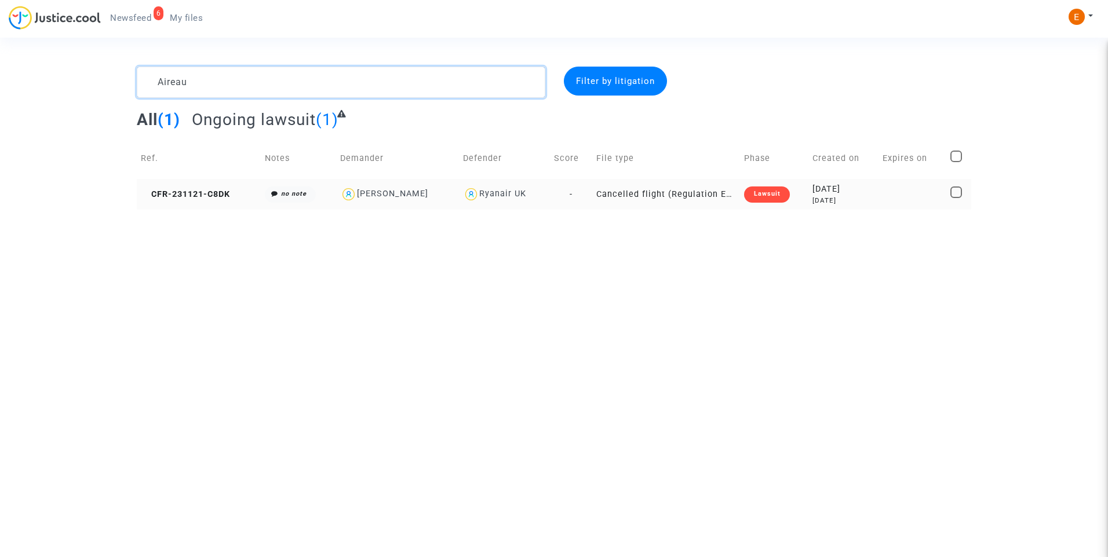
type textarea "Aireau"
click at [768, 192] on div "Lawsuit" at bounding box center [766, 195] width 45 height 16
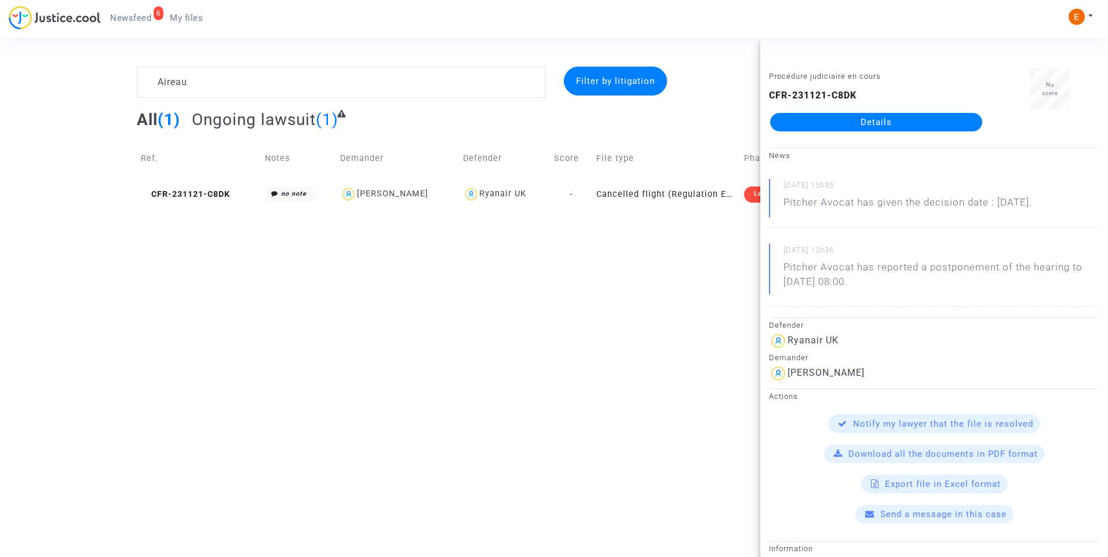
click at [861, 130] on link "Details" at bounding box center [876, 122] width 212 height 19
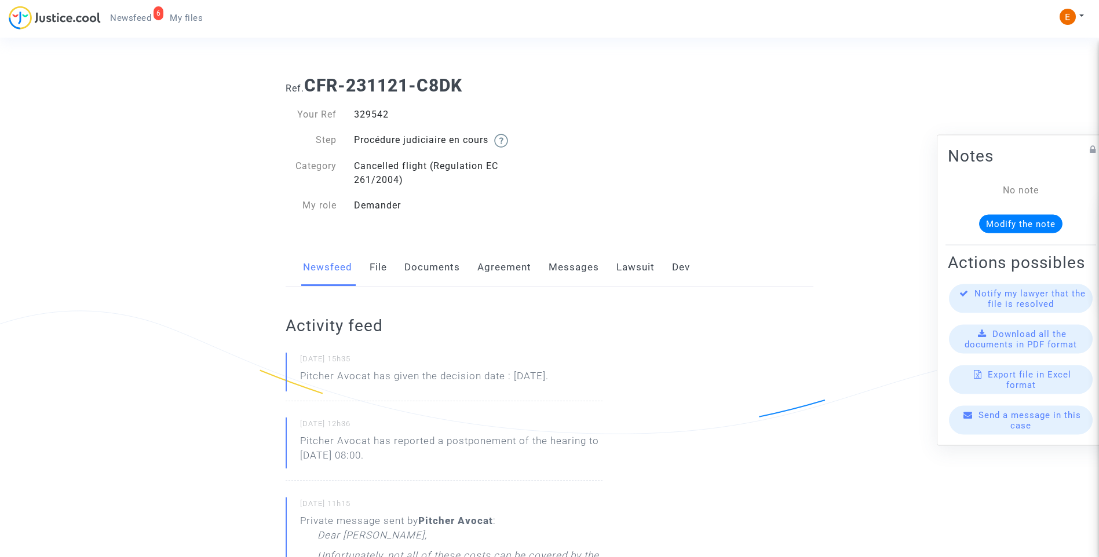
click at [579, 274] on link "Messages" at bounding box center [574, 268] width 50 height 38
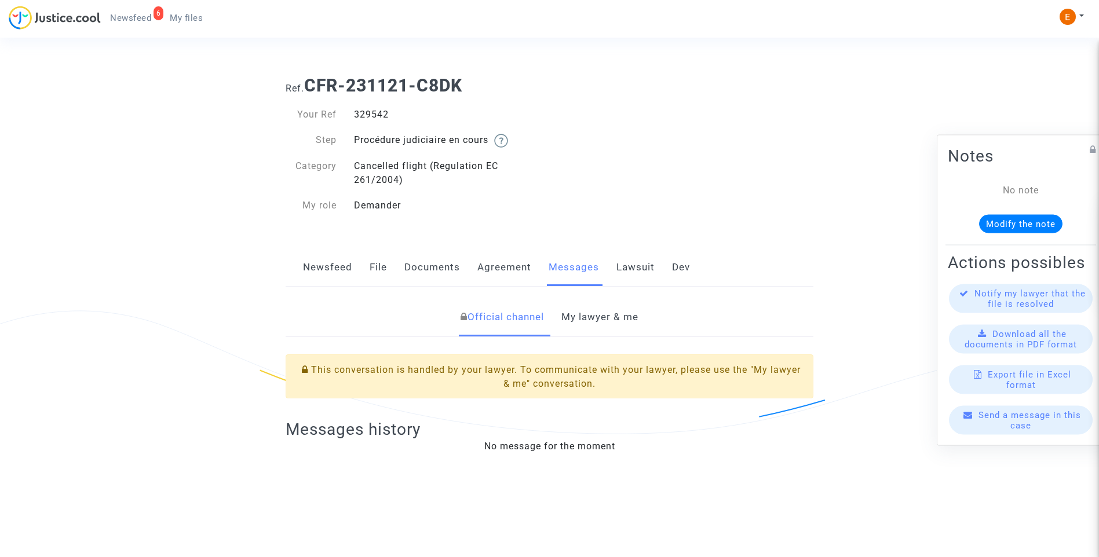
click at [633, 267] on link "Lawsuit" at bounding box center [636, 268] width 38 height 38
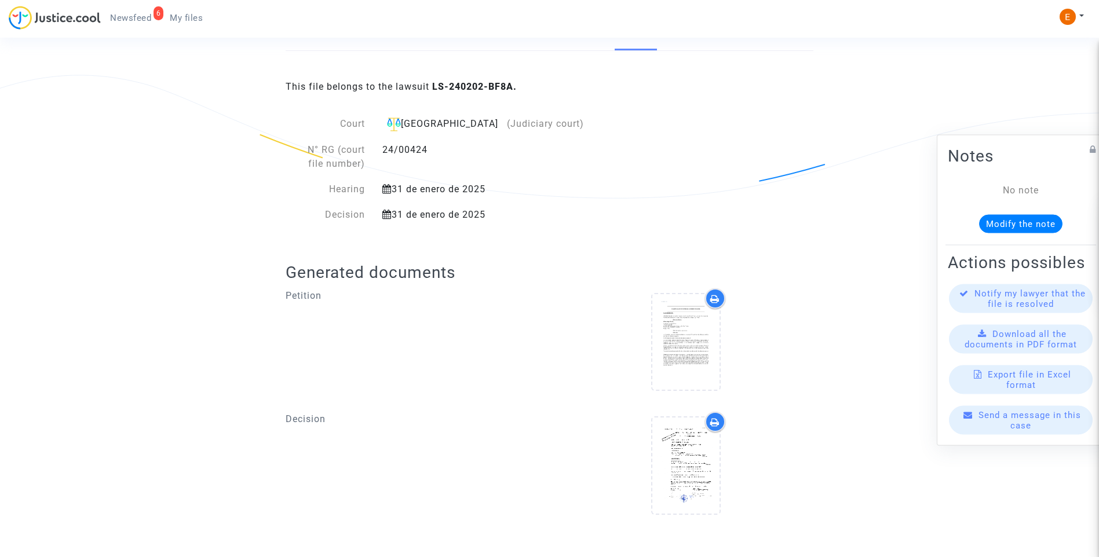
scroll to position [238, 0]
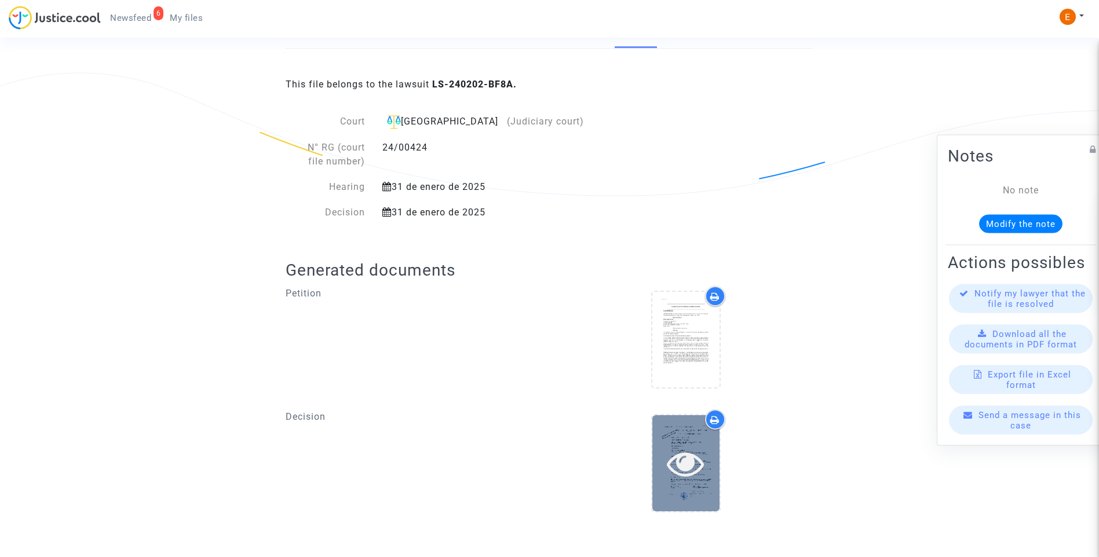
click at [708, 456] on div at bounding box center [686, 463] width 67 height 37
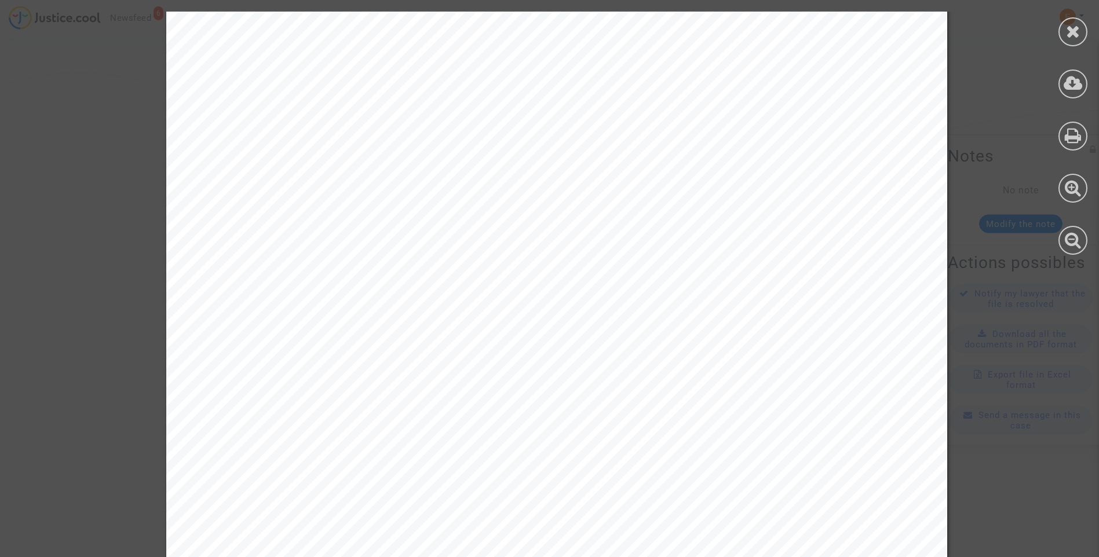
scroll to position [574, 0]
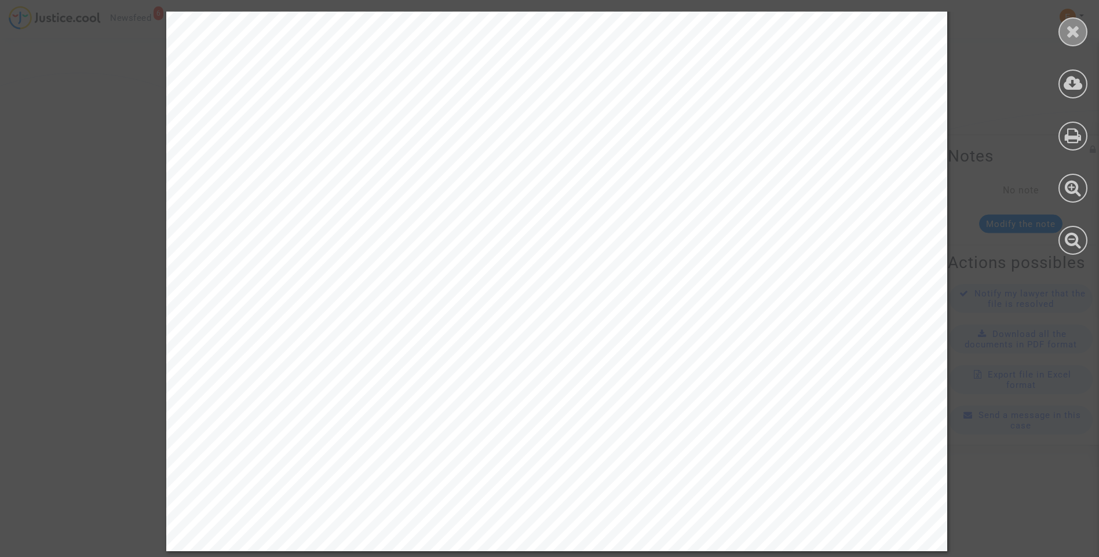
click at [1067, 37] on icon at bounding box center [1073, 31] width 14 height 17
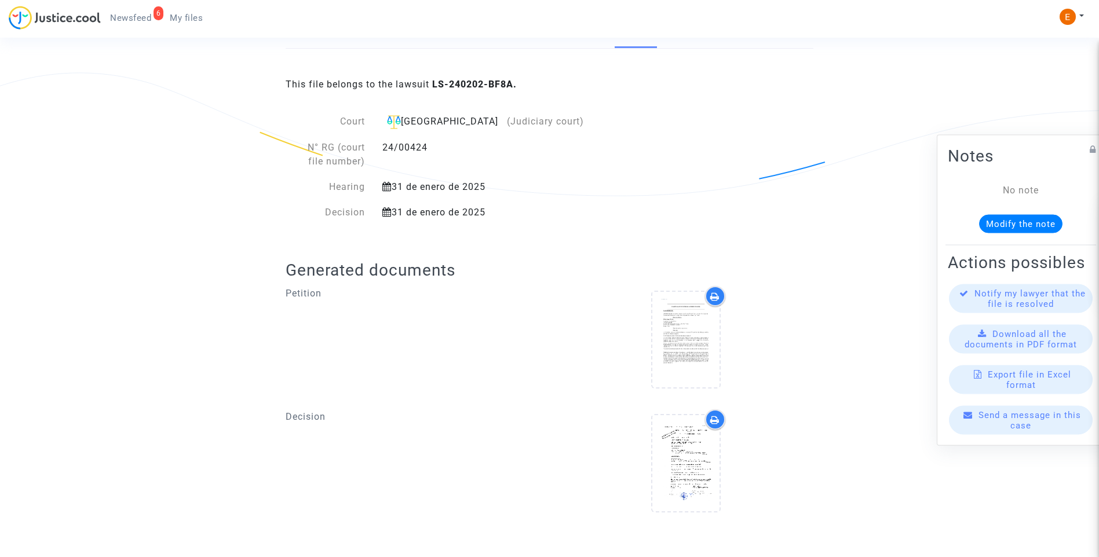
scroll to position [0, 0]
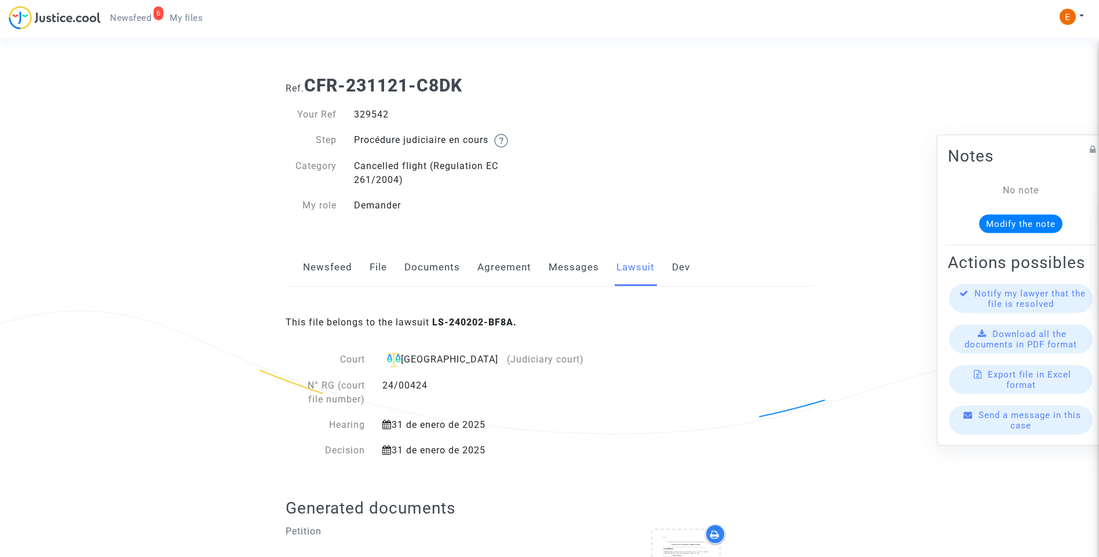
click at [581, 264] on link "Messages" at bounding box center [574, 268] width 50 height 38
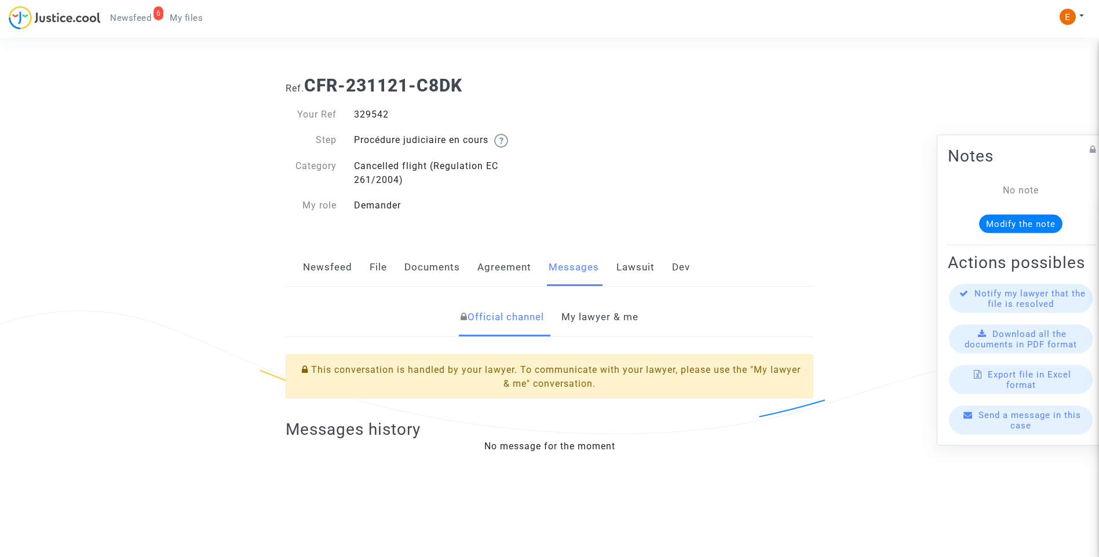
click at [616, 320] on link "My lawyer & me" at bounding box center [600, 317] width 77 height 38
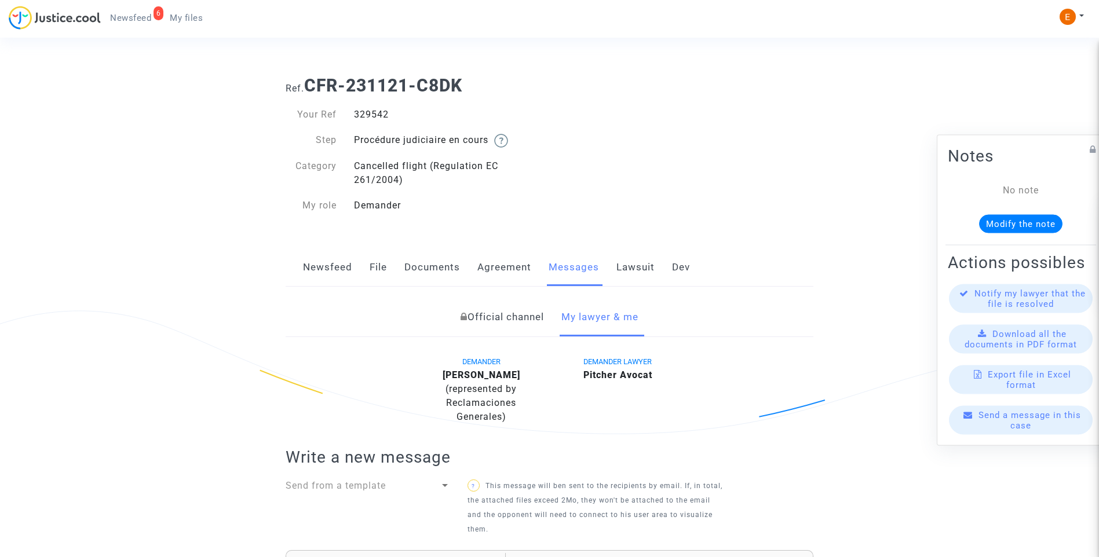
scroll to position [232, 0]
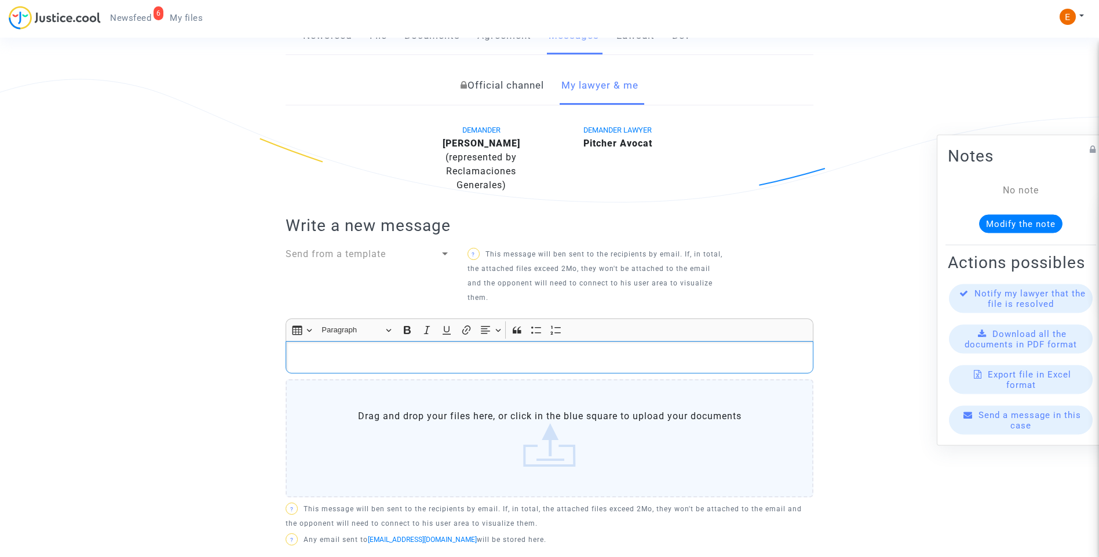
click at [429, 357] on p "Rich Text Editor, main" at bounding box center [550, 358] width 516 height 14
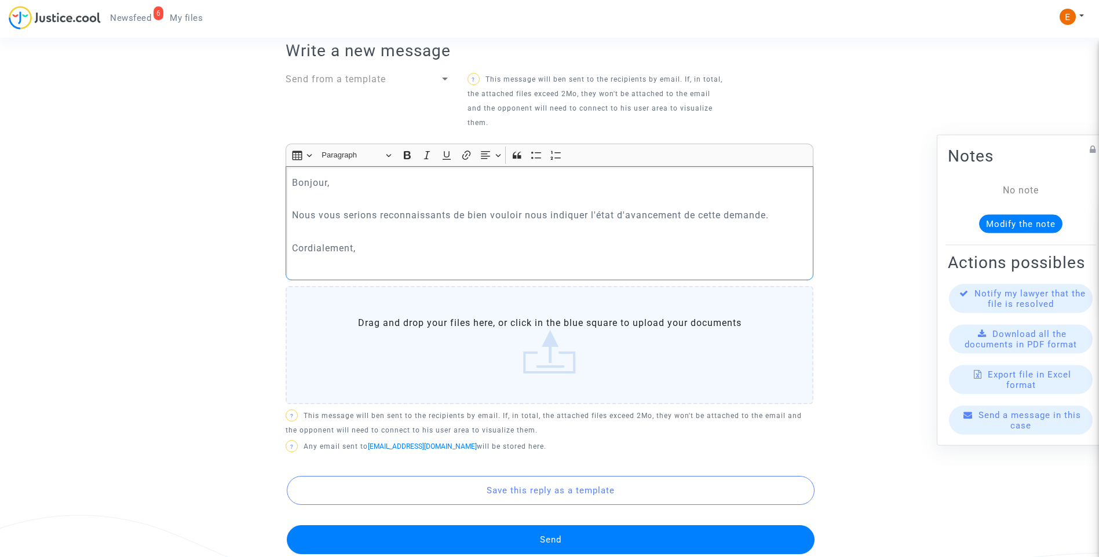
scroll to position [464, 0]
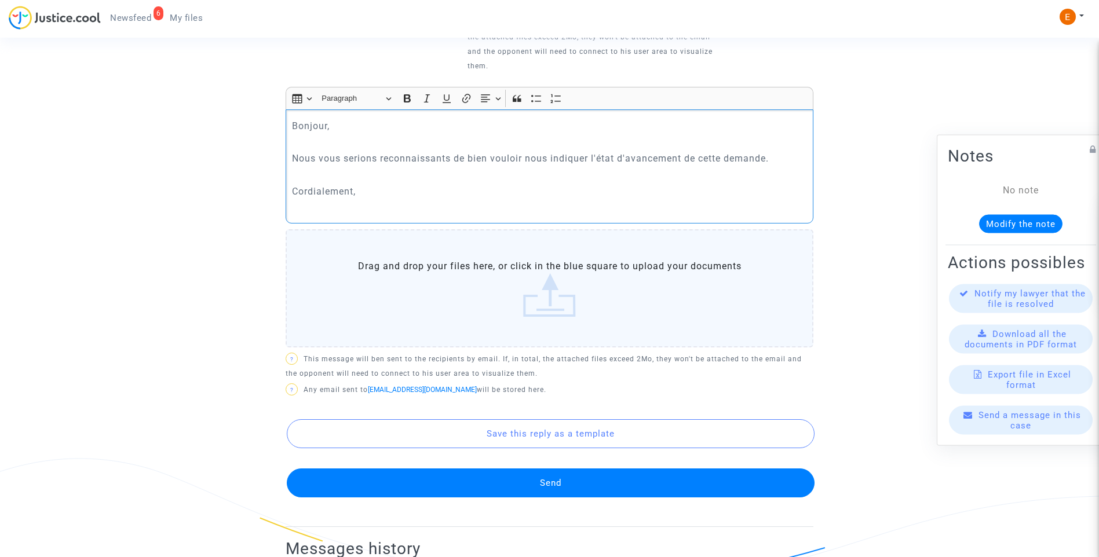
click at [569, 483] on button "Send" at bounding box center [551, 483] width 528 height 29
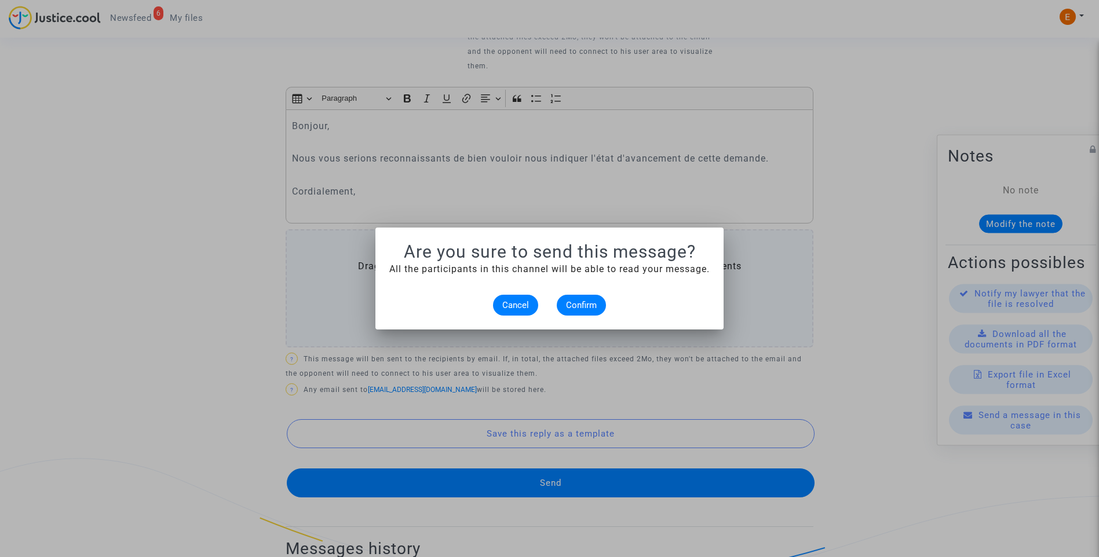
scroll to position [0, 0]
click at [599, 301] on button "Confirm" at bounding box center [581, 305] width 49 height 21
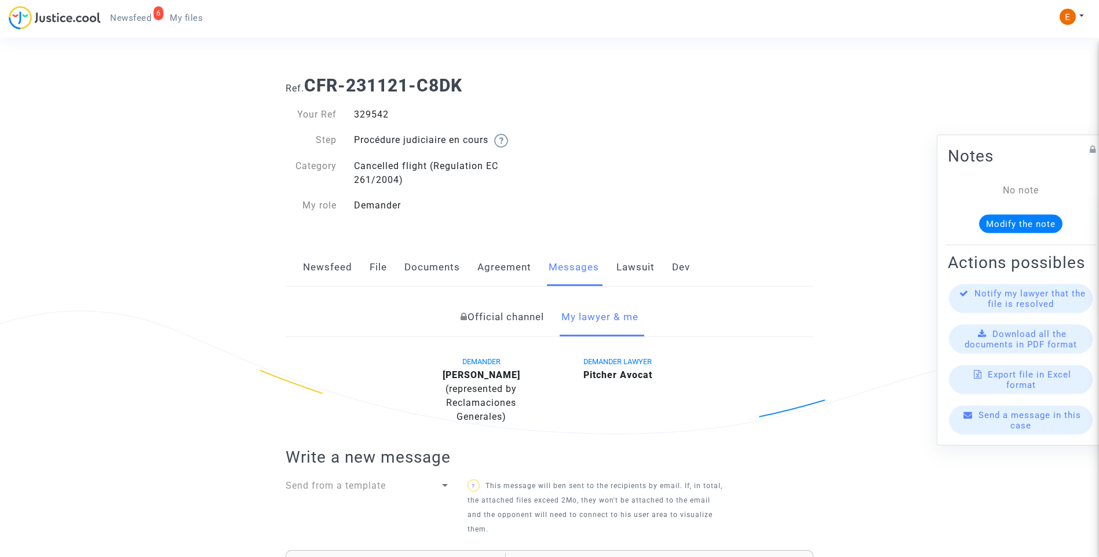
scroll to position [464, 0]
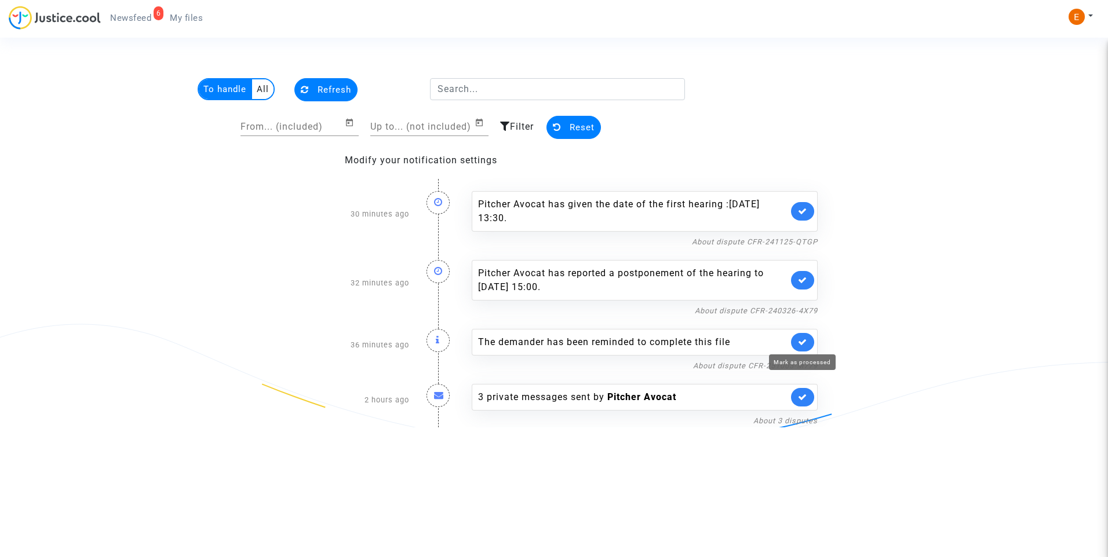
click at [802, 340] on icon at bounding box center [802, 342] width 9 height 9
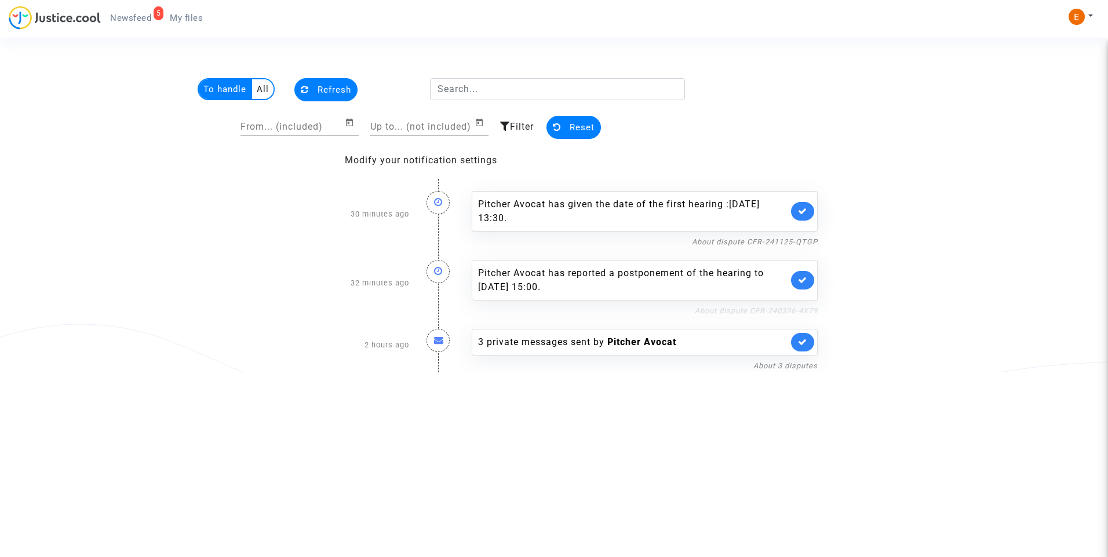
click at [775, 309] on link "About dispute CFR-240326-4X79" at bounding box center [756, 311] width 123 height 9
click at [806, 275] on link at bounding box center [802, 280] width 23 height 19
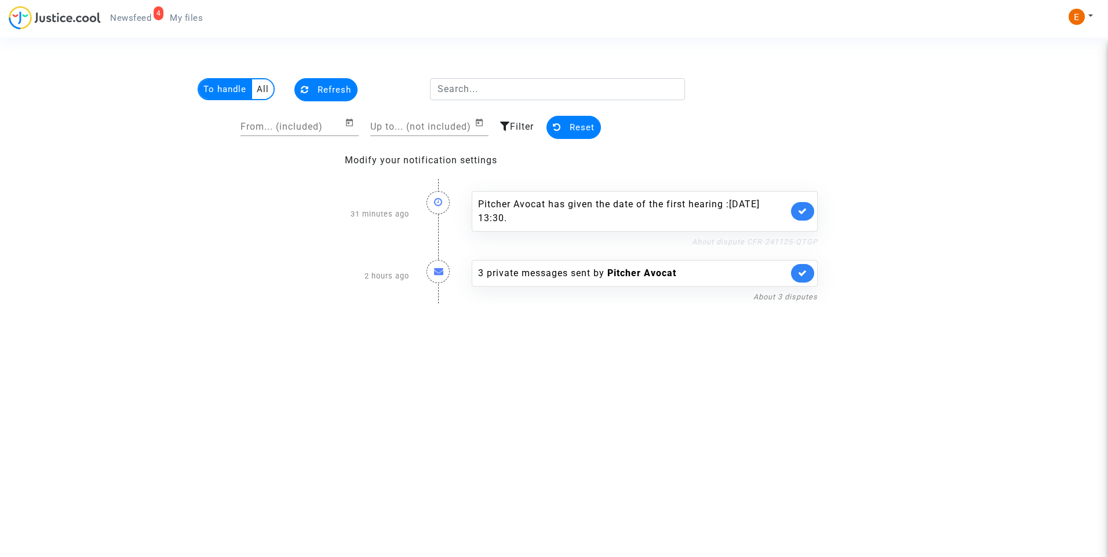
click at [765, 242] on link "About dispute CFR-241125-QTGP" at bounding box center [755, 242] width 126 height 9
click at [807, 214] on icon at bounding box center [802, 211] width 9 height 9
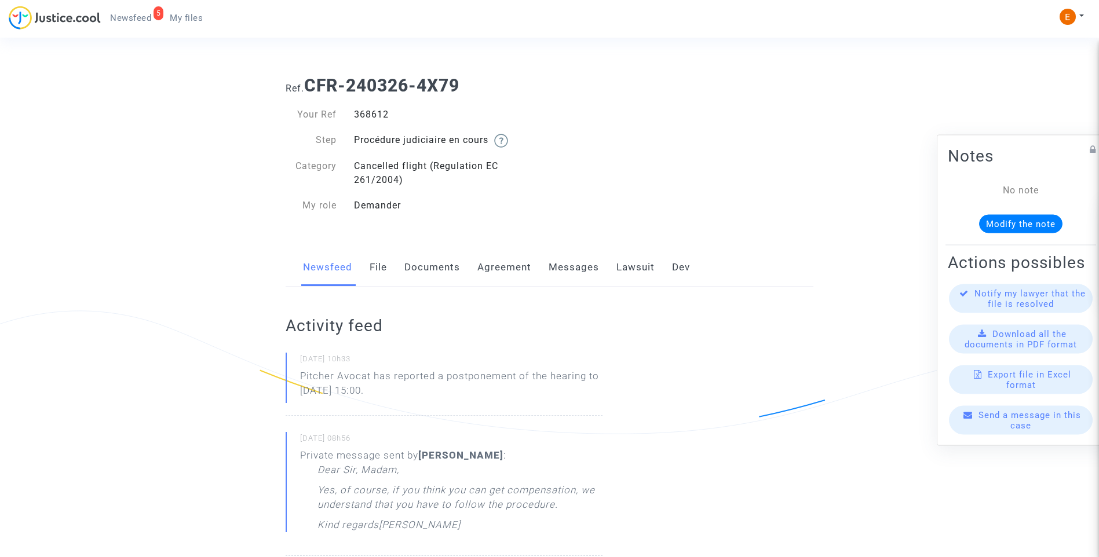
click at [370, 118] on div "368612" at bounding box center [447, 115] width 205 height 14
copy div "368612"
drag, startPoint x: 443, startPoint y: 397, endPoint x: 290, endPoint y: 389, distance: 153.2
click at [290, 389] on div "[DATE] 10h33 Pitcher Avocat has reported a postponement of the hearing to [DATE…" at bounding box center [444, 384] width 317 height 63
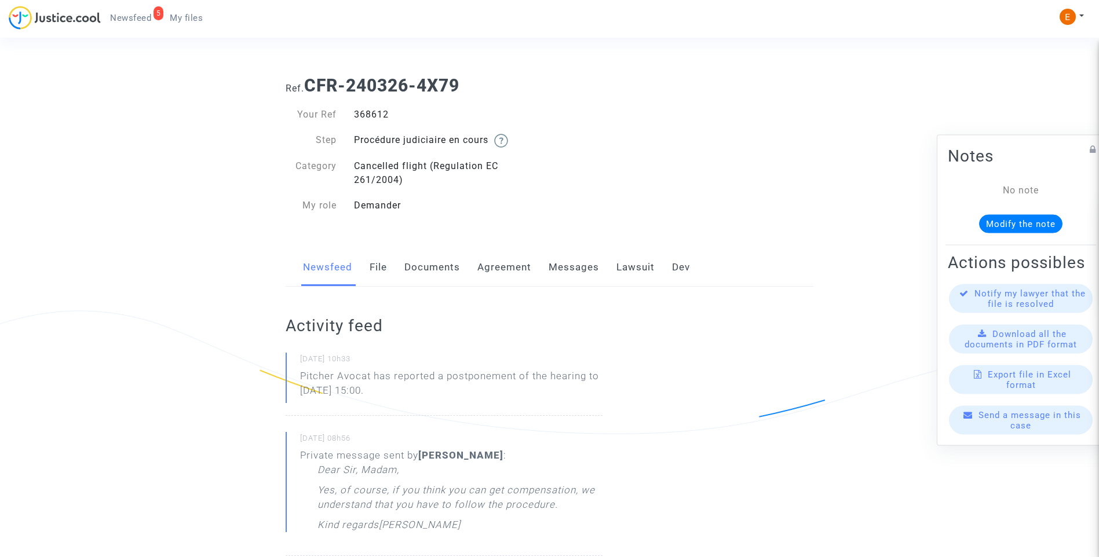
drag, startPoint x: 290, startPoint y: 389, endPoint x: 362, endPoint y: 391, distance: 71.3
click at [387, 377] on p "Pitcher Avocat ha informado de un aplazamiento de la audiencia hasta el 13 de n…" at bounding box center [451, 386] width 302 height 35
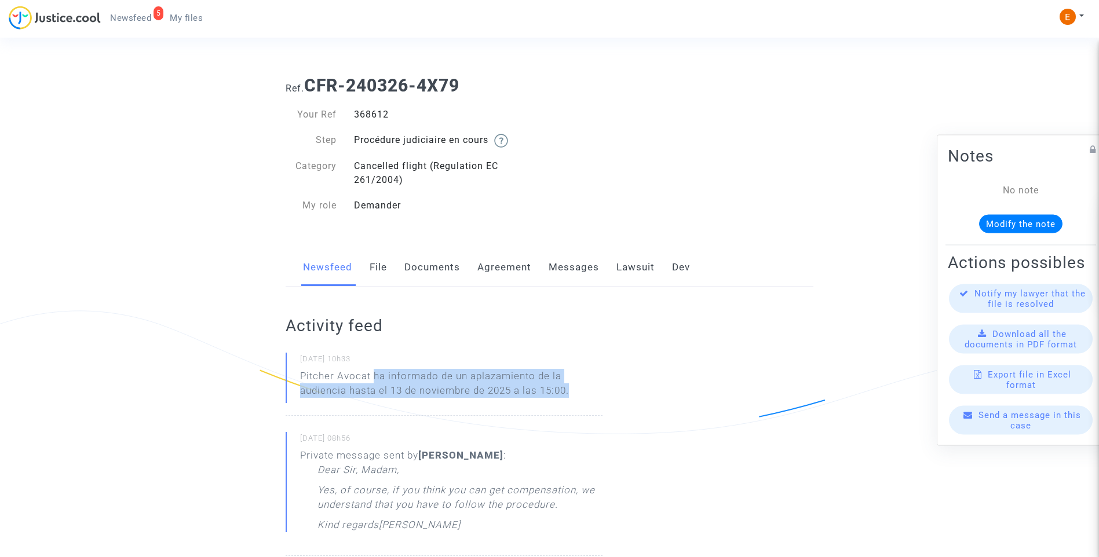
drag, startPoint x: 374, startPoint y: 373, endPoint x: 658, endPoint y: 387, distance: 284.8
drag, startPoint x: 658, startPoint y: 387, endPoint x: 548, endPoint y: 380, distance: 110.9
copy p "ha informado de un aplazamiento de la audiencia hasta el 13 de noviembre de 202…"
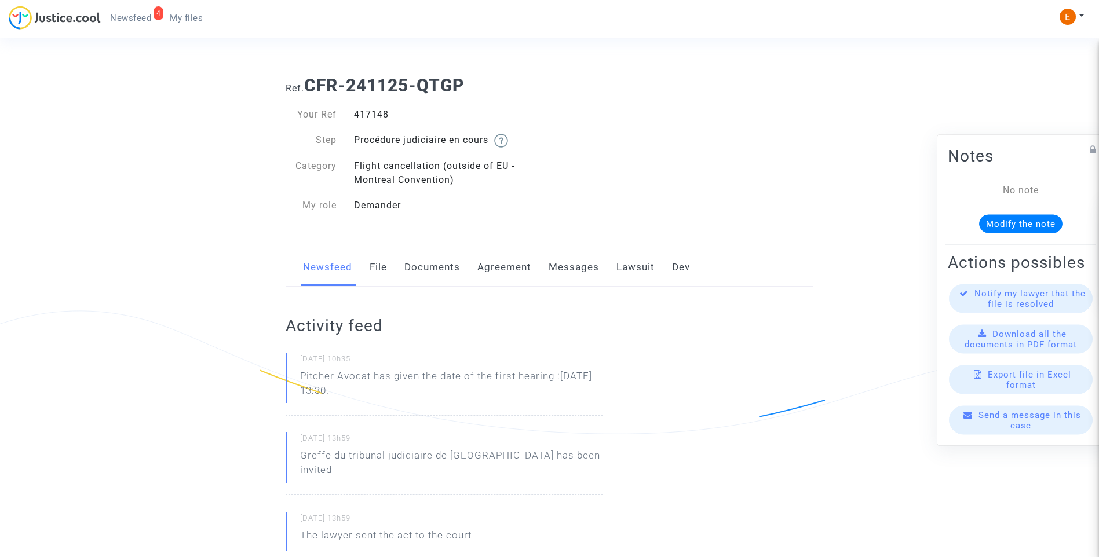
click at [384, 112] on div "417148" at bounding box center [447, 115] width 205 height 14
copy div "417148"
drag, startPoint x: 425, startPoint y: 397, endPoint x: 282, endPoint y: 382, distance: 143.9
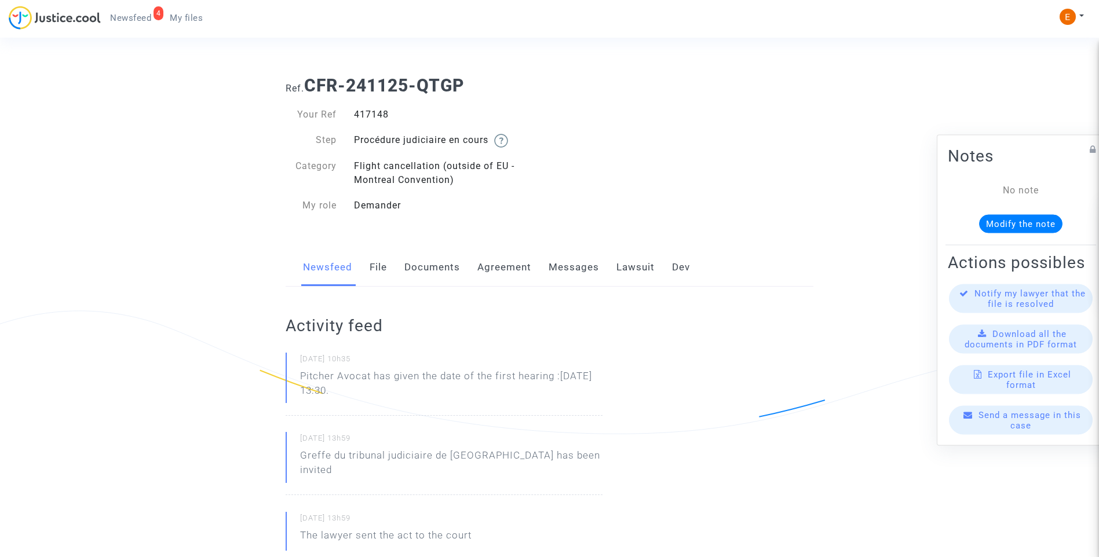
drag, startPoint x: 282, startPoint y: 382, endPoint x: 320, endPoint y: 384, distance: 38.3
click at [374, 380] on p "Pitcher Avocat [PERSON_NAME] la fecha de la primera audiencia: 25 de noviembre …" at bounding box center [451, 386] width 302 height 35
click at [376, 375] on p "Pitcher Avocat [PERSON_NAME] la fecha de la primera audiencia: 25 de noviembre …" at bounding box center [451, 386] width 302 height 35
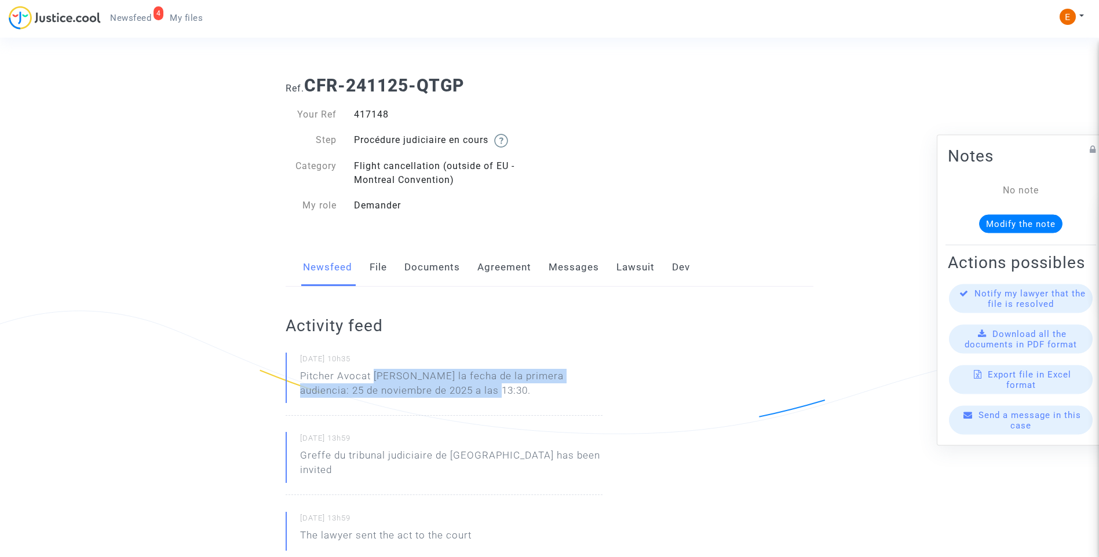
drag, startPoint x: 374, startPoint y: 373, endPoint x: 468, endPoint y: 395, distance: 95.9
click at [468, 395] on p "Pitcher Avocat [PERSON_NAME] la fecha de la primera audiencia: 25 de noviembre …" at bounding box center [451, 386] width 302 height 35
drag, startPoint x: 468, startPoint y: 395, endPoint x: 440, endPoint y: 391, distance: 27.5
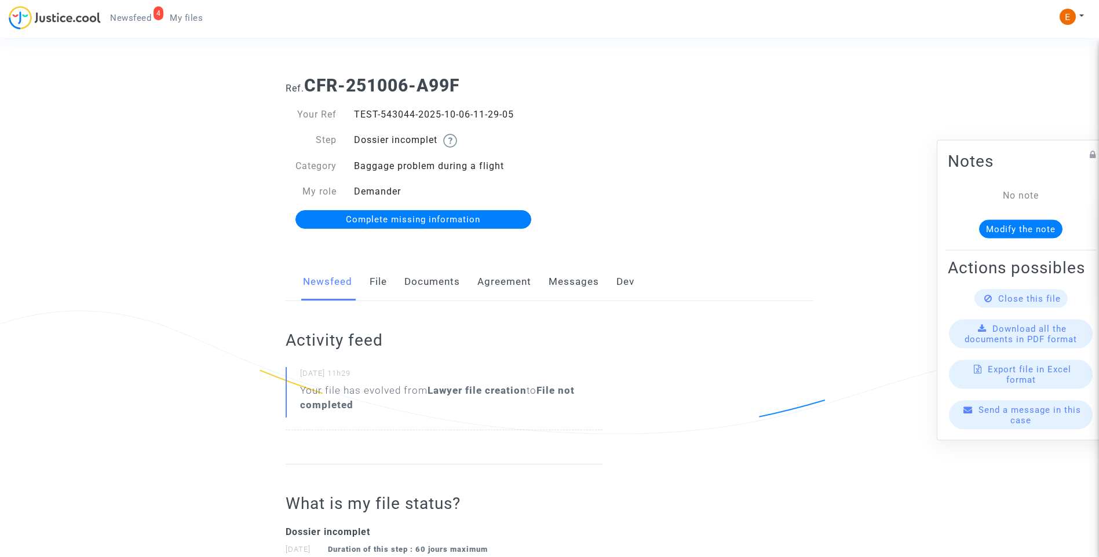
click at [439, 287] on link "Documents" at bounding box center [432, 282] width 56 height 38
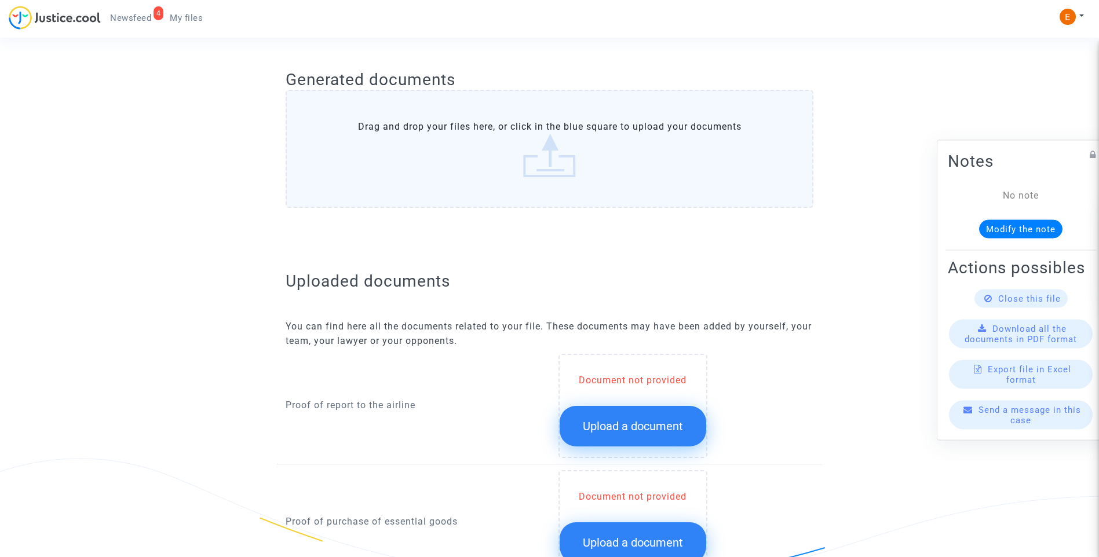
click at [626, 427] on span "Upload a document" at bounding box center [633, 427] width 100 height 14
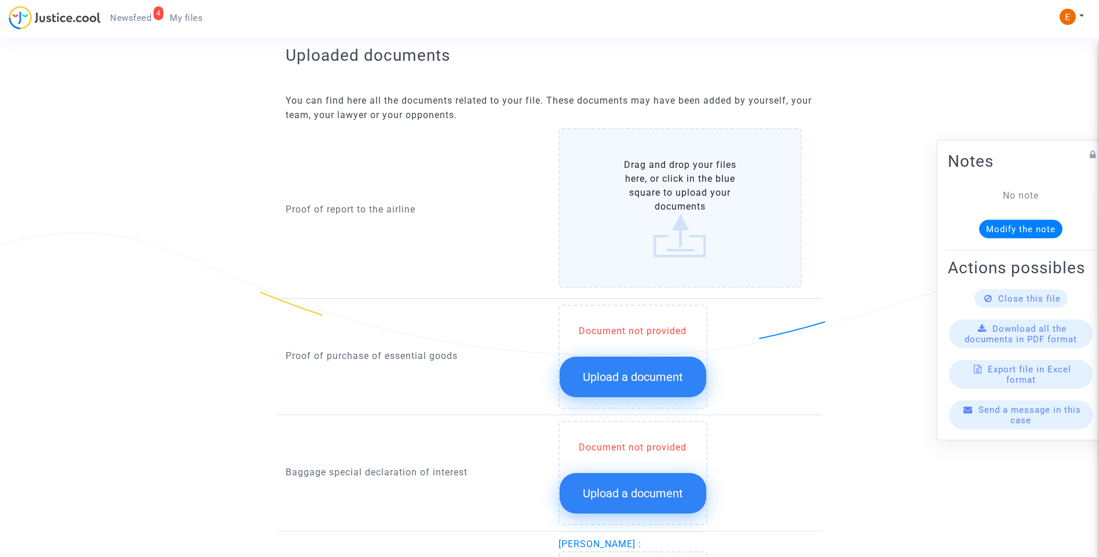
scroll to position [695, 0]
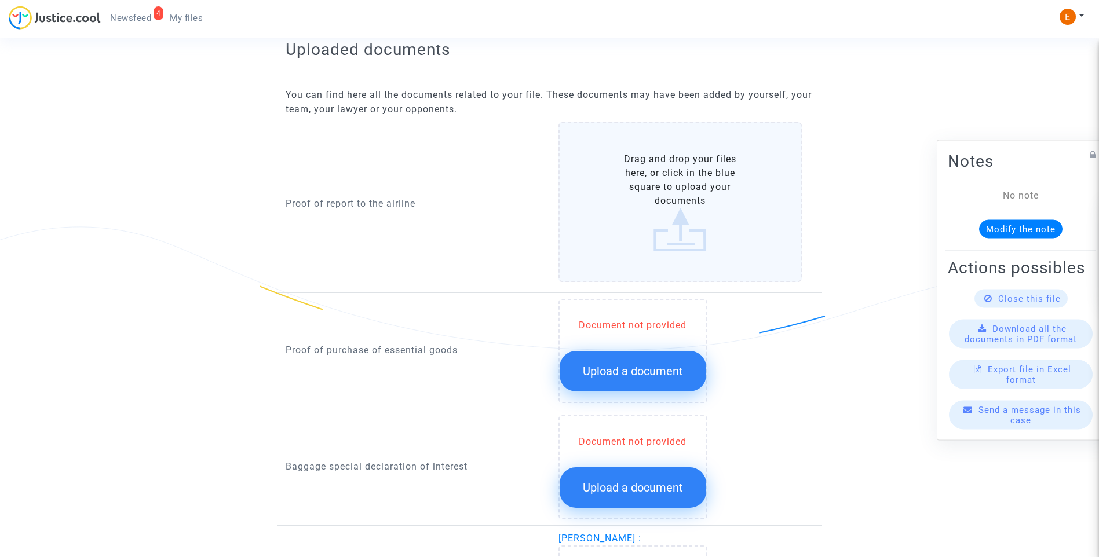
click at [662, 377] on span "Upload a document" at bounding box center [633, 372] width 100 height 14
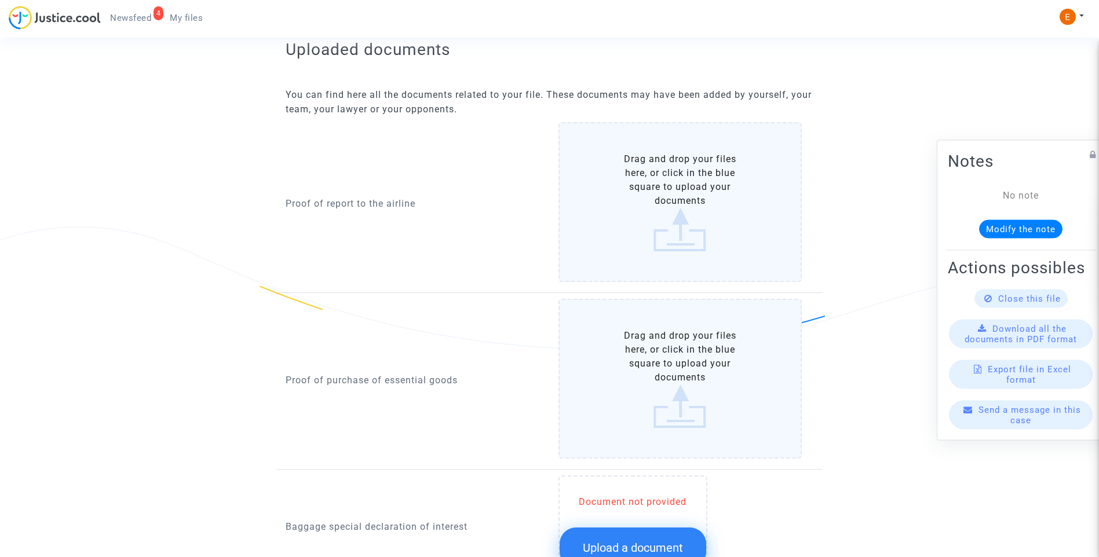
click at [649, 534] on button "Upload a document" at bounding box center [633, 548] width 147 height 41
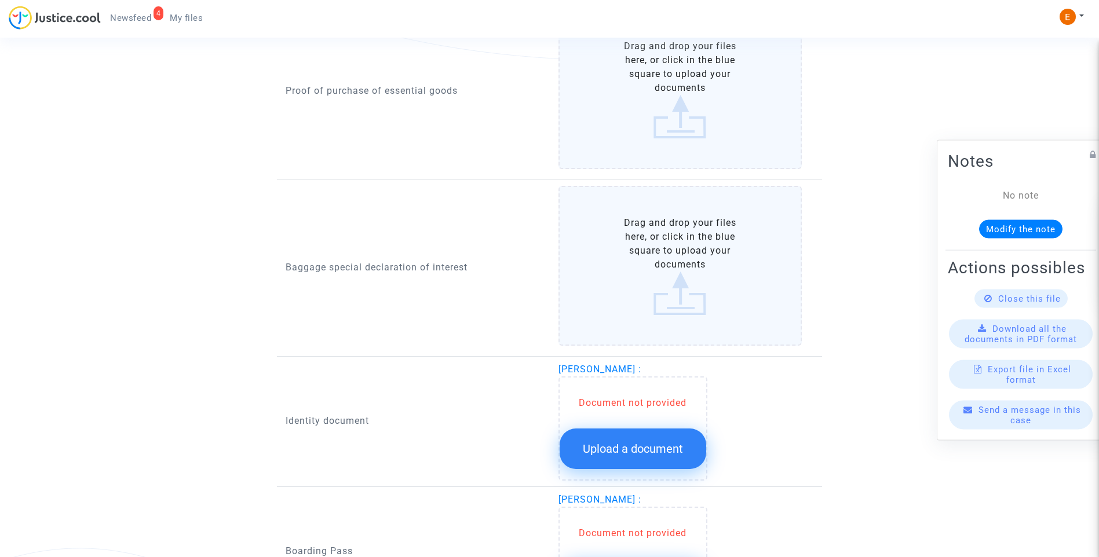
click at [634, 446] on span "Upload a document" at bounding box center [633, 449] width 100 height 14
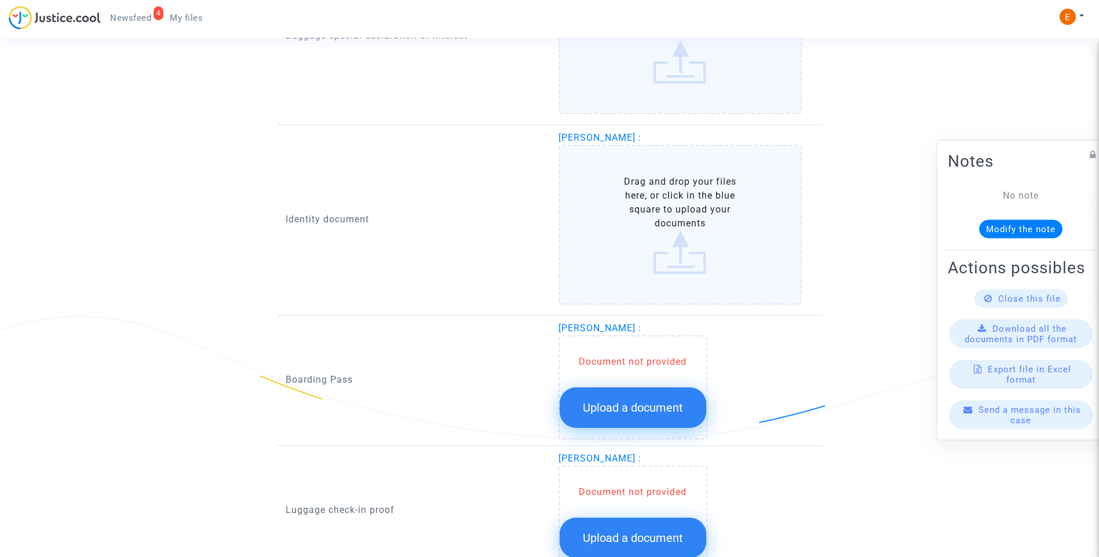
click at [659, 409] on span "Upload a document" at bounding box center [633, 408] width 100 height 14
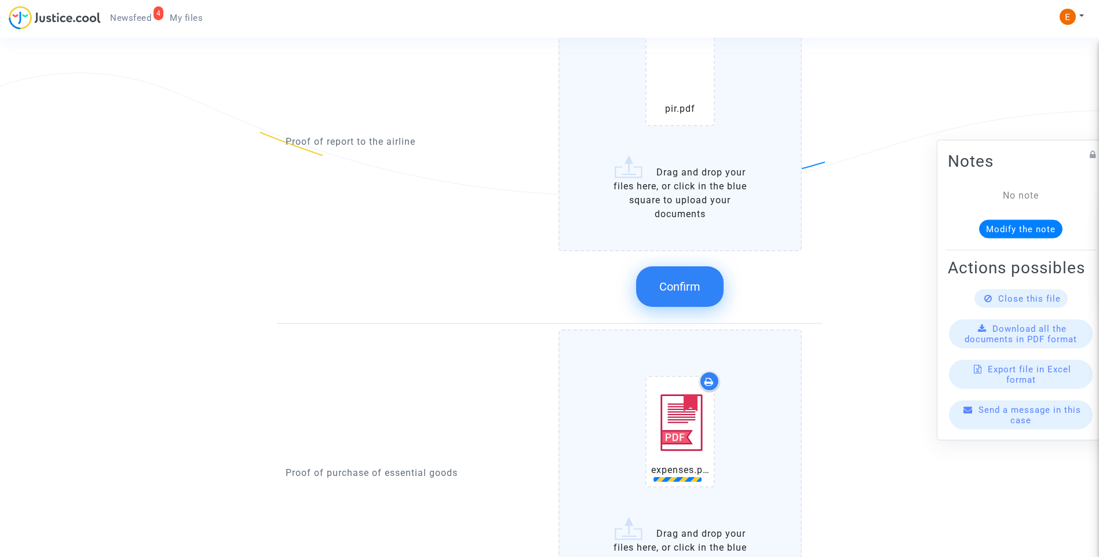
scroll to position [753, 0]
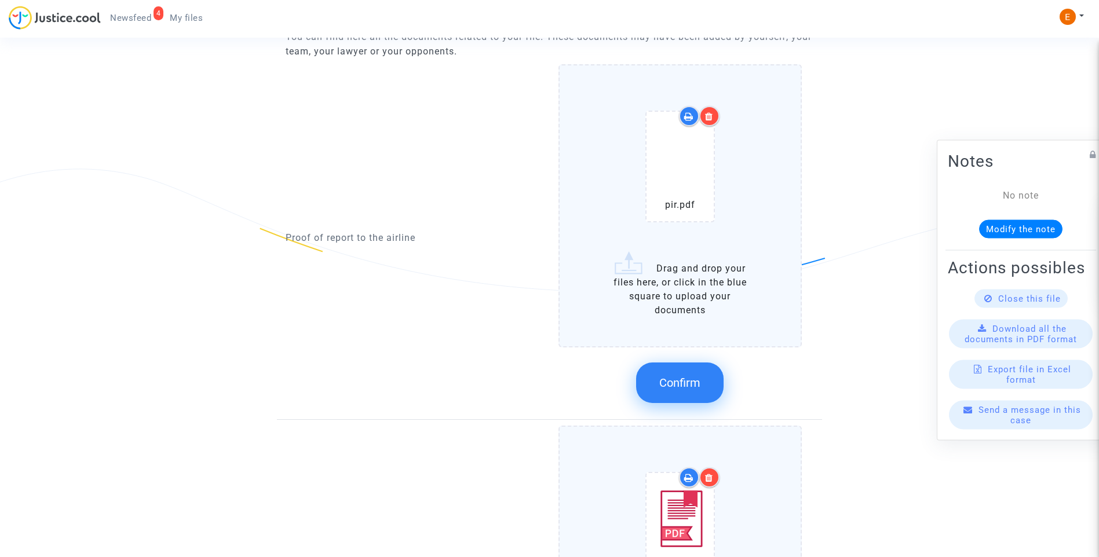
click at [703, 377] on button "Confirm" at bounding box center [680, 383] width 88 height 41
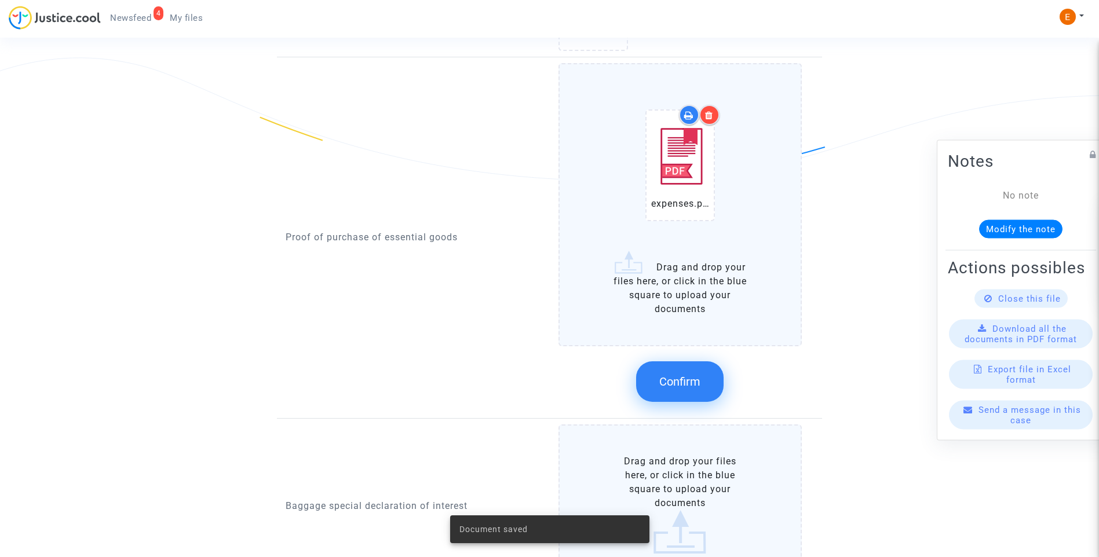
scroll to position [869, 0]
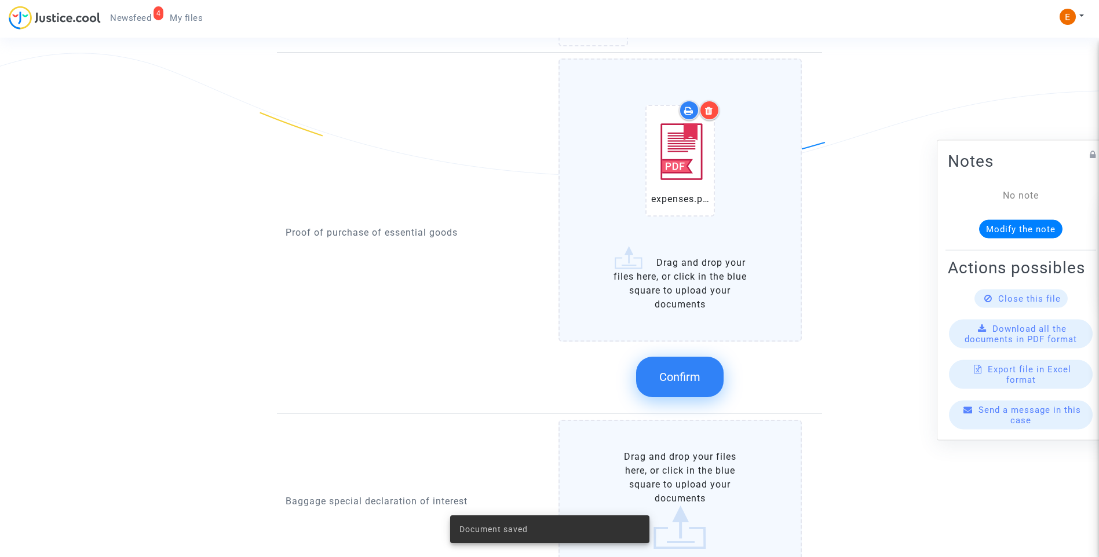
click at [656, 361] on button "Confirm" at bounding box center [680, 377] width 88 height 41
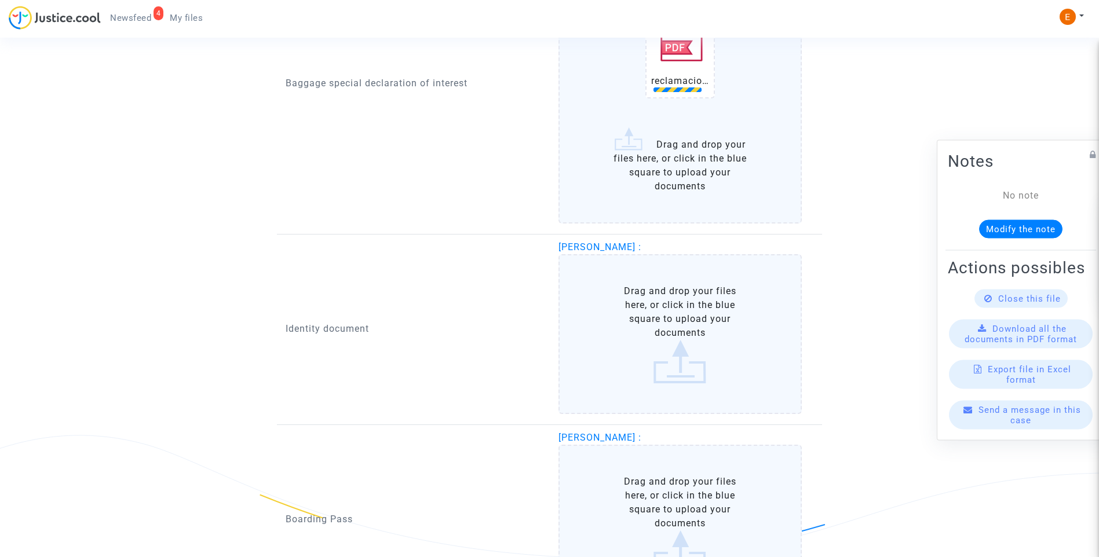
scroll to position [1101, 0]
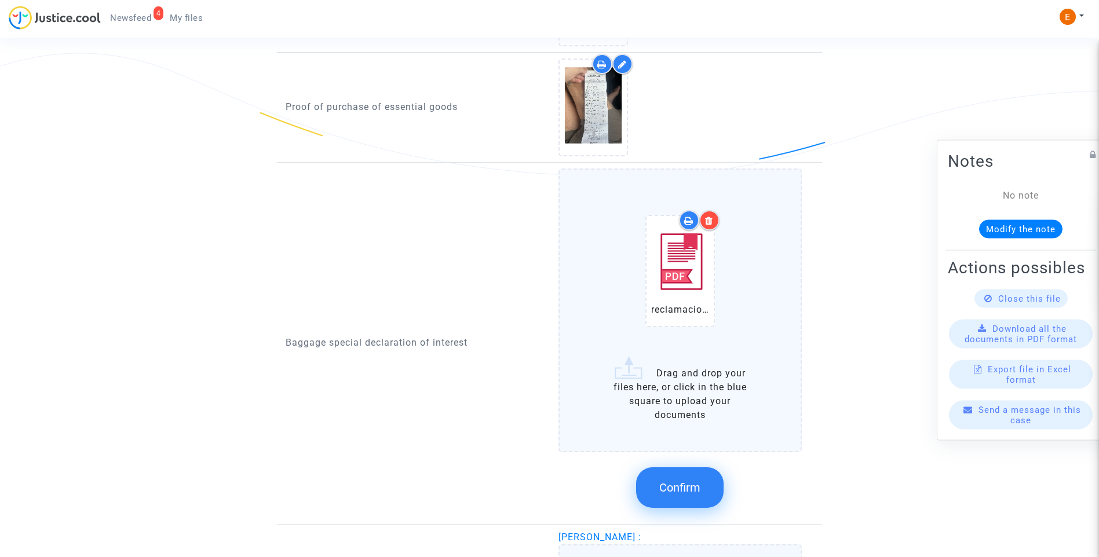
click at [679, 490] on span "Confirm" at bounding box center [679, 488] width 41 height 14
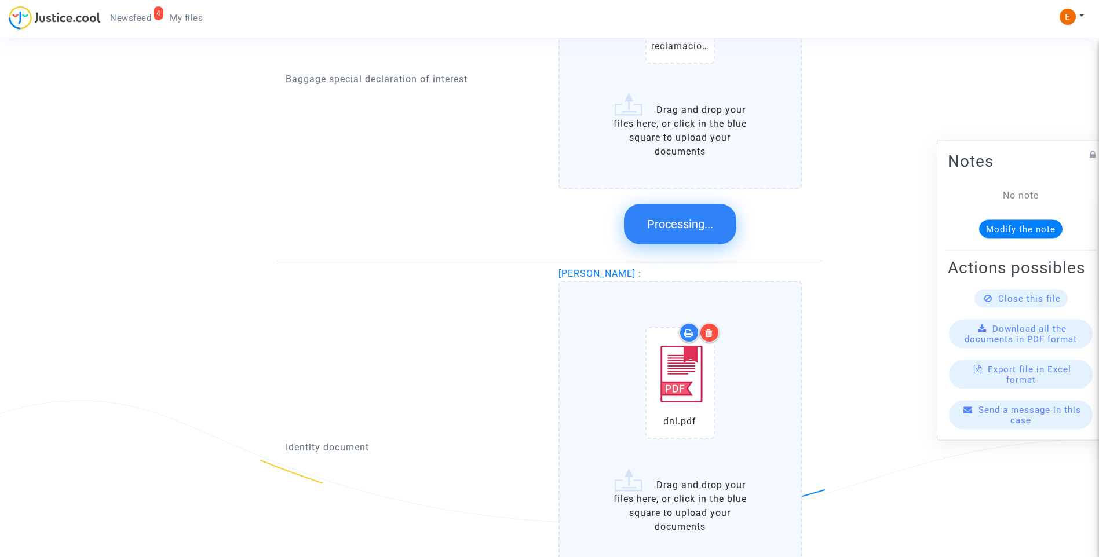
scroll to position [1217, 0]
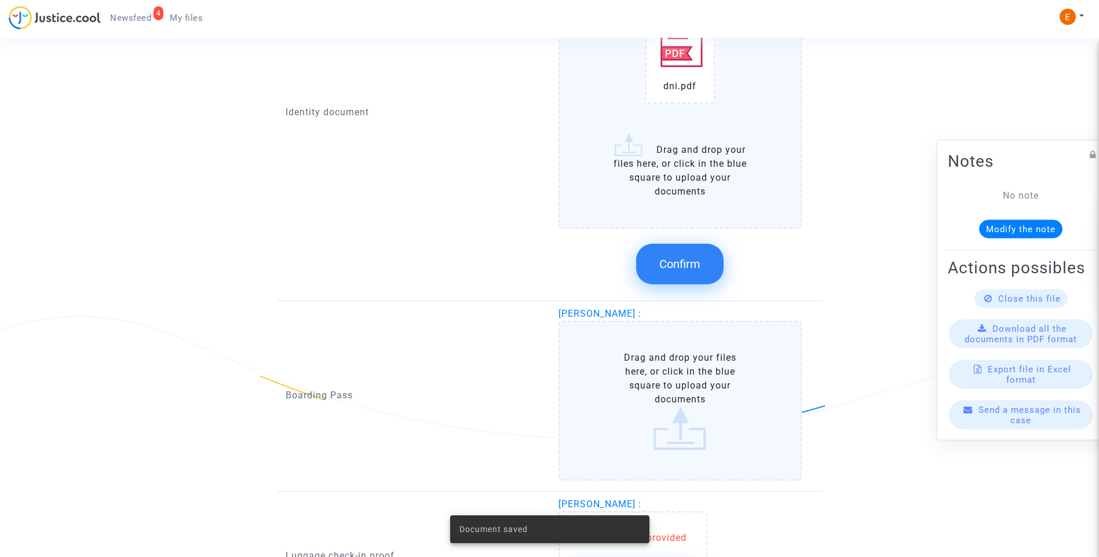
click at [684, 263] on span "Confirm" at bounding box center [679, 264] width 41 height 14
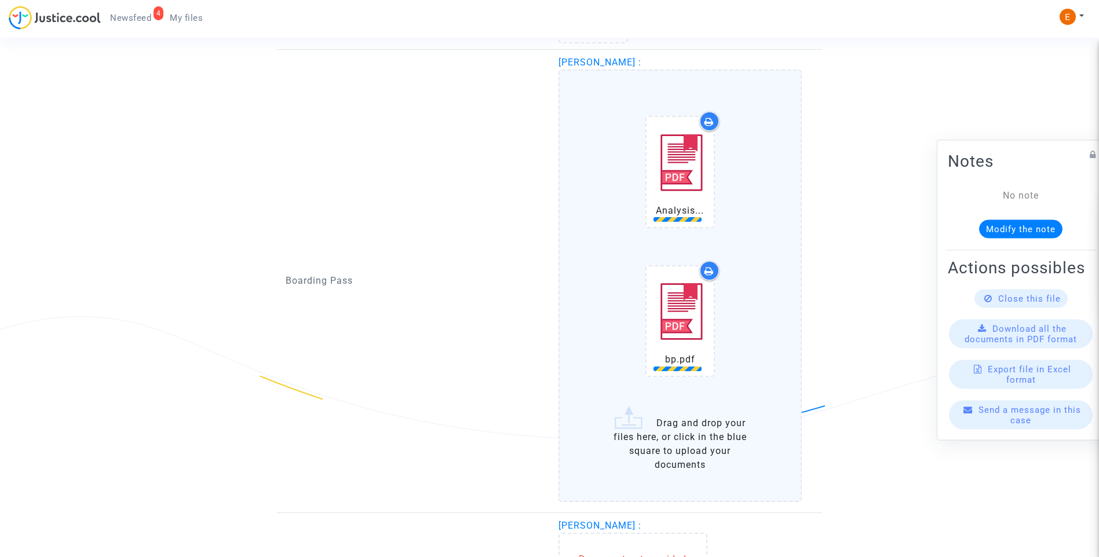
scroll to position [1391, 0]
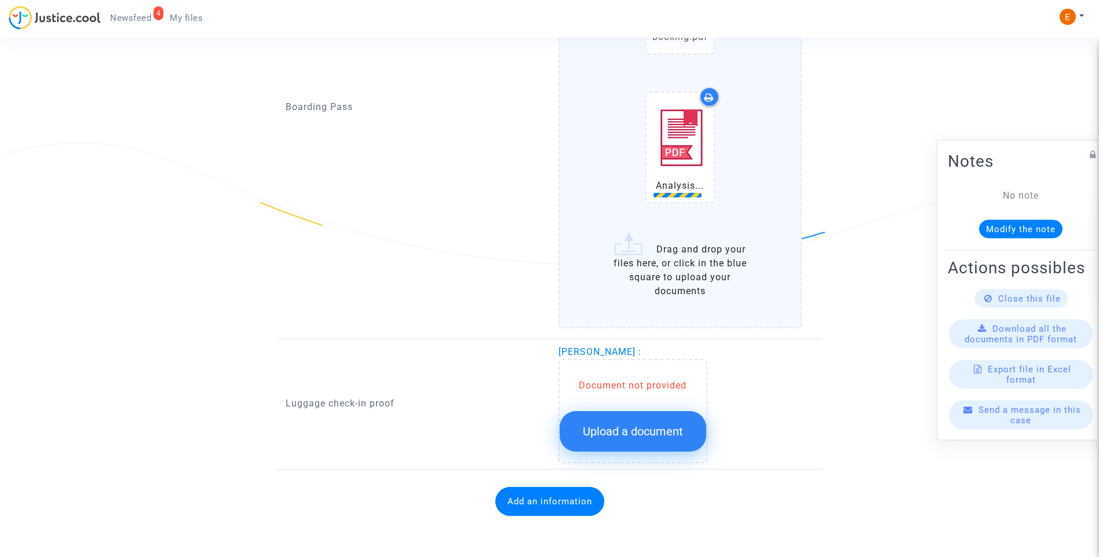
click at [670, 433] on span "Upload a document" at bounding box center [633, 432] width 100 height 14
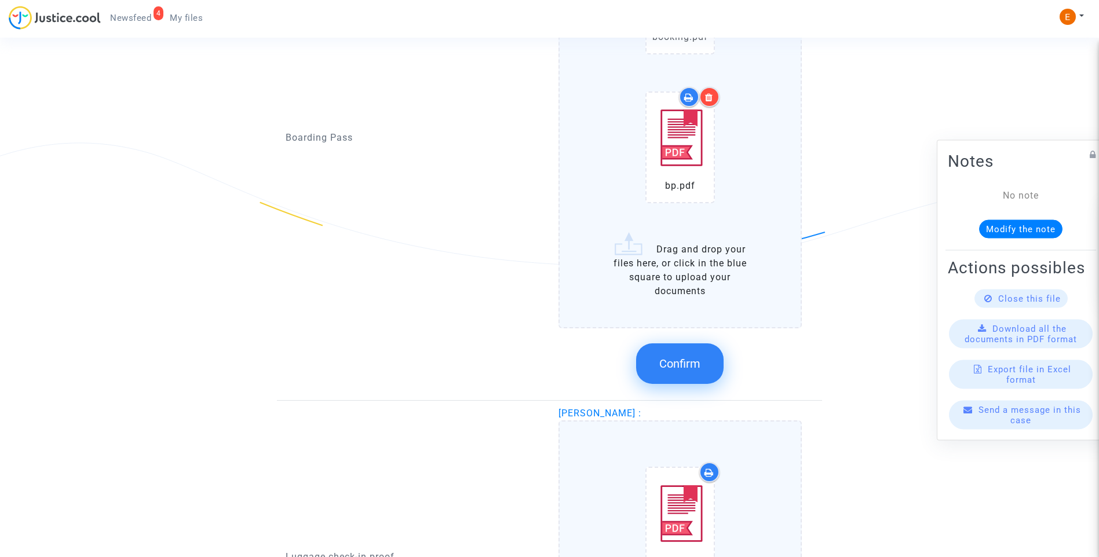
click at [713, 96] on icon at bounding box center [709, 97] width 8 height 9
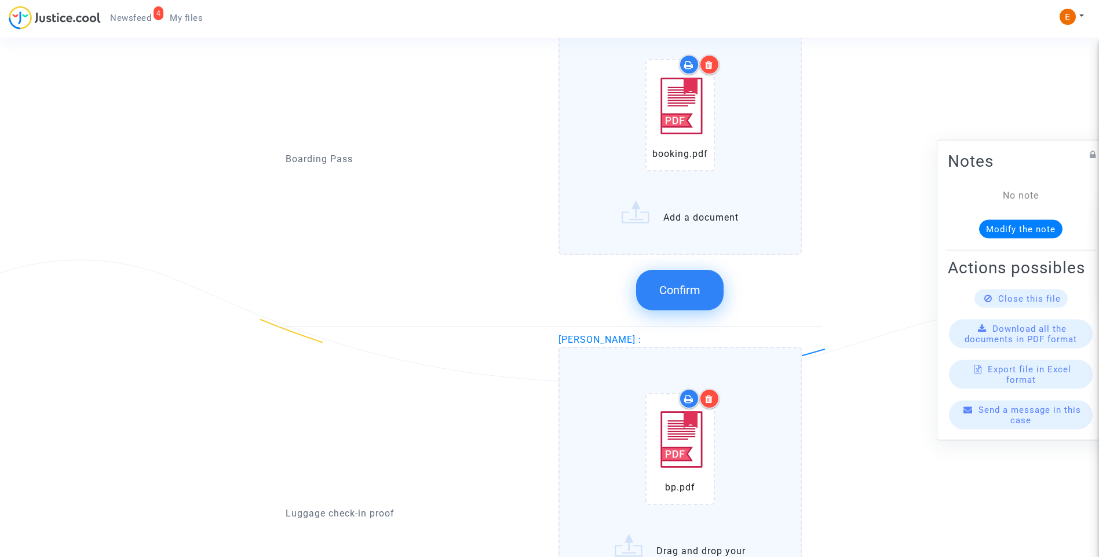
scroll to position [1275, 0]
click at [694, 303] on button "Confirm" at bounding box center [680, 289] width 88 height 41
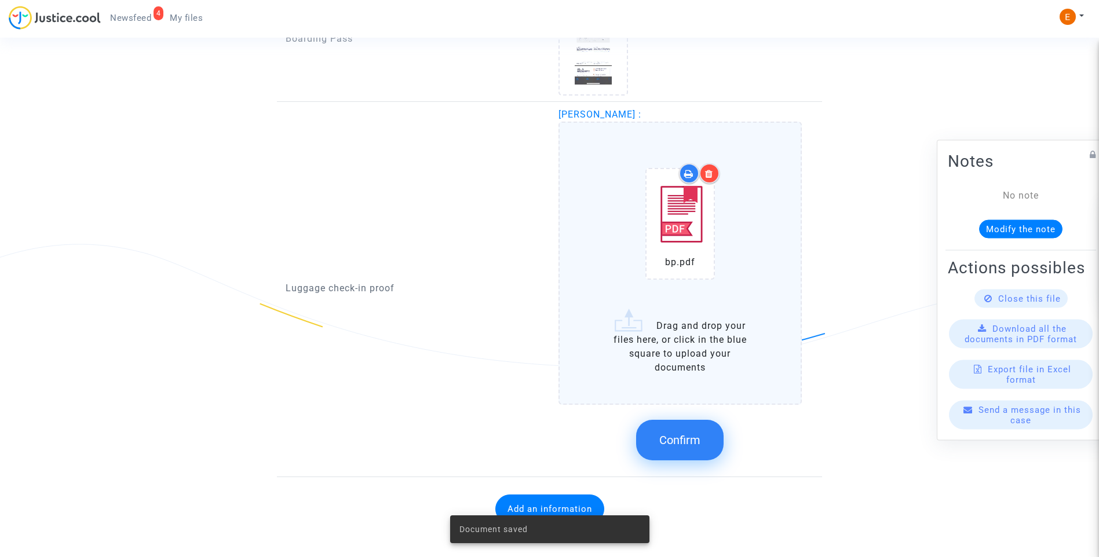
scroll to position [1297, 0]
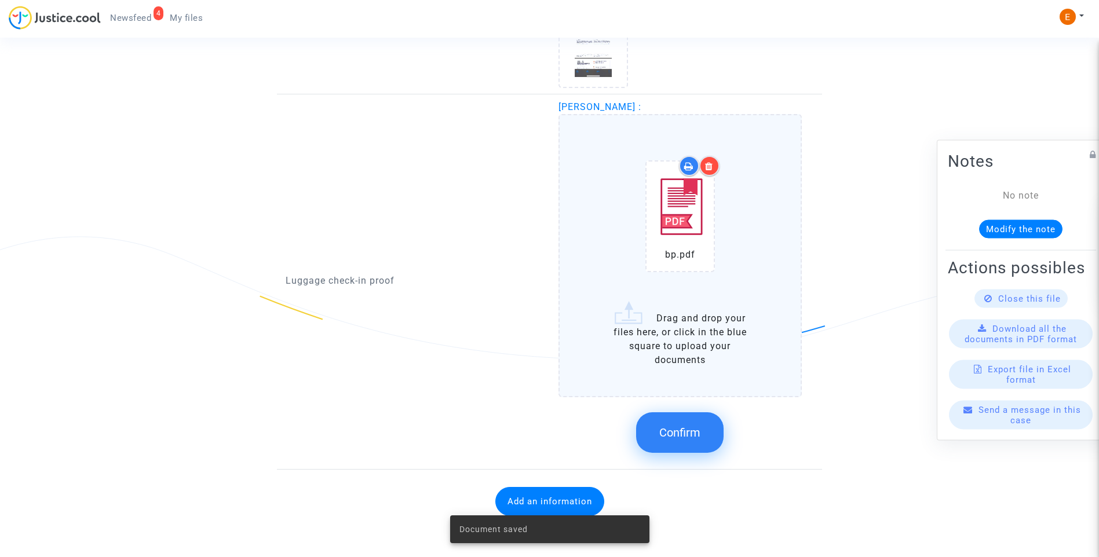
drag, startPoint x: 696, startPoint y: 429, endPoint x: 642, endPoint y: 417, distance: 55.4
click at [697, 429] on span "Confirm" at bounding box center [679, 433] width 41 height 14
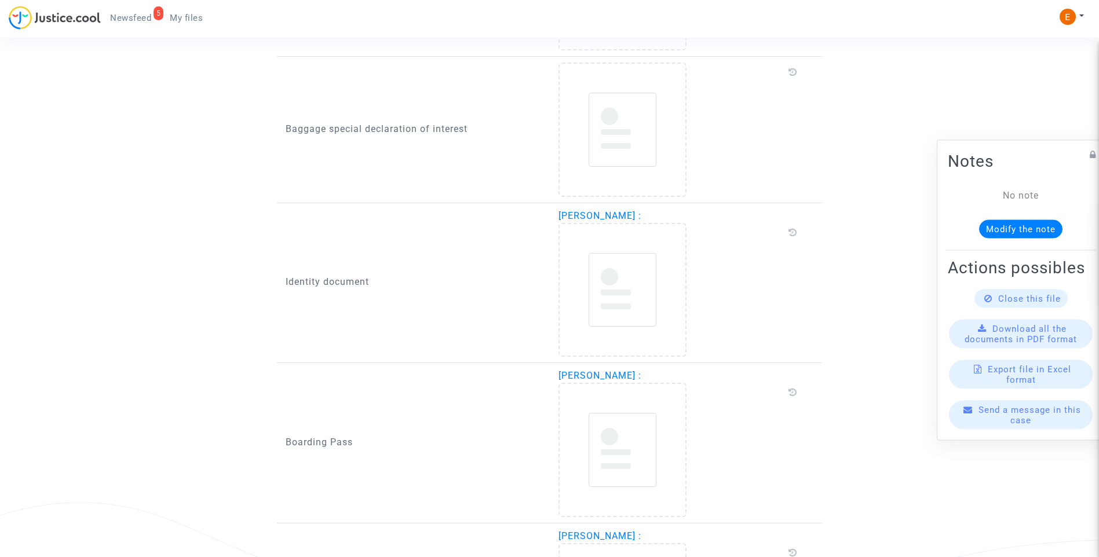
scroll to position [1031, 0]
click at [144, 22] on span "Newsfeed" at bounding box center [130, 18] width 41 height 10
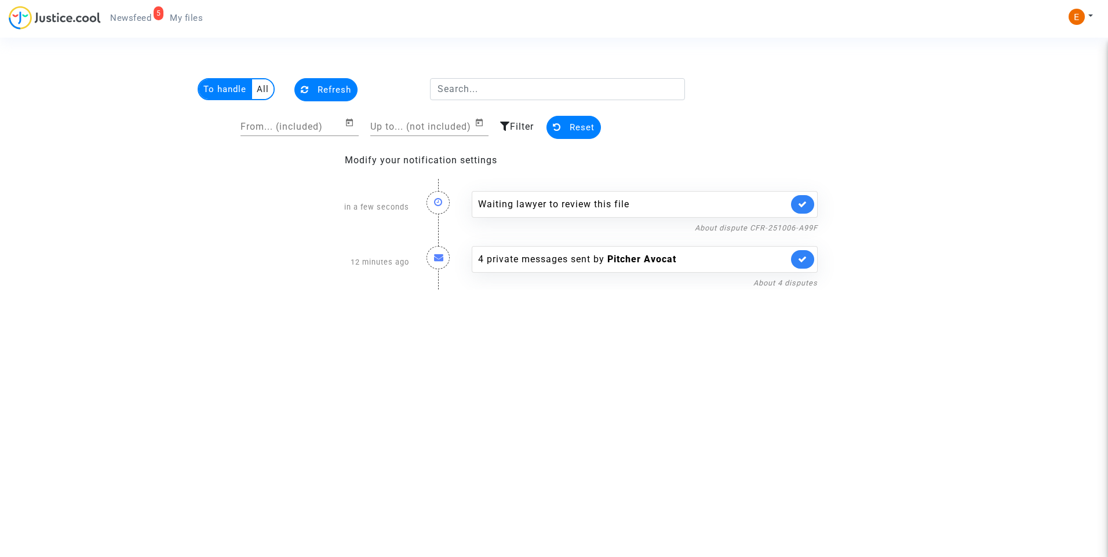
click at [808, 205] on link at bounding box center [802, 204] width 23 height 19
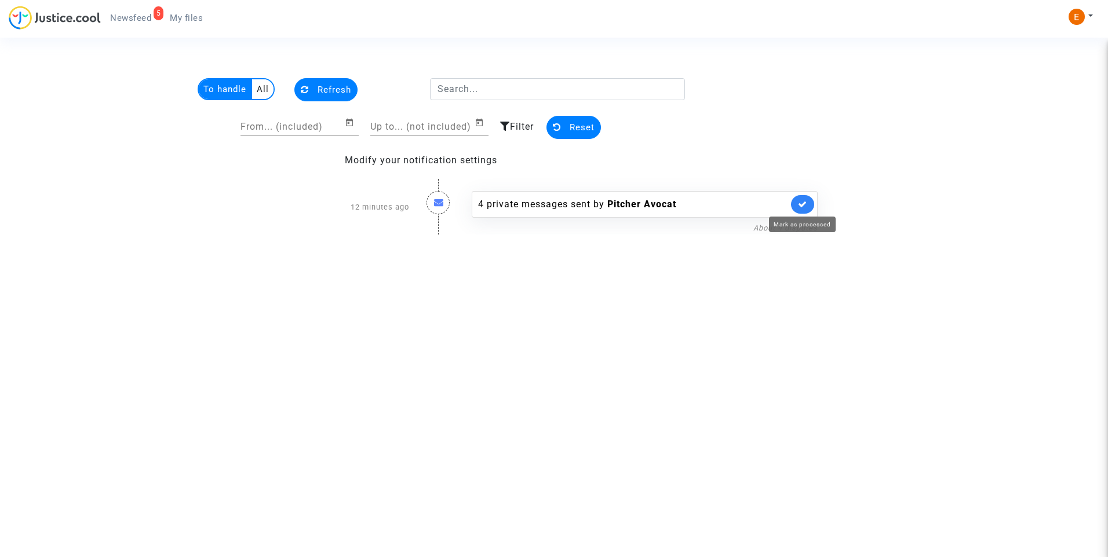
click at [571, 190] on div "4 private messages sent by Pitcher Avocat About 4 disputes" at bounding box center [644, 207] width 363 height 55
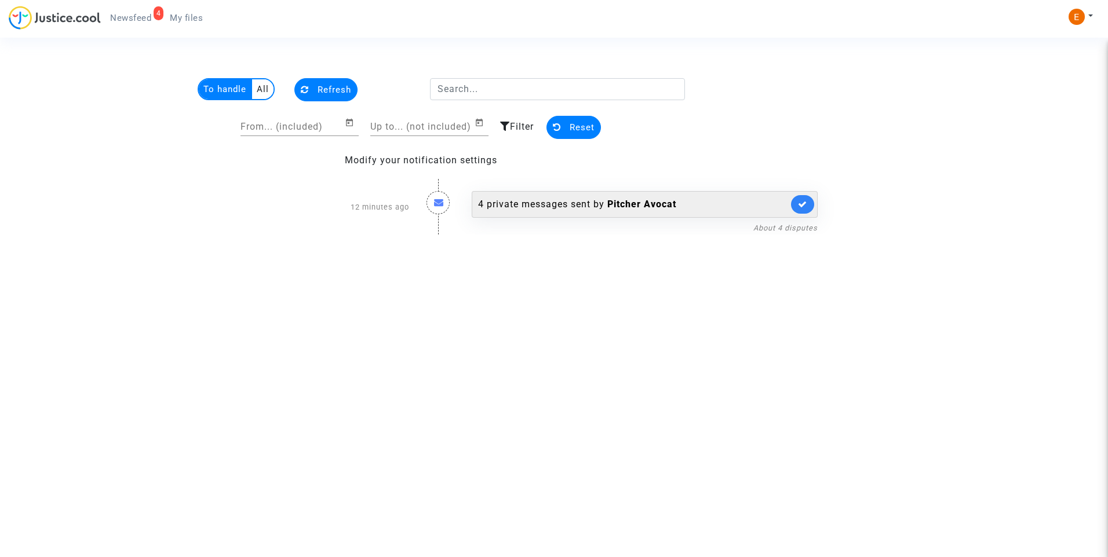
click at [589, 198] on div "4 private messages sent by [PERSON_NAME]" at bounding box center [633, 205] width 310 height 14
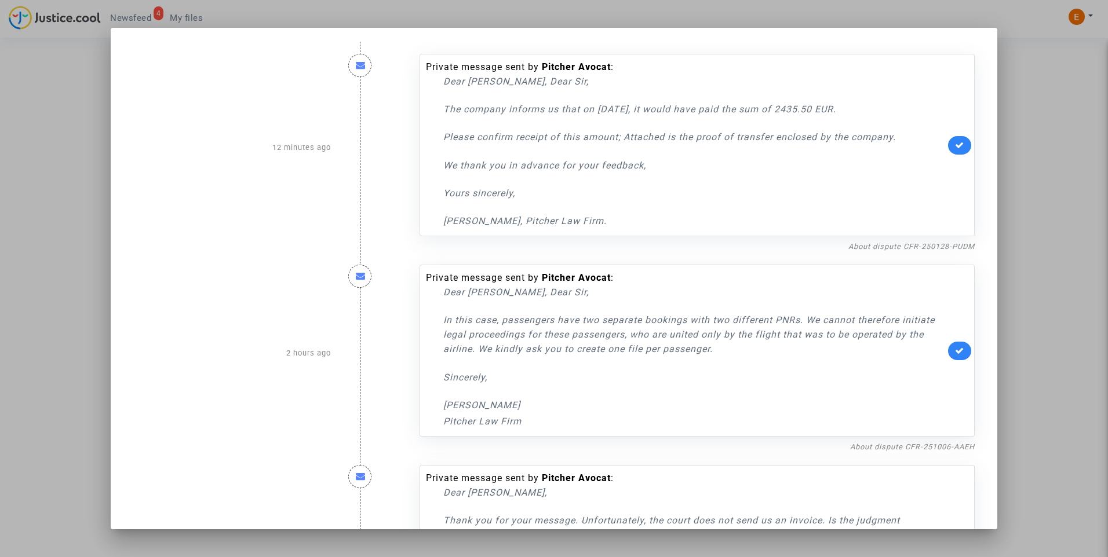
click at [1022, 134] on div at bounding box center [554, 278] width 1108 height 557
